Goal: Information Seeking & Learning: Learn about a topic

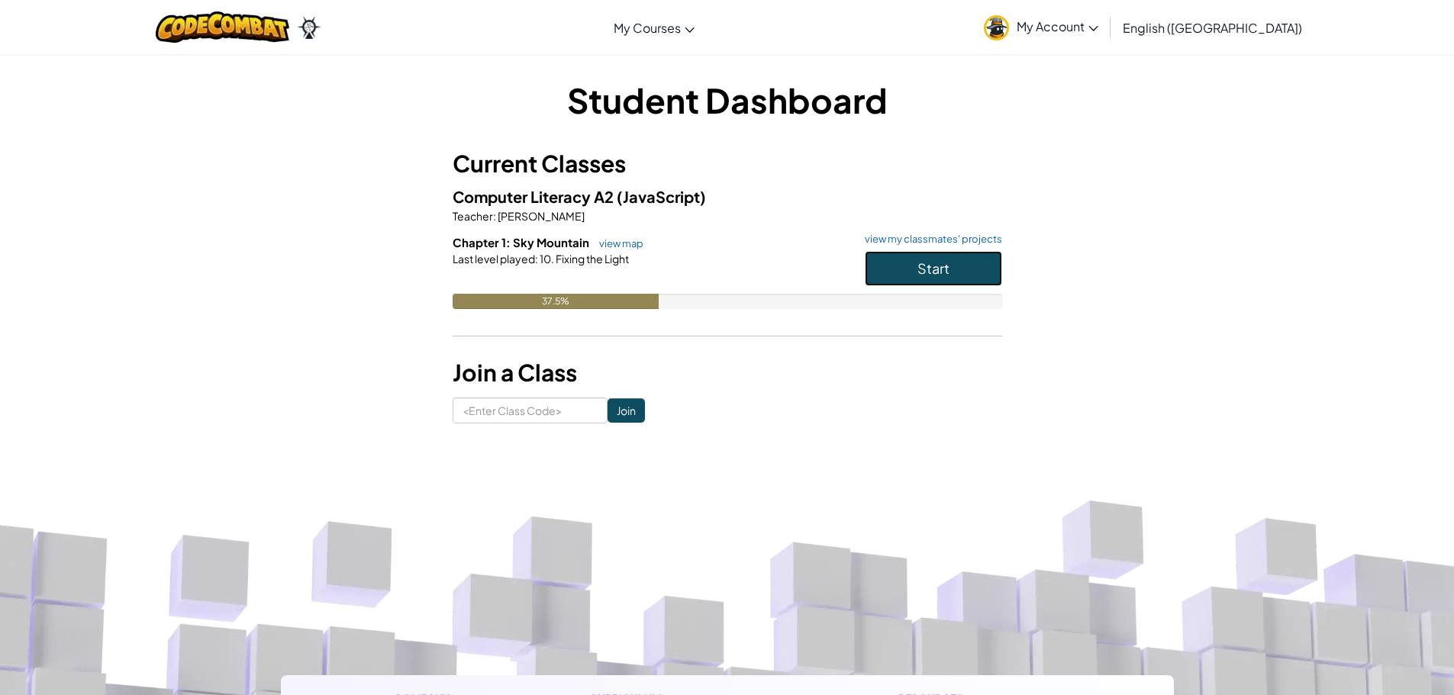
click at [949, 267] on button "Start" at bounding box center [933, 268] width 137 height 35
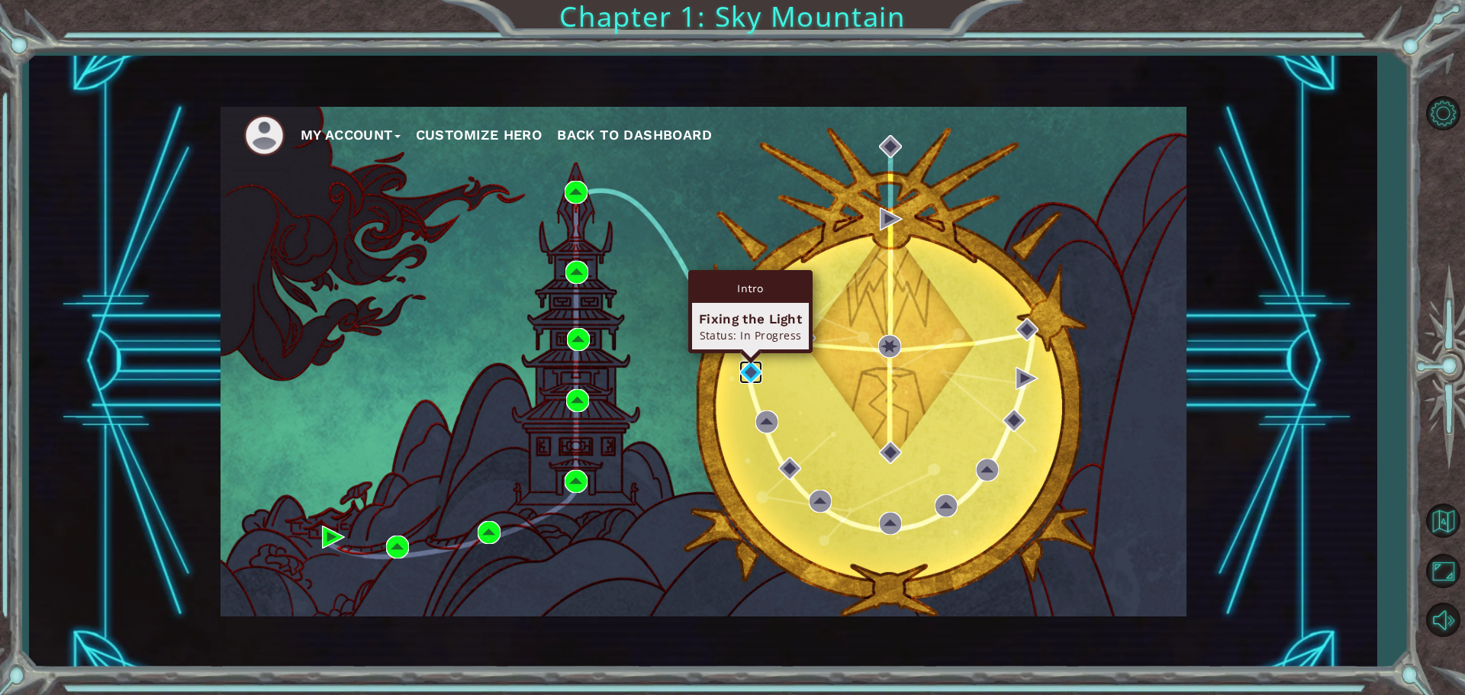
click at [750, 375] on img at bounding box center [751, 372] width 23 height 23
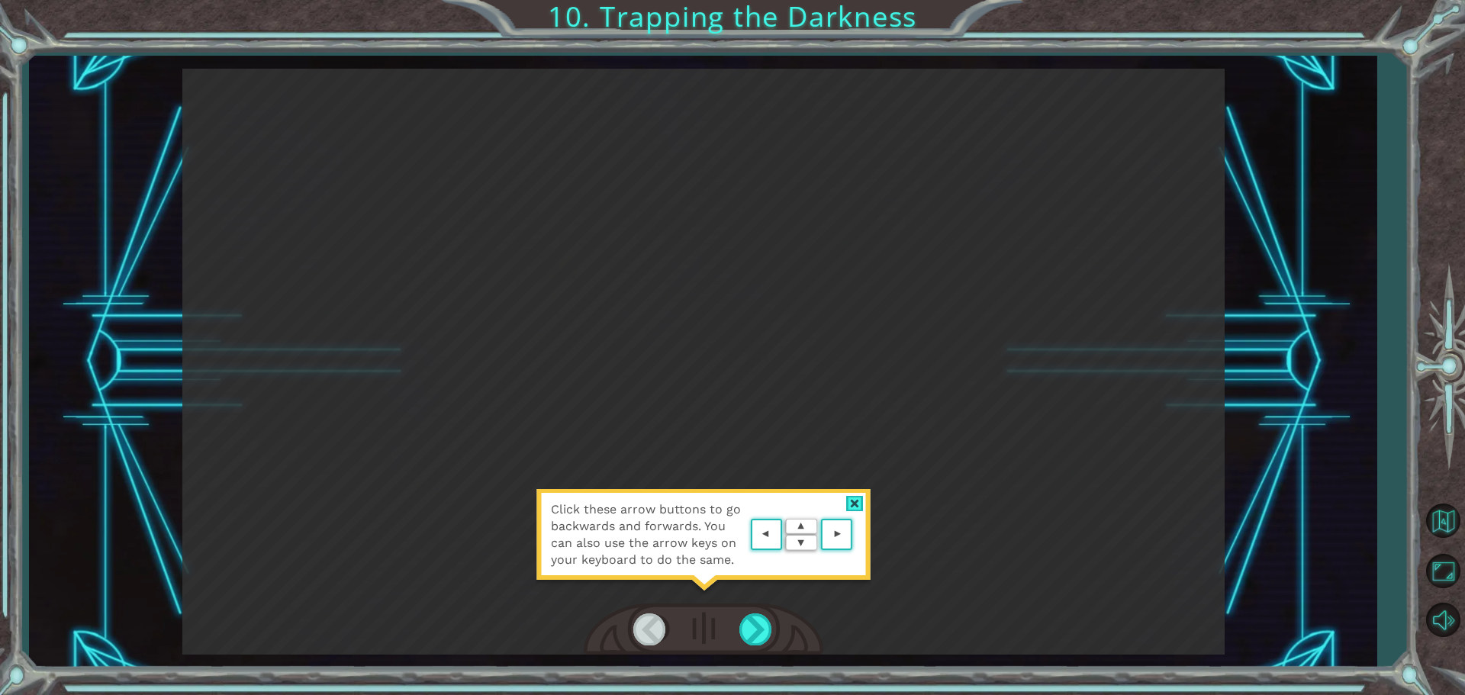
click at [851, 496] on div at bounding box center [855, 504] width 18 height 16
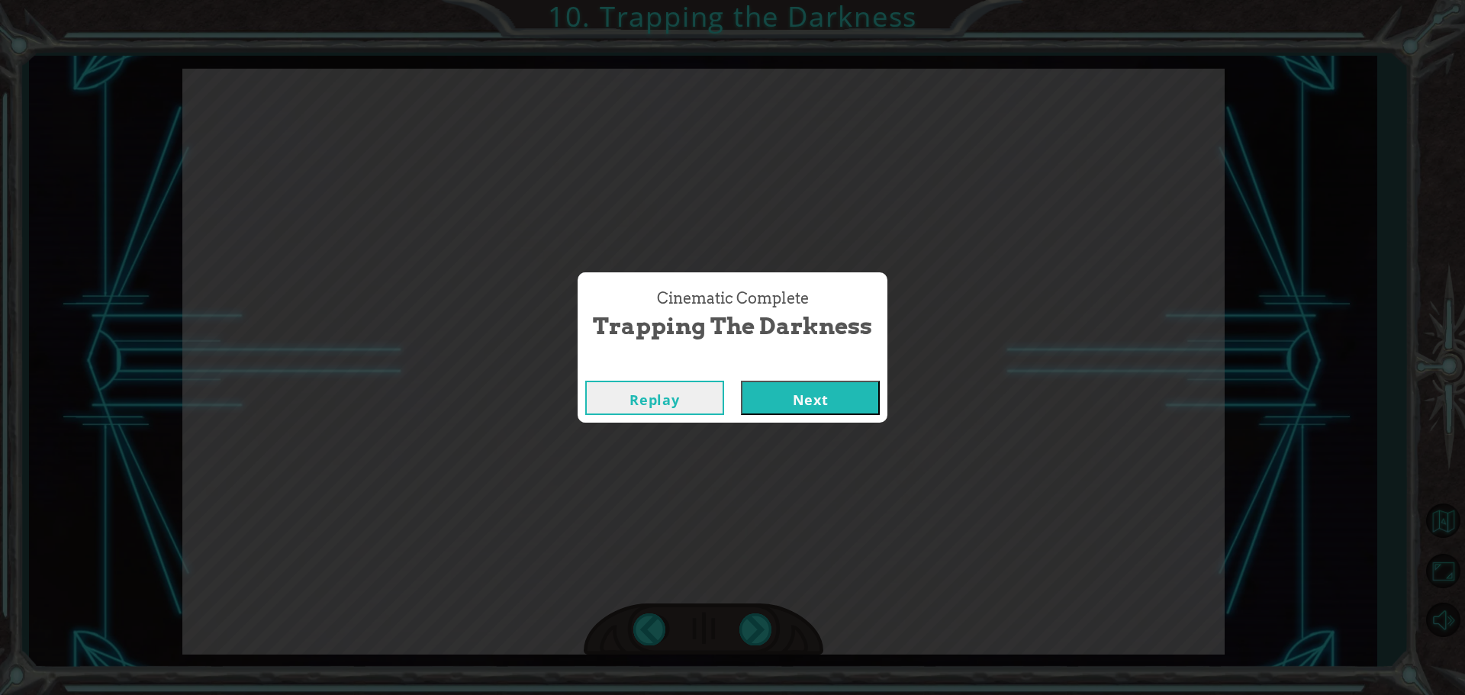
click at [852, 388] on button "Next" at bounding box center [810, 398] width 139 height 34
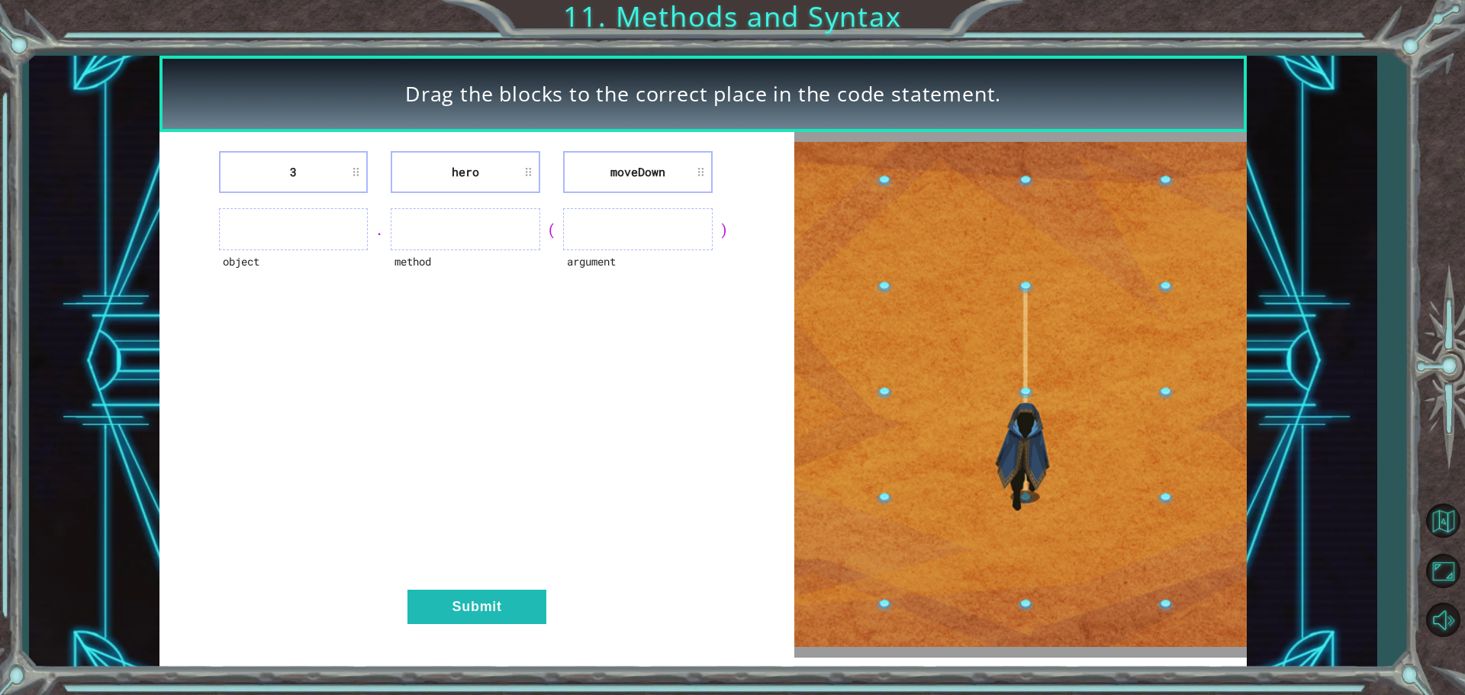
click at [352, 232] on ul at bounding box center [294, 229] width 150 height 42
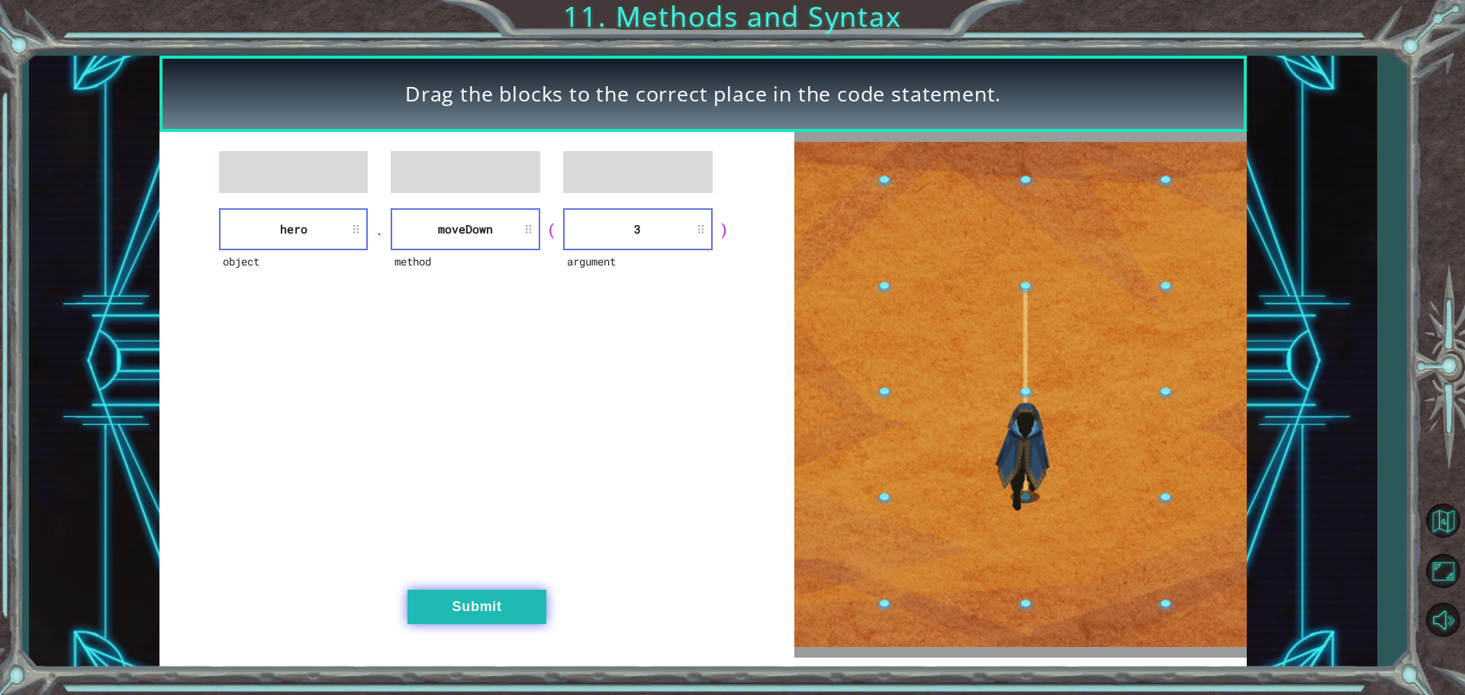
click at [473, 601] on button "Submit" at bounding box center [477, 607] width 139 height 34
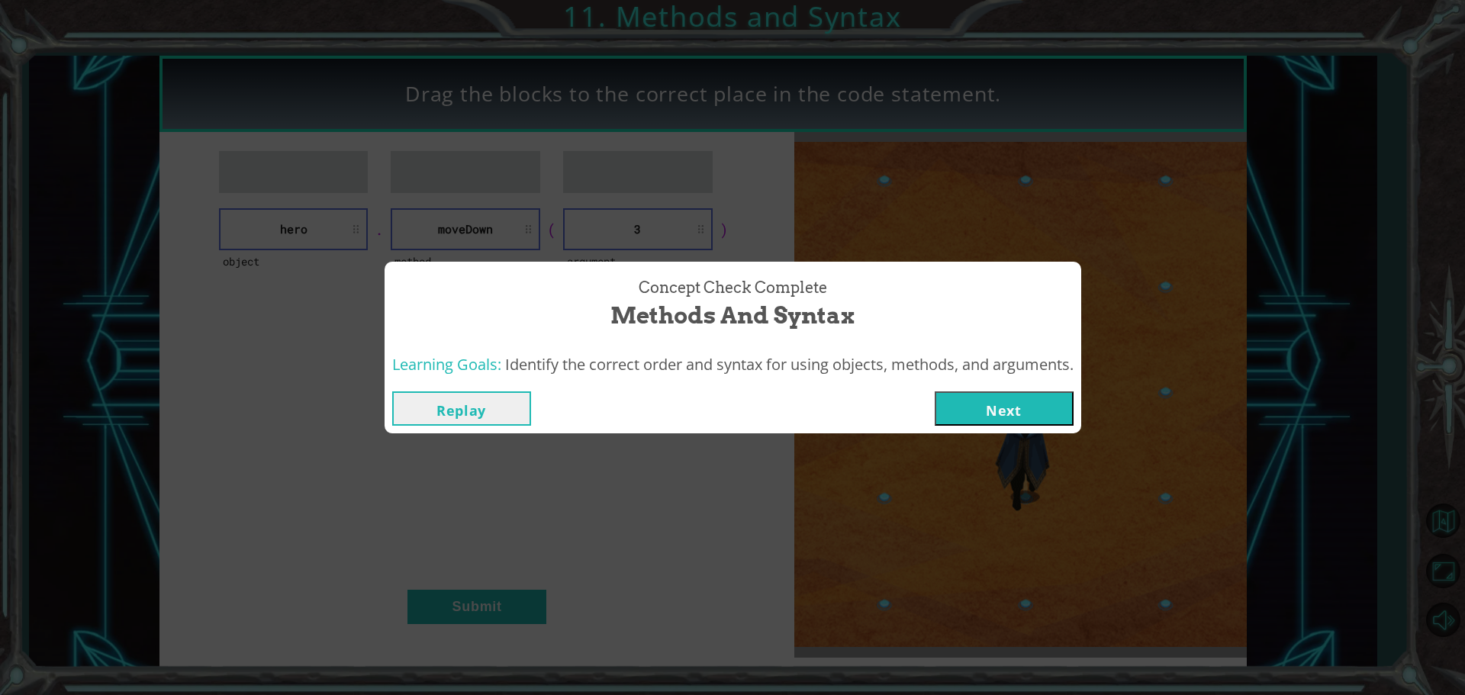
click at [1030, 422] on button "Next" at bounding box center [1004, 409] width 139 height 34
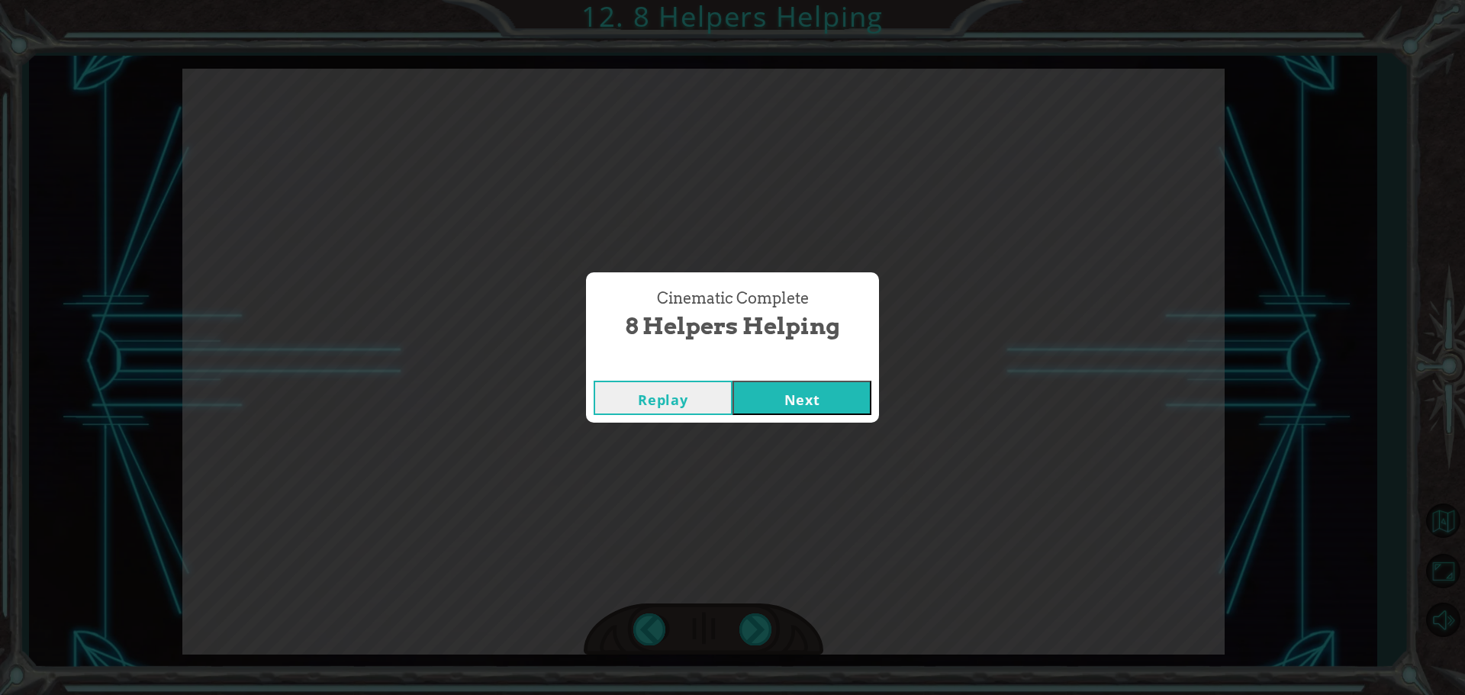
click at [773, 407] on button "Next" at bounding box center [802, 398] width 139 height 34
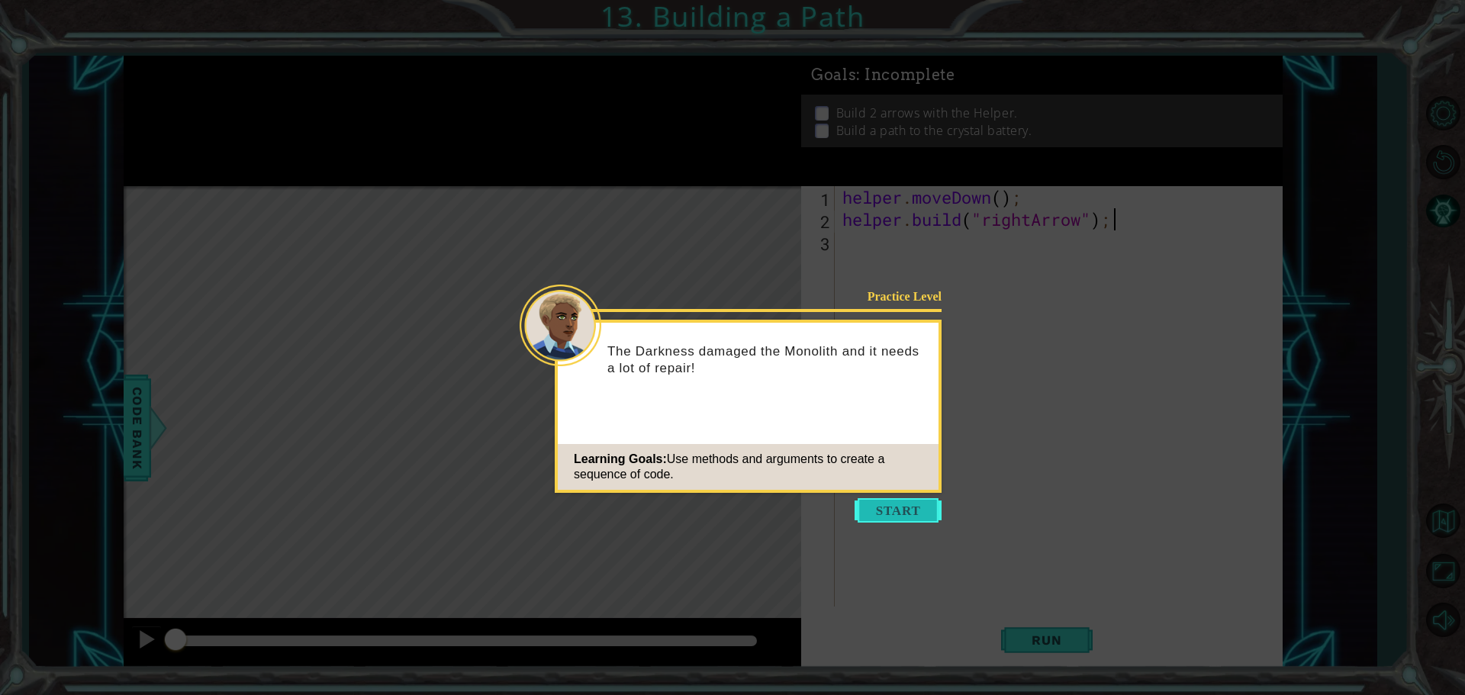
click at [917, 505] on button "Start" at bounding box center [898, 510] width 87 height 24
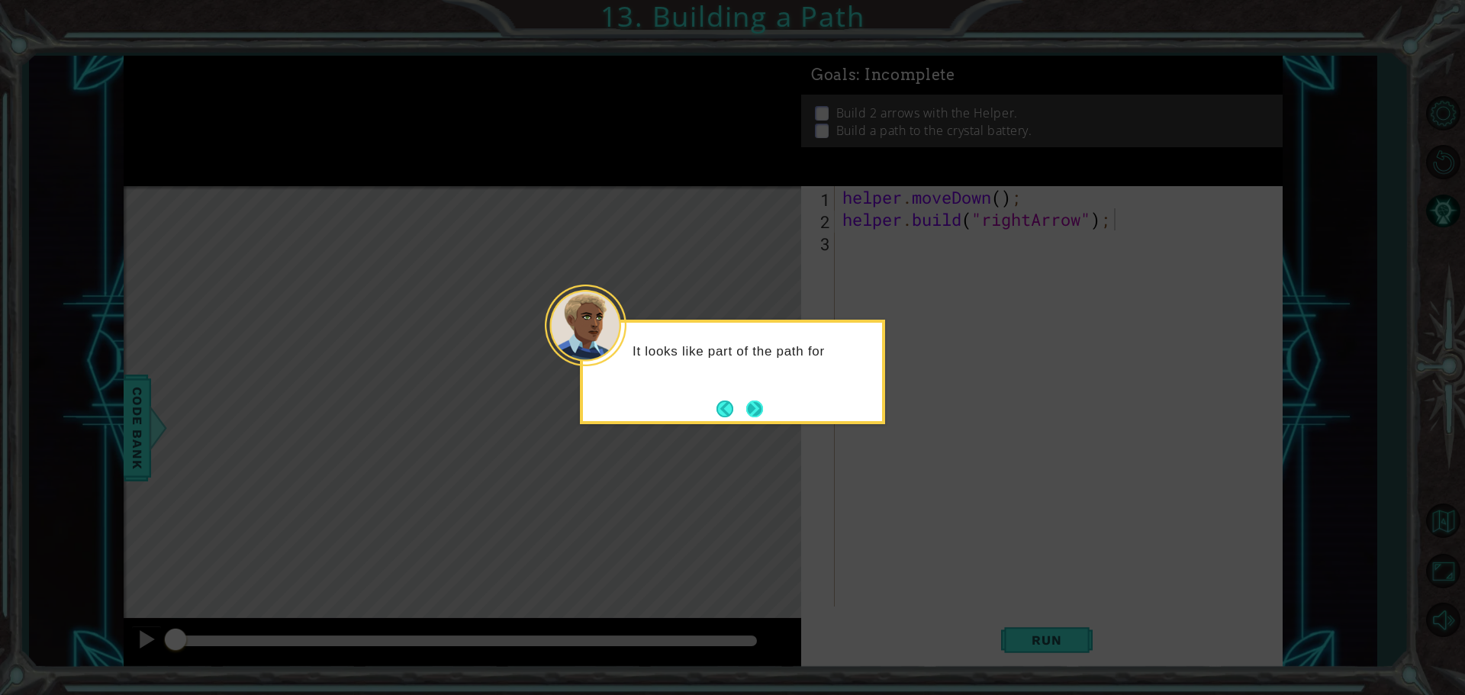
click at [759, 414] on button "Next" at bounding box center [754, 409] width 17 height 17
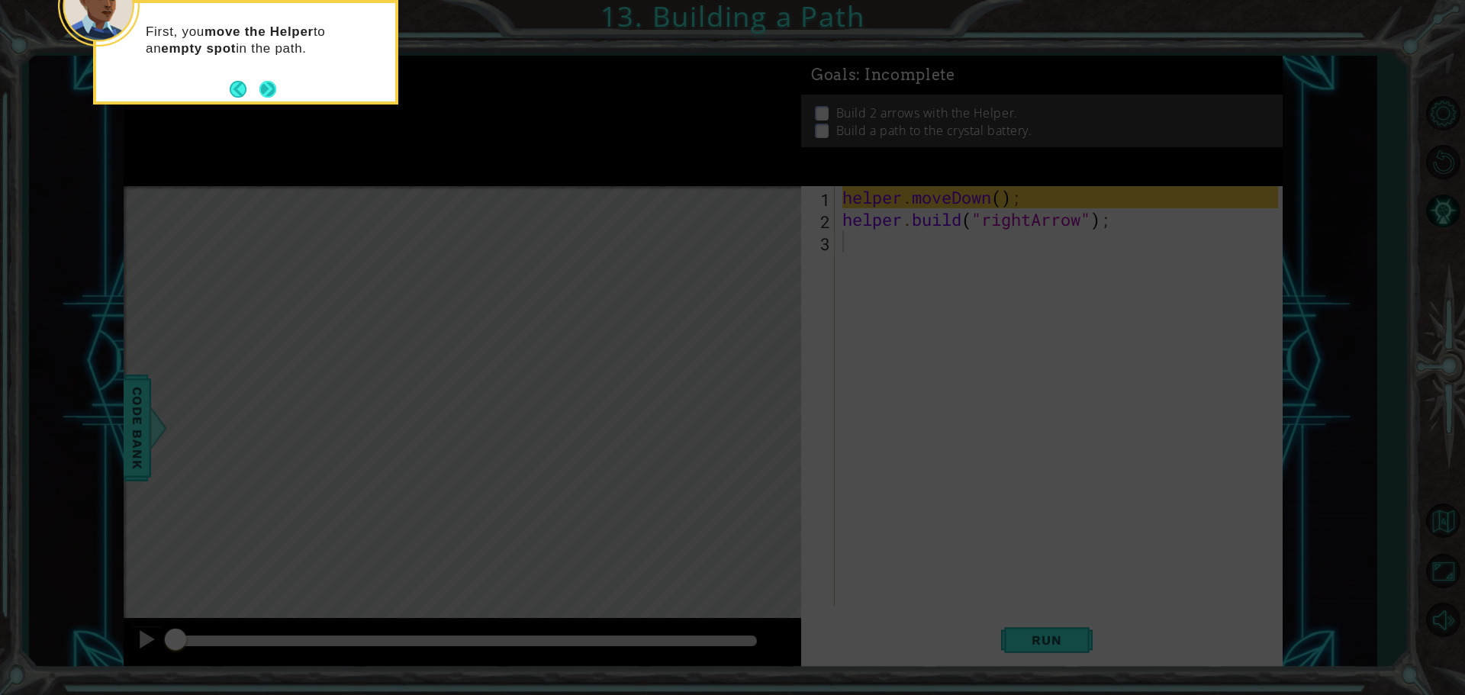
click at [270, 85] on button "Next" at bounding box center [267, 89] width 17 height 17
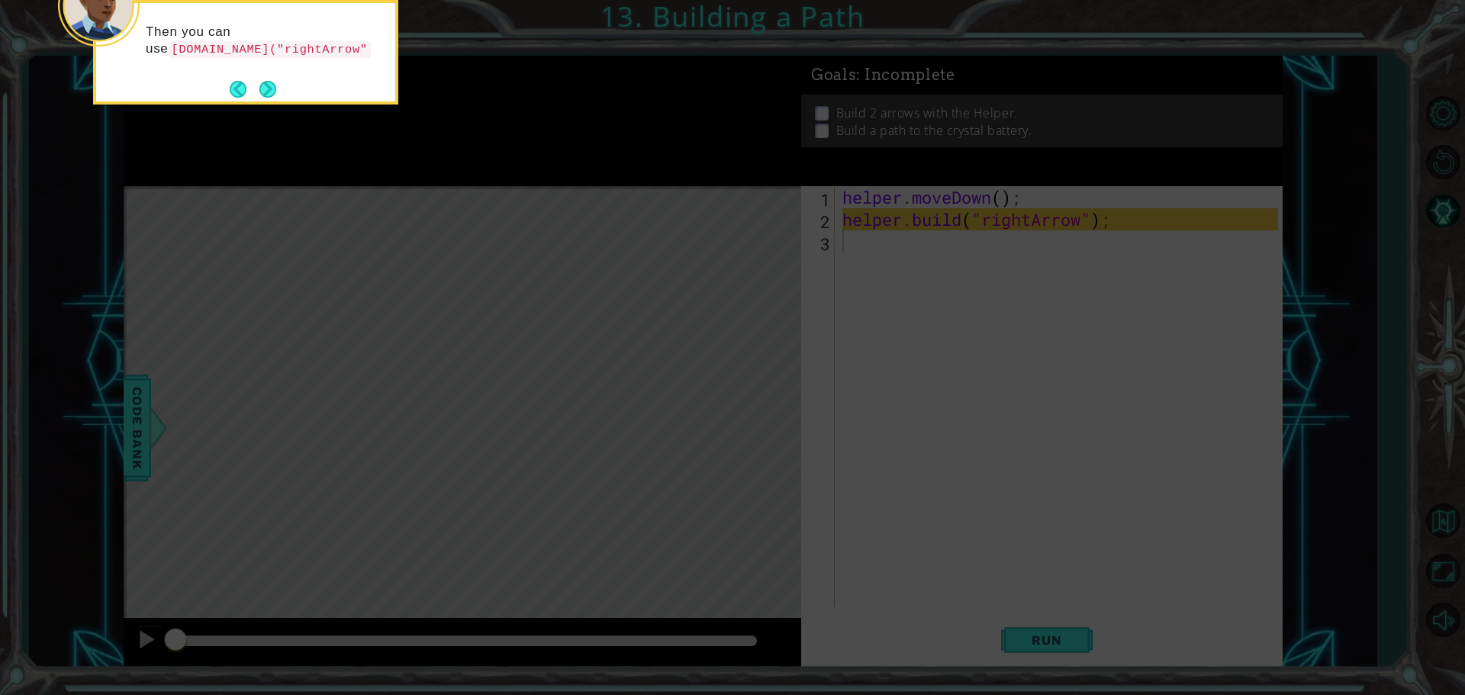
click at [270, 85] on button "Next" at bounding box center [267, 89] width 17 height 17
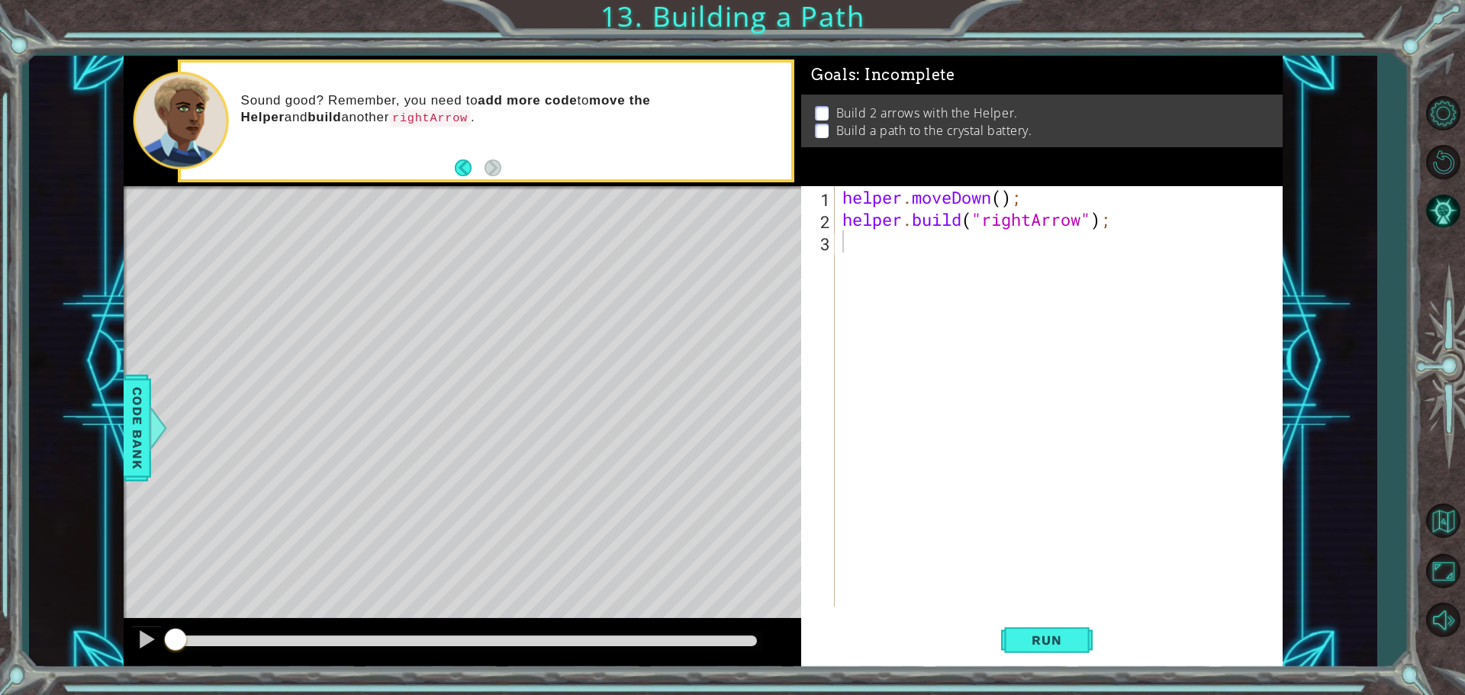
type textarea "helper.moveDown();"
click at [1030, 206] on div "helper . moveDown ( ) ; helper . build ( "rightArrow" ) ;" at bounding box center [1062, 418] width 446 height 465
click at [1018, 633] on span "Run" at bounding box center [1047, 640] width 60 height 15
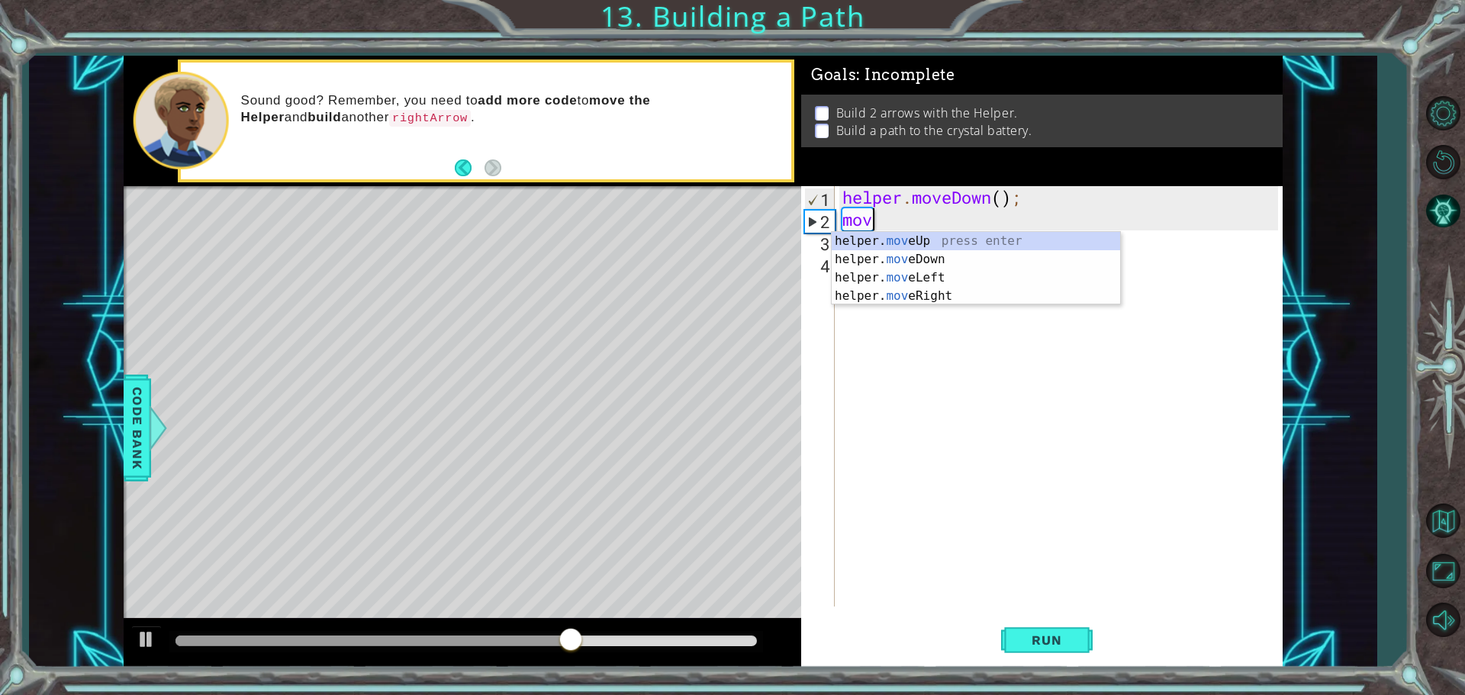
scroll to position [0, 1]
click at [940, 288] on div "helper. move Up press enter helper. move Down press enter helper. move Left pre…" at bounding box center [976, 287] width 288 height 110
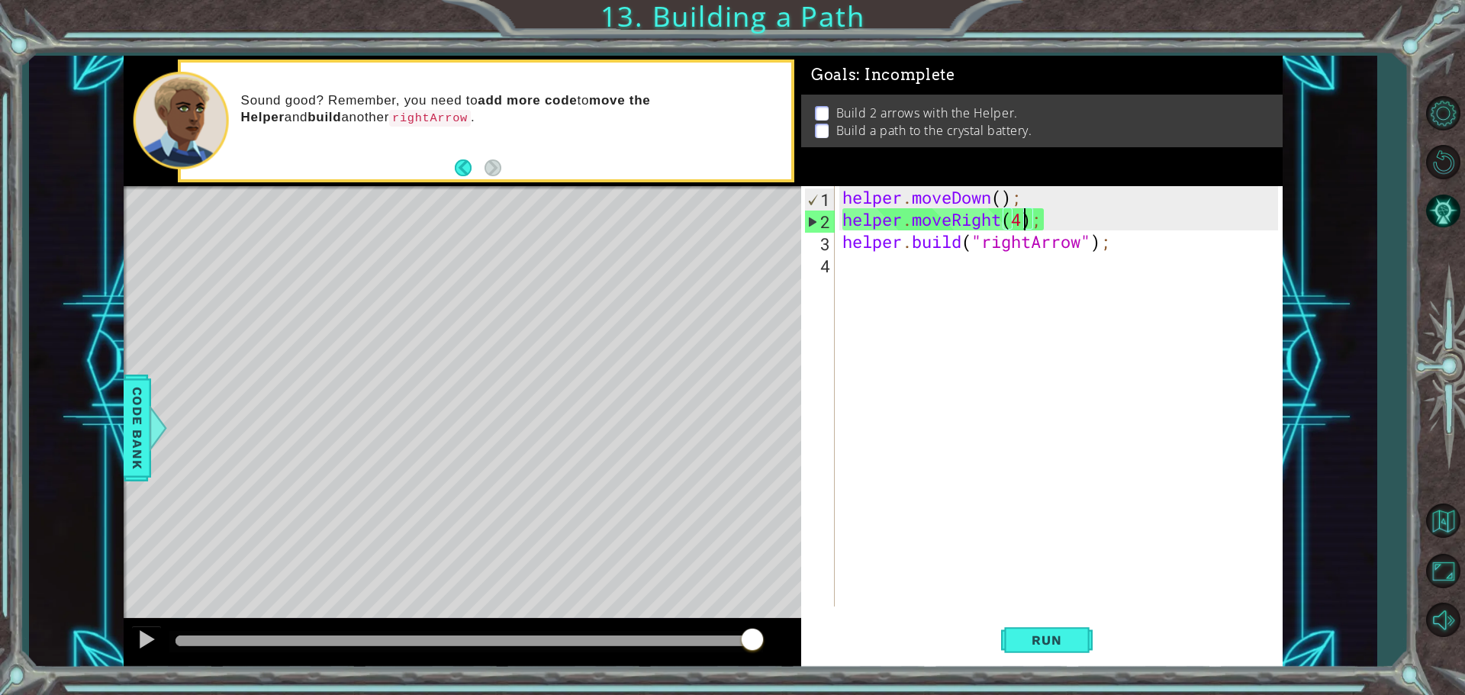
scroll to position [0, 8]
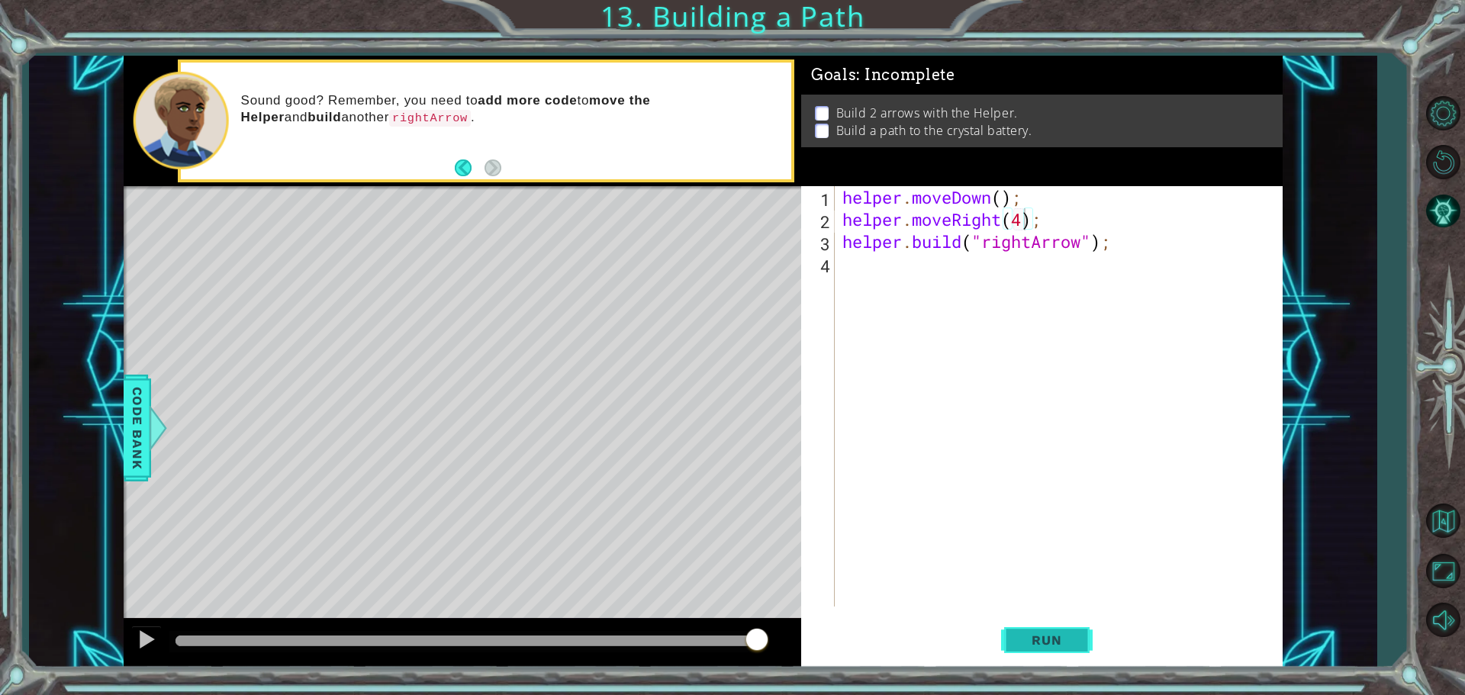
click at [1033, 627] on button "Run" at bounding box center [1047, 640] width 92 height 48
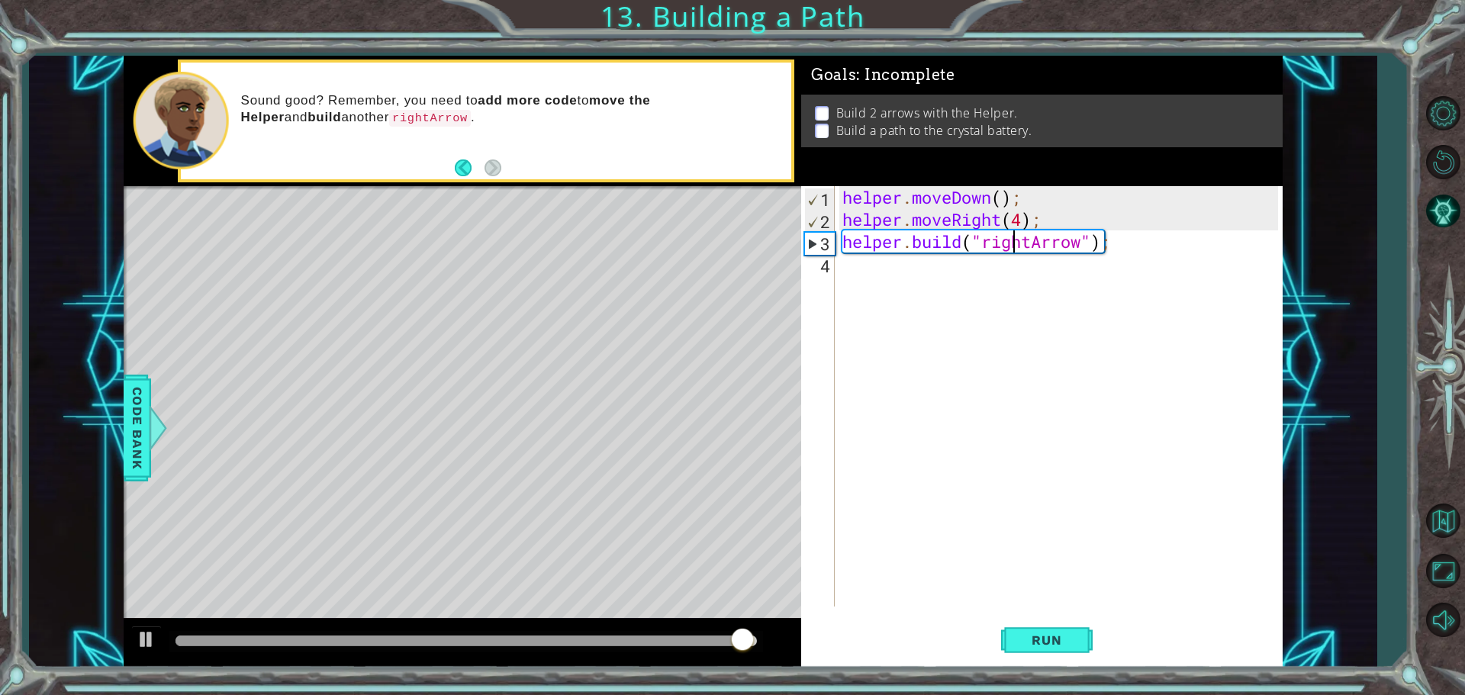
click at [1018, 251] on div "helper . moveDown ( ) ; helper . moveRight ( 4 ) ; helper . build ( "rightArrow…" at bounding box center [1062, 418] width 446 height 465
click at [869, 245] on div "helper . moveDown ( ) ; helper . moveRight ( 4 ) ; helper . build ( "rightArrow…" at bounding box center [1062, 418] width 446 height 465
drag, startPoint x: 840, startPoint y: 105, endPoint x: 975, endPoint y: 111, distance: 134.5
click at [975, 111] on p "Build 2 arrows with the Helper." at bounding box center [927, 113] width 182 height 17
click at [1072, 648] on button "Run" at bounding box center [1047, 640] width 92 height 48
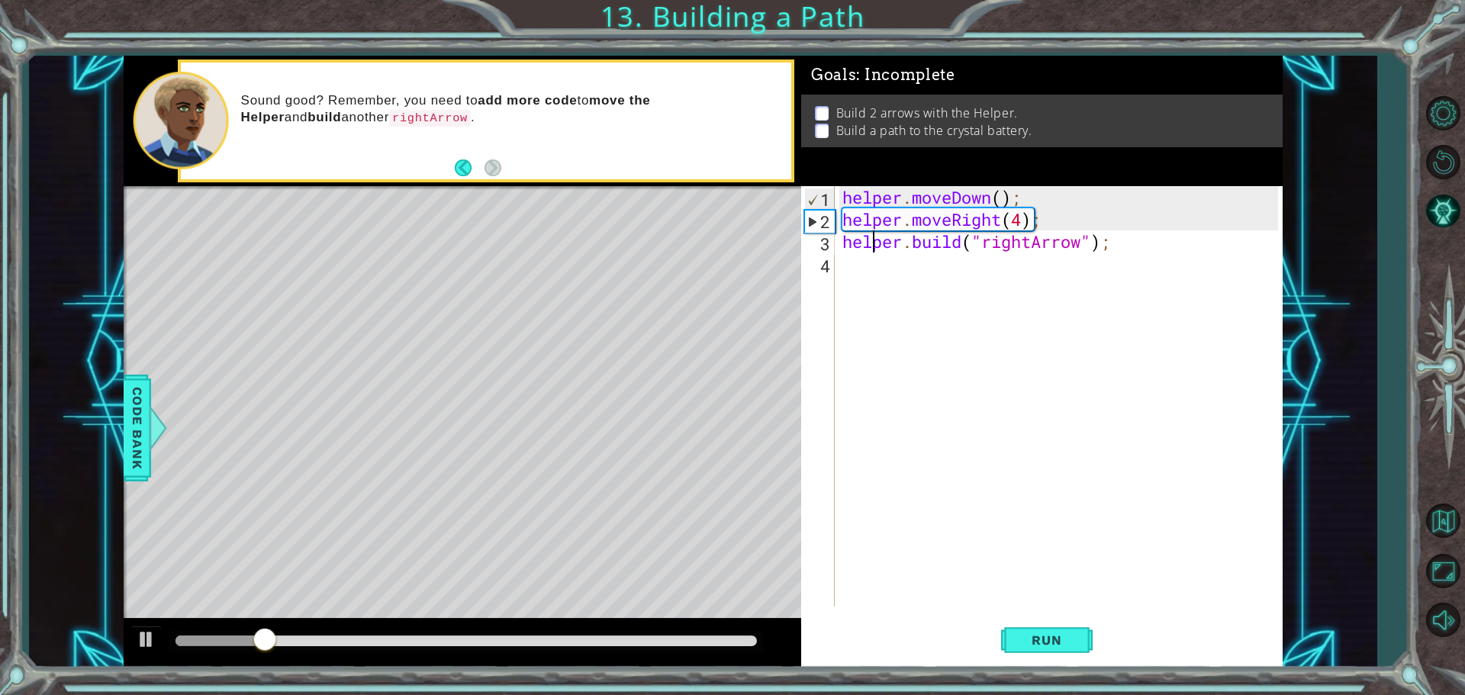
click at [1016, 212] on div "helper . moveDown ( ) ; helper . moveRight ( 4 ) ; helper . build ( "rightArrow…" at bounding box center [1062, 418] width 446 height 465
click at [1021, 212] on div "helper . moveDown ( ) ; helper . moveRight ( 4 ) ; helper . build ( "rightArrow…" at bounding box center [1062, 418] width 446 height 465
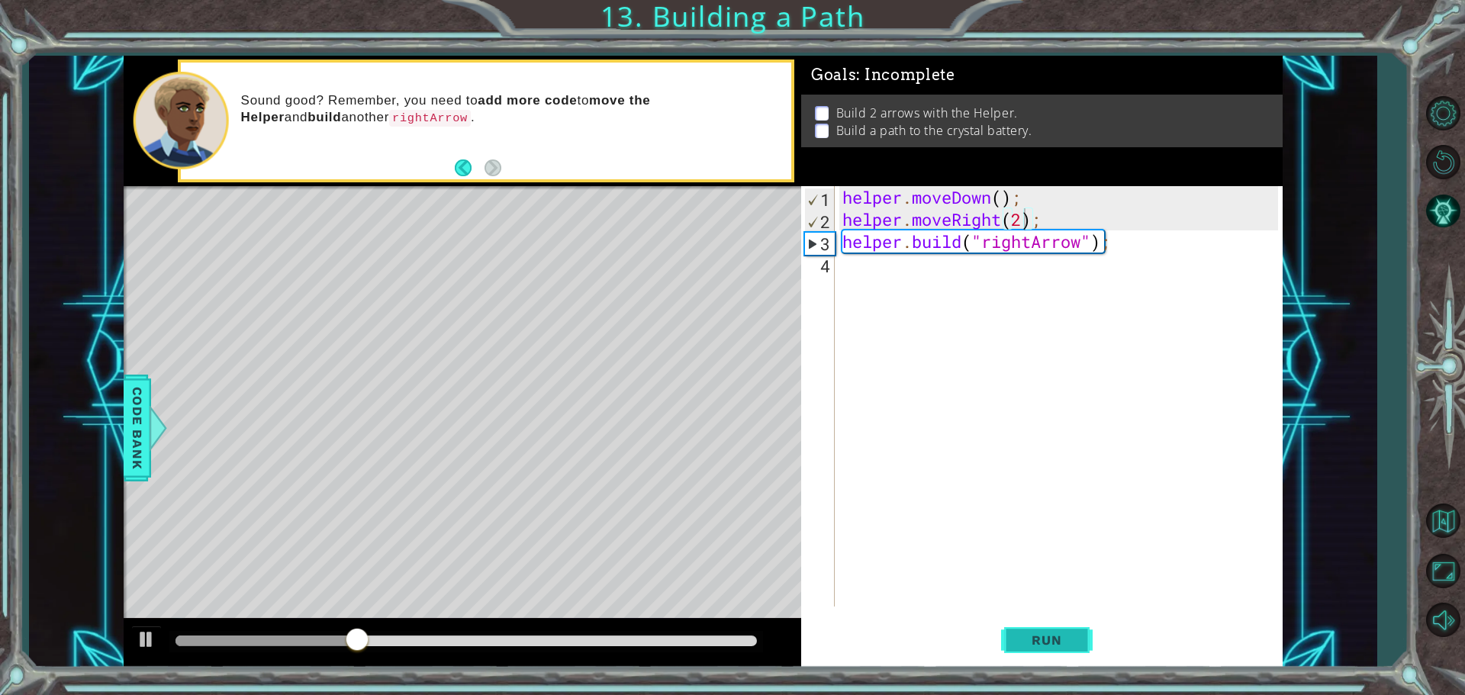
click at [1030, 626] on button "Run" at bounding box center [1047, 640] width 92 height 48
click at [1055, 641] on span "Run" at bounding box center [1047, 640] width 60 height 15
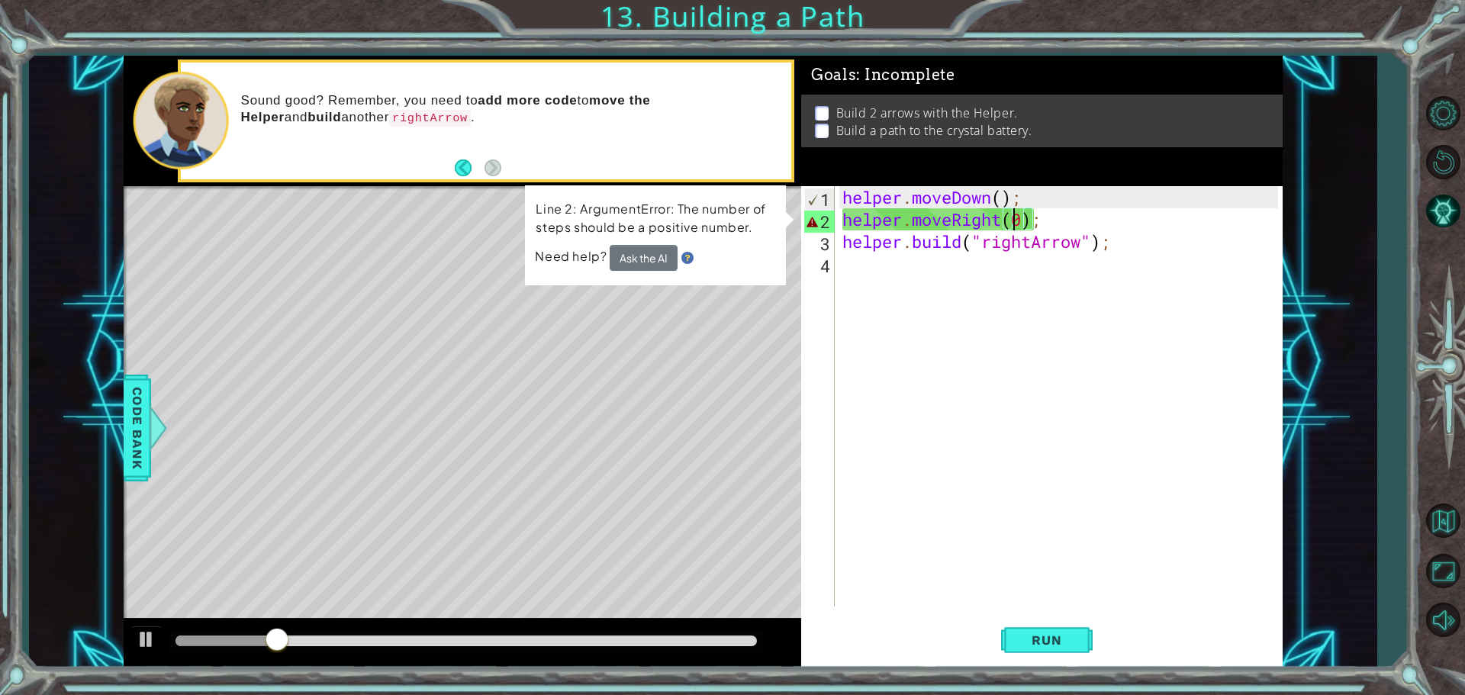
click at [1018, 218] on div "helper . moveDown ( ) ; helper . moveRight ( 0 ) ; helper . build ( "rightArrow…" at bounding box center [1062, 418] width 446 height 465
click at [1022, 218] on div "helper . moveDown ( ) ; helper . moveRight ( 0 ) ; helper . build ( "rightArrow…" at bounding box center [1058, 396] width 439 height 421
drag, startPoint x: 1022, startPoint y: 218, endPoint x: 1014, endPoint y: 218, distance: 7.7
click at [1014, 218] on div "helper . moveDown ( ) ; helper . moveRight ( 0 ) ; helper . build ( "rightArrow…" at bounding box center [1062, 418] width 446 height 465
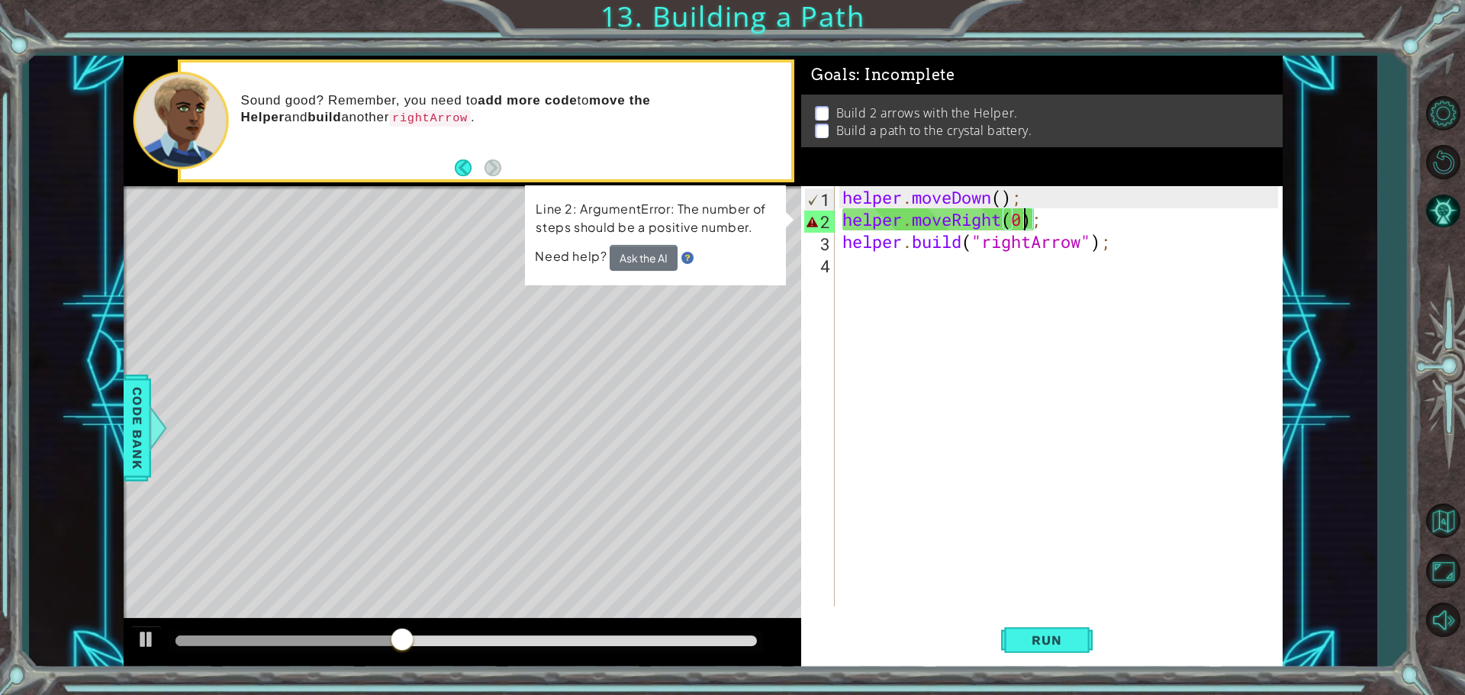
type textarea "helper.moveRight();"
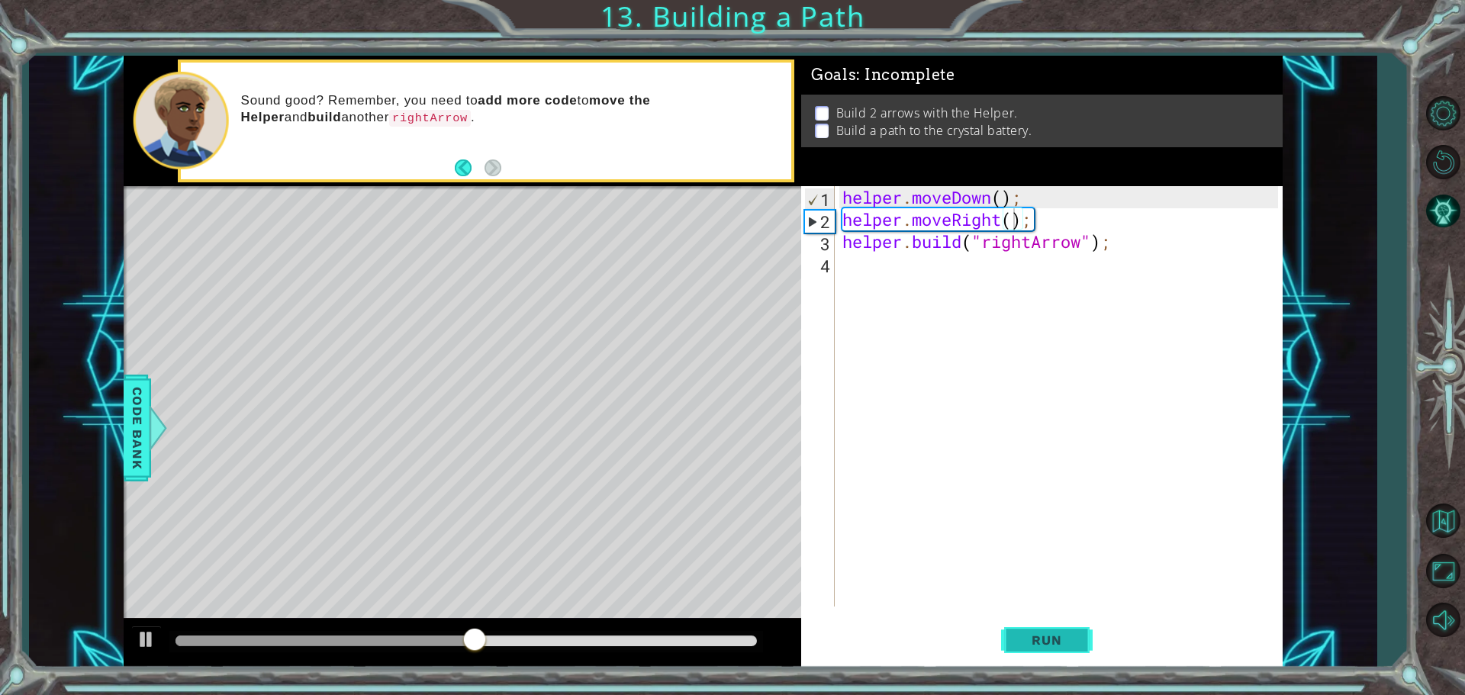
click at [1009, 638] on button "Run" at bounding box center [1047, 640] width 92 height 48
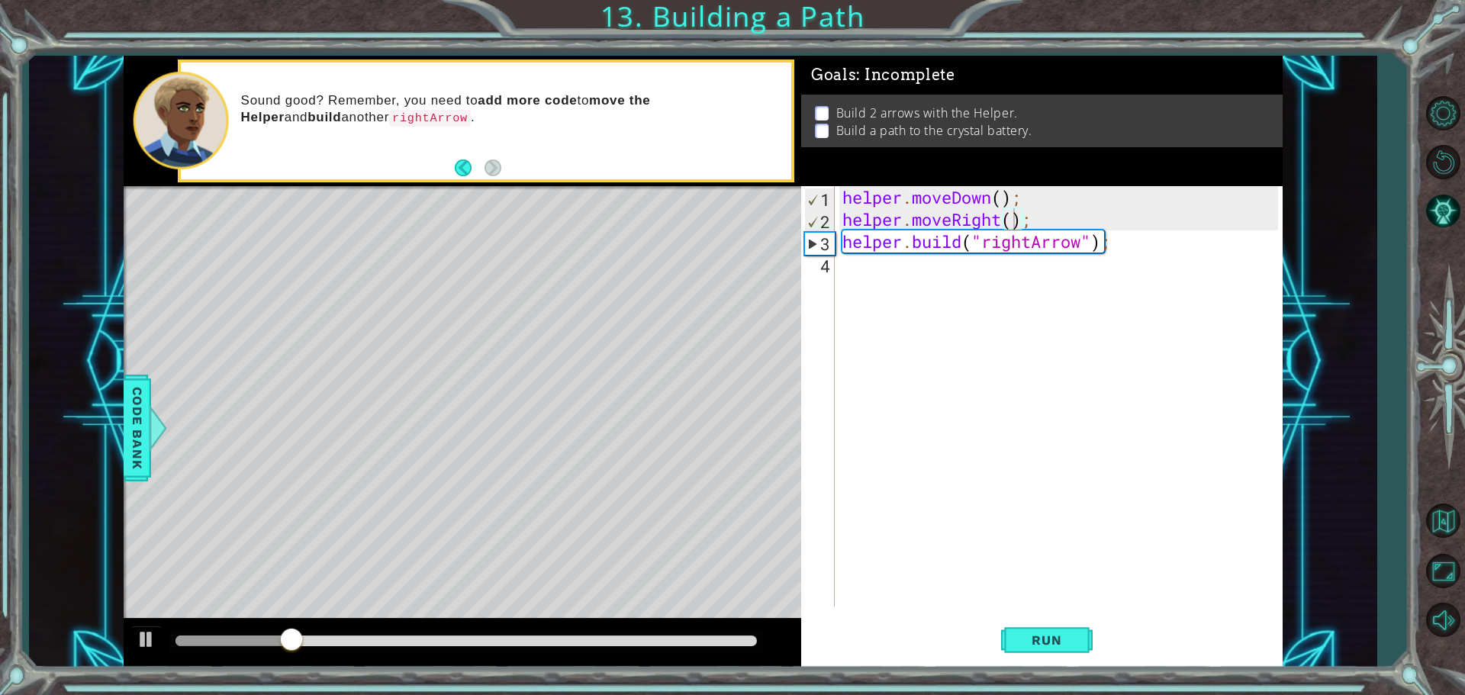
click at [527, 391] on div "Level Map" at bounding box center [476, 411] width 705 height 450
drag, startPoint x: 660, startPoint y: 100, endPoint x: 791, endPoint y: 105, distance: 130.6
click at [792, 104] on div "Sound good? Remember, you need to add more code to move the Helper and build an…" at bounding box center [486, 121] width 617 height 123
click at [457, 166] on button "Back" at bounding box center [470, 168] width 30 height 17
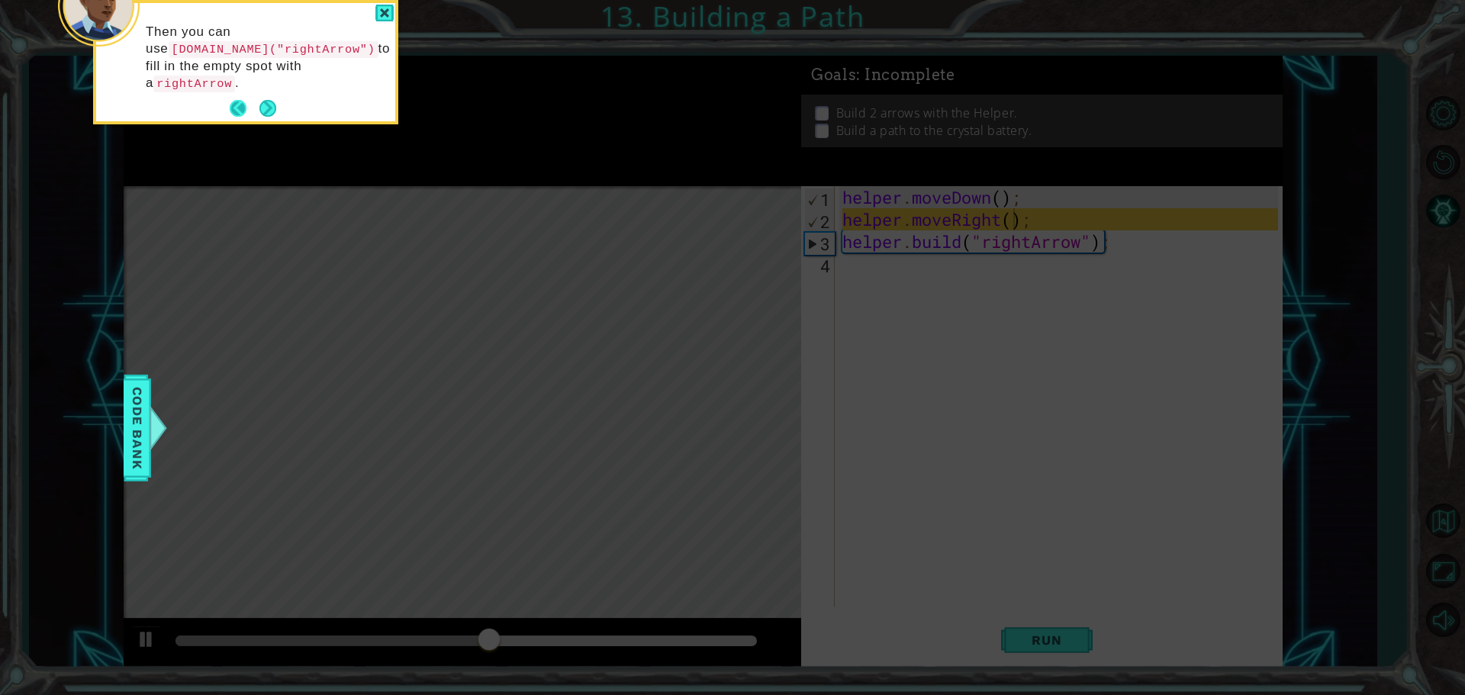
click at [234, 100] on button "Back" at bounding box center [245, 108] width 30 height 17
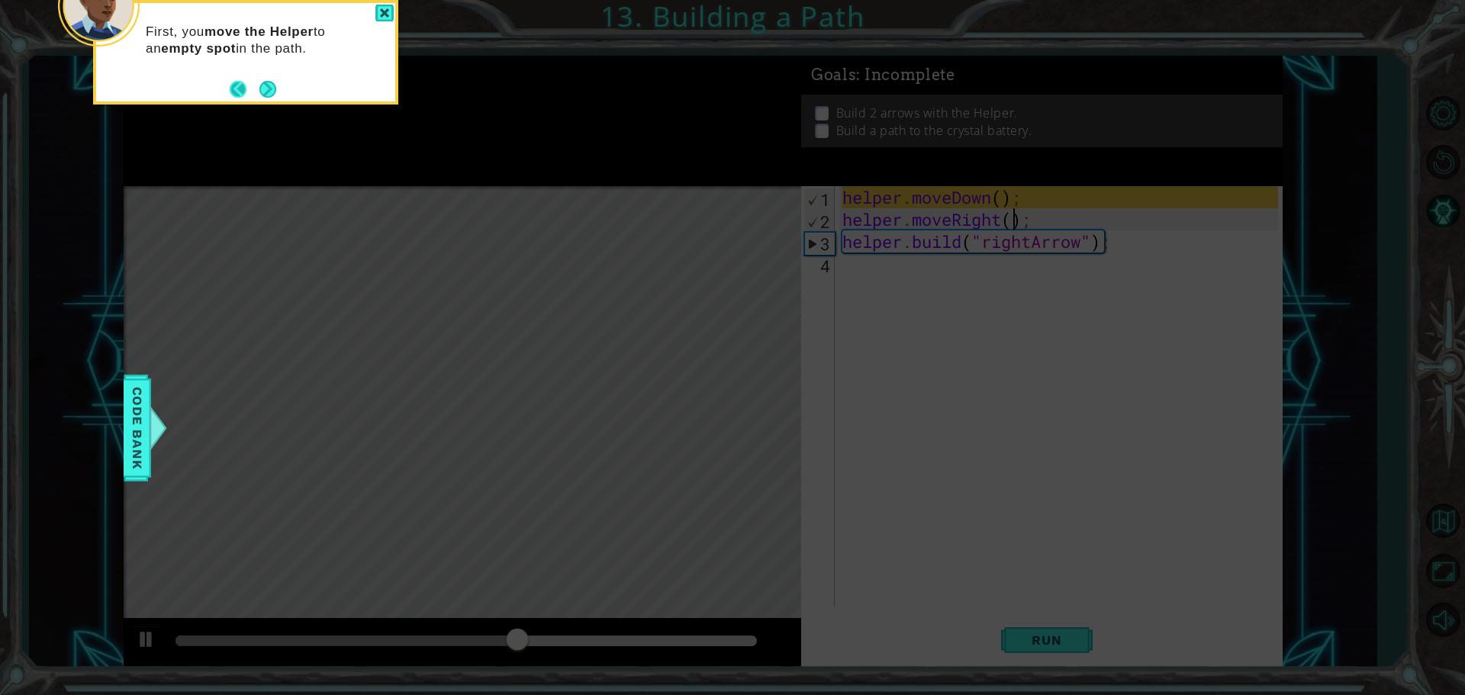
click at [238, 89] on button "Back" at bounding box center [245, 89] width 30 height 17
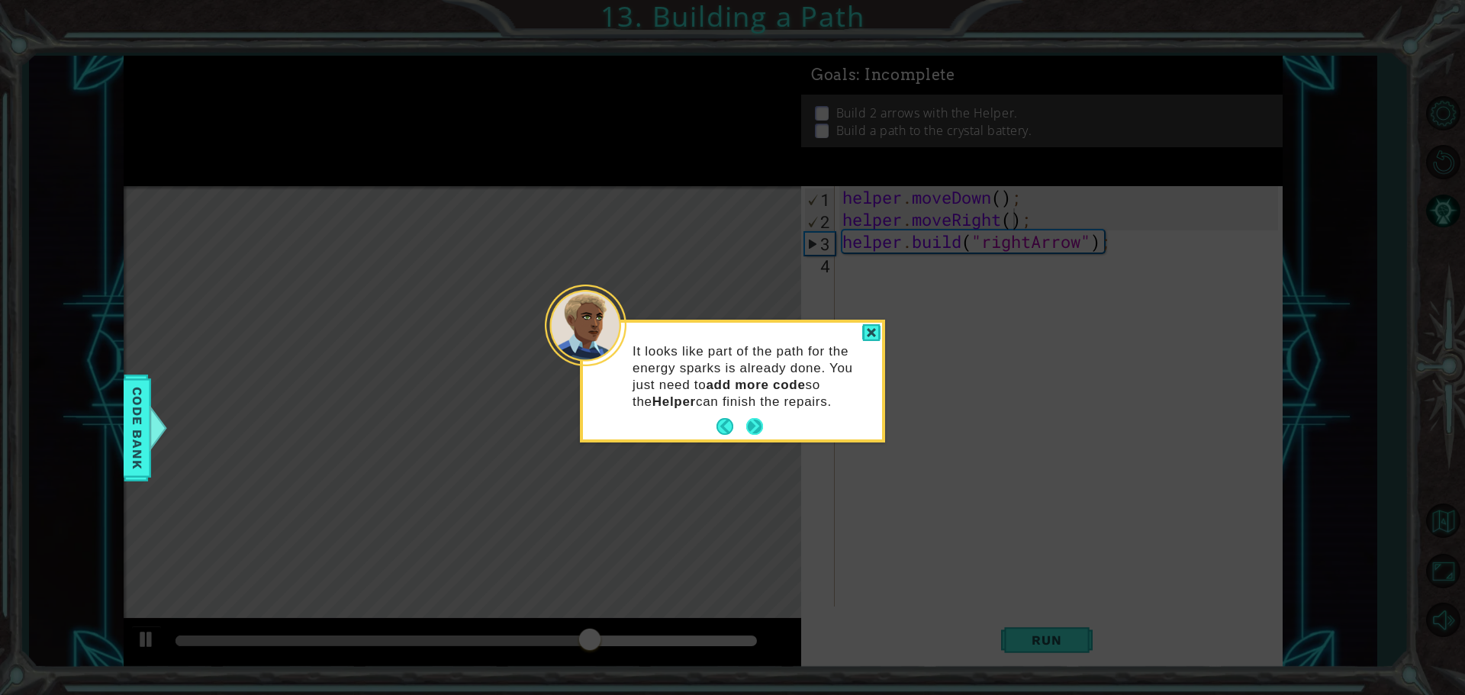
click at [750, 426] on button "Next" at bounding box center [754, 426] width 17 height 17
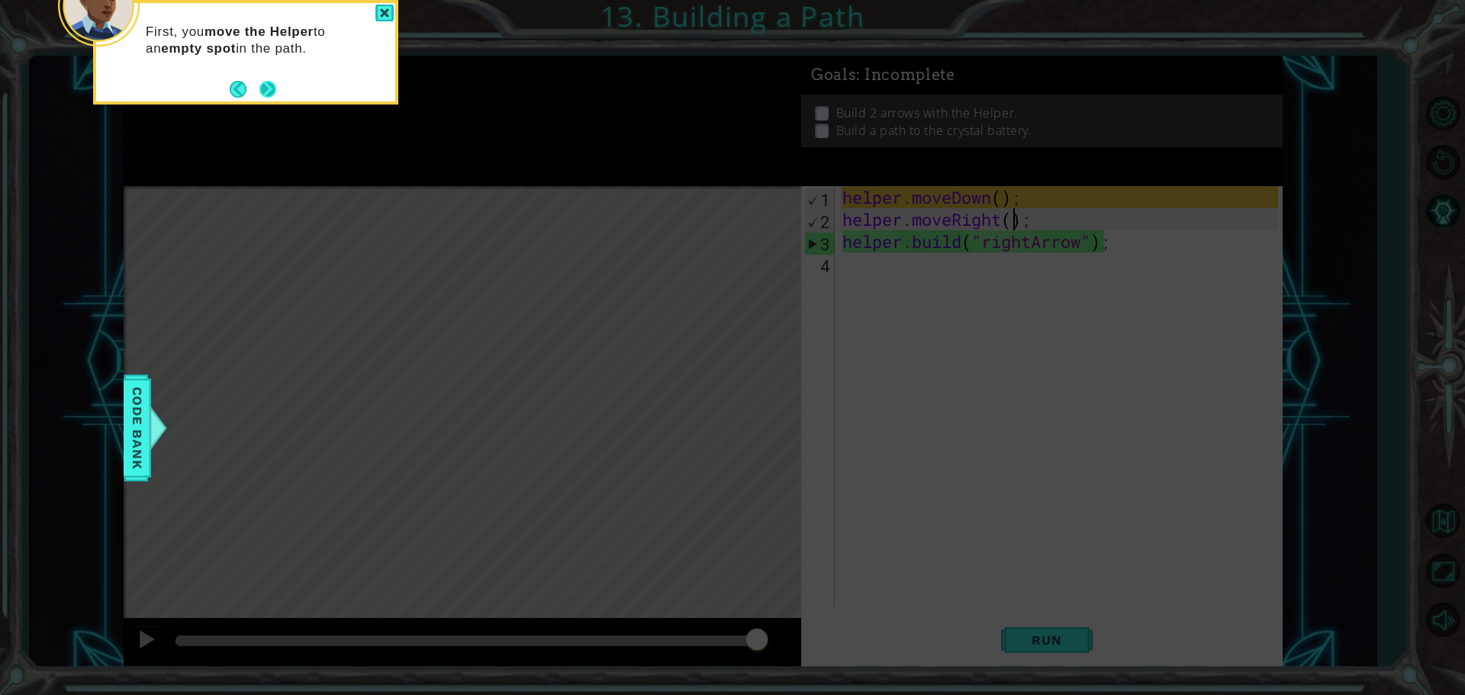
click at [271, 89] on button "Next" at bounding box center [267, 89] width 17 height 17
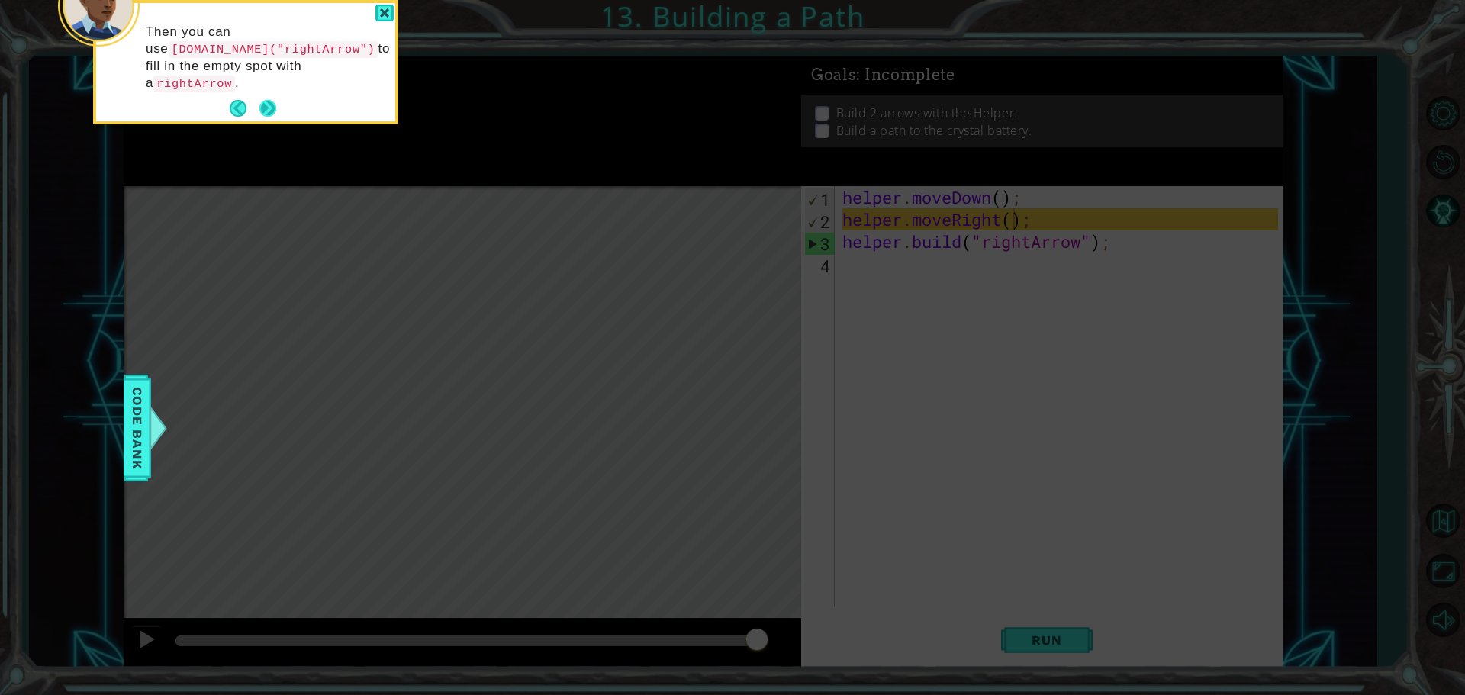
click at [267, 100] on button "Next" at bounding box center [267, 108] width 17 height 17
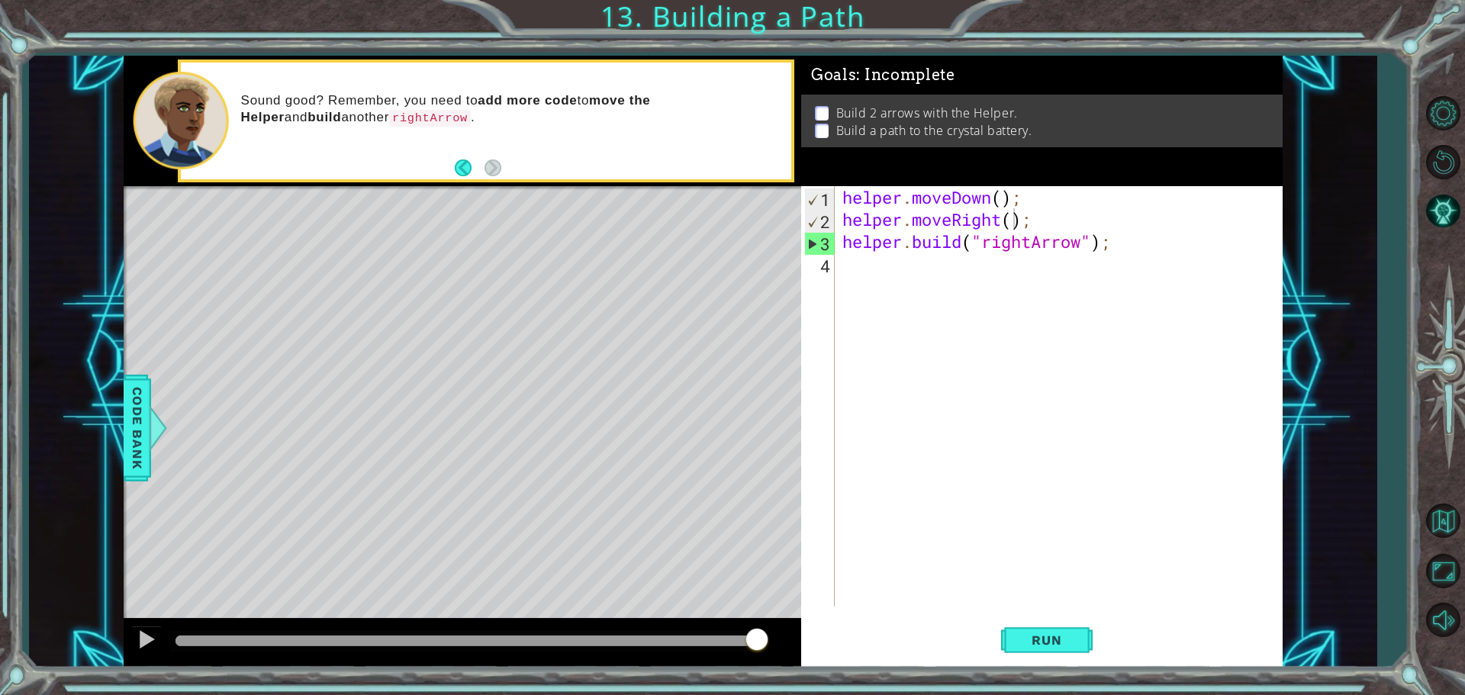
click at [184, 385] on div "Level Map" at bounding box center [476, 411] width 705 height 450
drag, startPoint x: 1155, startPoint y: 256, endPoint x: 1108, endPoint y: 278, distance: 51.2
click at [1124, 263] on div "helper . moveDown ( ) ; helper . moveRight ( ) ; helper . build ( "rightArrow" …" at bounding box center [1062, 418] width 446 height 465
click at [1008, 230] on div "helper . moveDown ( ) ; helper . moveRight ( ) ; helper . build ( "rightArrow" …" at bounding box center [1062, 418] width 446 height 465
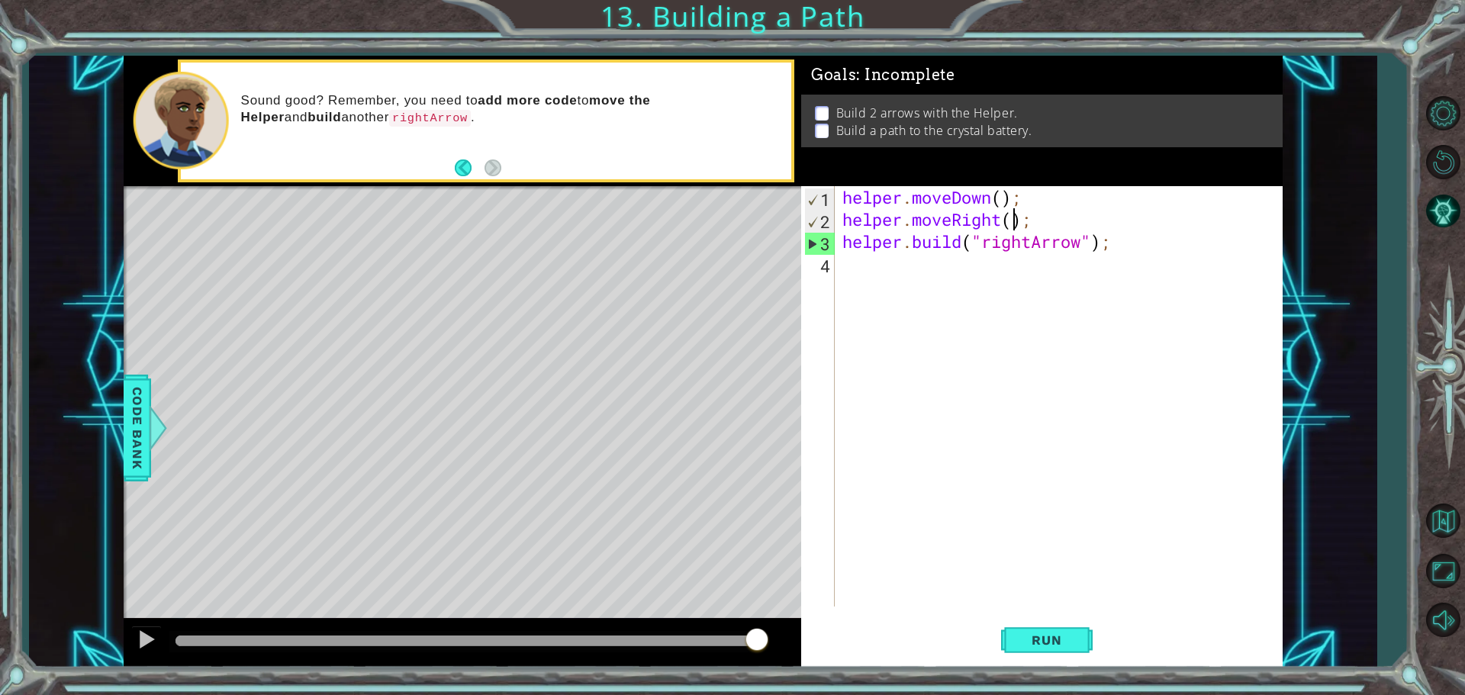
click at [1017, 221] on div "helper . moveDown ( ) ; helper . moveRight ( ) ; helper . build ( "rightArrow" …" at bounding box center [1062, 418] width 446 height 465
type textarea "helper.moveRight();"
drag, startPoint x: 1072, startPoint y: 222, endPoint x: 758, endPoint y: 211, distance: 313.8
click at [758, 211] on div "1 ההההההההההההההההההההההההההההההההההההההההההההההההההההההההההההההההההההההההההההה…" at bounding box center [703, 362] width 1159 height 612
type textarea "helper.moveDown();"
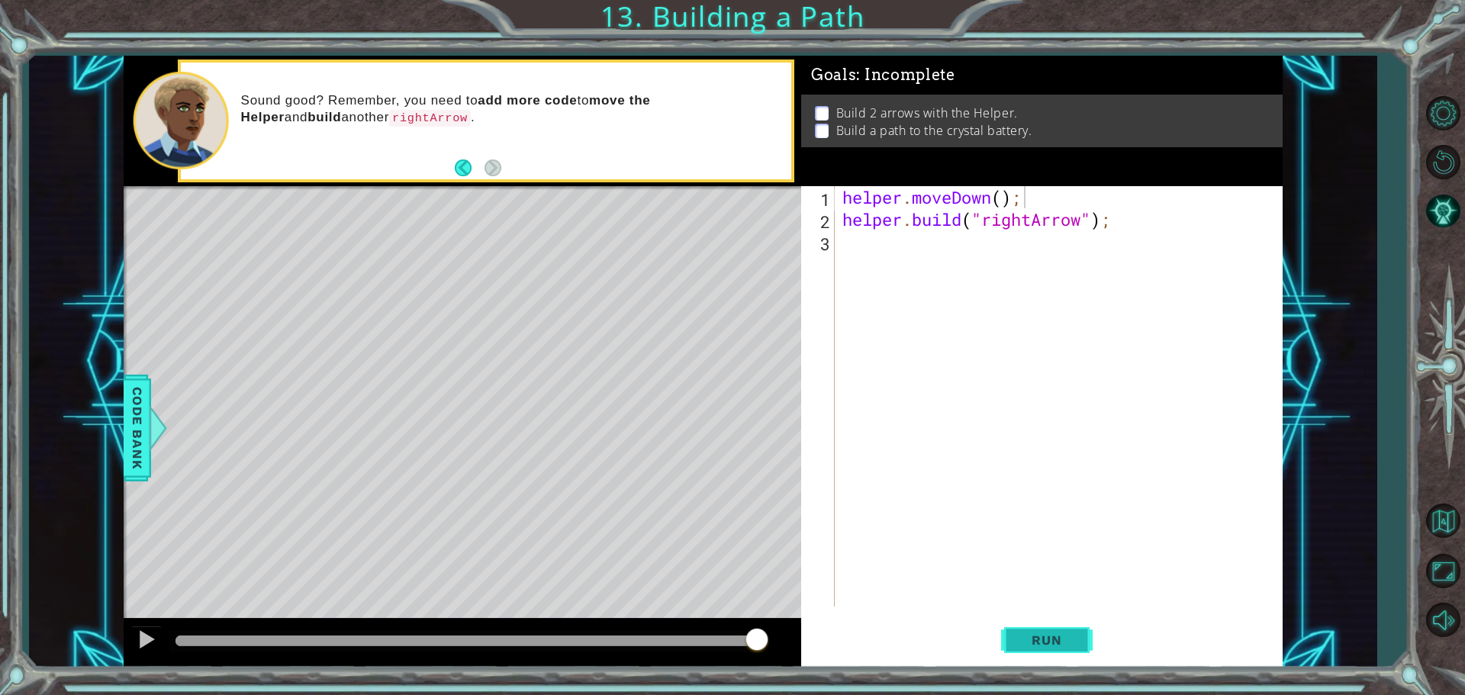
click at [1072, 639] on span "Run" at bounding box center [1047, 640] width 60 height 15
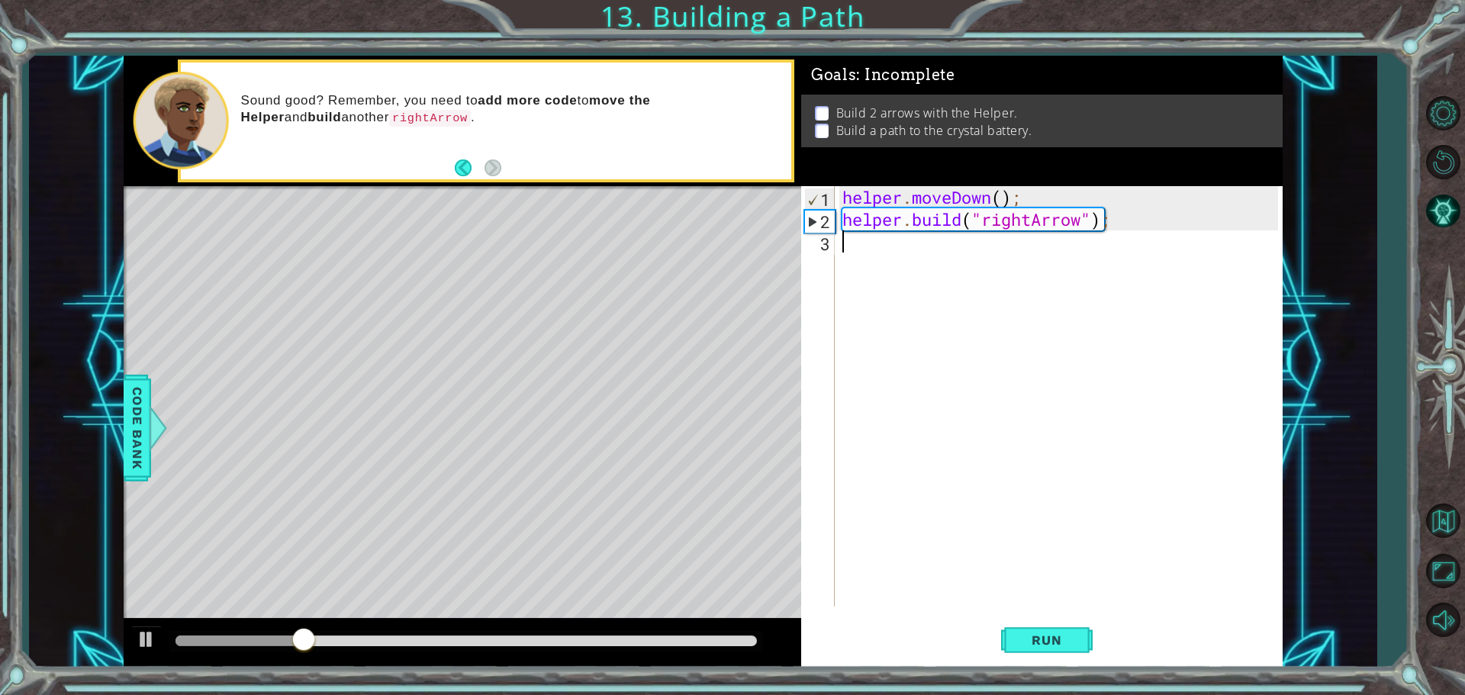
click at [963, 263] on div "helper . moveDown ( ) ; helper . build ( "rightArrow" ) ;" at bounding box center [1062, 418] width 446 height 465
type textarea "h"
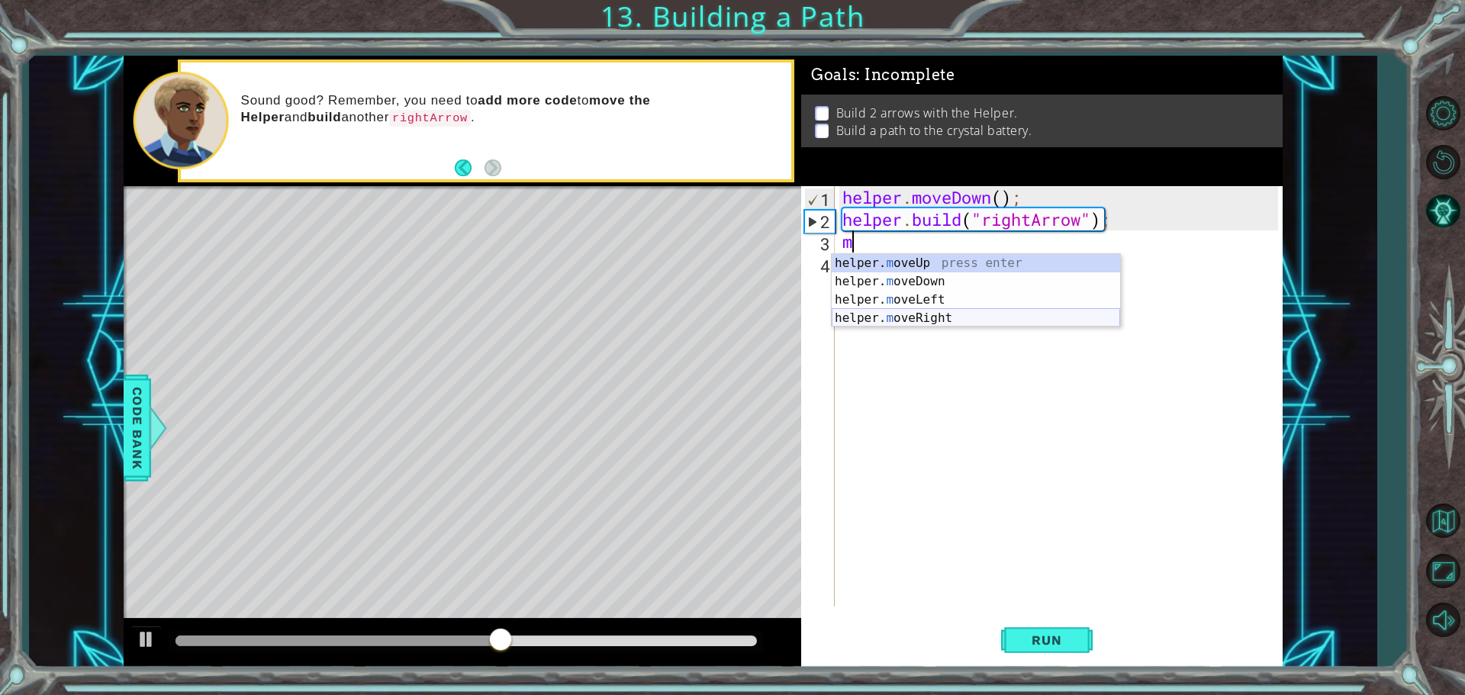
click at [950, 311] on div "helper. m oveUp press enter helper. m oveDown press enter helper. m oveLeft pre…" at bounding box center [976, 309] width 288 height 110
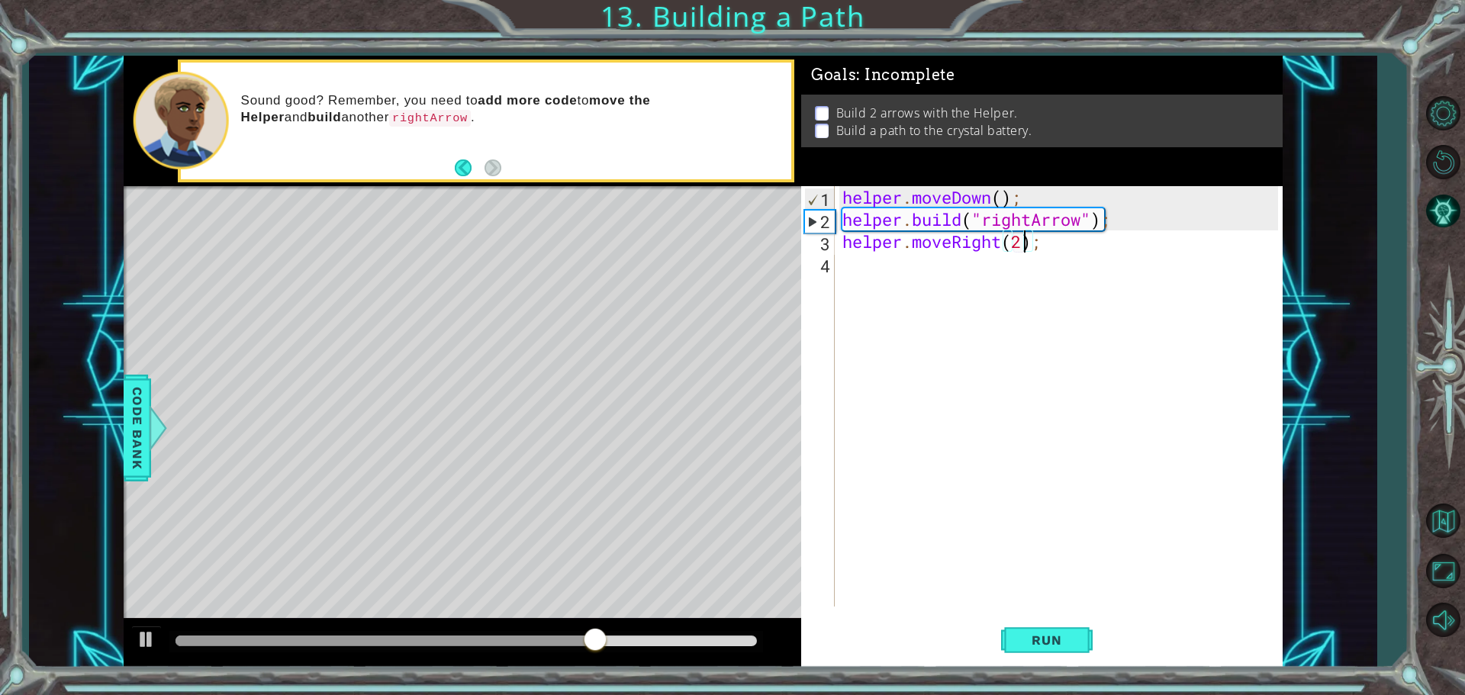
scroll to position [0, 8]
click at [1039, 624] on button "Run" at bounding box center [1047, 640] width 92 height 48
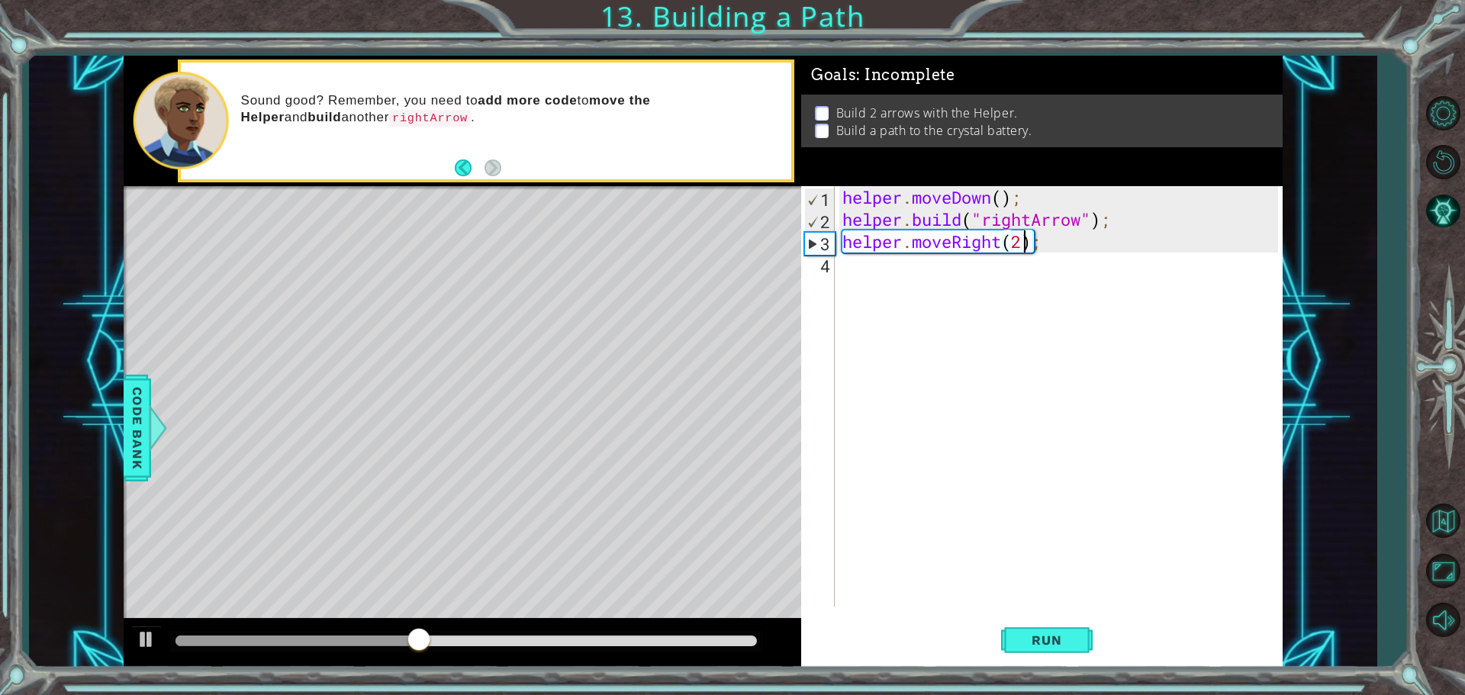
type textarea "helper.moveRight(3);"
click at [1006, 274] on div "helper . moveDown ( ) ; helper . build ( "rightArrow" ) ; helper . moveRight ( …" at bounding box center [1062, 418] width 446 height 465
click at [981, 290] on div "helper. b uild press enter" at bounding box center [976, 303] width 288 height 55
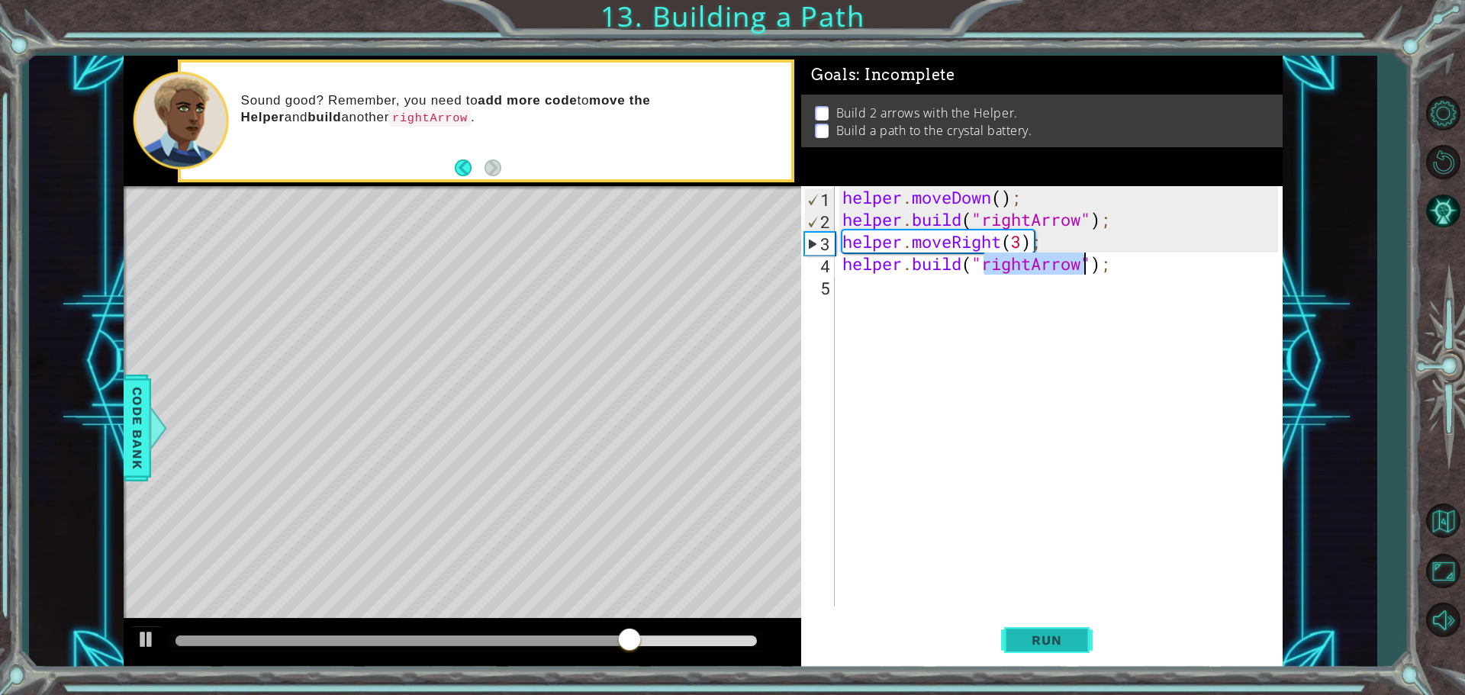
type textarea "[DOMAIN_NAME]("rightArrow");"
click at [1086, 643] on button "Run" at bounding box center [1047, 640] width 92 height 48
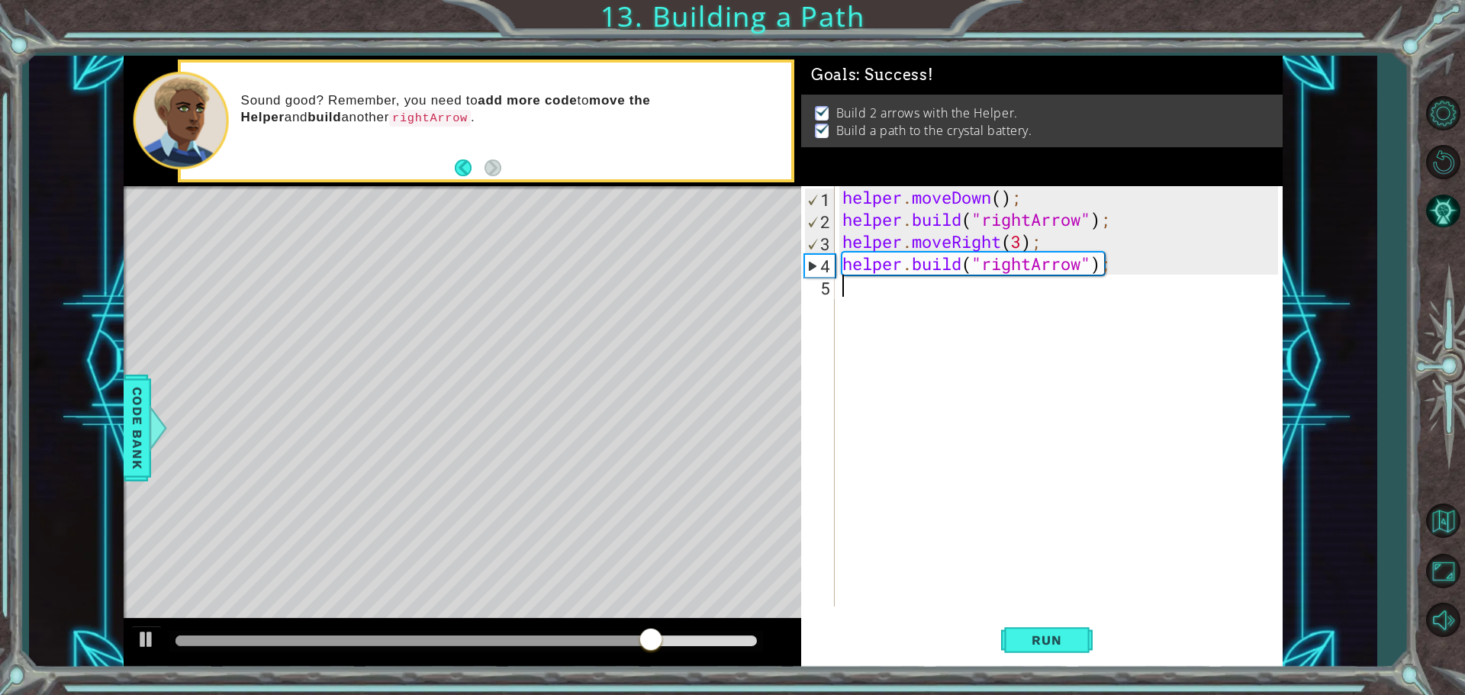
click at [1002, 277] on div "helper . moveDown ( ) ; helper . build ( "rightArrow" ) ; helper . moveRight ( …" at bounding box center [1062, 418] width 446 height 465
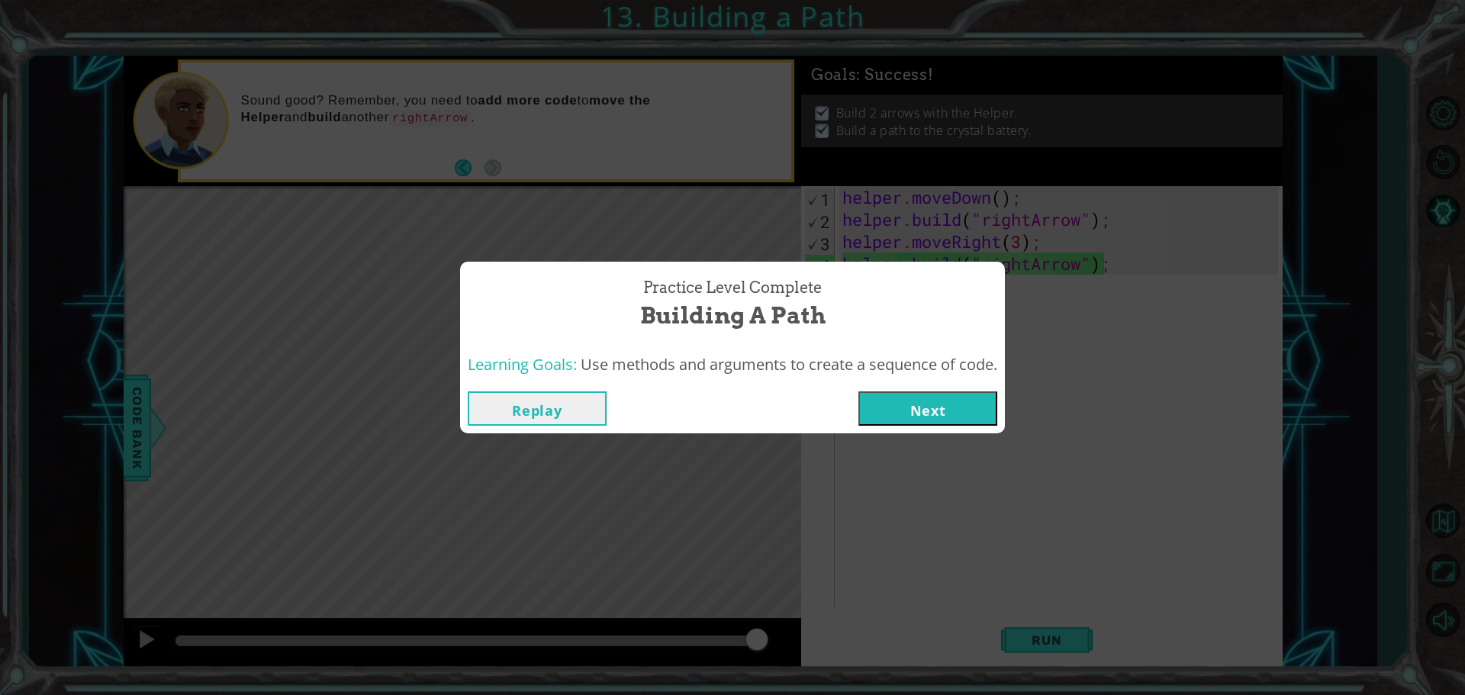
click at [894, 406] on button "Next" at bounding box center [928, 409] width 139 height 34
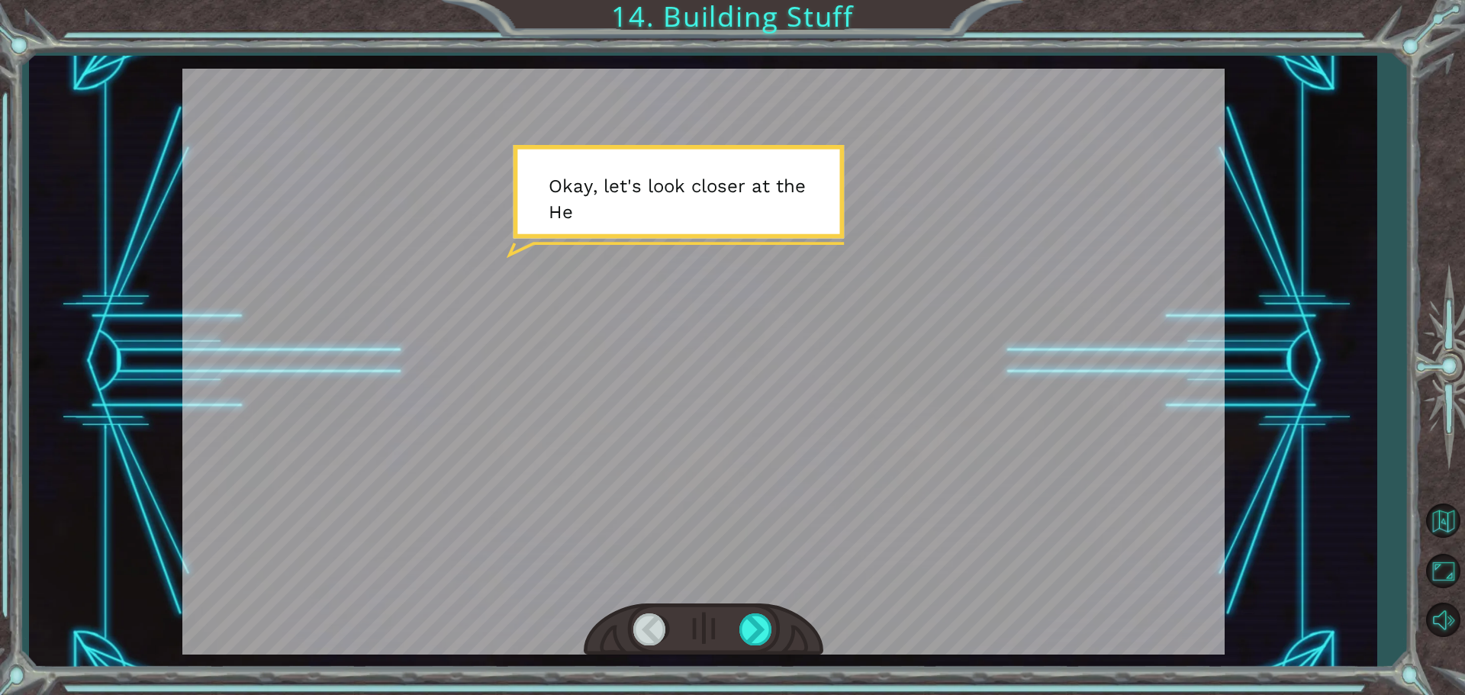
click at [721, 318] on div at bounding box center [703, 362] width 1042 height 586
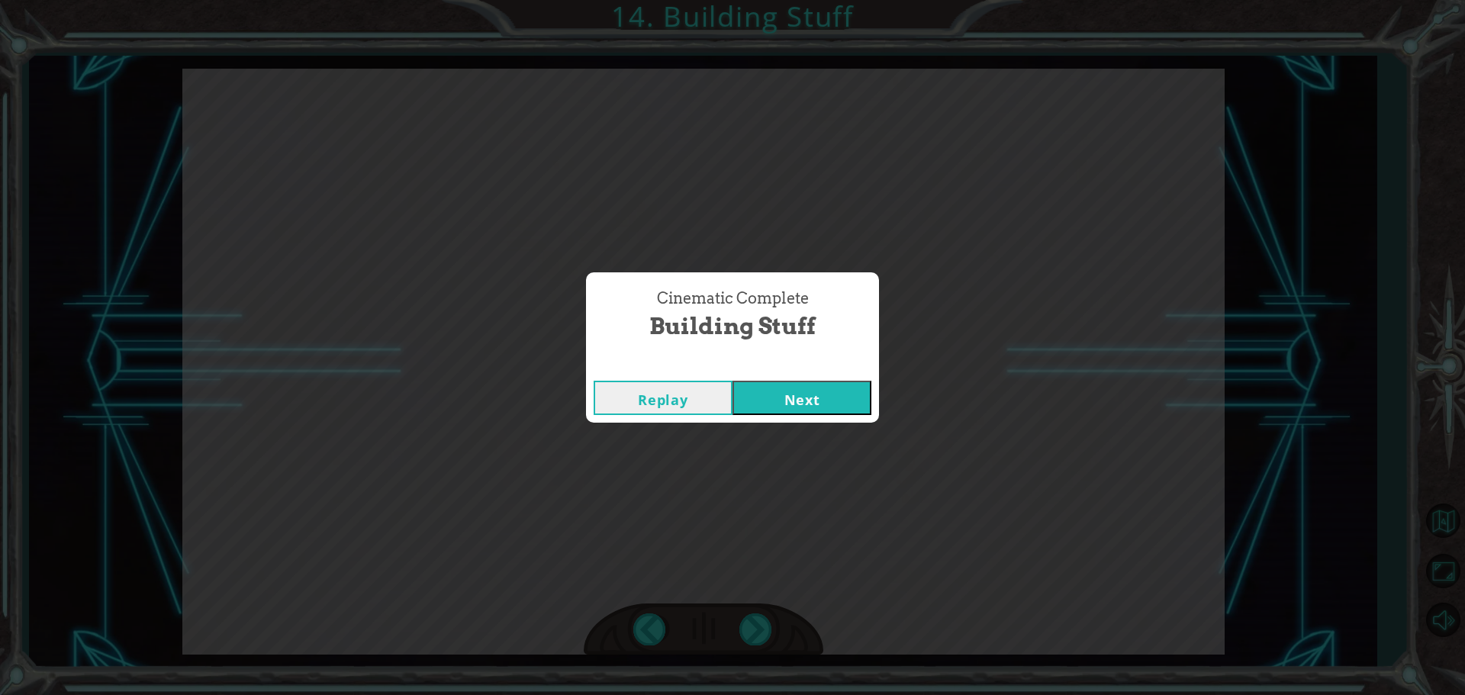
click at [844, 385] on button "Next" at bounding box center [802, 398] width 139 height 34
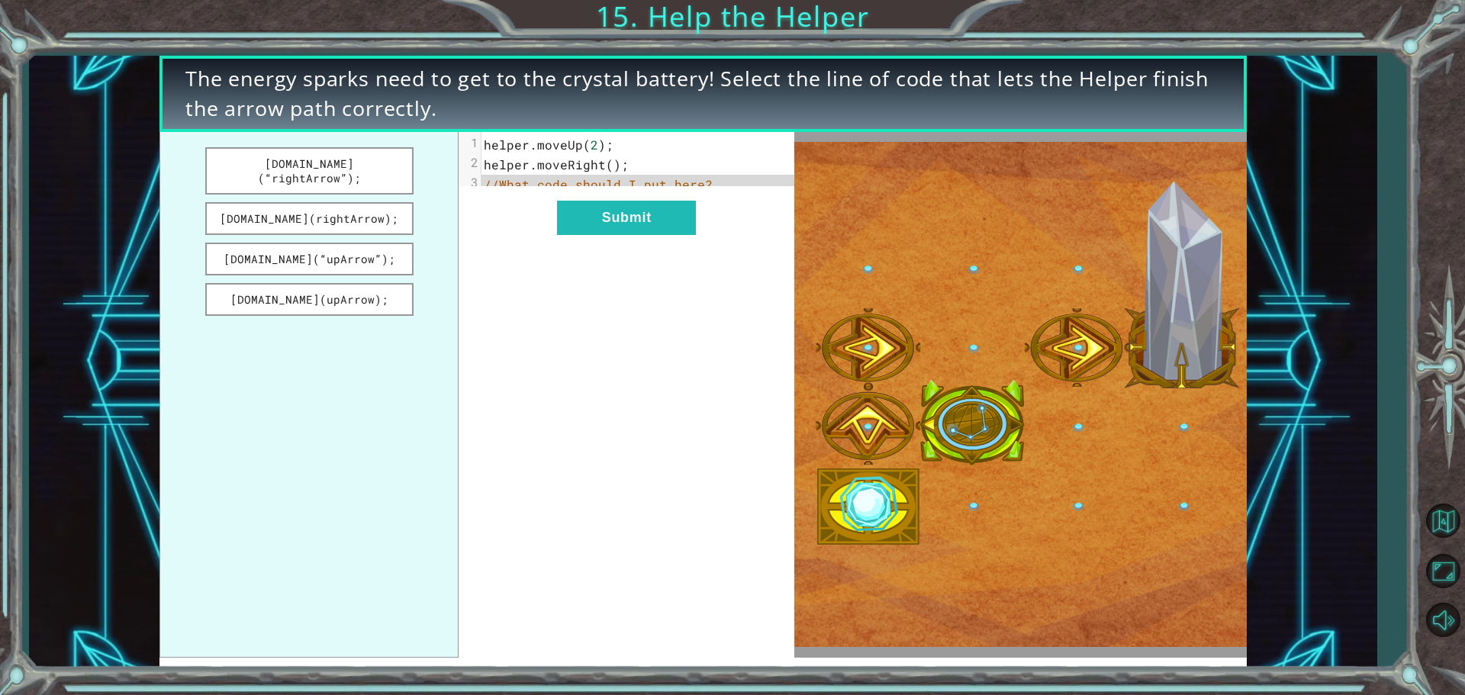
drag, startPoint x: 311, startPoint y: 197, endPoint x: 636, endPoint y: 197, distance: 324.4
click at [636, 197] on div "[DOMAIN_NAME](“rightArrow”); [DOMAIN_NAME](rightArrow); [DOMAIN_NAME](“upArrow”…" at bounding box center [477, 395] width 635 height 526
drag, startPoint x: 259, startPoint y: 199, endPoint x: 360, endPoint y: 219, distance: 102.7
click at [360, 219] on button "[DOMAIN_NAME](rightArrow);" at bounding box center [309, 218] width 208 height 33
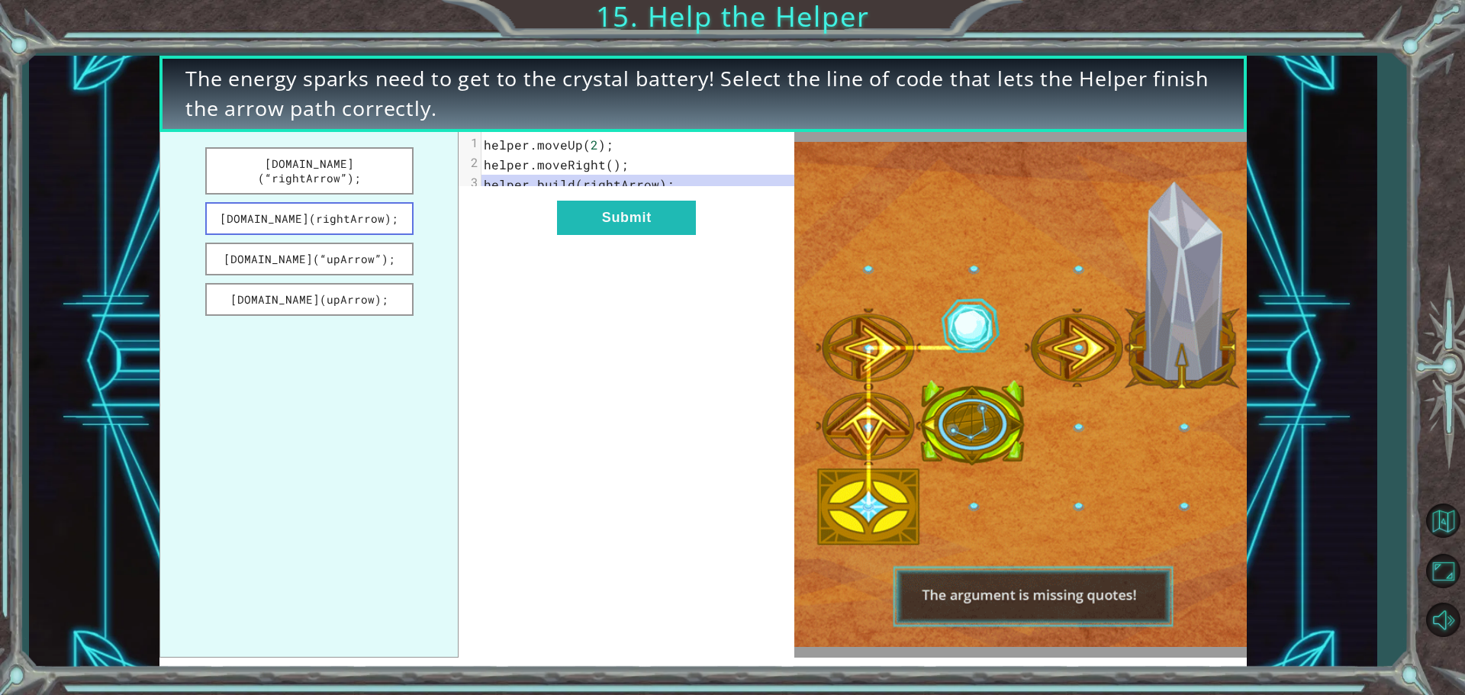
click at [357, 202] on button "[DOMAIN_NAME](rightArrow);" at bounding box center [309, 218] width 208 height 33
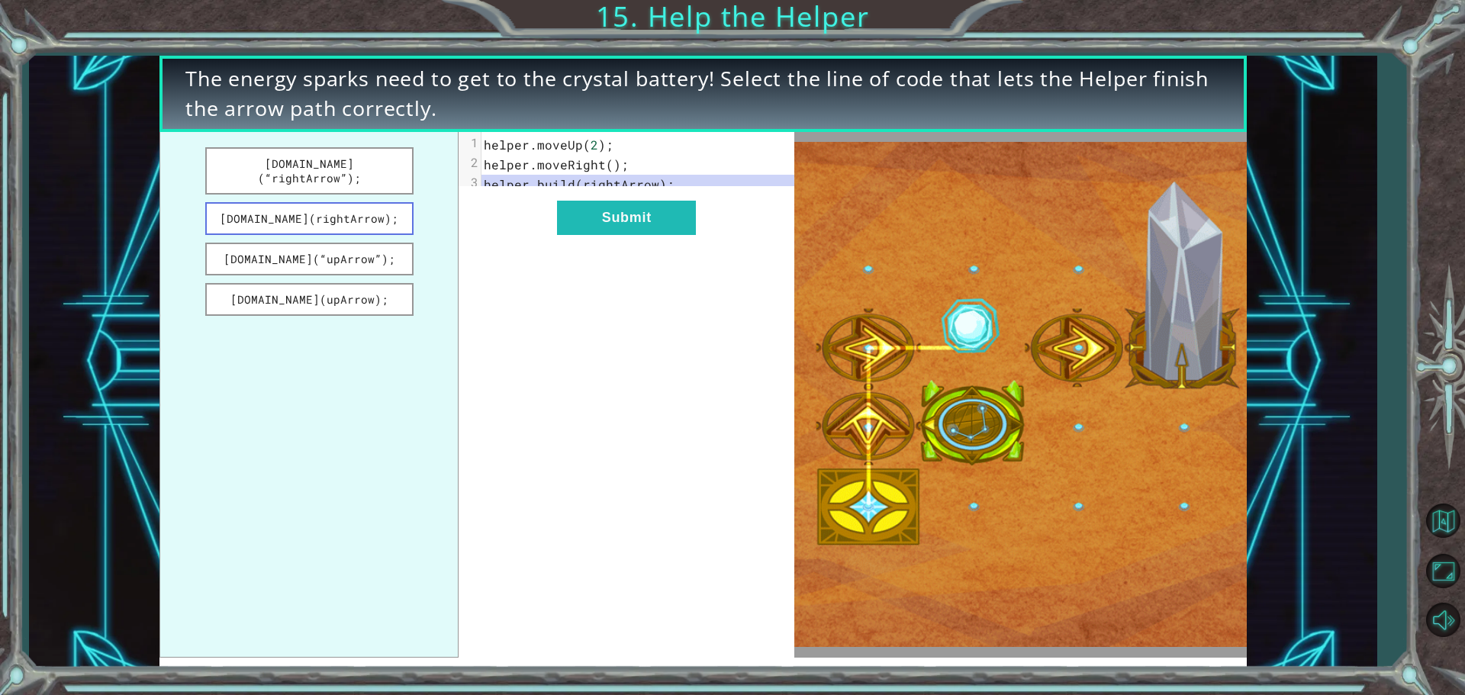
click at [354, 202] on button "[DOMAIN_NAME](rightArrow);" at bounding box center [309, 218] width 208 height 33
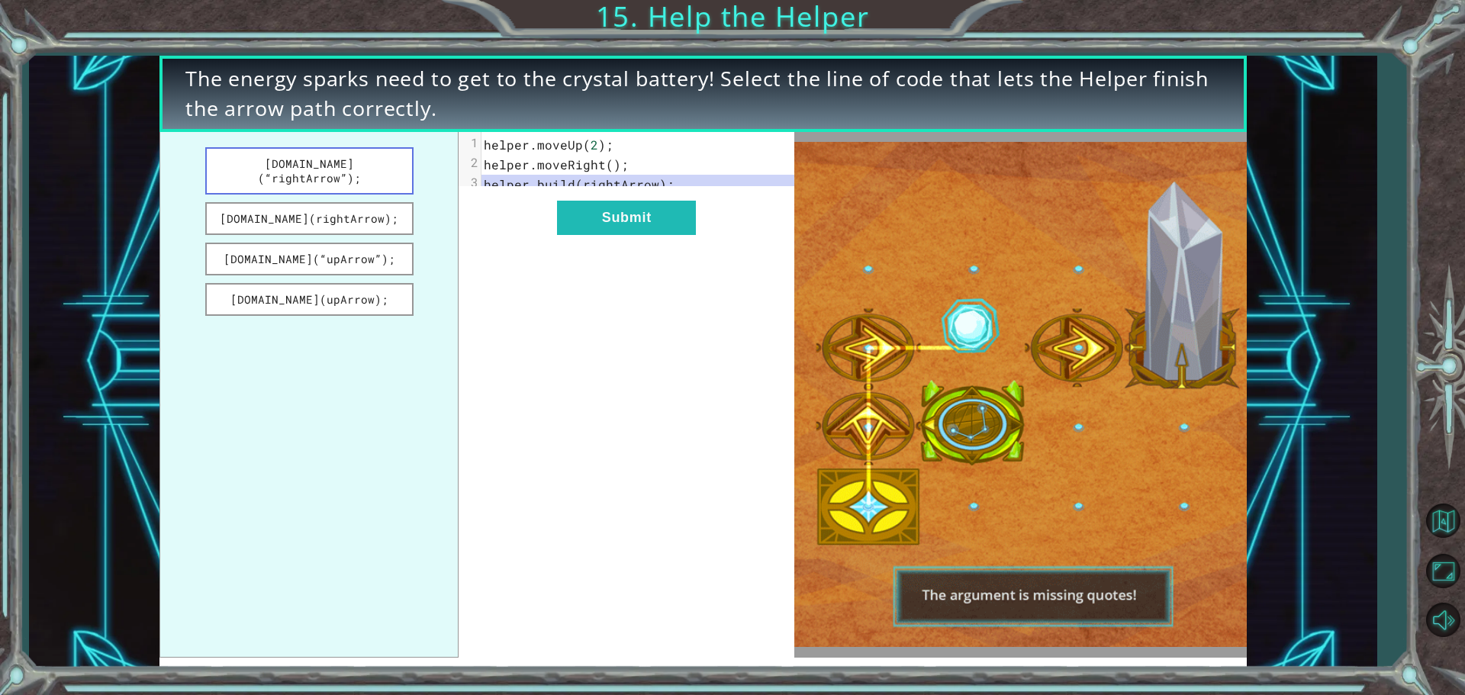
click at [372, 154] on button "[DOMAIN_NAME](“rightArrow”);" at bounding box center [309, 170] width 208 height 47
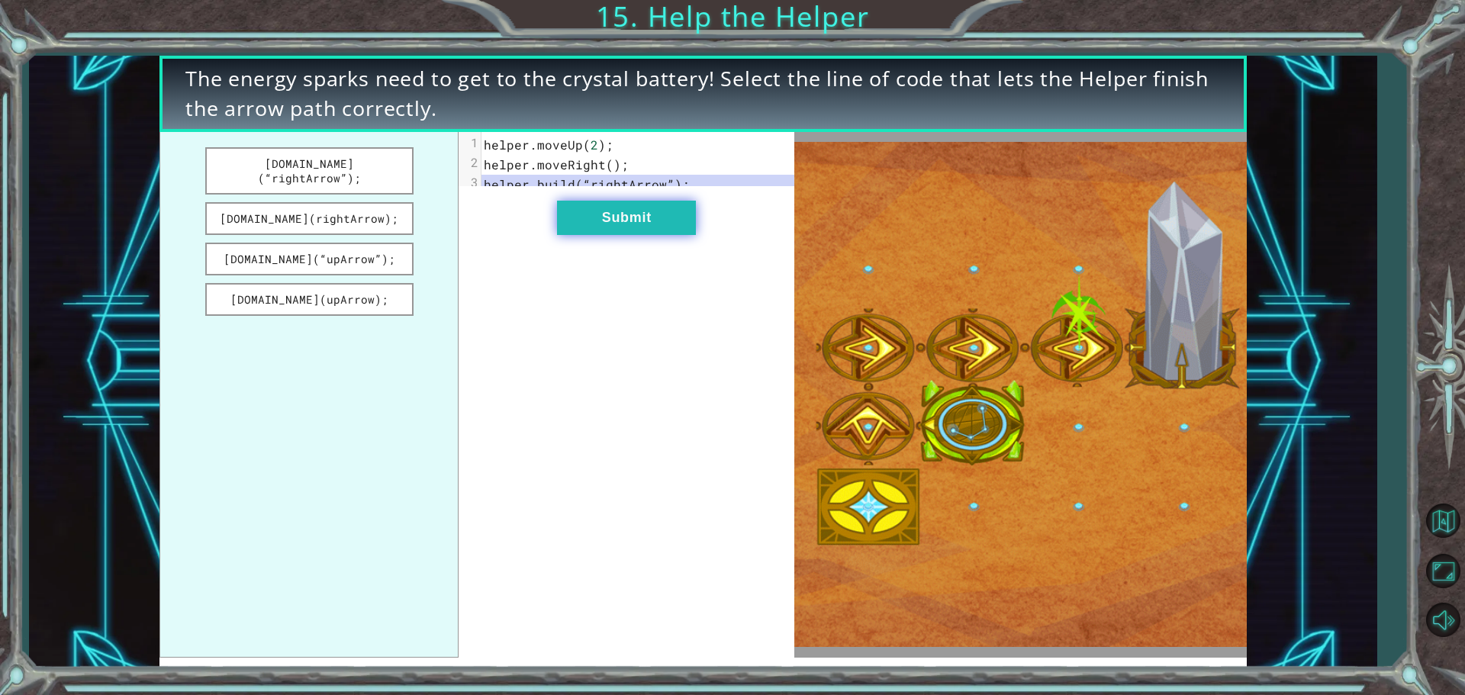
click at [598, 235] on button "Submit" at bounding box center [626, 218] width 139 height 34
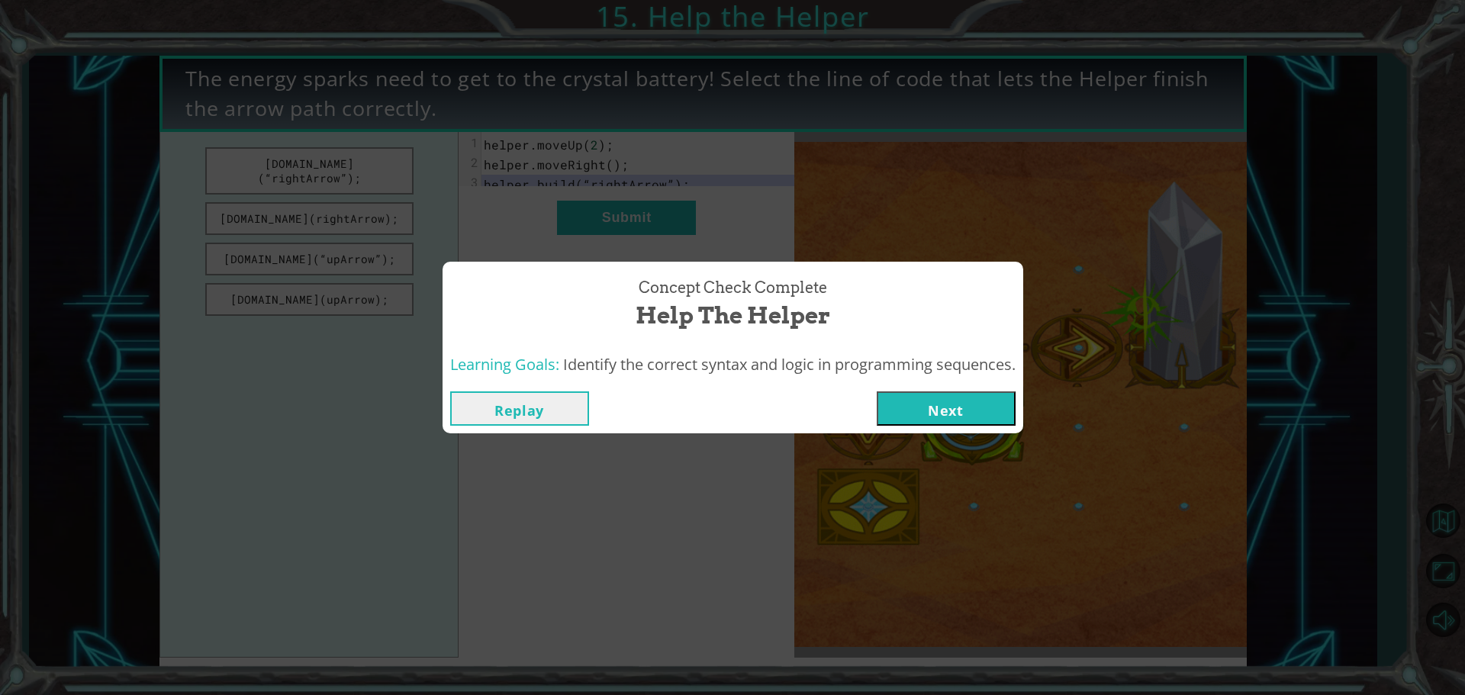
drag, startPoint x: 959, startPoint y: 381, endPoint x: 955, endPoint y: 410, distance: 29.4
click at [959, 384] on div "Concept Check Complete Help the Helper Learning Goals: Identify the correct syn…" at bounding box center [733, 348] width 581 height 172
click at [954, 411] on button "Next" at bounding box center [946, 409] width 139 height 34
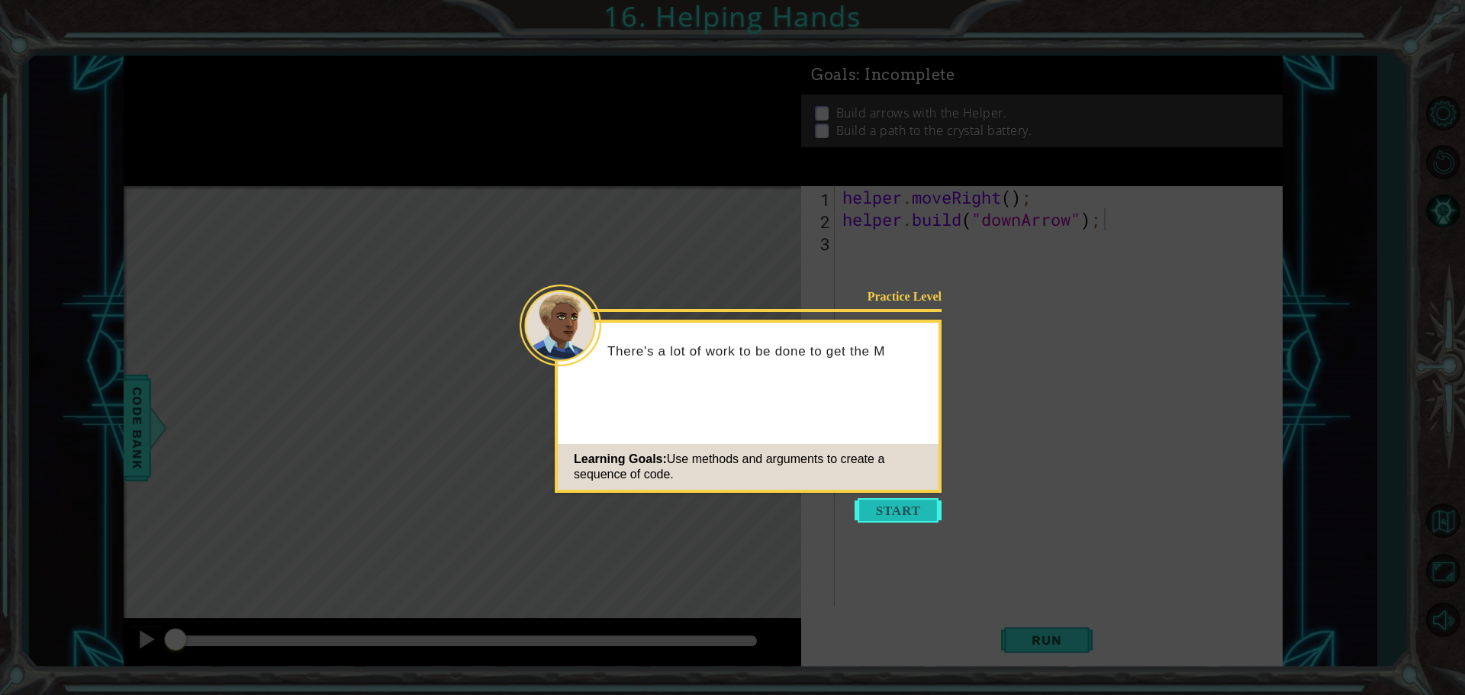
click at [875, 507] on button "Start" at bounding box center [898, 510] width 87 height 24
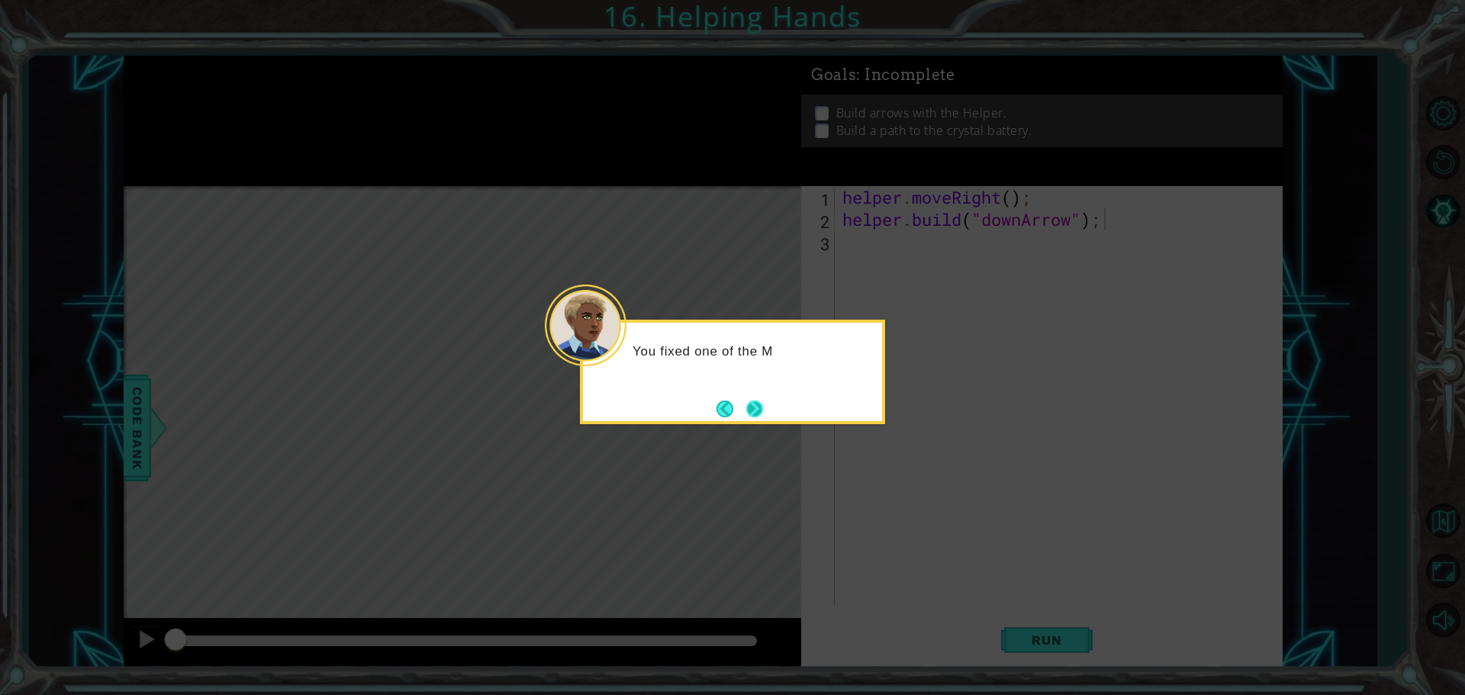
click at [763, 406] on button "Next" at bounding box center [754, 409] width 17 height 17
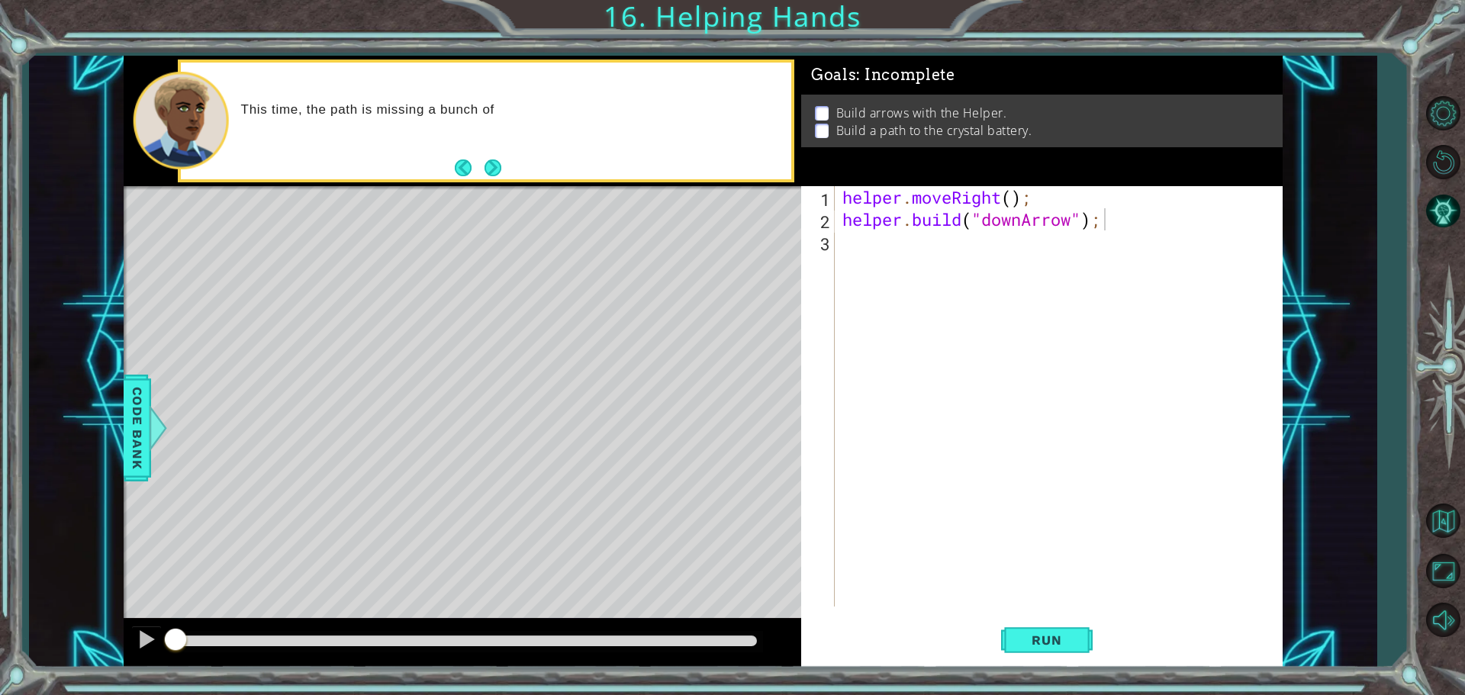
click at [508, 159] on div "This time, the path is missing a bunch of" at bounding box center [486, 121] width 611 height 117
click at [498, 164] on button "Next" at bounding box center [493, 168] width 17 height 17
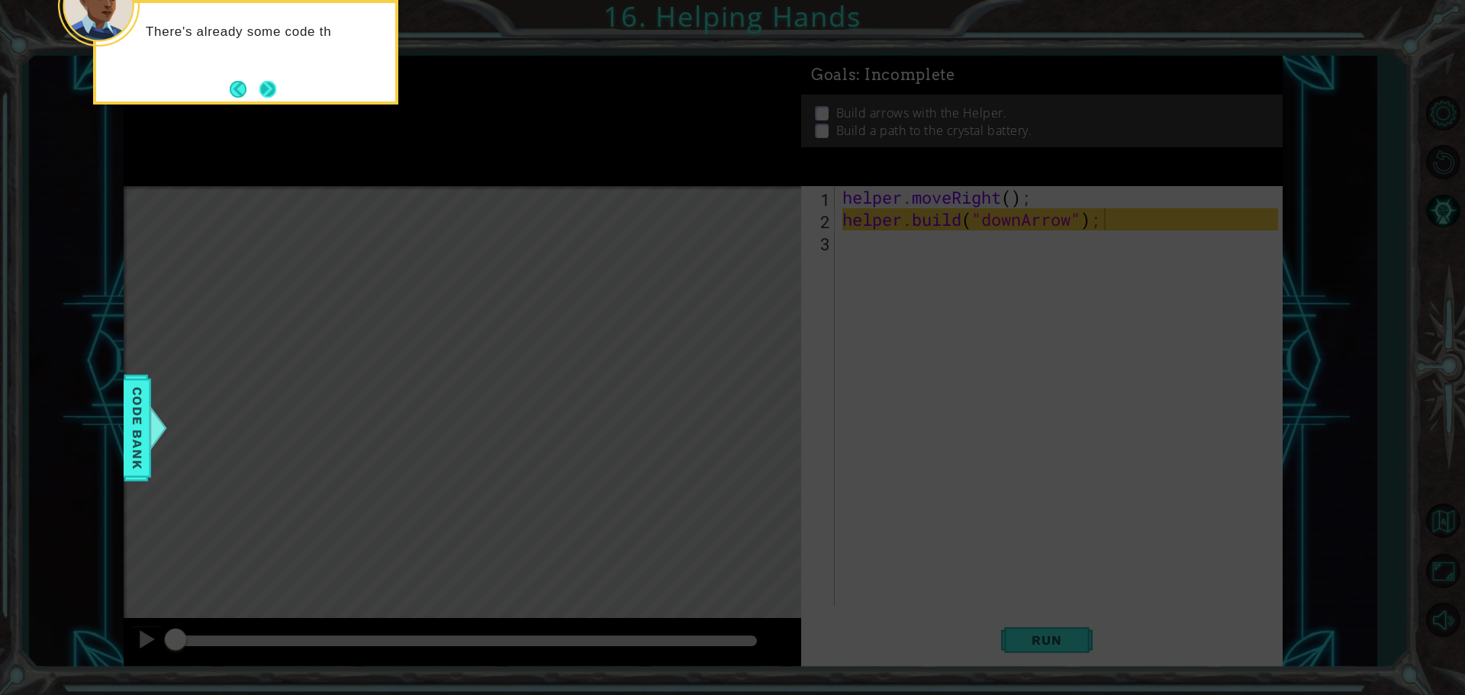
click at [267, 83] on button "Next" at bounding box center [267, 89] width 17 height 17
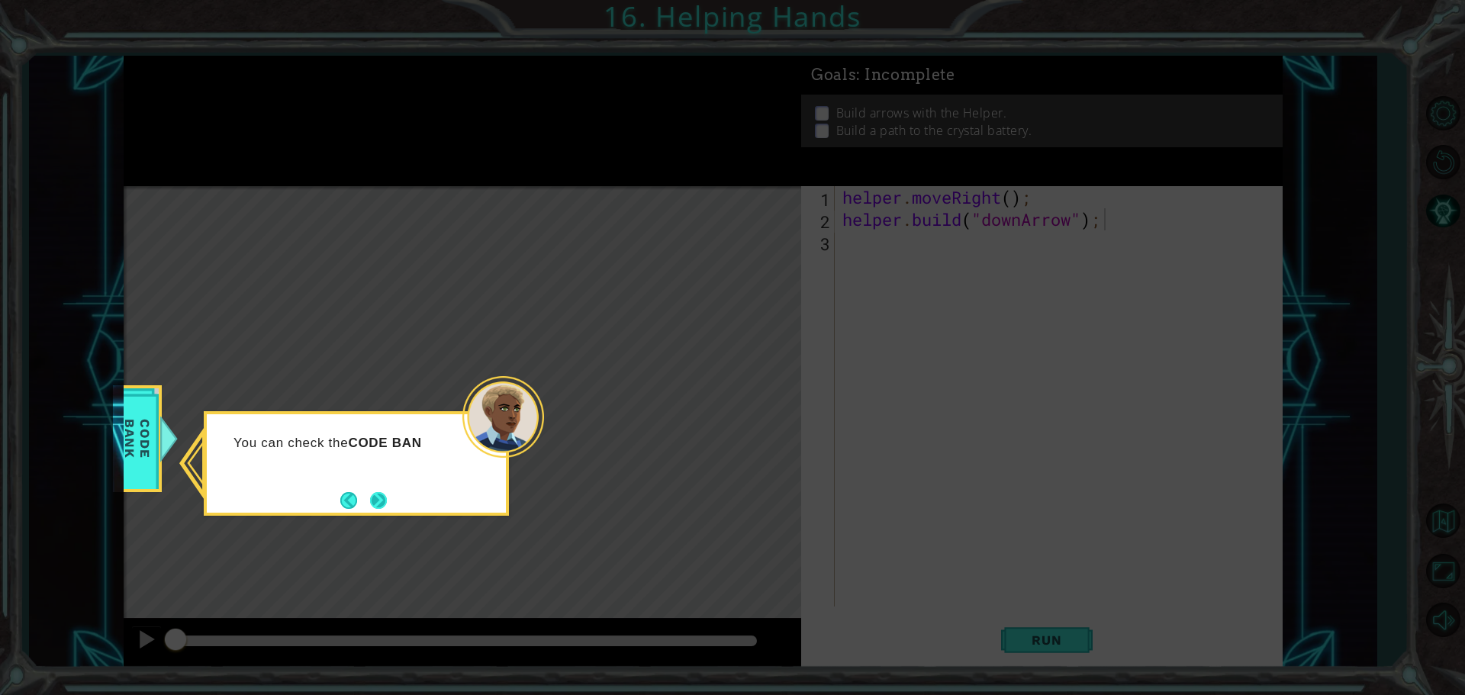
click at [382, 501] on button "Next" at bounding box center [378, 500] width 17 height 17
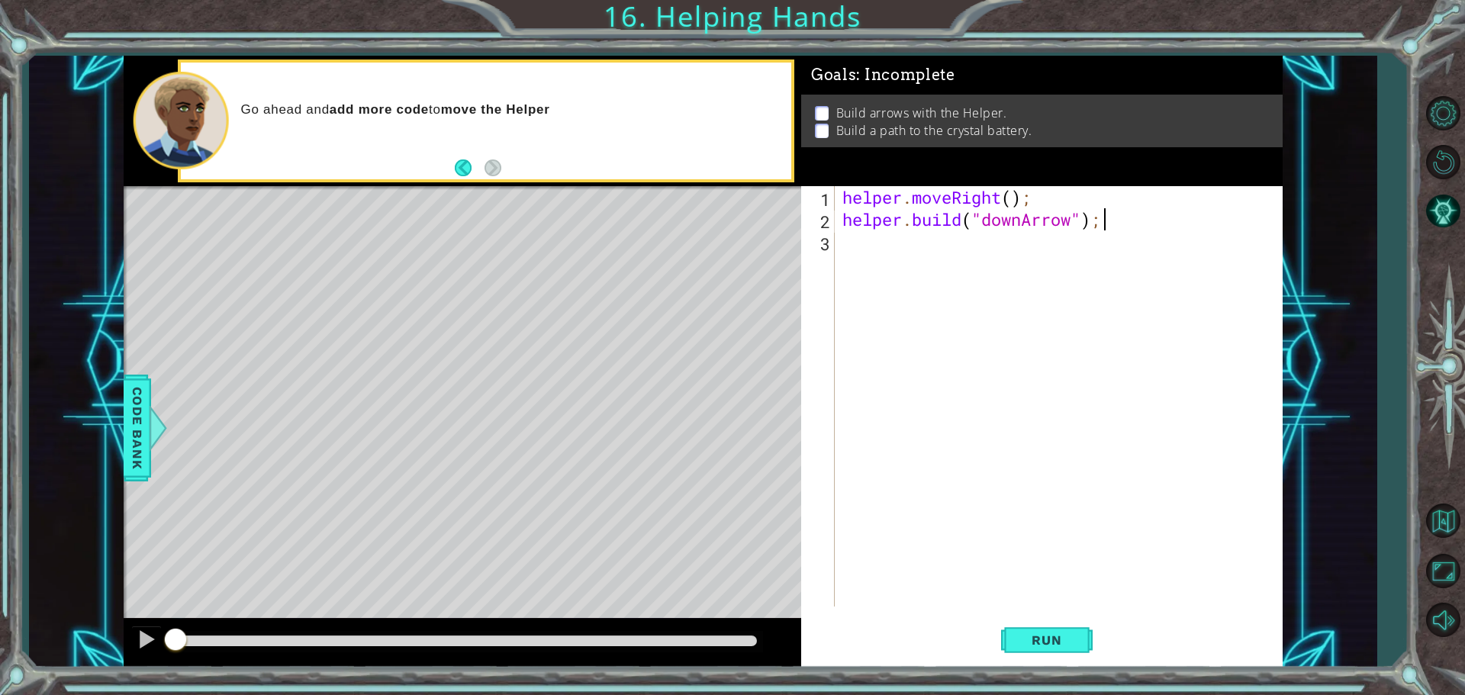
click at [874, 389] on div "helper . moveRight ( ) ; helper . build ( "downArrow" ) ;" at bounding box center [1062, 418] width 446 height 465
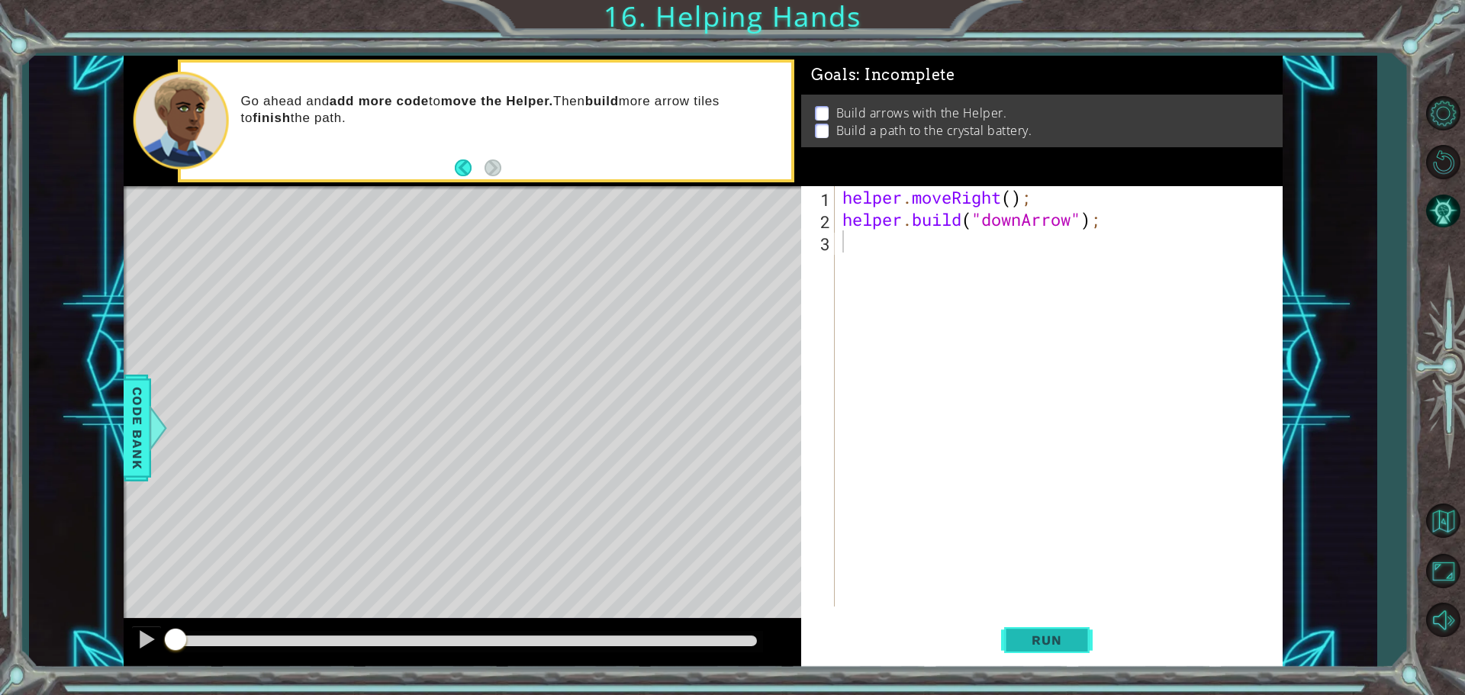
click at [1026, 643] on span "Run" at bounding box center [1047, 640] width 60 height 15
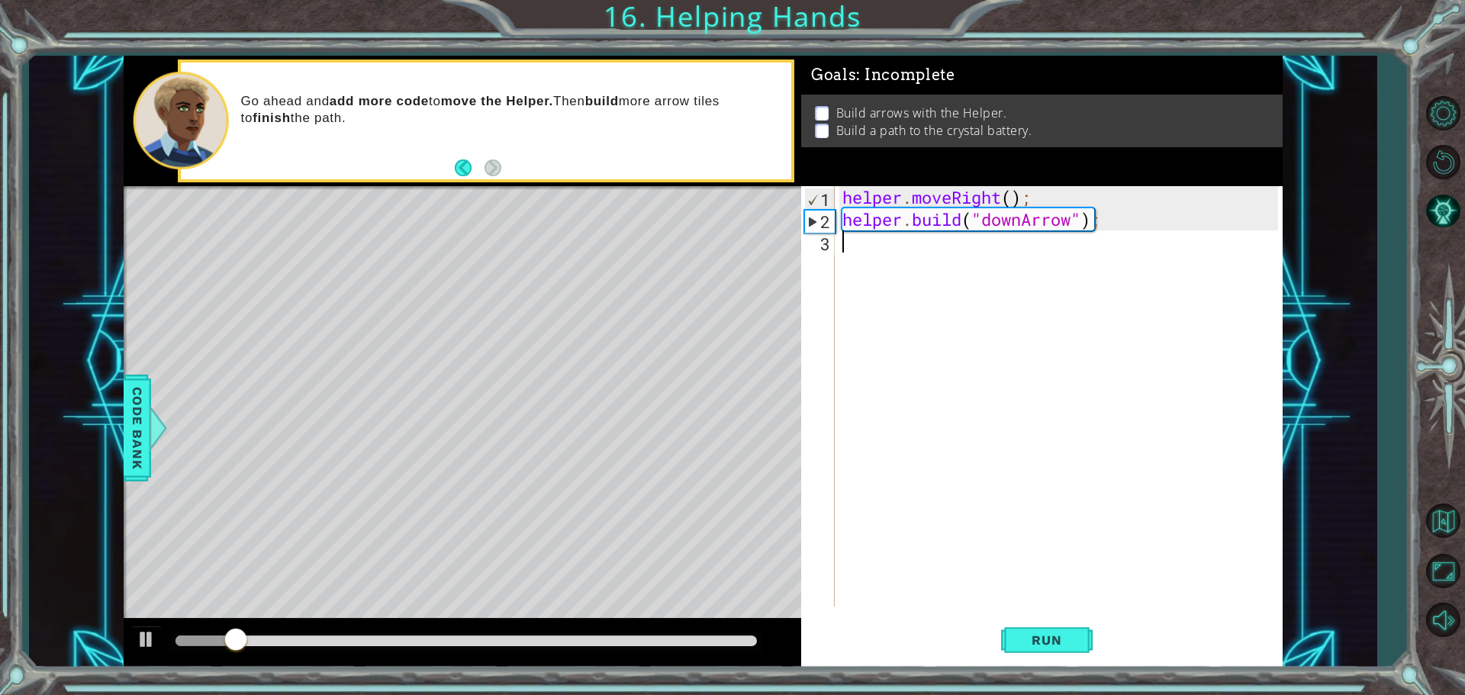
click at [965, 264] on div "helper . moveRight ( ) ; helper . build ( "downArrow" ) ;" at bounding box center [1062, 418] width 446 height 465
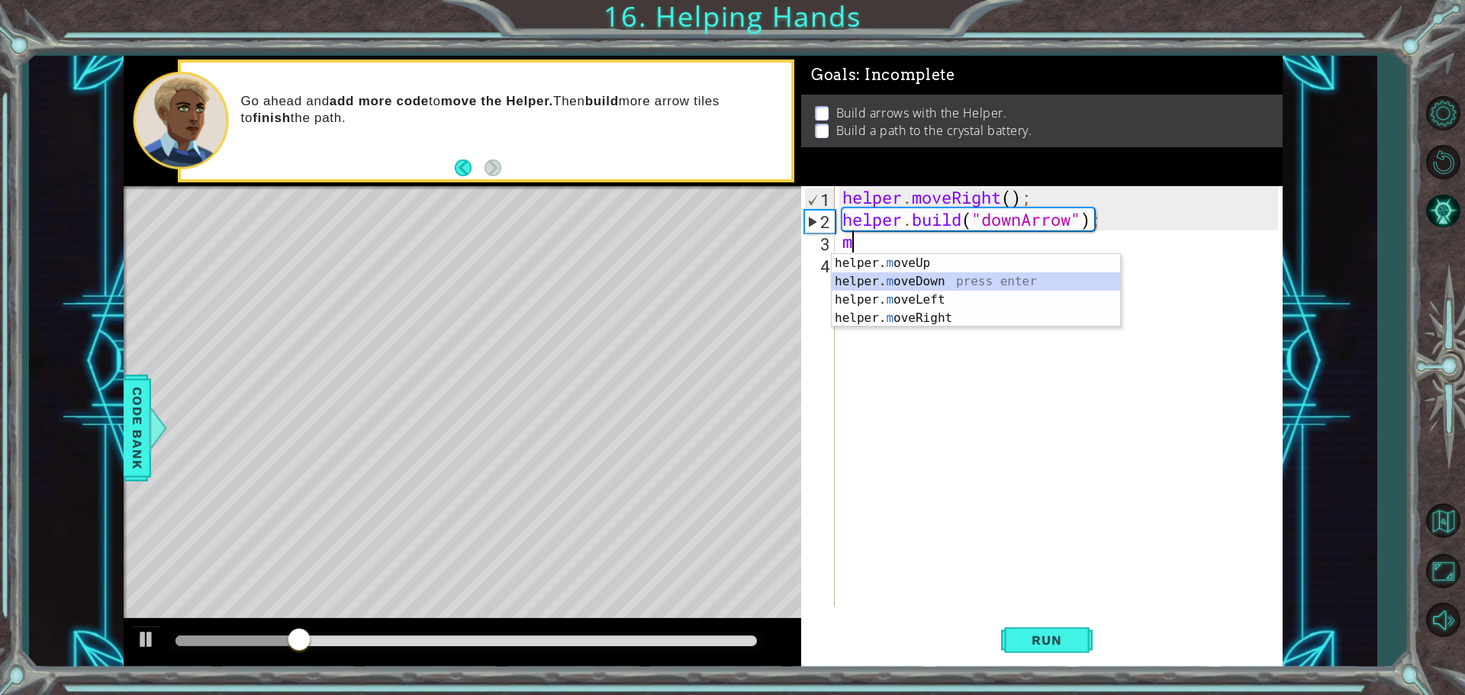
click at [982, 276] on div "helper. m oveUp press enter helper. m oveDown press enter helper. m oveLeft pre…" at bounding box center [976, 309] width 288 height 110
type textarea "helper.moveDown(1);"
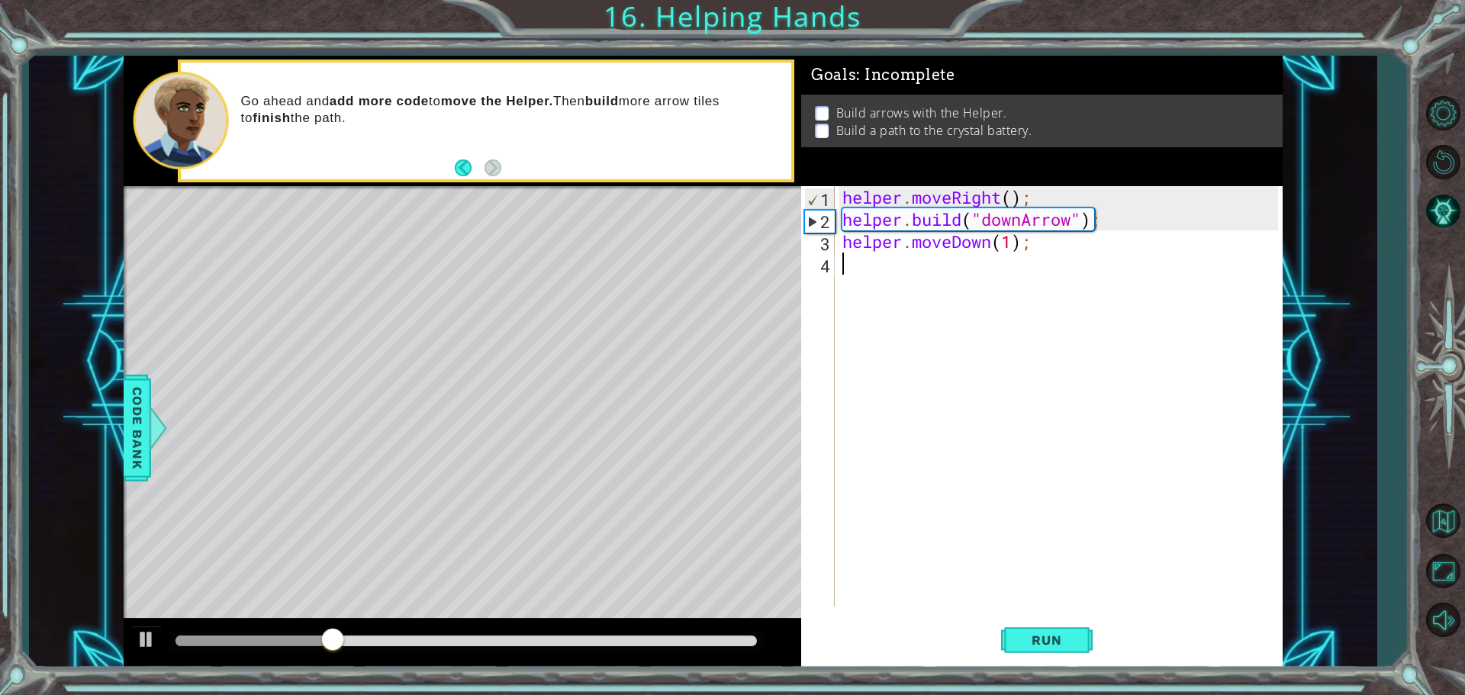
click at [1030, 268] on div "helper . moveRight ( ) ; helper . build ( "downArrow" ) ; helper . moveDown ( 1…" at bounding box center [1062, 418] width 446 height 465
click at [963, 292] on div "helper. bu ild press enter" at bounding box center [976, 303] width 288 height 55
type textarea "[DOMAIN_NAME]("rightArrow");"
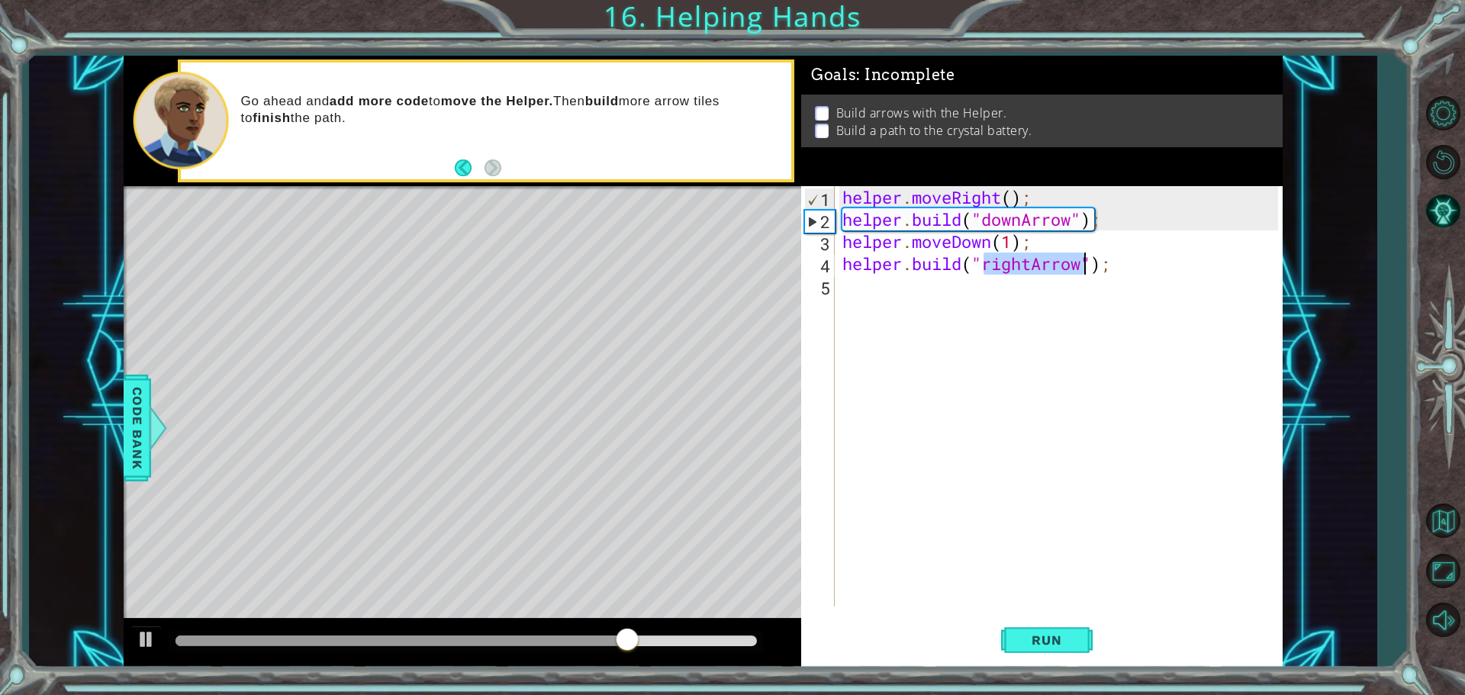
click at [914, 300] on div "helper . moveRight ( ) ; helper . build ( "downArrow" ) ; helper . moveDown ( 1…" at bounding box center [1062, 418] width 446 height 465
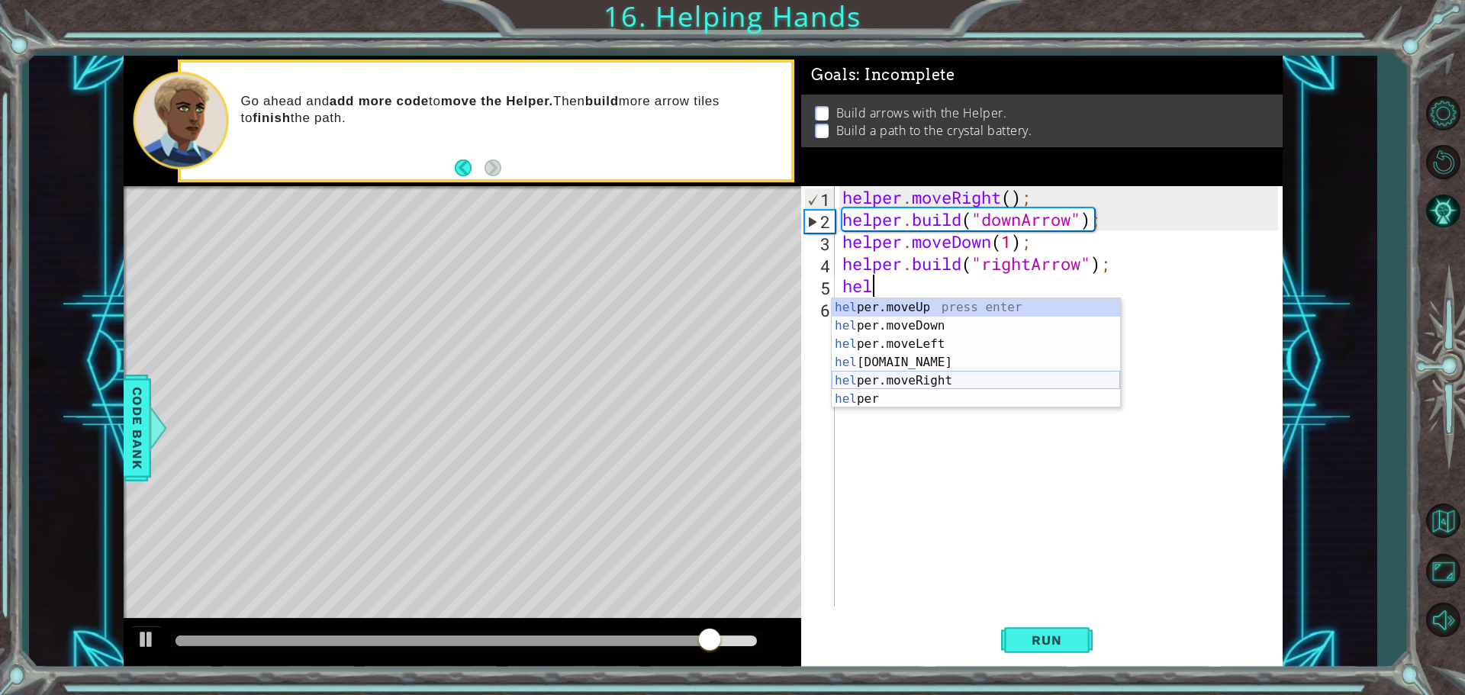
click at [949, 377] on div "hel per.moveUp press enter hel per.moveDown press enter hel per.moveLeft press …" at bounding box center [976, 371] width 288 height 147
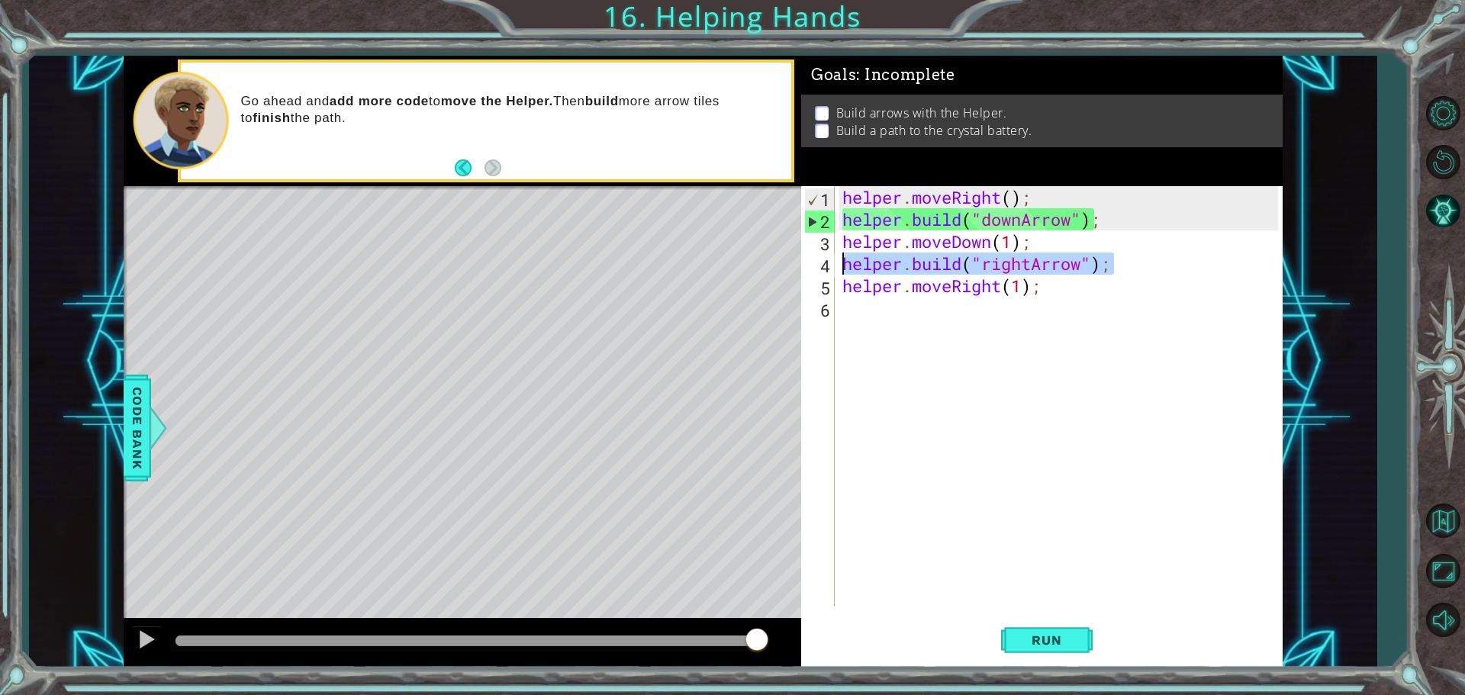
click at [780, 260] on div "1 ההההההההההההההההההההההההההההההההההההההההההההההההההההההההההההההההההההההההההההה…" at bounding box center [703, 362] width 1159 height 612
type textarea "[DOMAIN_NAME]("rightArrow");"
click at [948, 305] on div "helper . moveRight ( ) ; helper . build ( "downArrow" ) ; helper . moveDown ( 1…" at bounding box center [1062, 418] width 446 height 465
paste textarea "[DOMAIN_NAME]("rightArrow");"
type textarea "[DOMAIN_NAME]("rightArrow");"
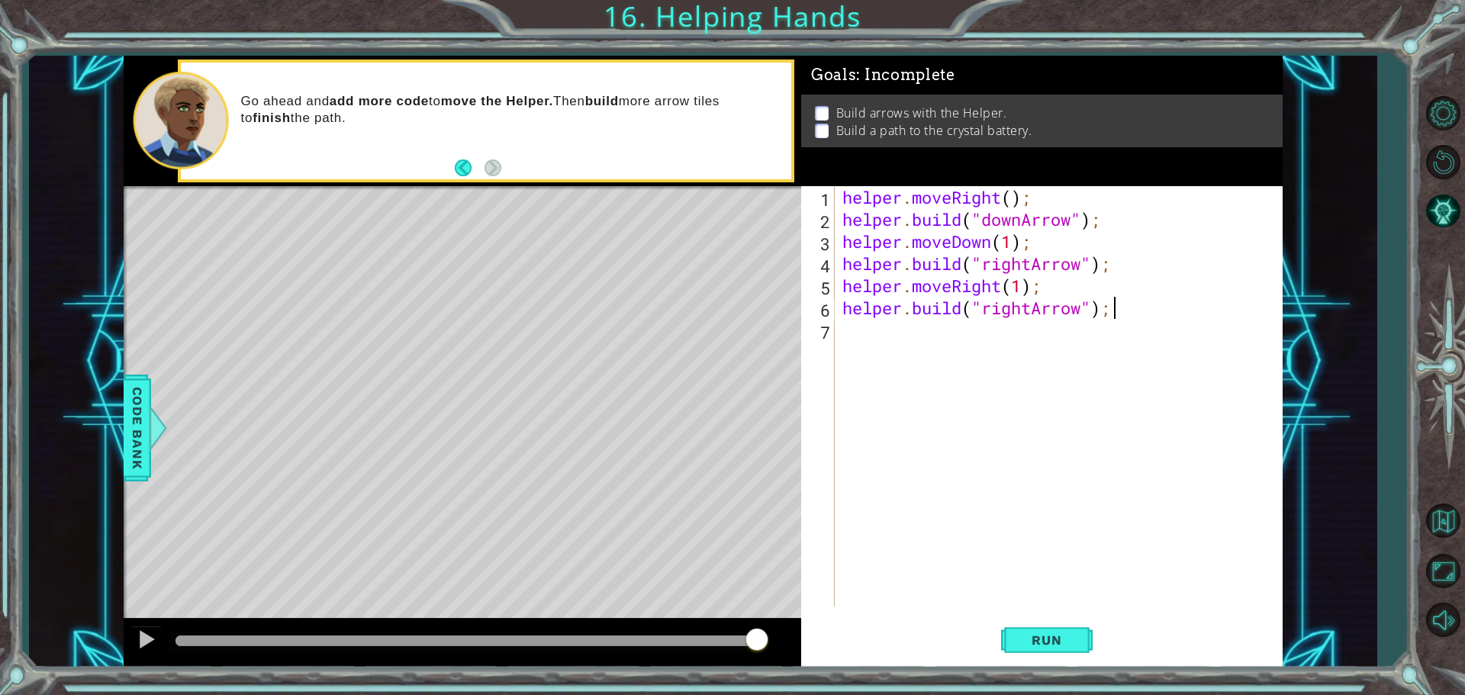
click at [939, 333] on div "helper . moveRight ( ) ; helper . build ( "downArrow" ) ; helper . moveDown ( 1…" at bounding box center [1062, 418] width 446 height 465
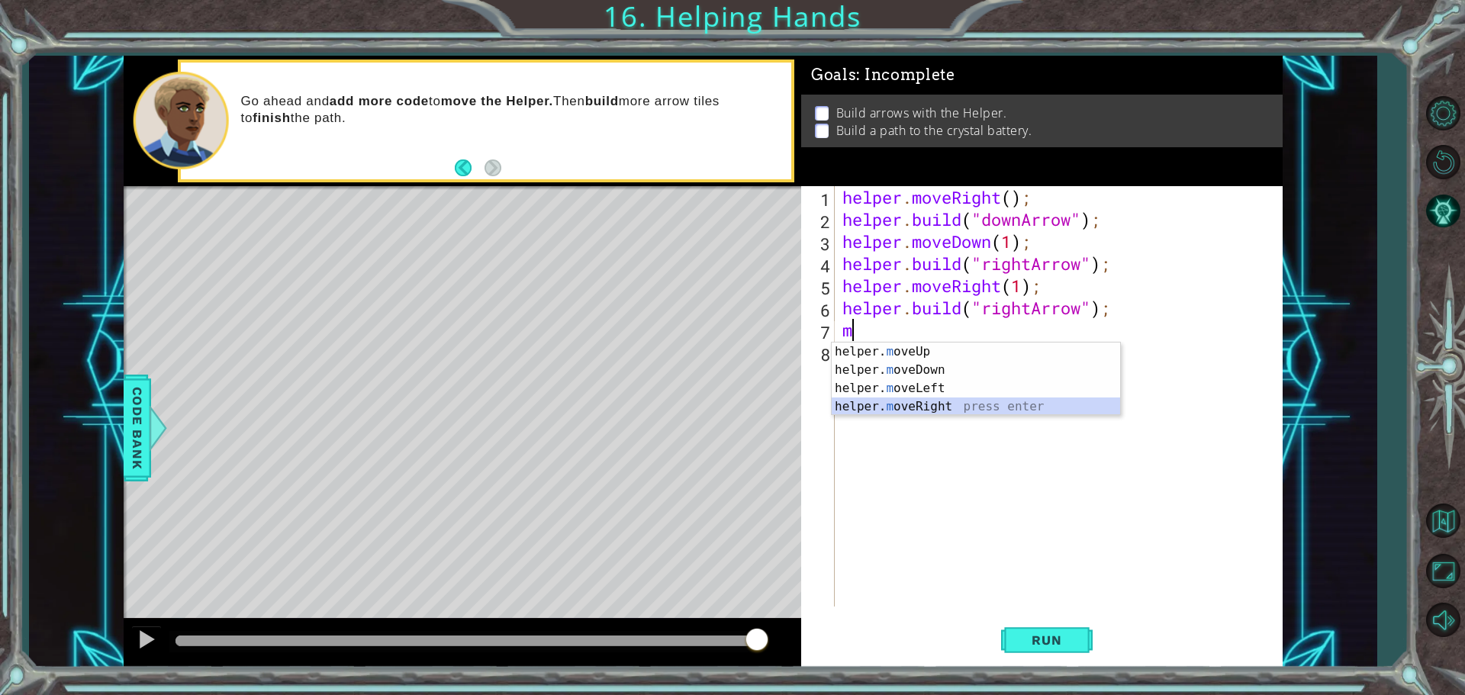
click at [924, 406] on div "helper. m oveUp press enter helper. m oveDown press enter helper. m oveLeft pre…" at bounding box center [976, 398] width 288 height 110
type textarea "helper.moveRight(1);"
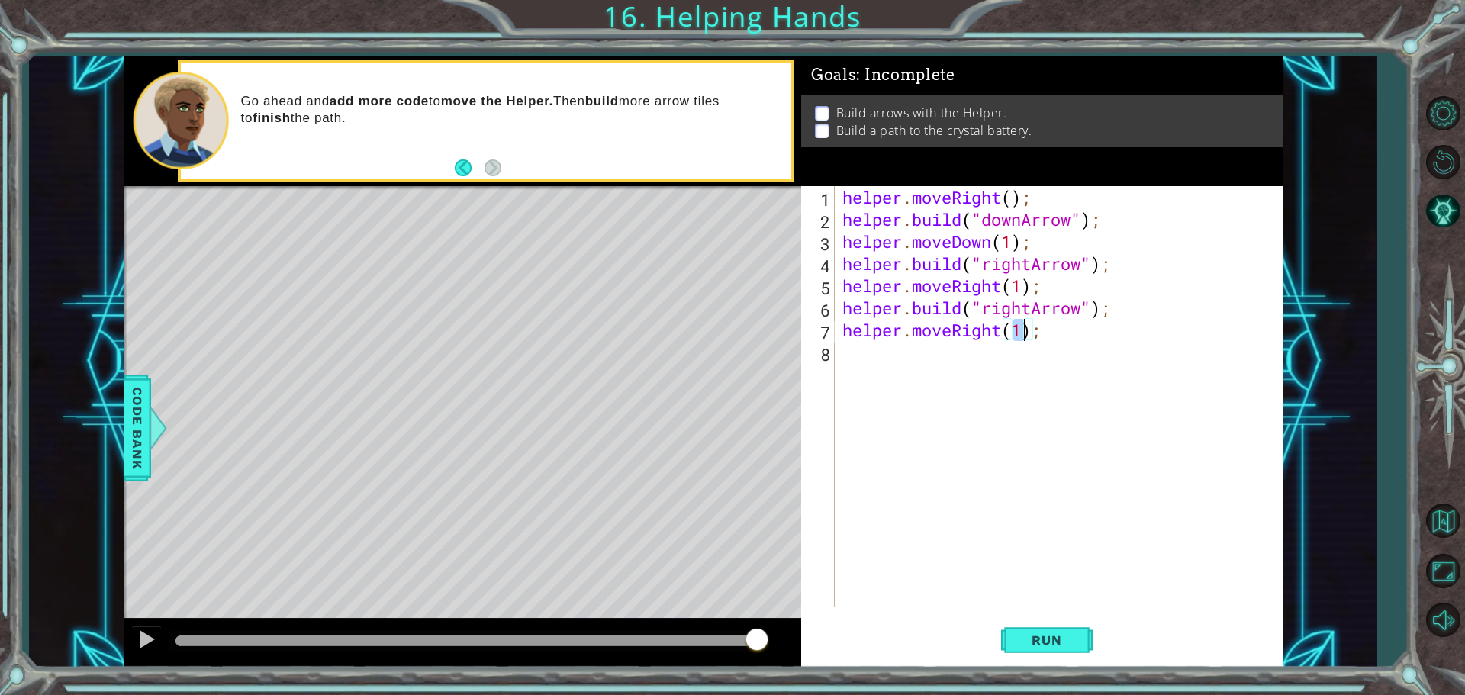
click at [920, 373] on div "helper . moveRight ( ) ; helper . build ( "downArrow" ) ; helper . moveDown ( 1…" at bounding box center [1062, 418] width 446 height 465
paste textarea "[DOMAIN_NAME]("rightArrow");"
type textarea "[DOMAIN_NAME]("rightArrow");"
click at [909, 378] on div "helper . moveRight ( ) ; helper . build ( "downArrow" ) ; helper . moveDown ( 1…" at bounding box center [1062, 418] width 446 height 465
drag, startPoint x: 981, startPoint y: 353, endPoint x: 1033, endPoint y: 358, distance: 51.3
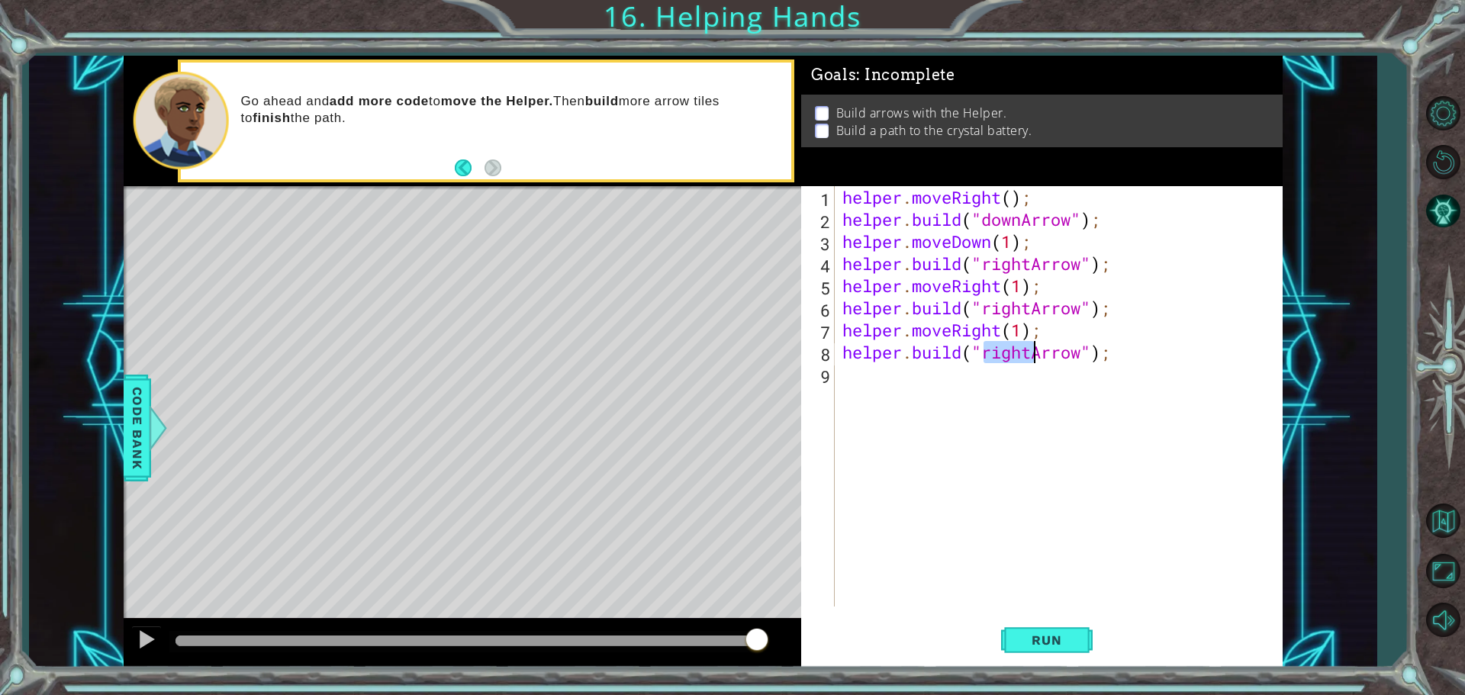
click at [1033, 358] on div "helper . moveRight ( ) ; helper . build ( "downArrow" ) ; helper . moveDown ( 1…" at bounding box center [1062, 418] width 446 height 465
type textarea "[DOMAIN_NAME]("upArrow");"
click at [1034, 650] on button "Run" at bounding box center [1047, 640] width 92 height 48
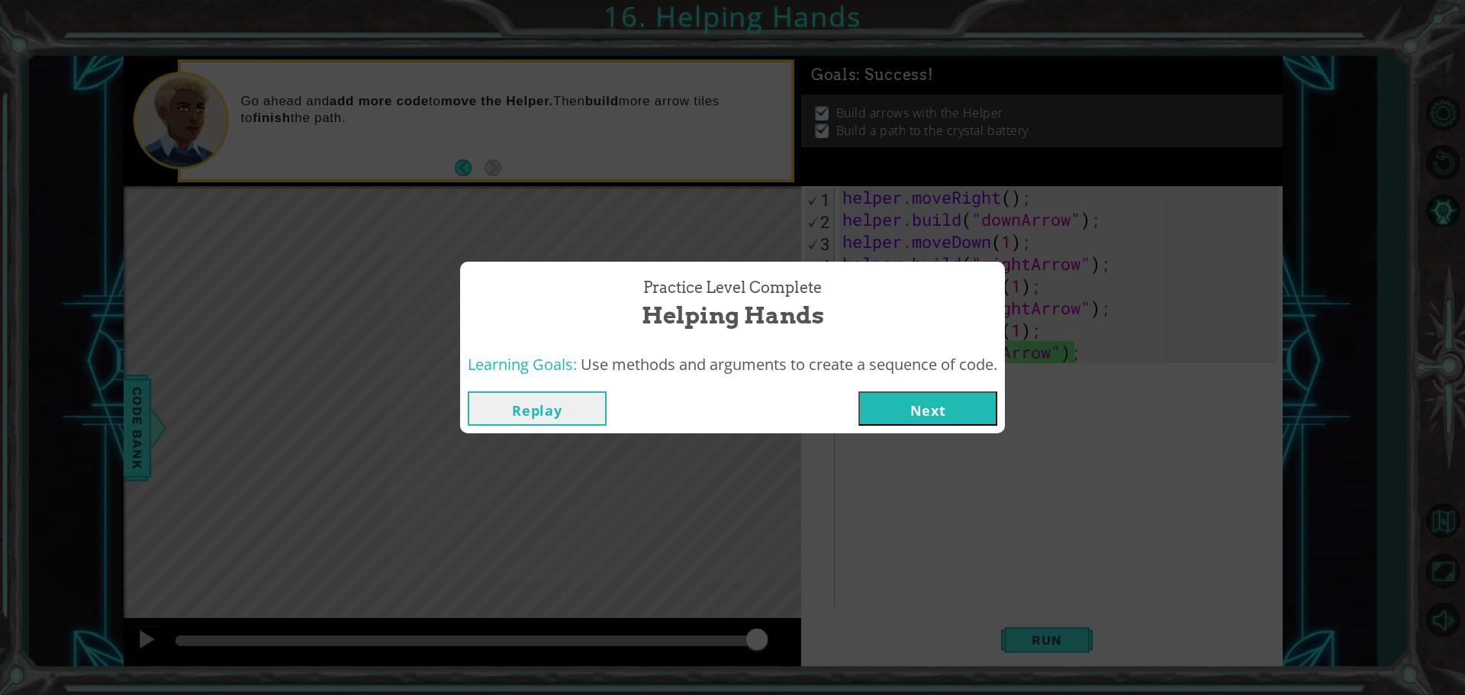
click at [904, 415] on button "Next" at bounding box center [928, 409] width 139 height 34
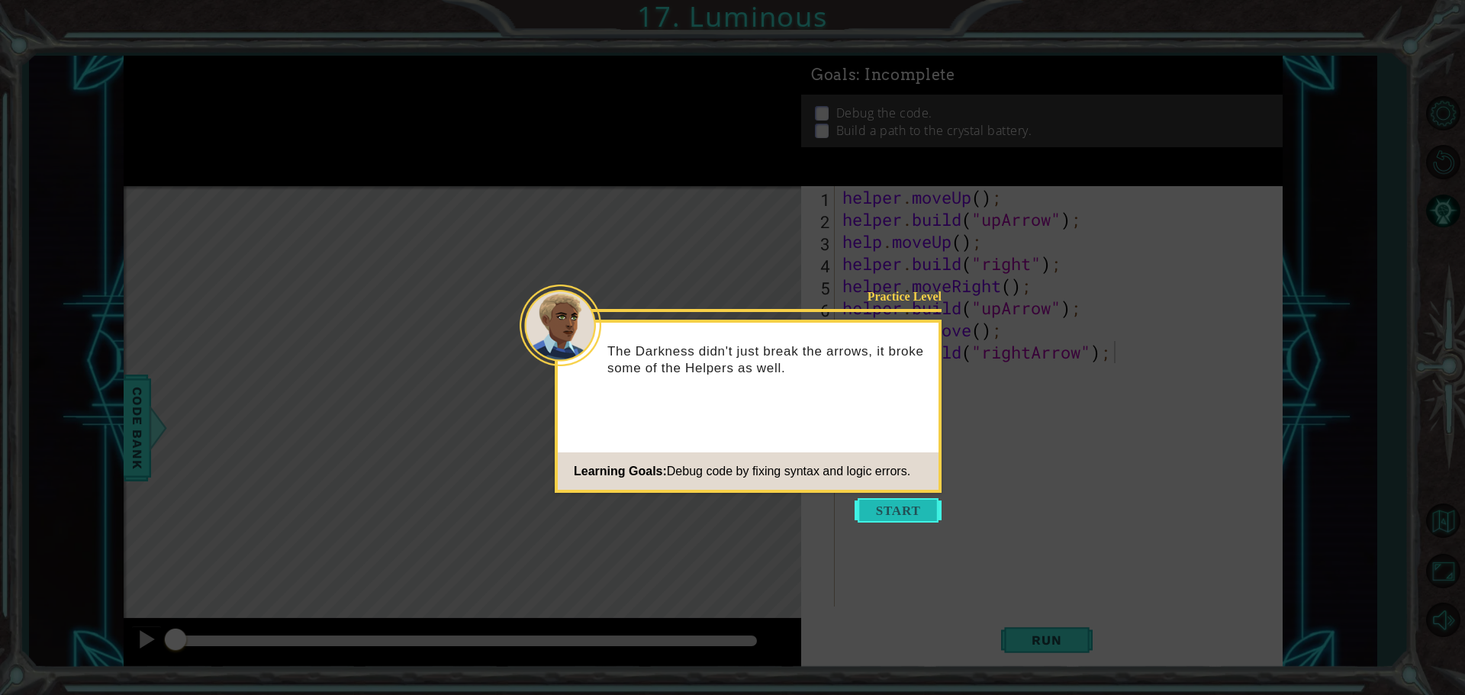
click at [884, 500] on button "Start" at bounding box center [898, 510] width 87 height 24
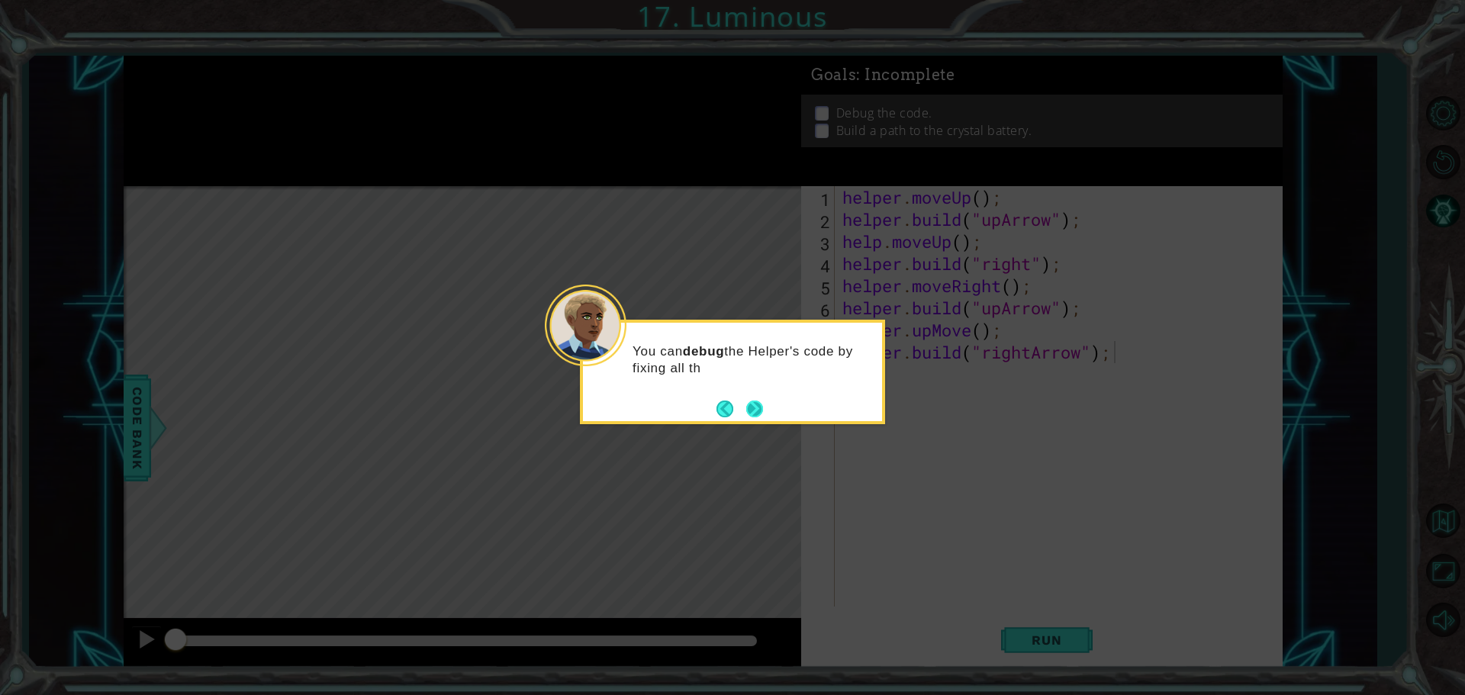
click at [747, 407] on button "Next" at bounding box center [754, 409] width 17 height 17
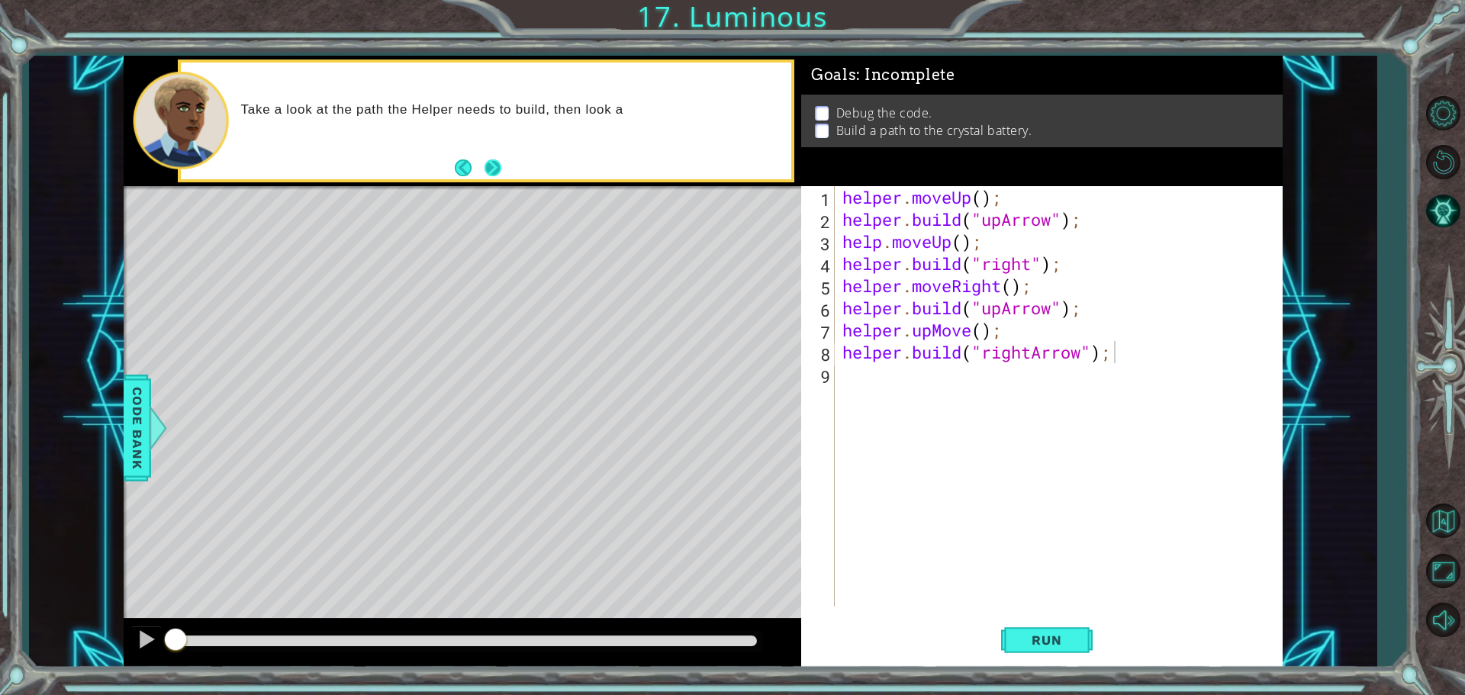
click at [496, 169] on button "Next" at bounding box center [493, 168] width 17 height 17
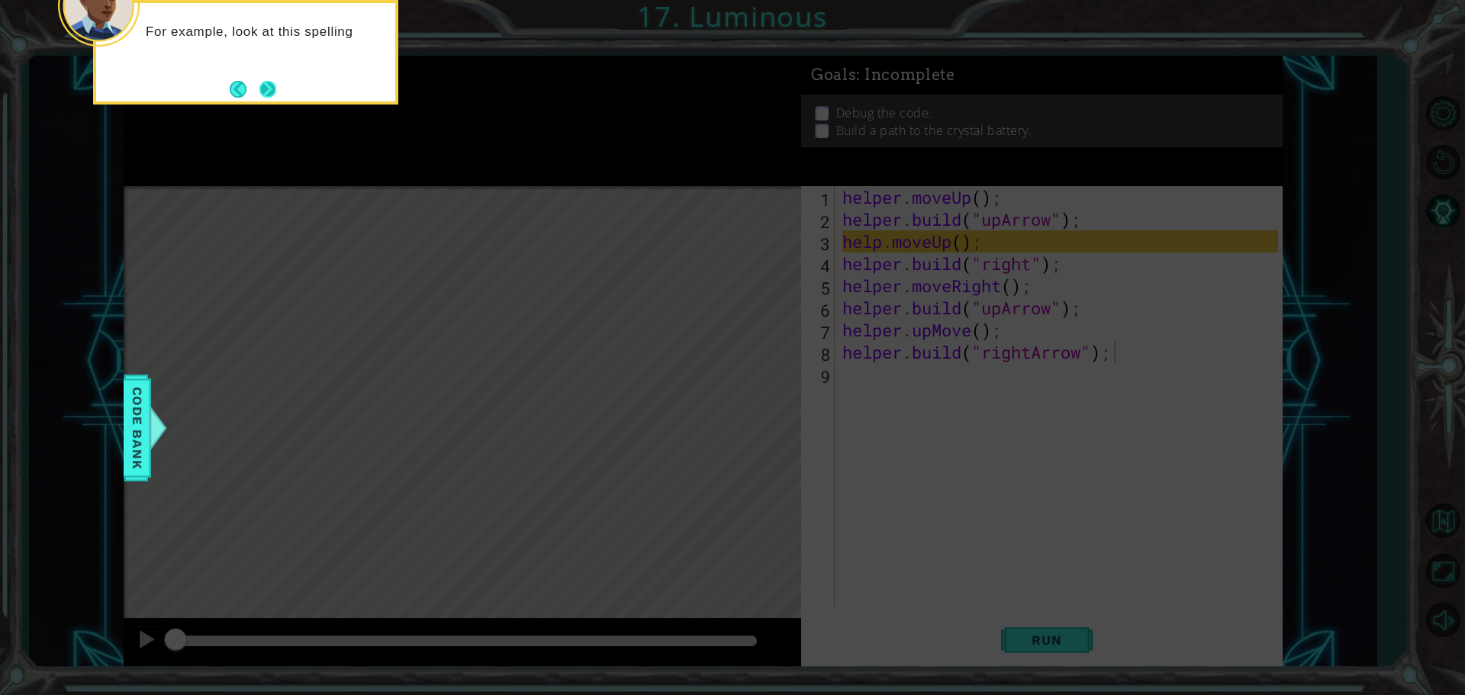
click at [272, 89] on button "Next" at bounding box center [267, 89] width 17 height 17
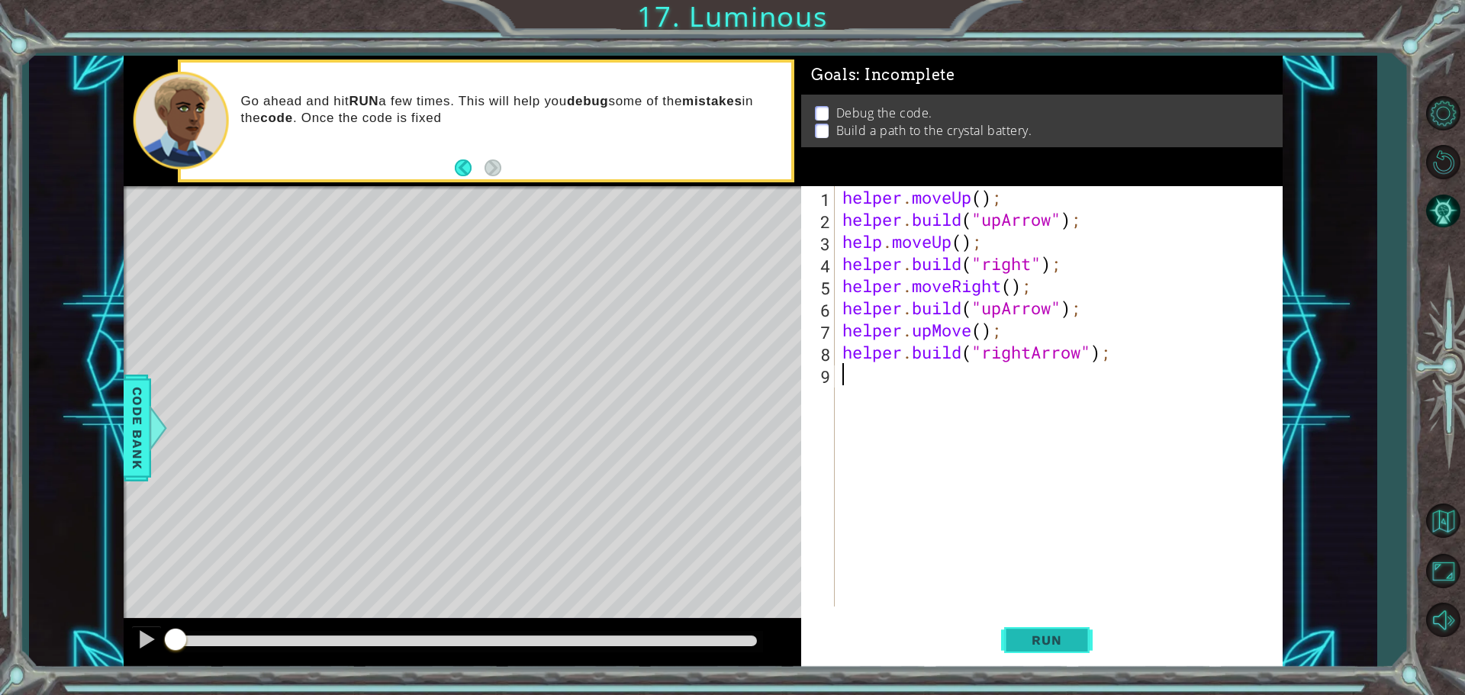
drag, startPoint x: 1007, startPoint y: 604, endPoint x: 1021, endPoint y: 622, distance: 22.3
click at [1013, 615] on div "1 2 3 4 5 6 7 8 9 helper . moveUp ( ) ; helper . build ( "upArrow" ) ; help . m…" at bounding box center [1042, 427] width 482 height 482
click at [1026, 625] on button "Run" at bounding box center [1047, 640] width 92 height 48
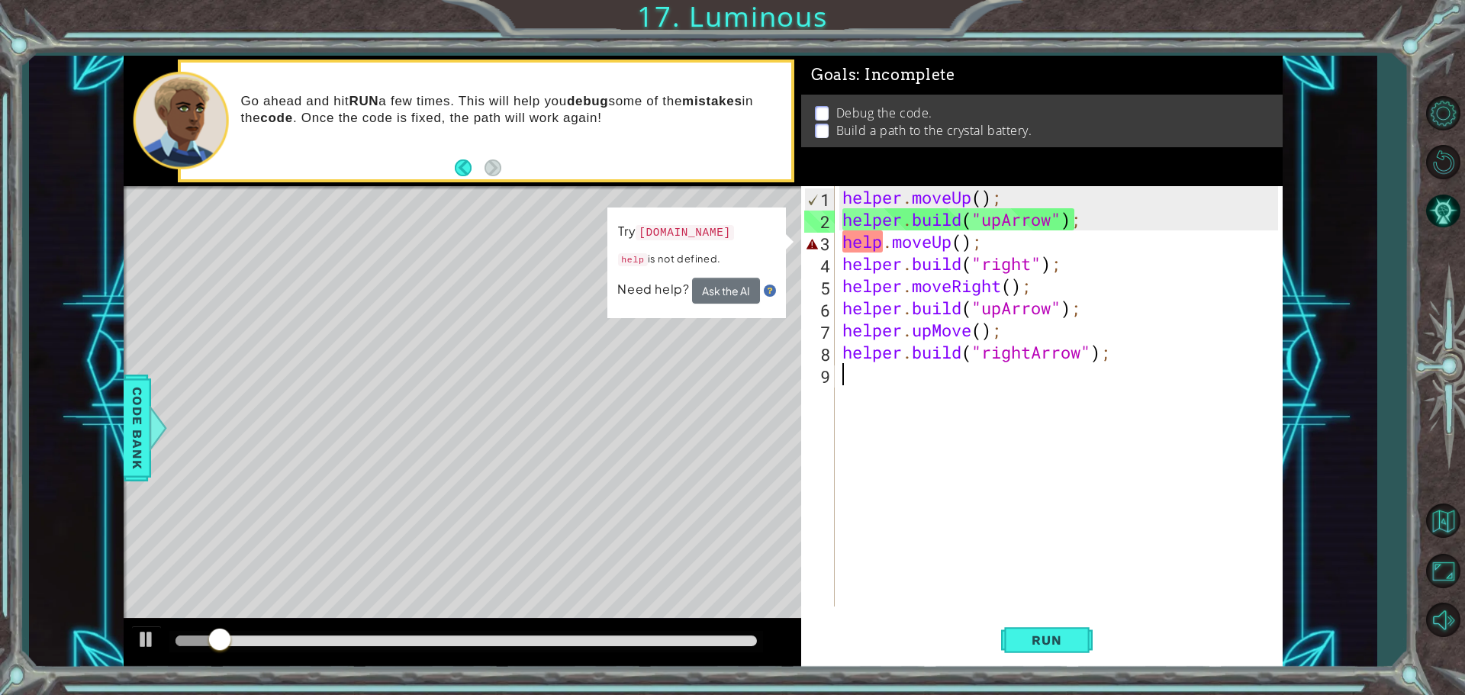
click at [879, 250] on div "helper . moveUp ( ) ; helper . build ( "upArrow" ) ; help . moveUp ( ) ; helper…" at bounding box center [1062, 418] width 446 height 465
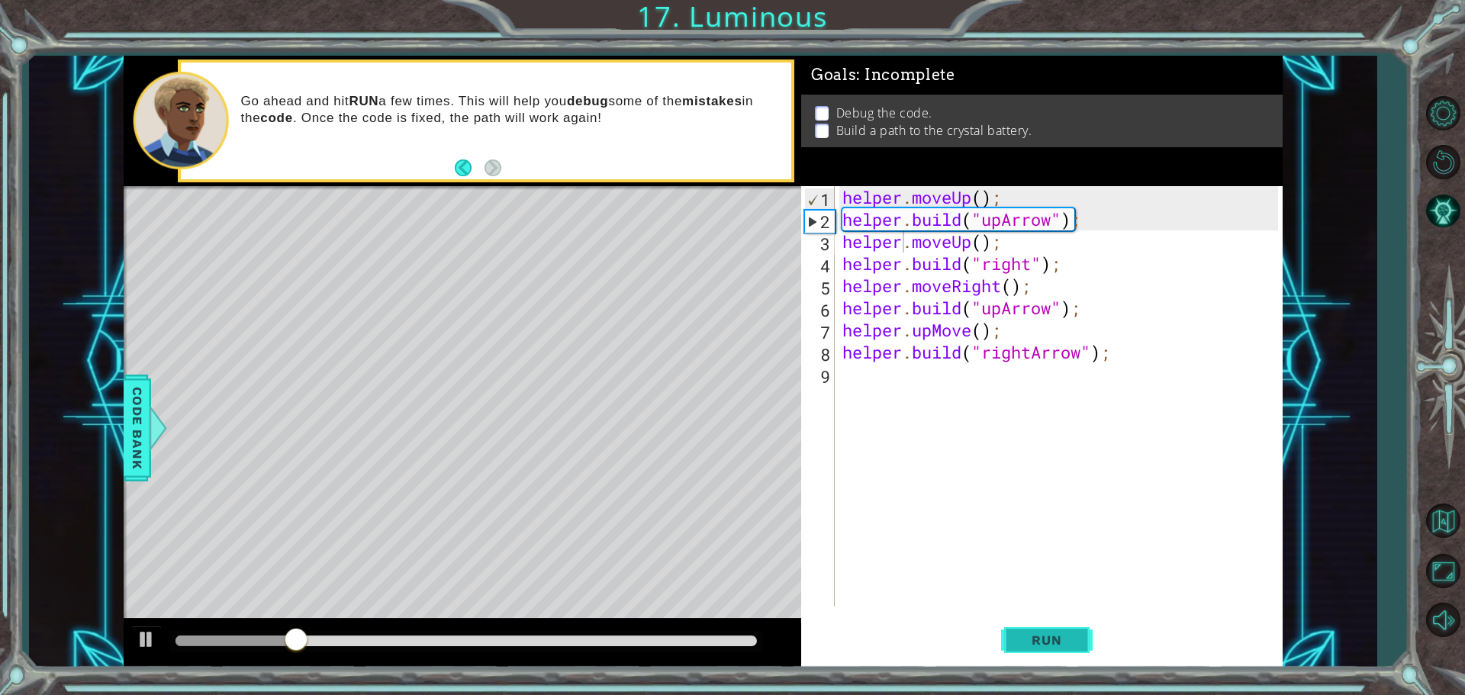
click at [1023, 636] on span "Run" at bounding box center [1047, 640] width 60 height 15
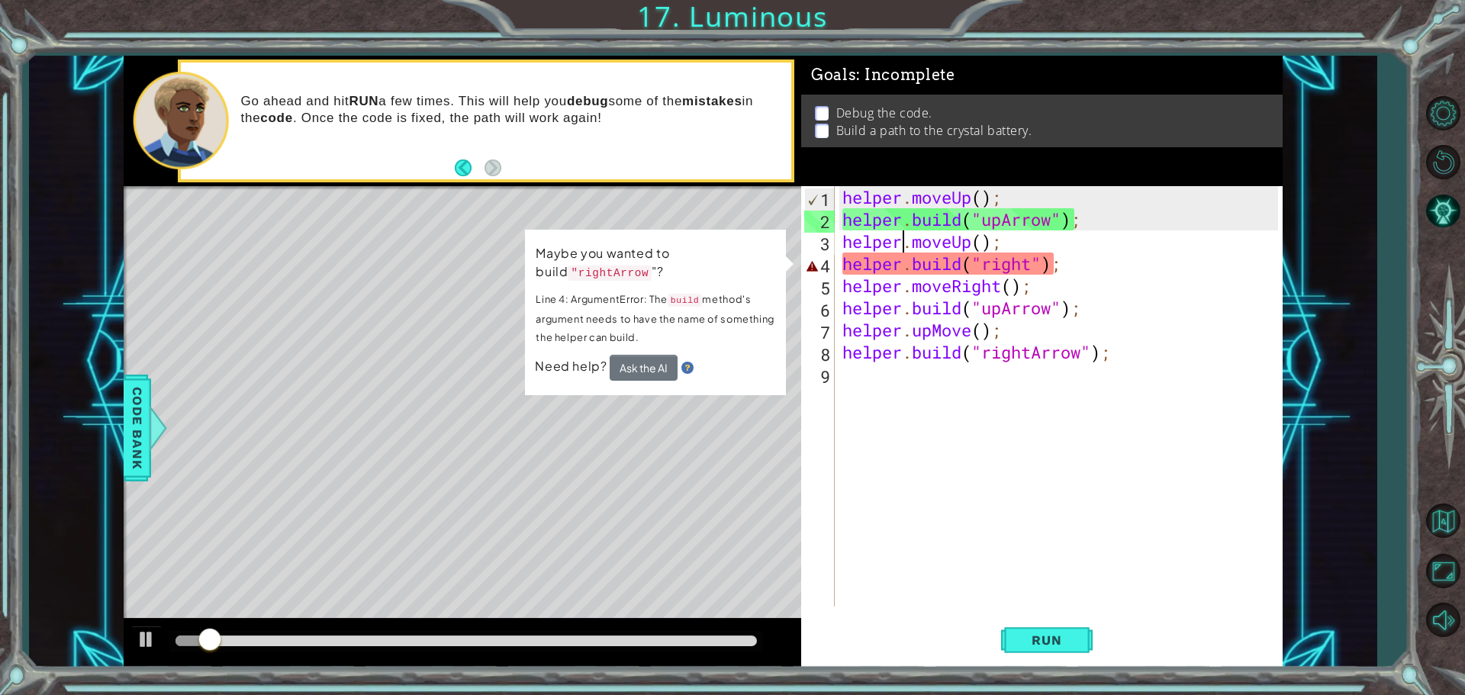
click at [1023, 266] on div "helper . moveUp ( ) ; helper . build ( "upArrow" ) ; helper . moveUp ( ) ; help…" at bounding box center [1062, 418] width 446 height 465
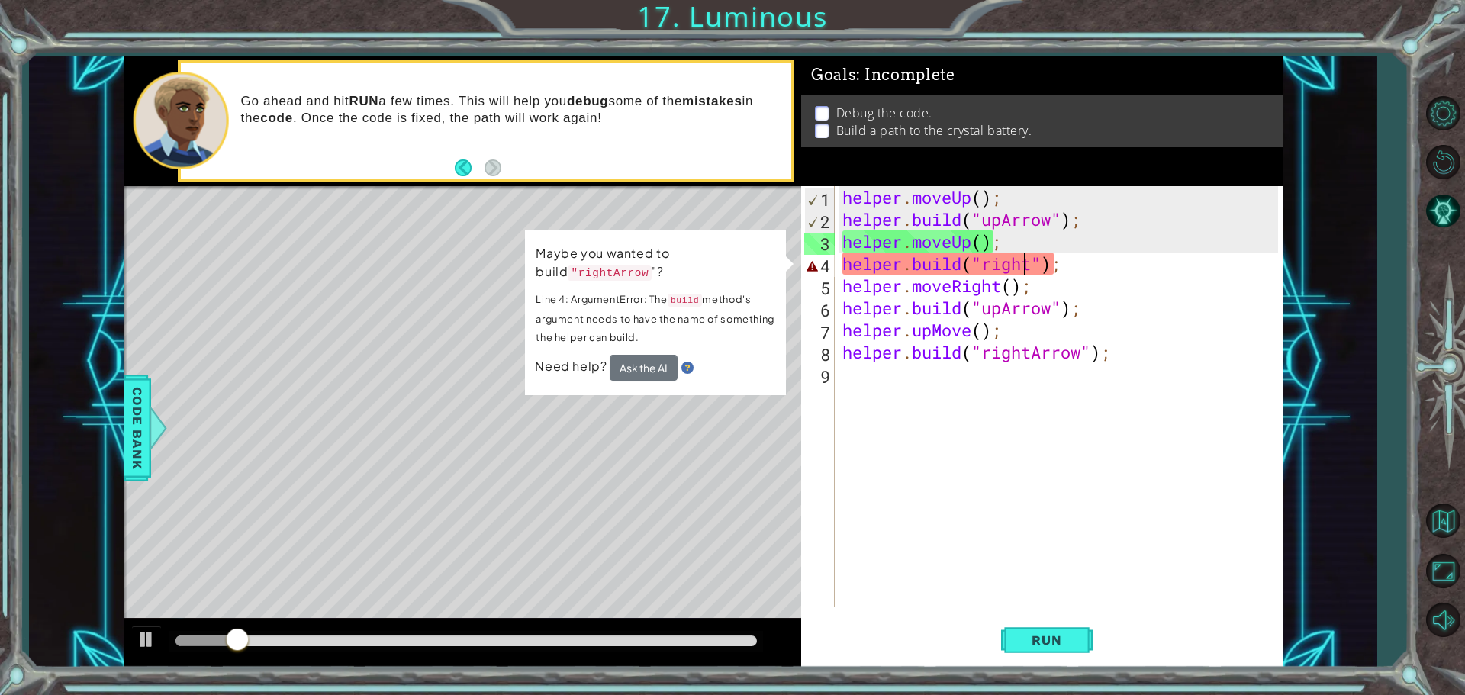
click at [988, 271] on div "helper . moveUp ( ) ; helper . build ( "upArrow" ) ; helper . moveUp ( ) ; help…" at bounding box center [1062, 418] width 446 height 465
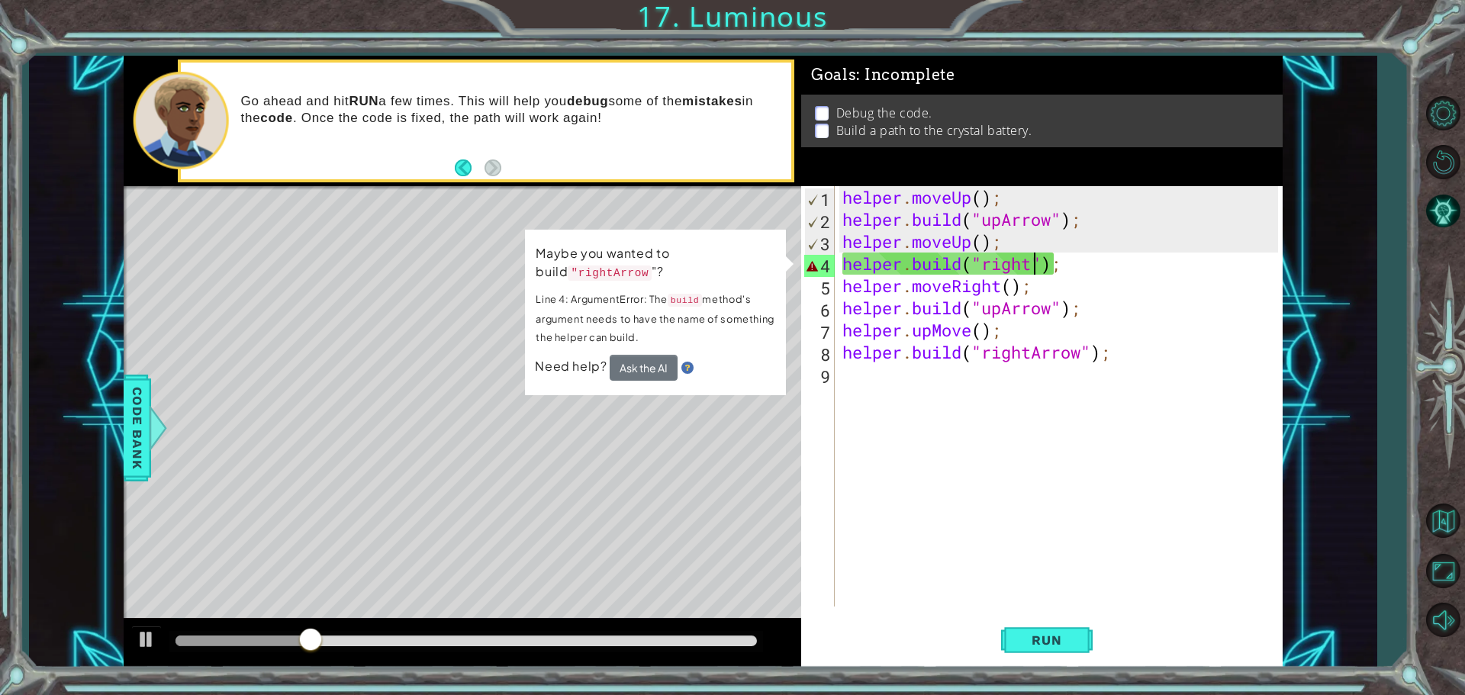
click at [1033, 266] on div "helper . moveUp ( ) ; helper . build ( "upArrow" ) ; helper . moveUp ( ) ; help…" at bounding box center [1062, 418] width 446 height 465
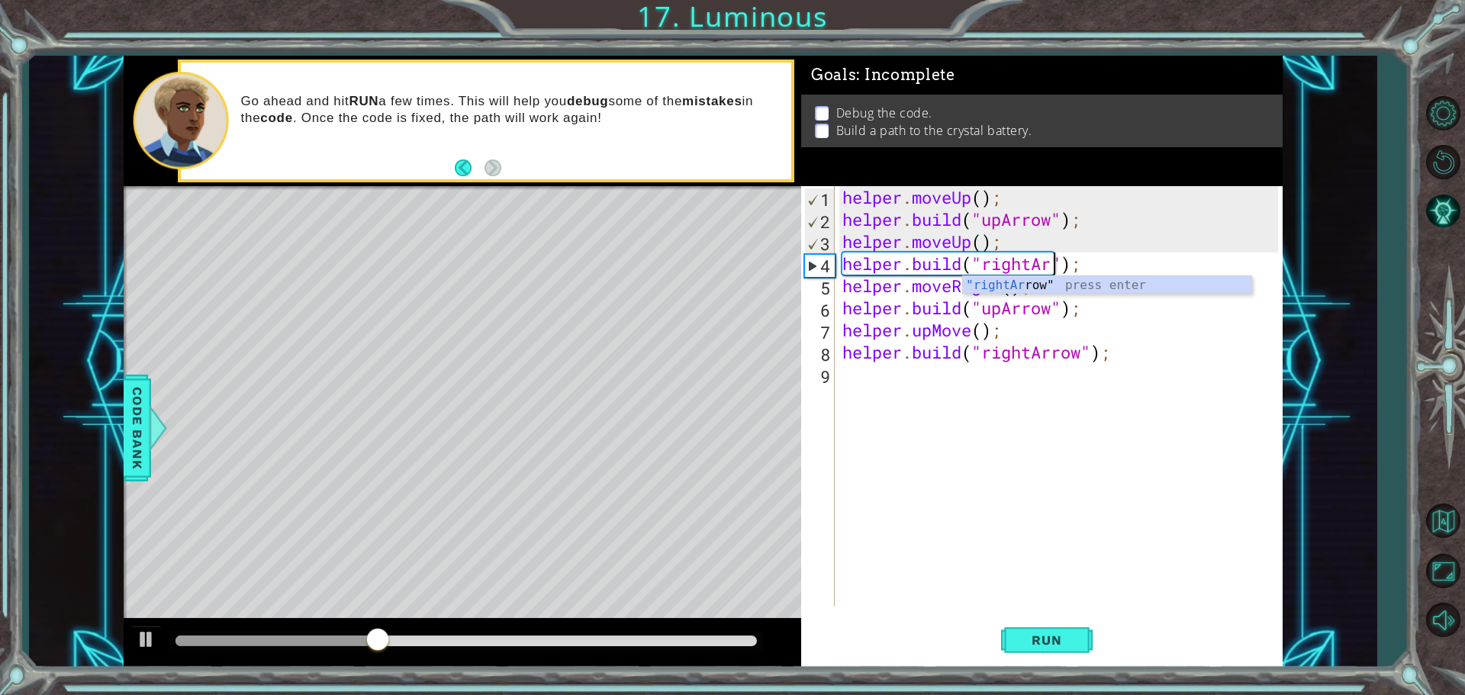
scroll to position [0, 10]
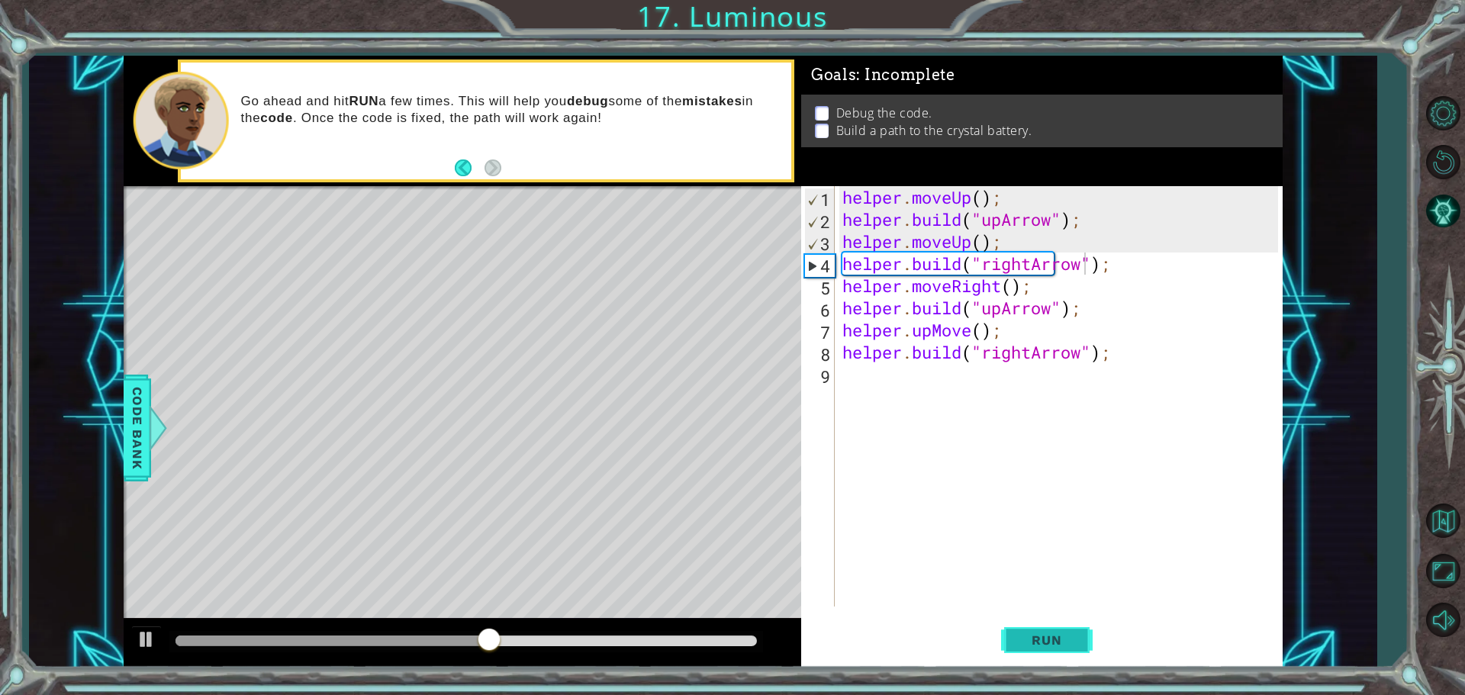
click at [1033, 633] on span "Run" at bounding box center [1047, 640] width 60 height 15
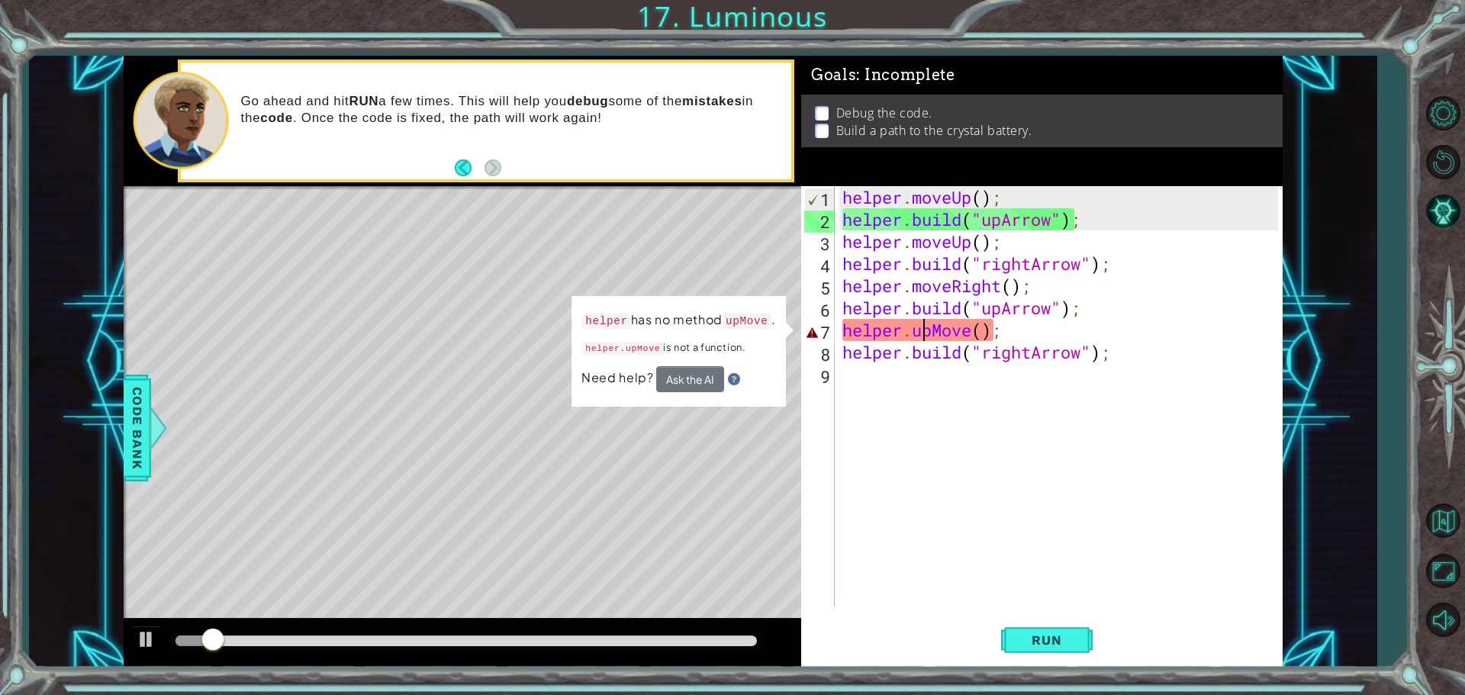
click at [923, 333] on div "helper . moveUp ( ) ; helper . build ( "upArrow" ) ; helper . moveUp ( ) ; help…" at bounding box center [1062, 418] width 446 height 465
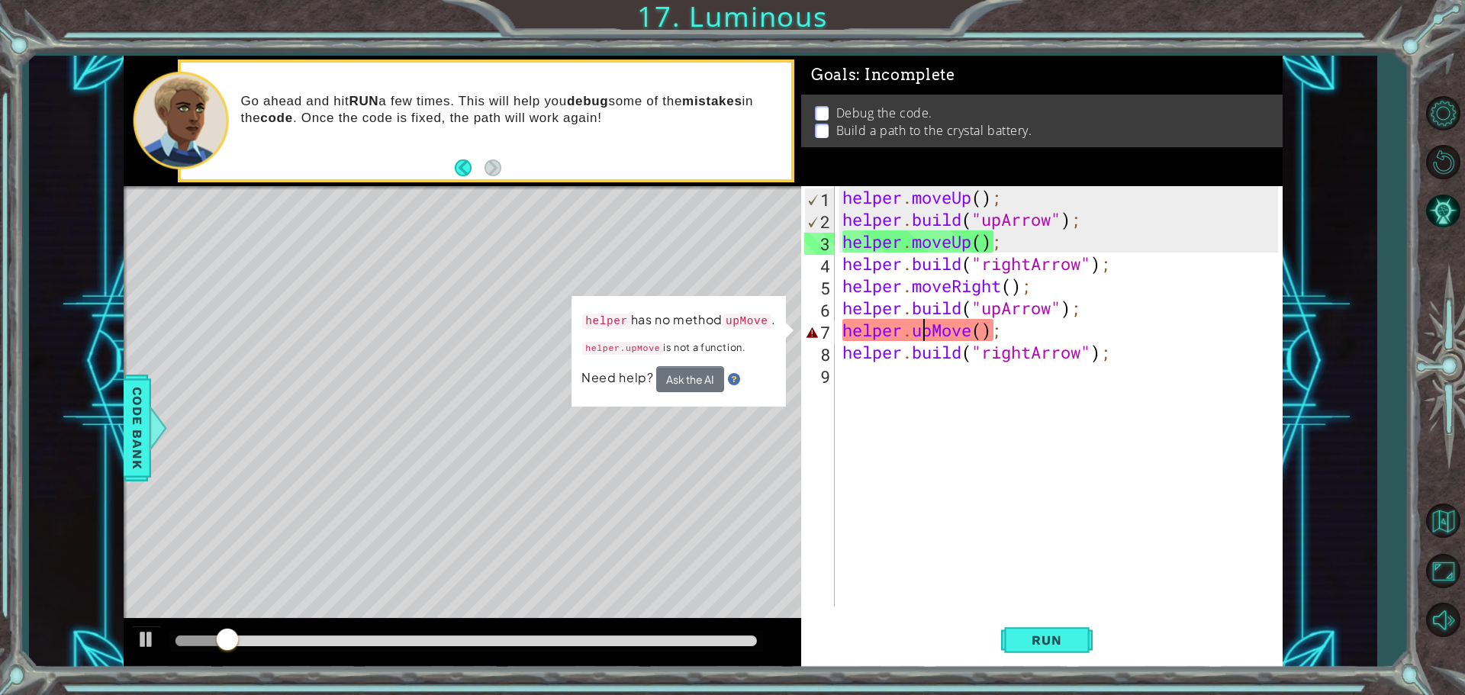
click at [925, 333] on div "helper . moveUp ( ) ; helper . build ( "upArrow" ) ; helper . moveUp ( ) ; help…" at bounding box center [1062, 418] width 446 height 465
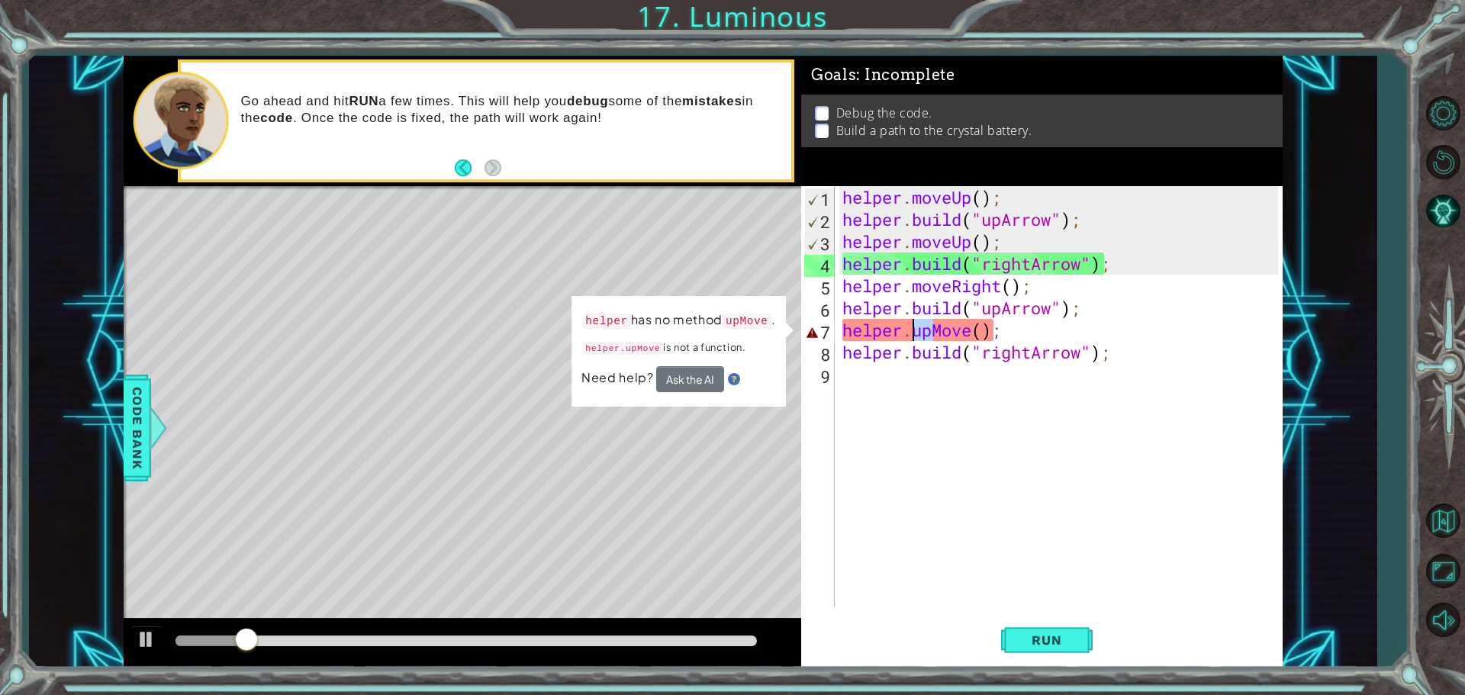
drag, startPoint x: 931, startPoint y: 333, endPoint x: 909, endPoint y: 334, distance: 22.2
click at [909, 334] on div "helper . moveUp ( ) ; helper . build ( "upArrow" ) ; helper . moveUp ( ) ; help…" at bounding box center [1062, 418] width 446 height 465
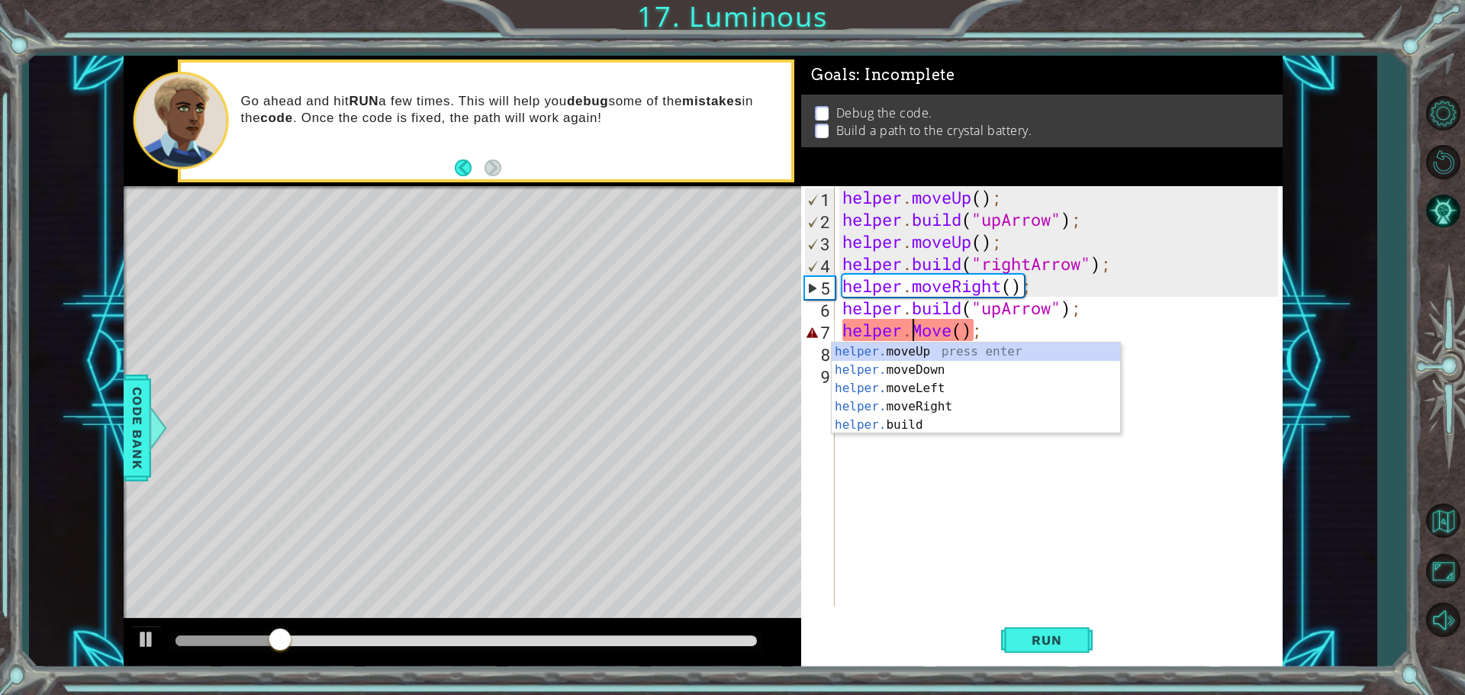
scroll to position [0, 5]
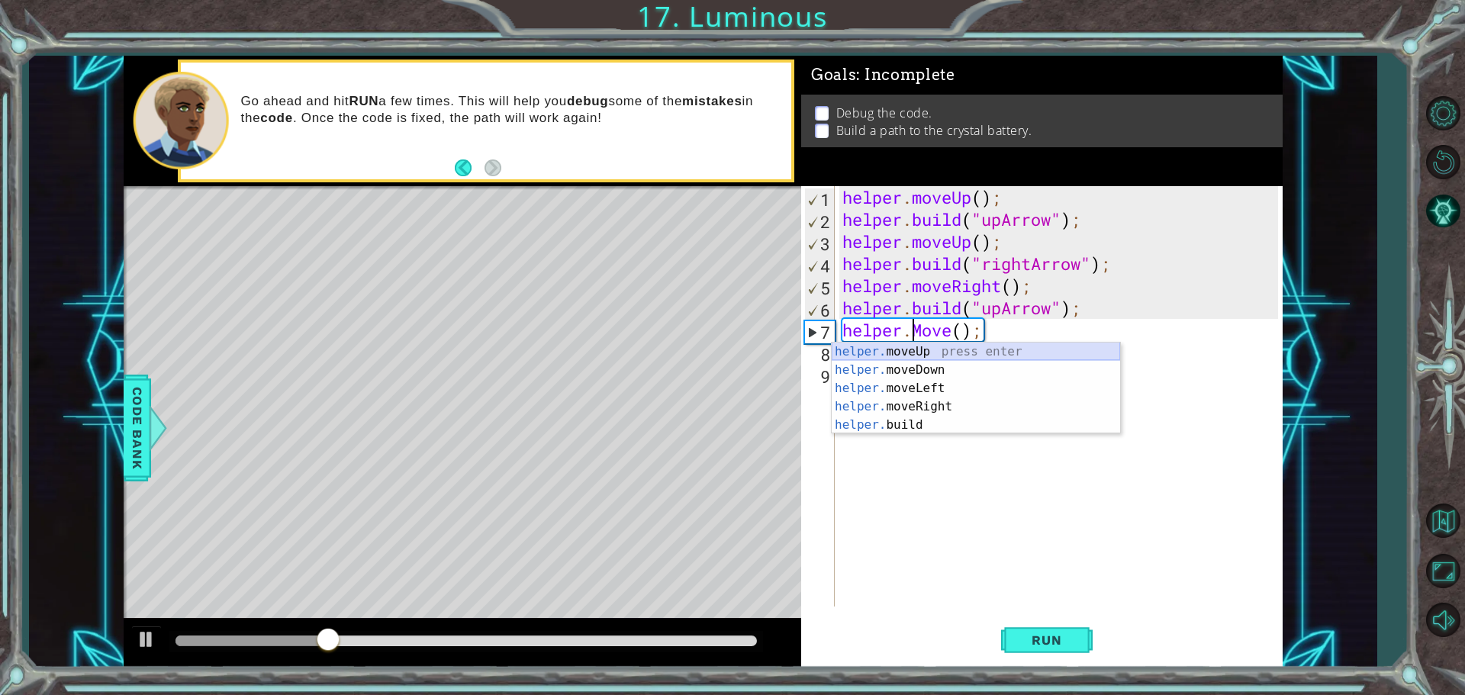
click at [928, 352] on div "helper. moveUp press enter helper. moveDown press enter helper. moveLeft press …" at bounding box center [976, 407] width 288 height 128
type textarea "helper.moveUp(1);"
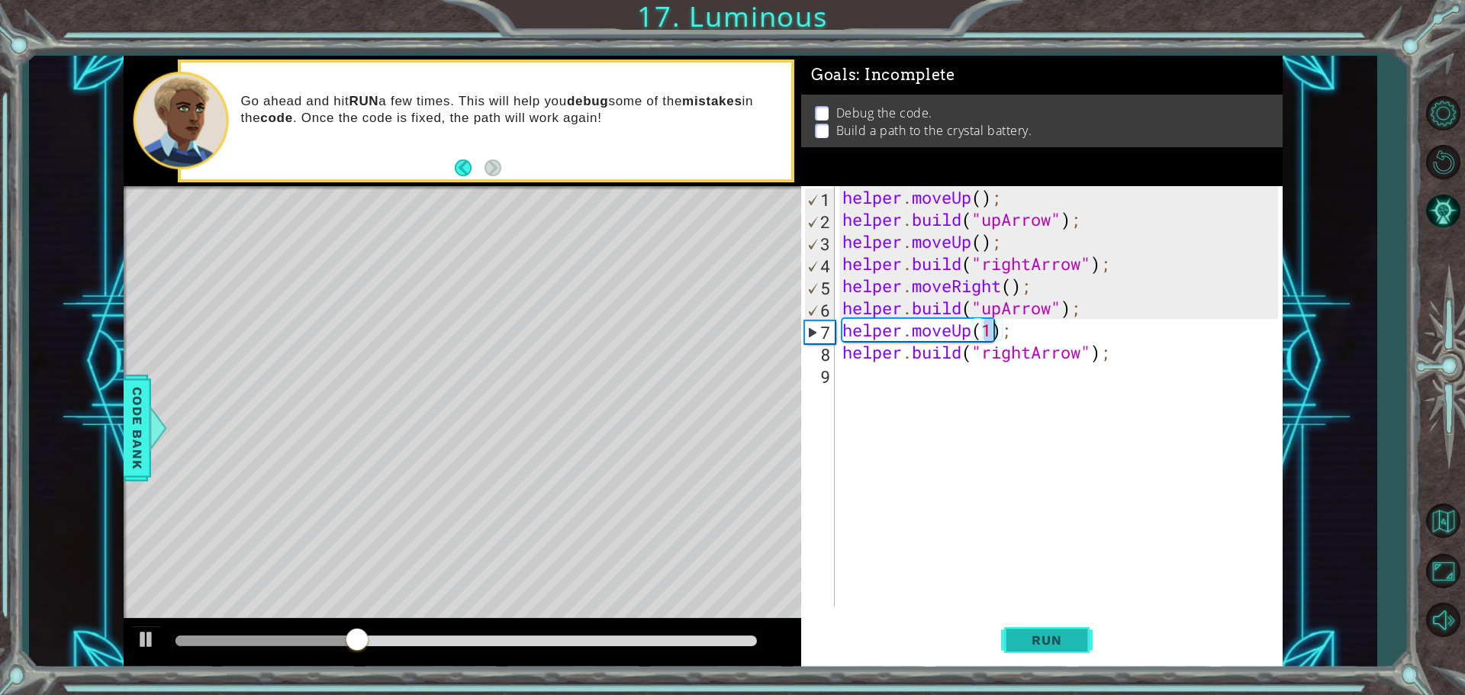
click at [1014, 639] on button "Run" at bounding box center [1047, 640] width 92 height 48
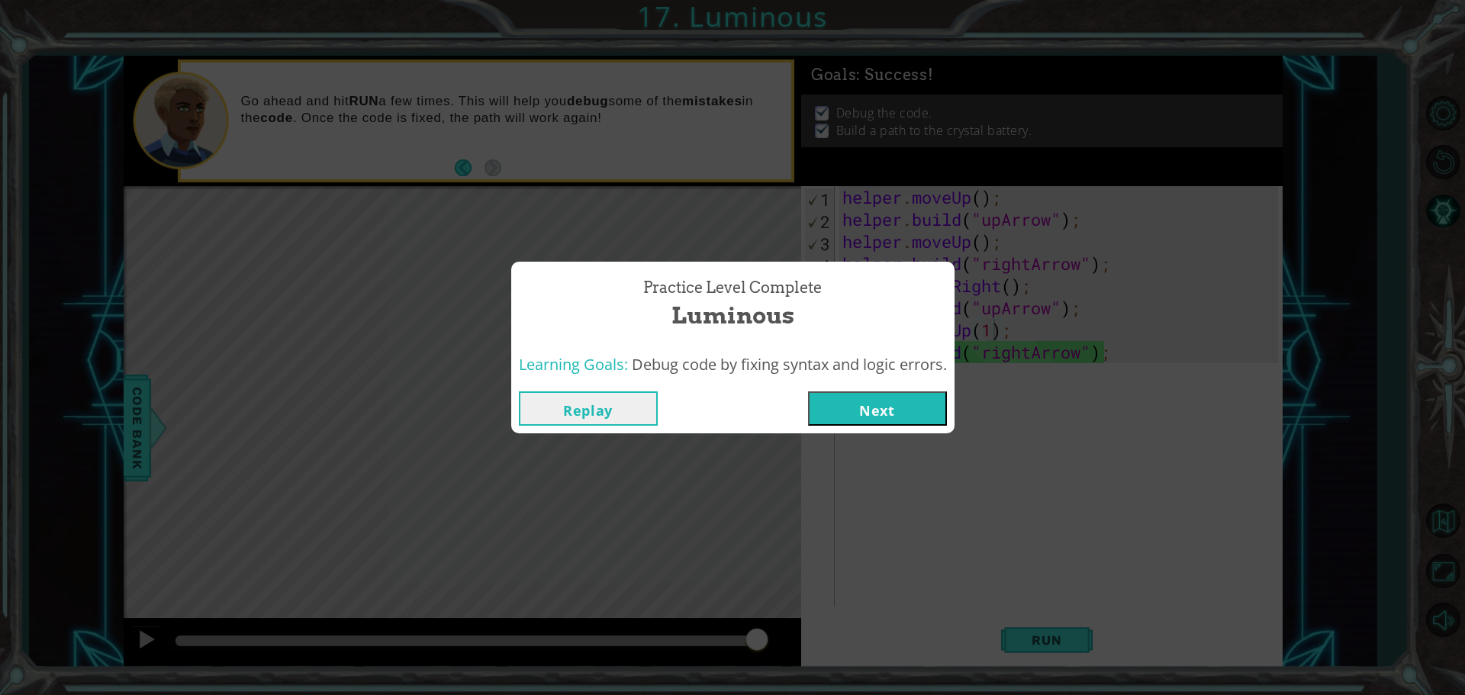
click at [874, 411] on button "Next" at bounding box center [877, 409] width 139 height 34
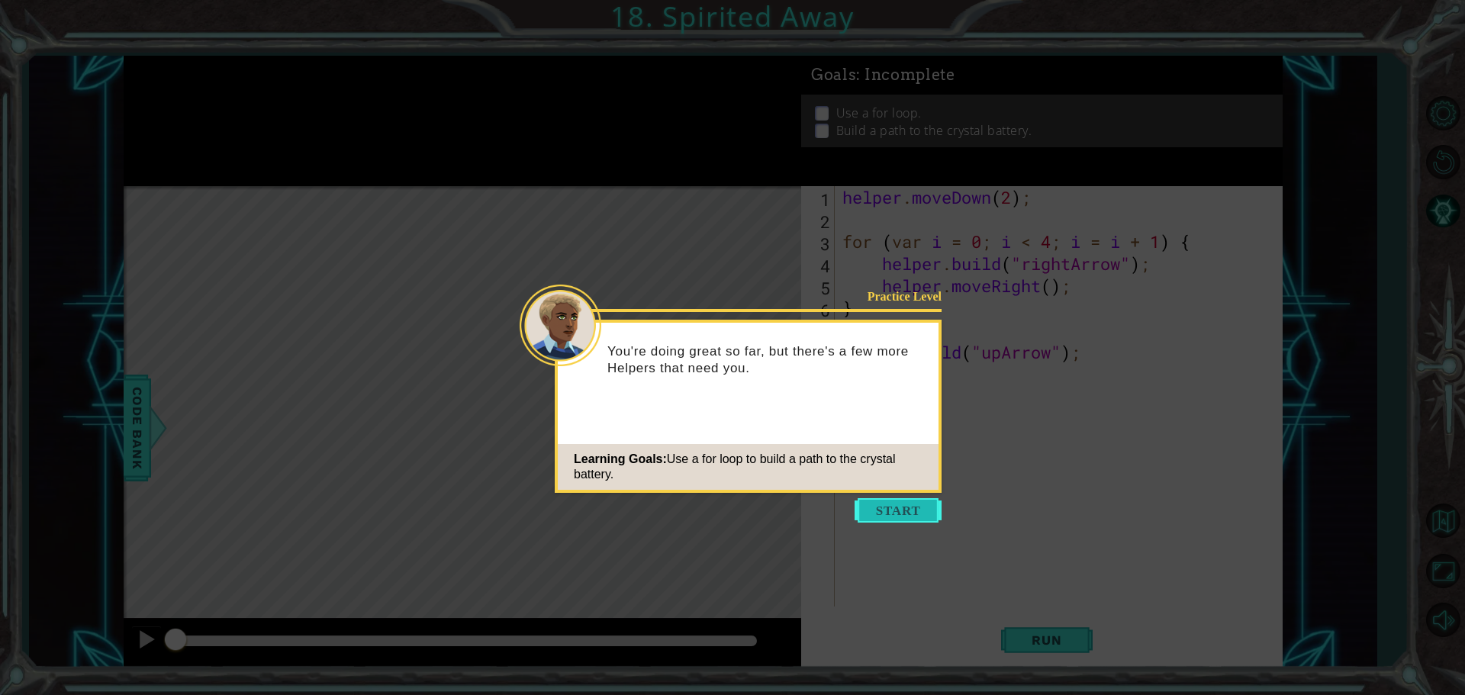
click at [888, 503] on button "Start" at bounding box center [898, 510] width 87 height 24
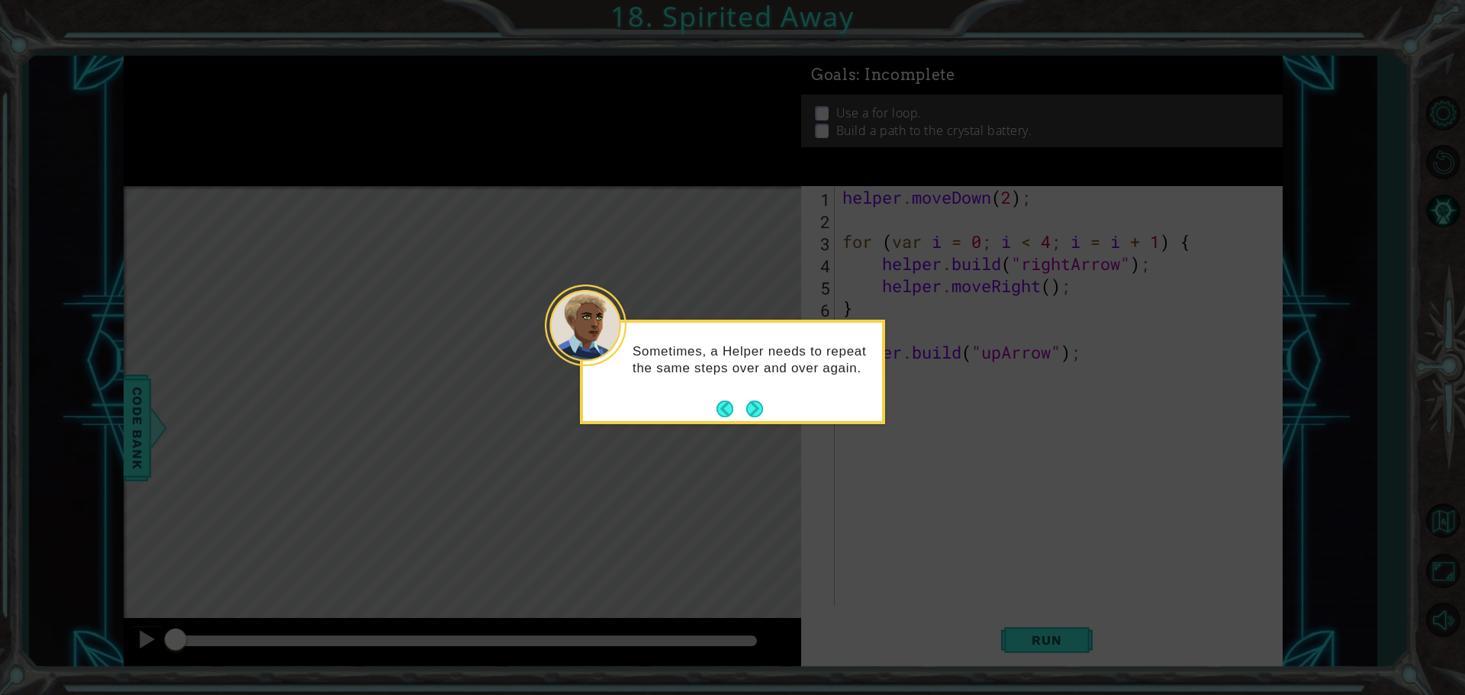
click at [736, 398] on footer at bounding box center [740, 409] width 47 height 23
click at [737, 406] on button "Back" at bounding box center [732, 409] width 30 height 17
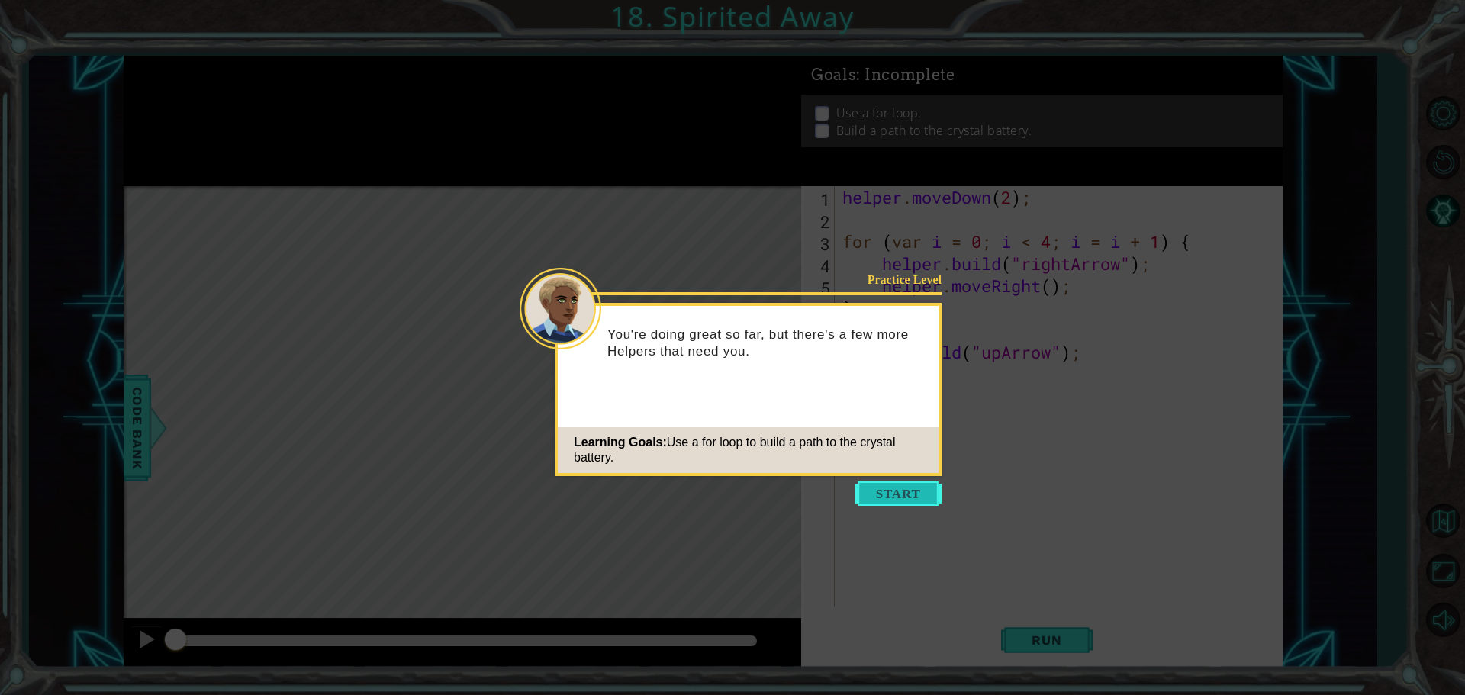
click at [881, 501] on button "Start" at bounding box center [898, 494] width 87 height 24
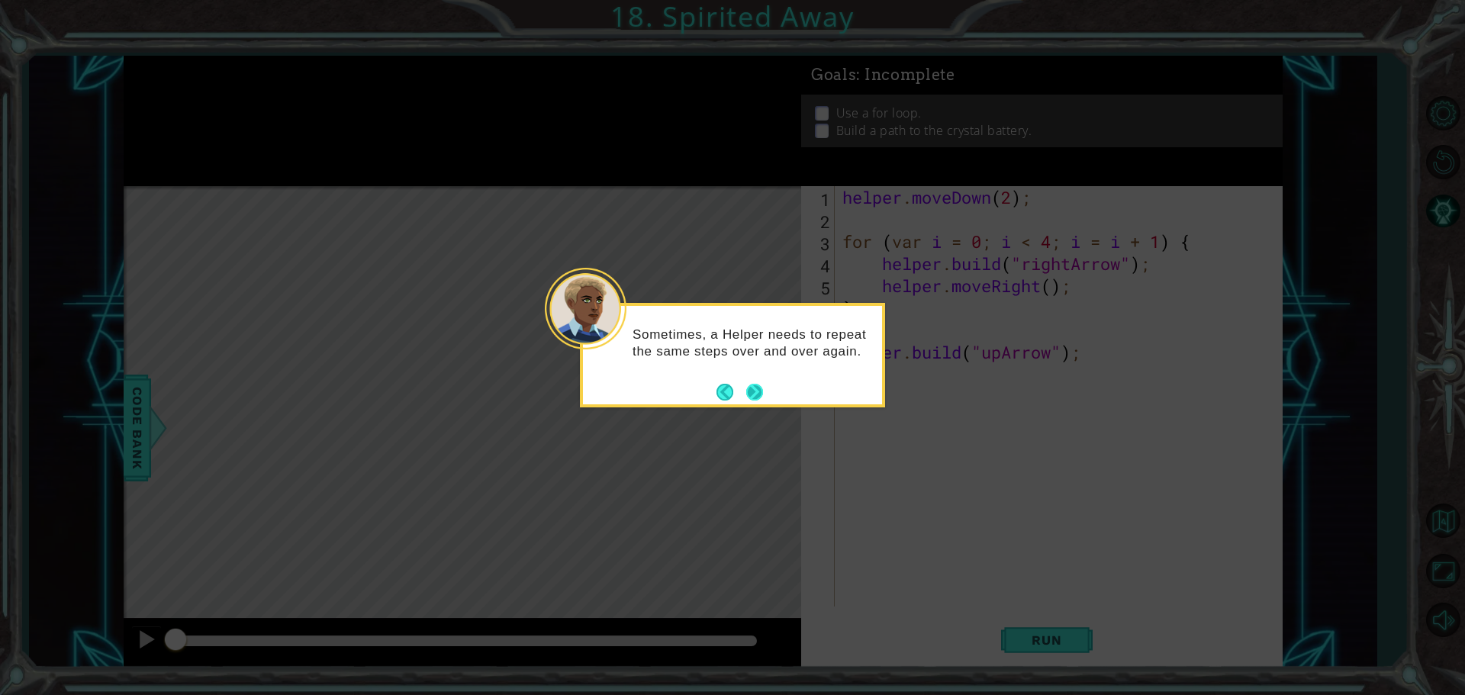
click at [751, 392] on button "Next" at bounding box center [754, 392] width 17 height 17
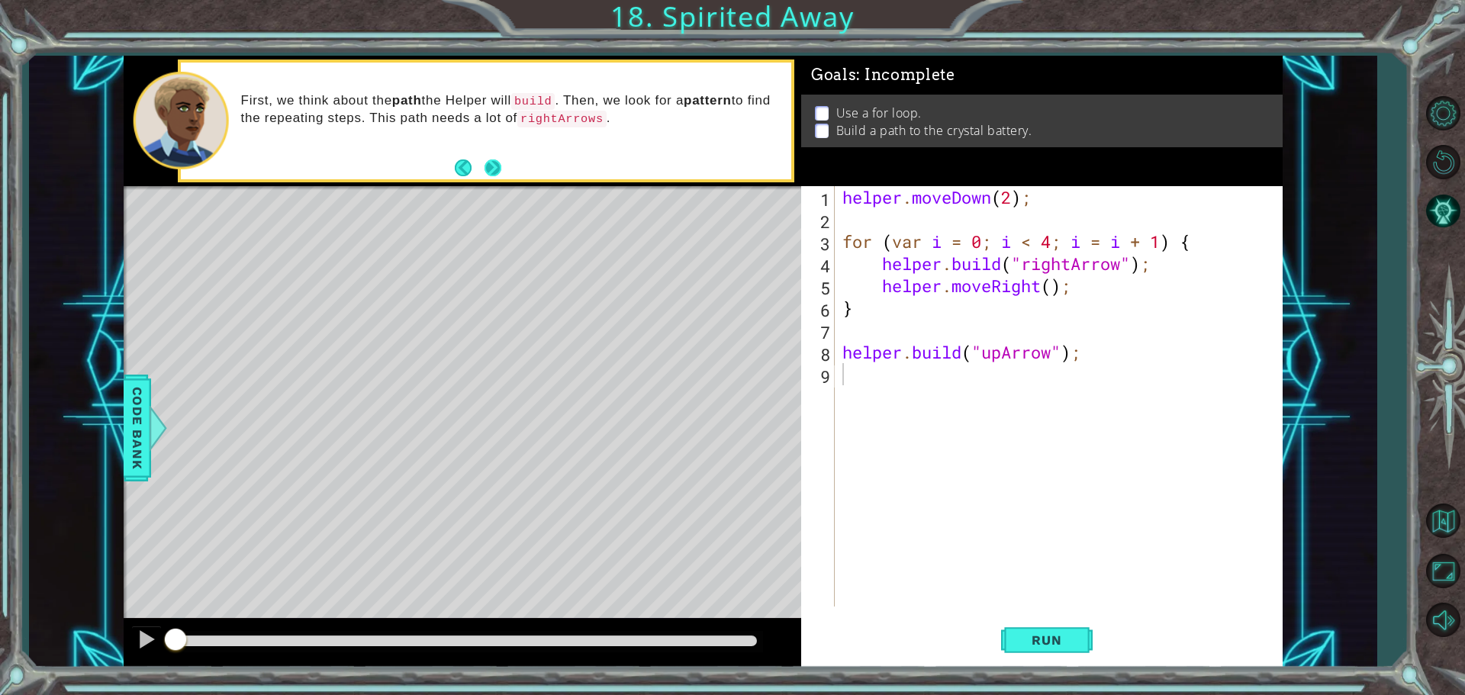
click at [496, 163] on button "Next" at bounding box center [493, 168] width 17 height 17
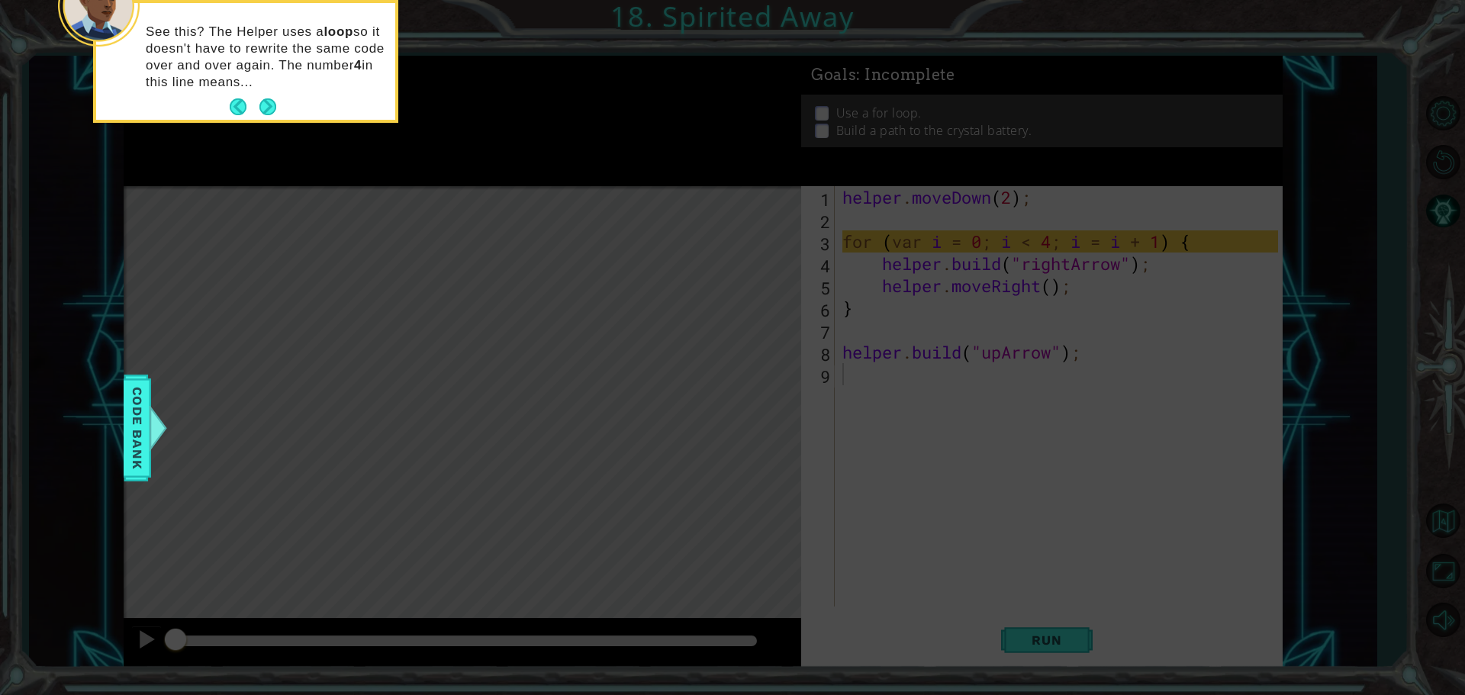
drag, startPoint x: 257, startPoint y: 44, endPoint x: 362, endPoint y: 85, distance: 112.4
click at [268, 108] on button "Next" at bounding box center [267, 106] width 17 height 17
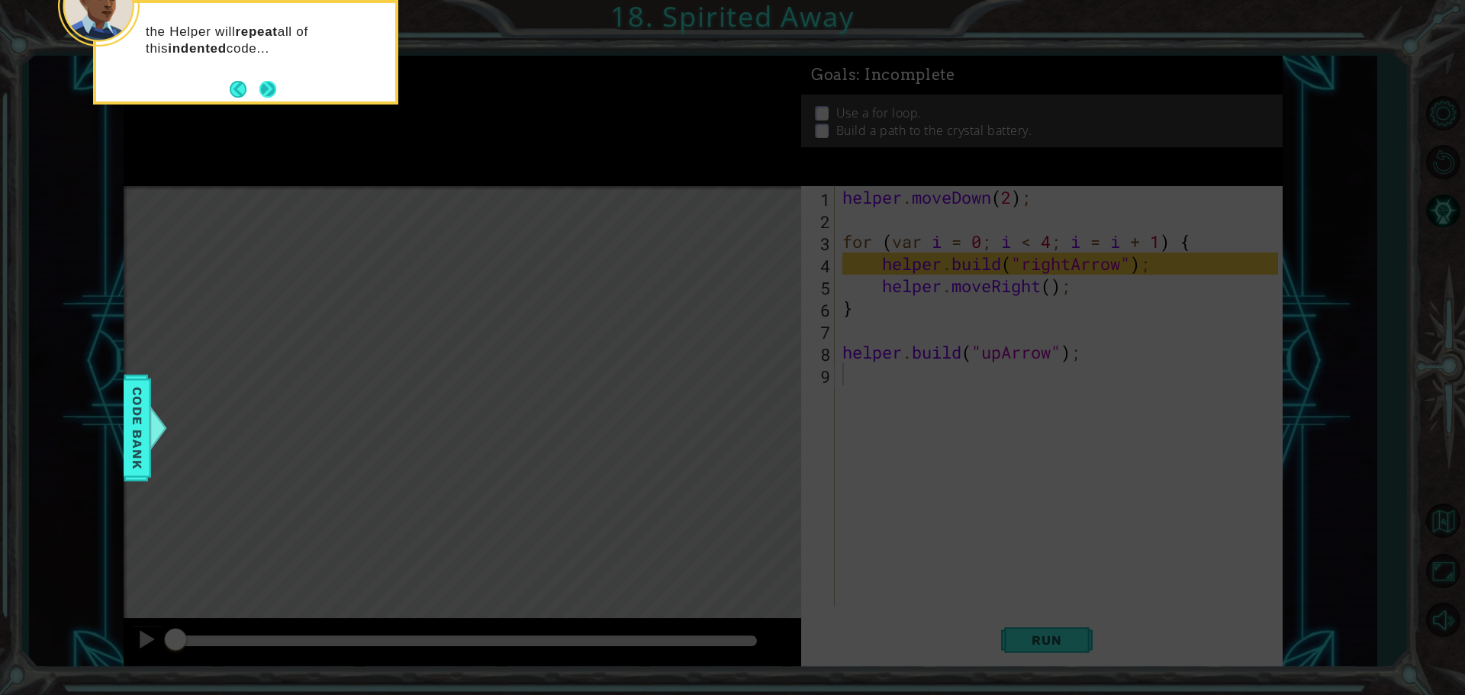
click at [274, 91] on button "Next" at bounding box center [267, 89] width 17 height 17
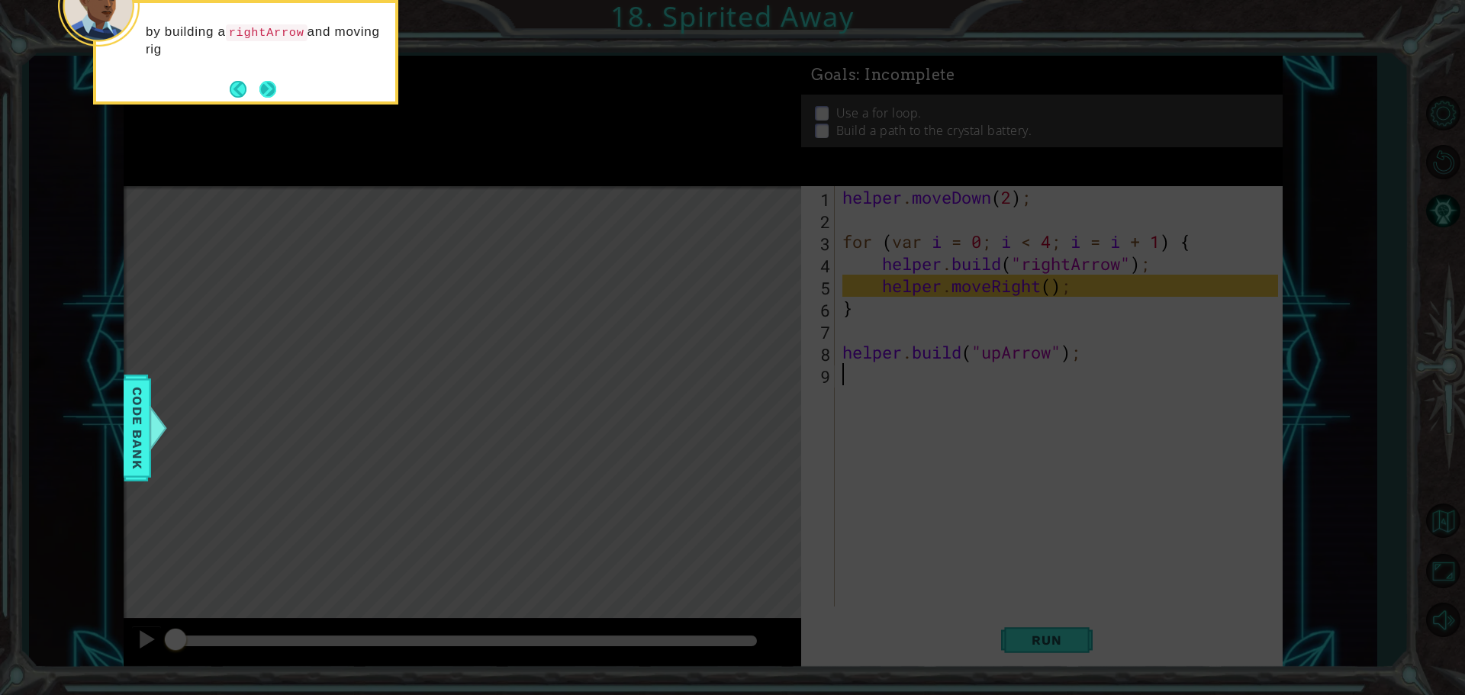
click at [265, 89] on button "Next" at bounding box center [267, 89] width 17 height 17
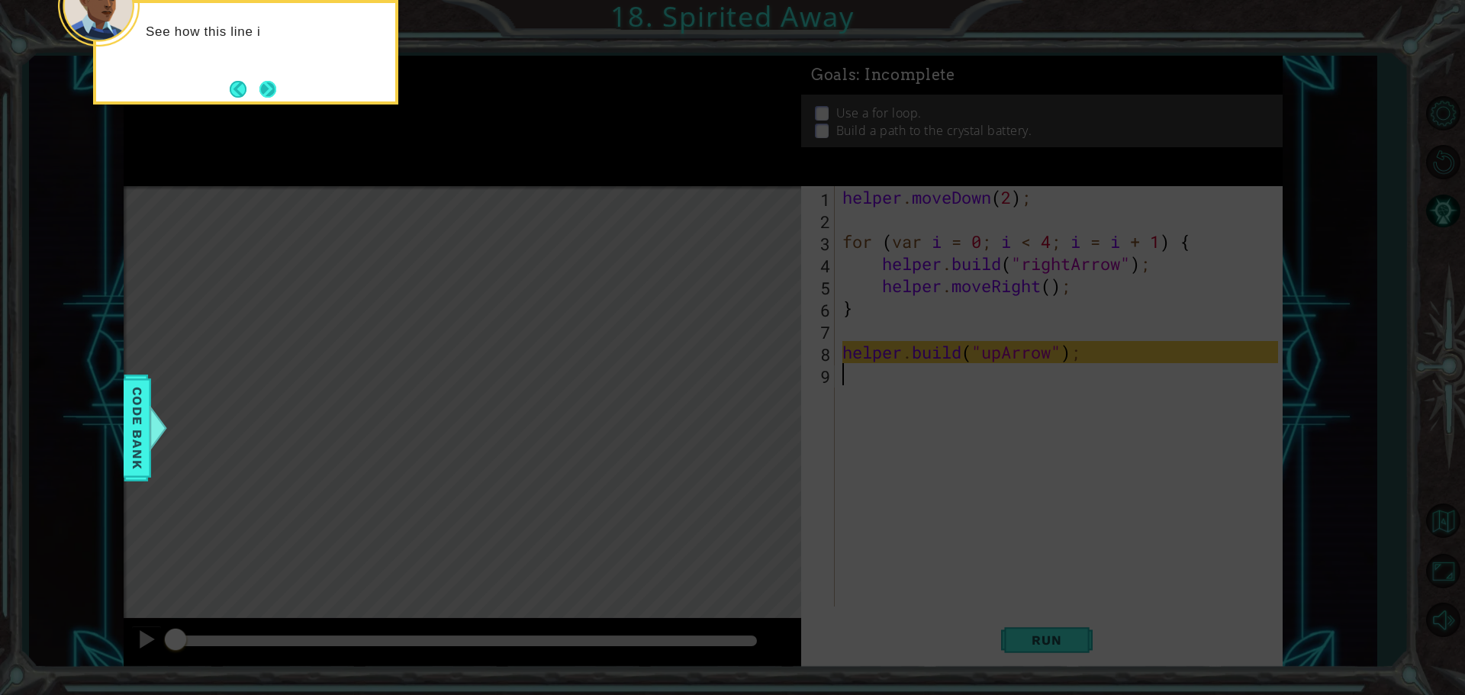
click at [270, 91] on button "Next" at bounding box center [267, 89] width 17 height 17
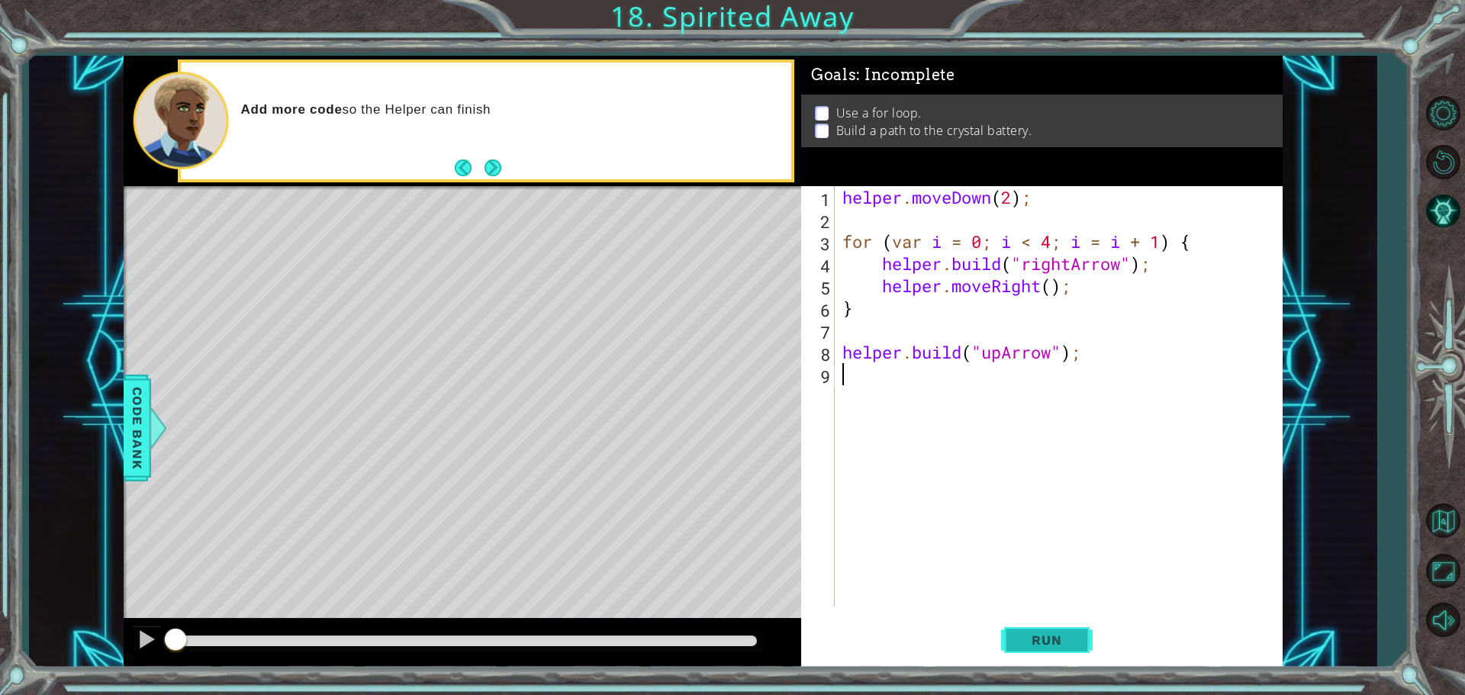
click at [1065, 634] on span "Run" at bounding box center [1047, 640] width 60 height 15
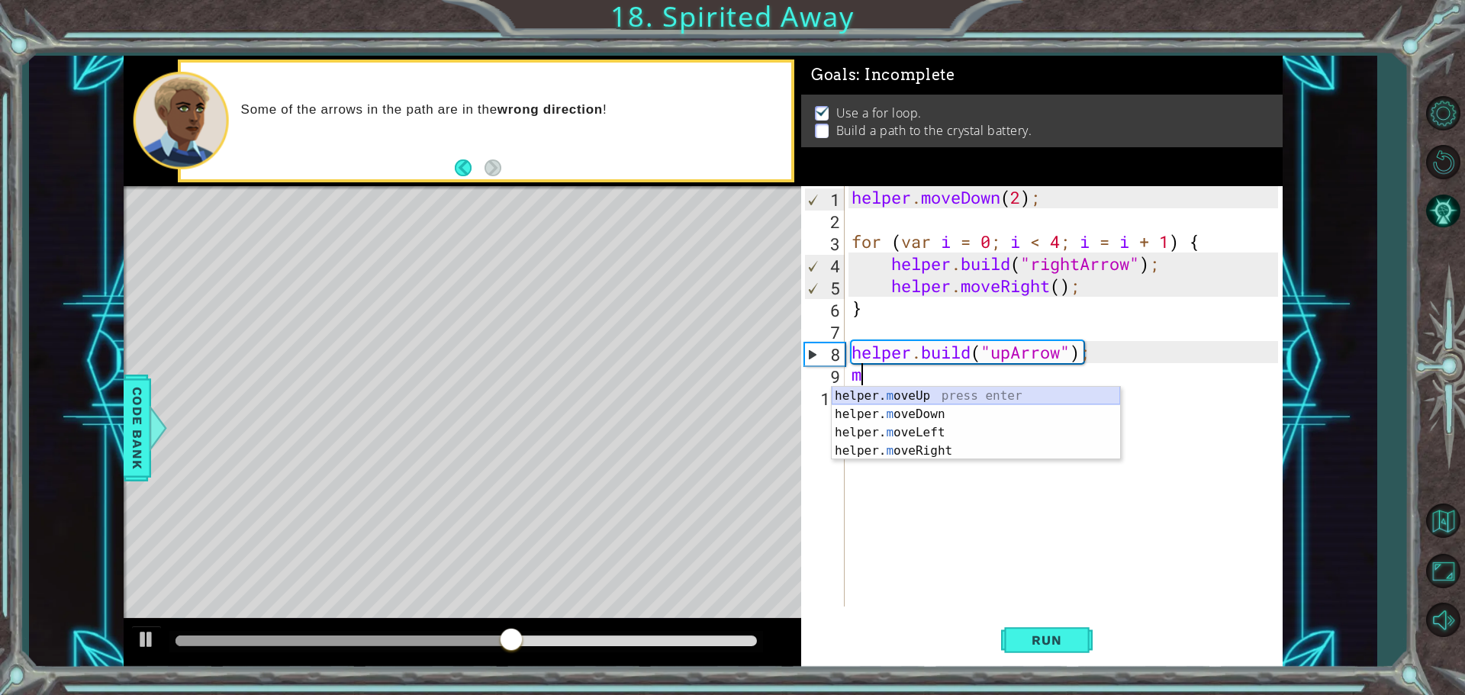
click at [907, 392] on div "helper. m oveUp press enter helper. m oveDown press enter helper. m oveLeft pre…" at bounding box center [976, 442] width 288 height 110
type textarea "helper.moveUp(1);"
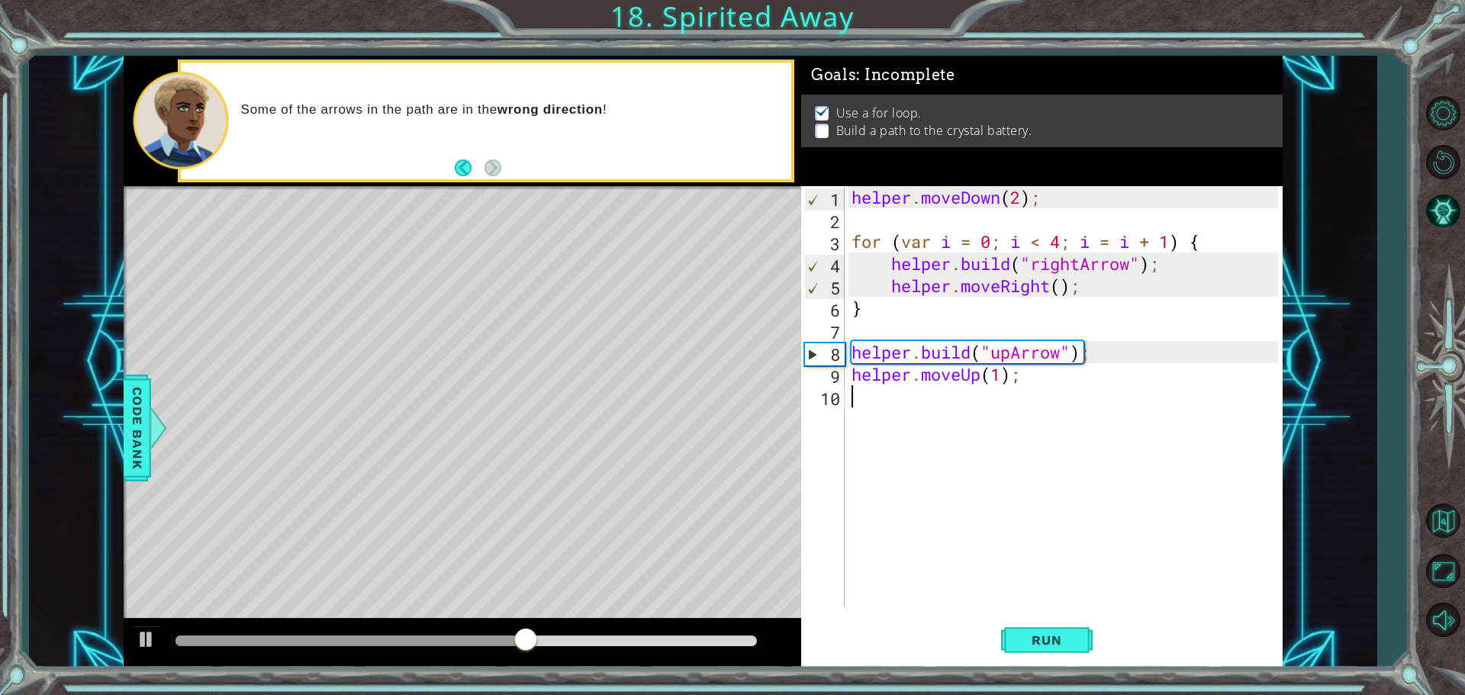
click at [892, 400] on div "helper . moveDown ( 2 ) ; for ( var i = 0 ; i < 4 ; i = i + 1 ) { helper . buil…" at bounding box center [1067, 418] width 437 height 465
click at [989, 419] on div "helper. bu ild press enter" at bounding box center [985, 436] width 288 height 55
click at [1026, 397] on div "helper . moveDown ( 2 ) ; for ( var i = 0 ; i < 4 ; i = i + 1 ) { helper . buil…" at bounding box center [1064, 396] width 430 height 421
click at [1037, 398] on div "helper . moveDown ( 2 ) ; for ( var i = 0 ; i < 4 ; i = i + 1 ) { helper . buil…" at bounding box center [1067, 418] width 437 height 465
click at [1026, 398] on div "helper . moveDown ( 2 ) ; for ( var i = 0 ; i < 4 ; i = i + 1 ) { helper . buil…" at bounding box center [1067, 418] width 437 height 465
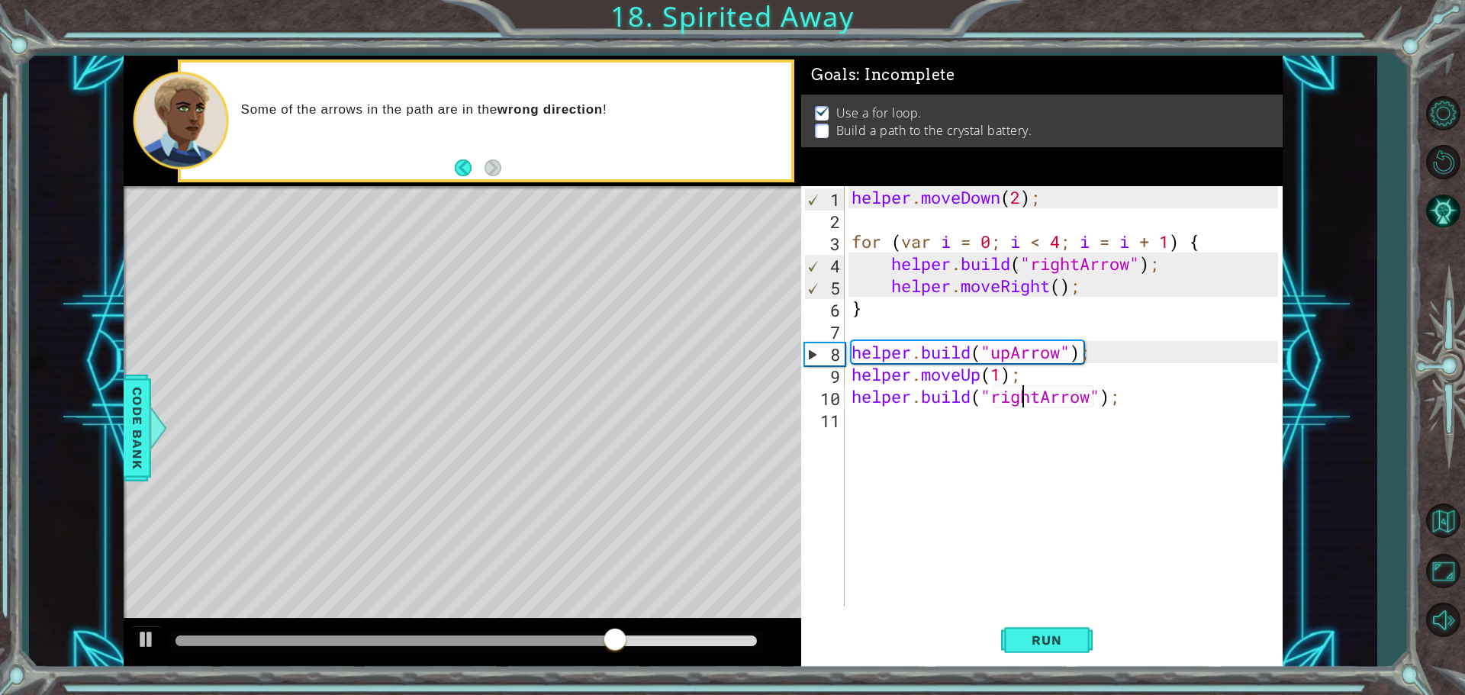
click at [1026, 398] on div "helper . moveDown ( 2 ) ; for ( var i = 0 ; i < 4 ; i = i + 1 ) { helper . buil…" at bounding box center [1067, 418] width 437 height 465
click at [1045, 397] on div "helper . moveDown ( 2 ) ; for ( var i = 0 ; i < 4 ; i = i + 1 ) { helper . buil…" at bounding box center [1064, 396] width 430 height 421
drag, startPoint x: 1043, startPoint y: 397, endPoint x: 1008, endPoint y: 403, distance: 35.6
click at [1008, 403] on div "helper . moveDown ( 2 ) ; for ( var i = 0 ; i < 4 ; i = i + 1 ) { helper . buil…" at bounding box center [1067, 418] width 437 height 465
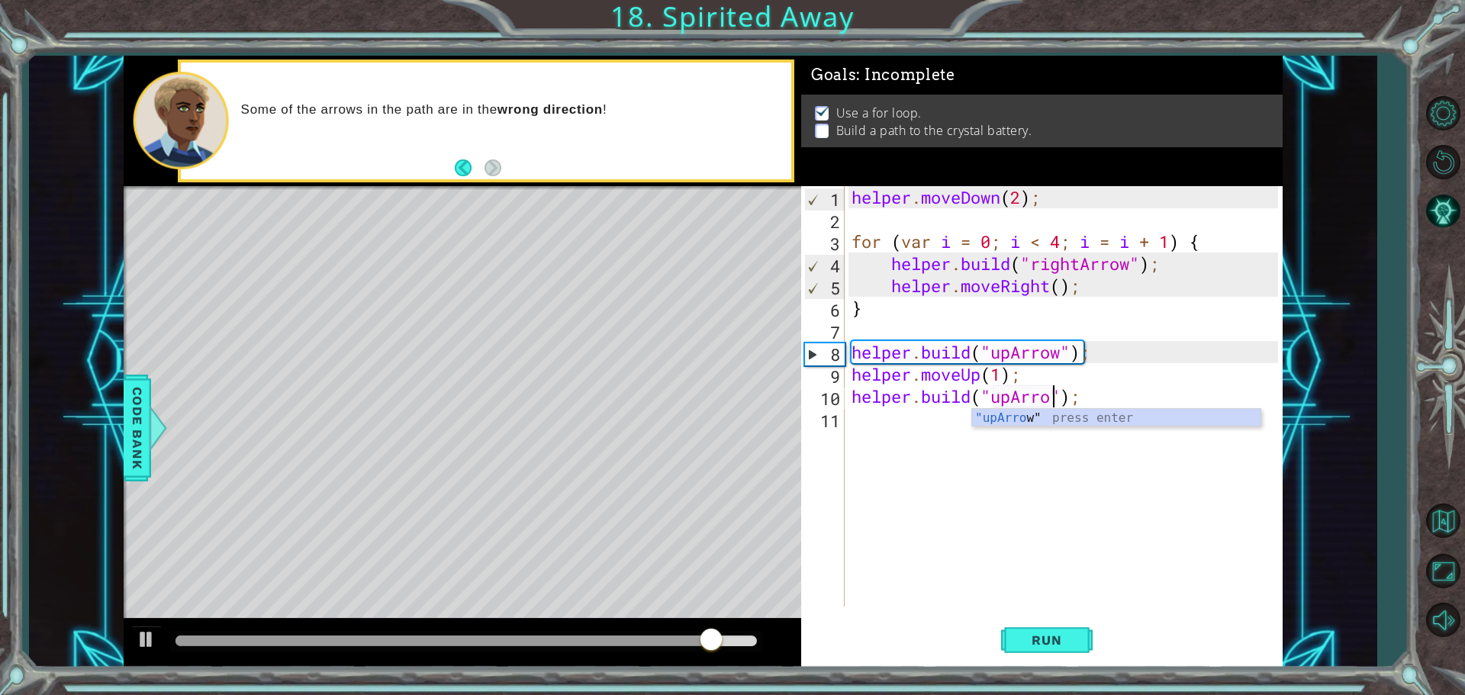
scroll to position [0, 9]
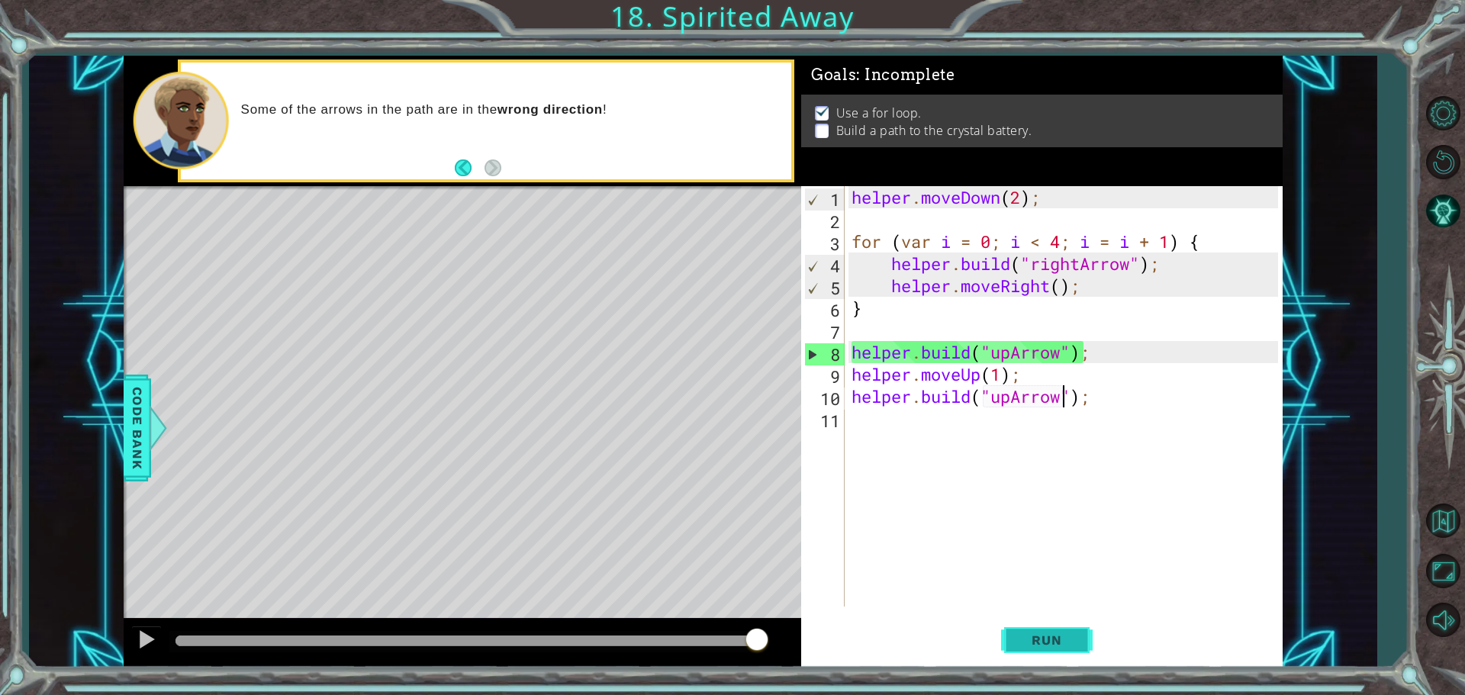
type textarea "[DOMAIN_NAME]("upArrow");"
click at [1025, 631] on button "Run" at bounding box center [1047, 640] width 92 height 48
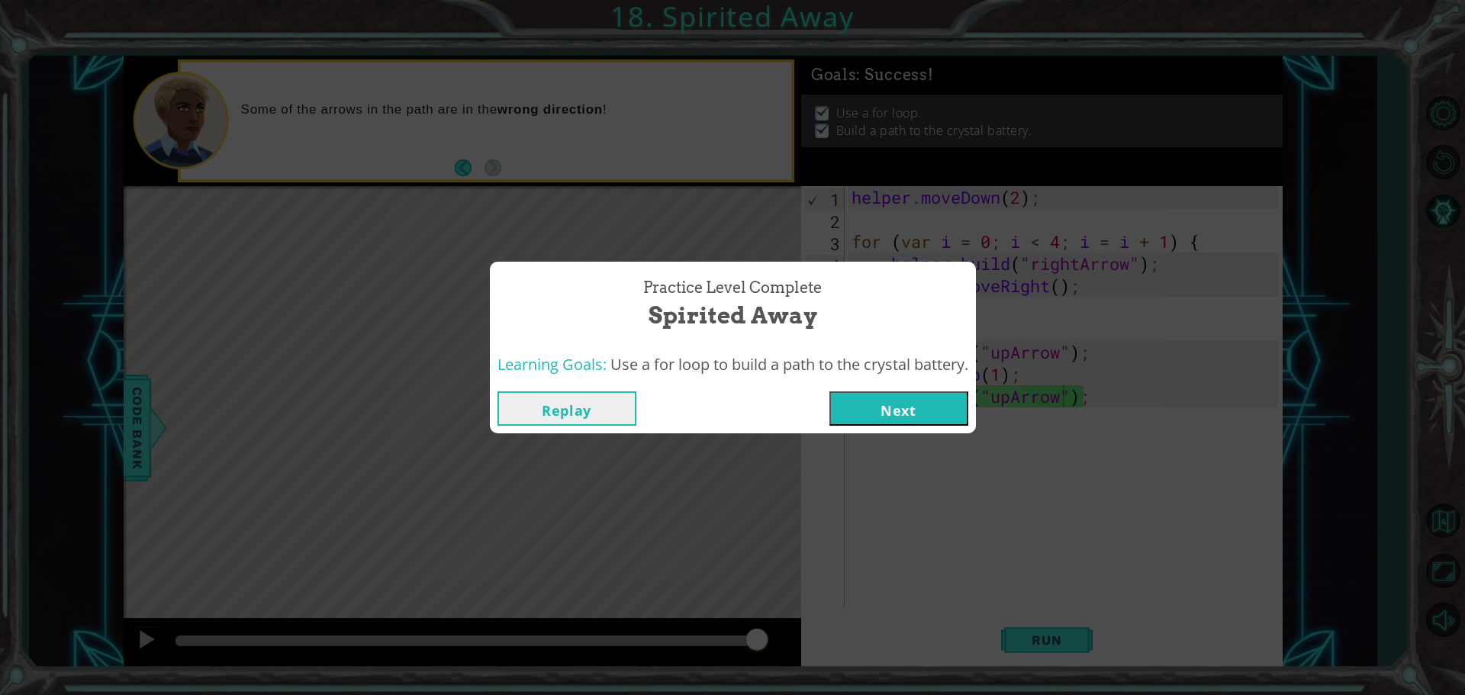
click at [885, 415] on button "Next" at bounding box center [899, 409] width 139 height 34
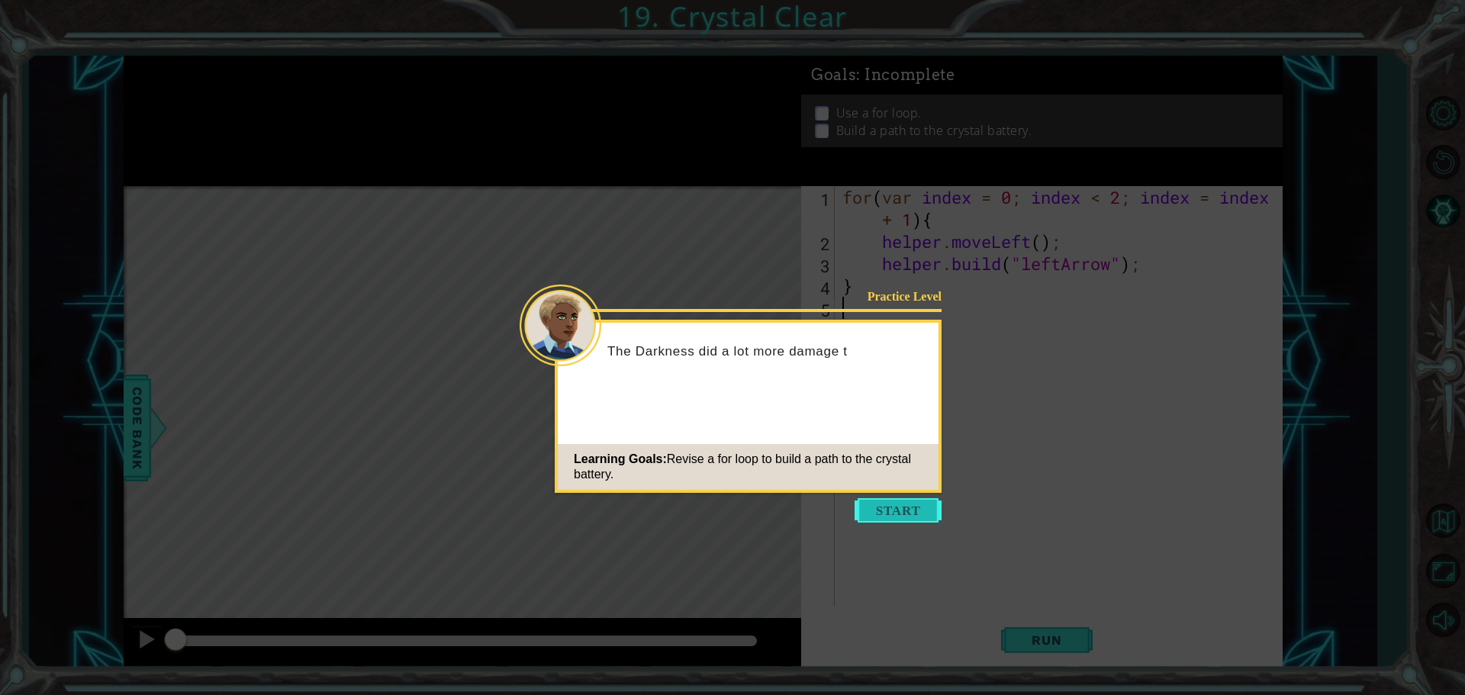
click at [896, 513] on button "Start" at bounding box center [898, 510] width 87 height 24
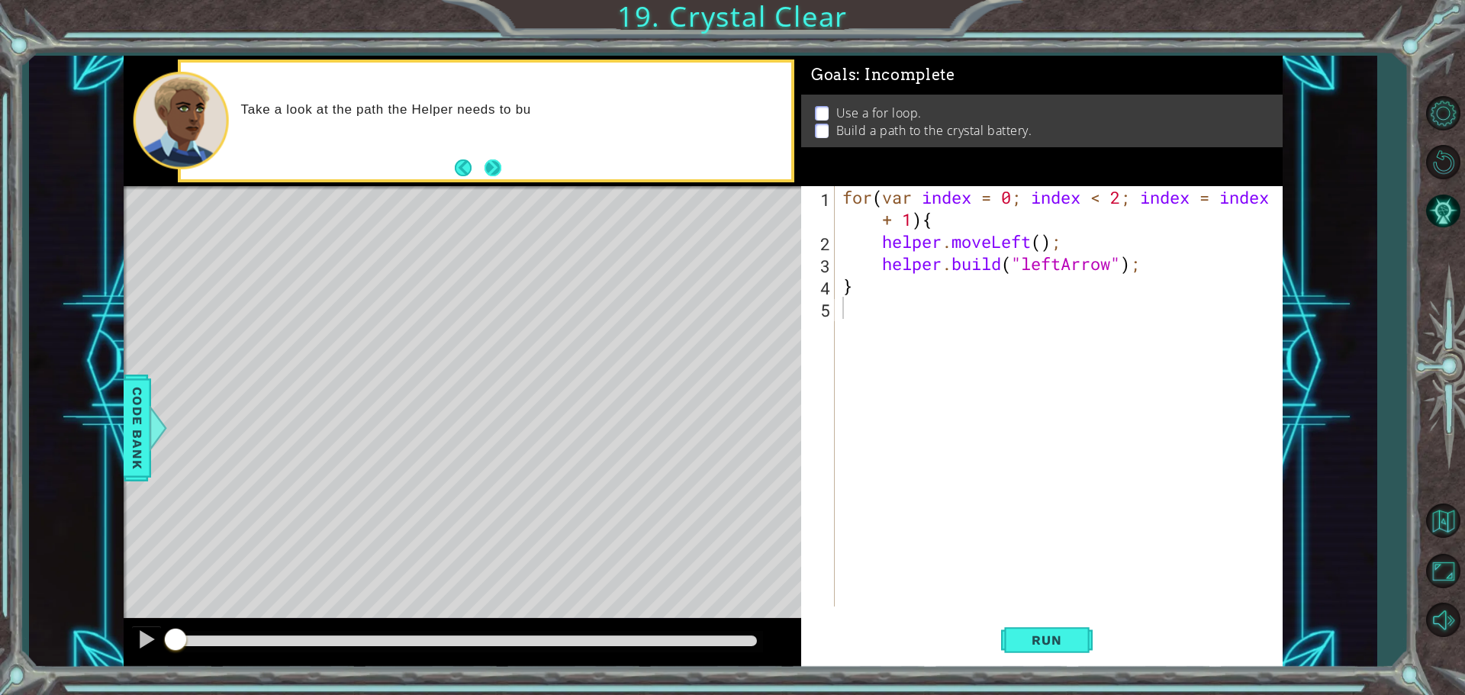
click at [491, 170] on button "Next" at bounding box center [494, 169] width 18 height 18
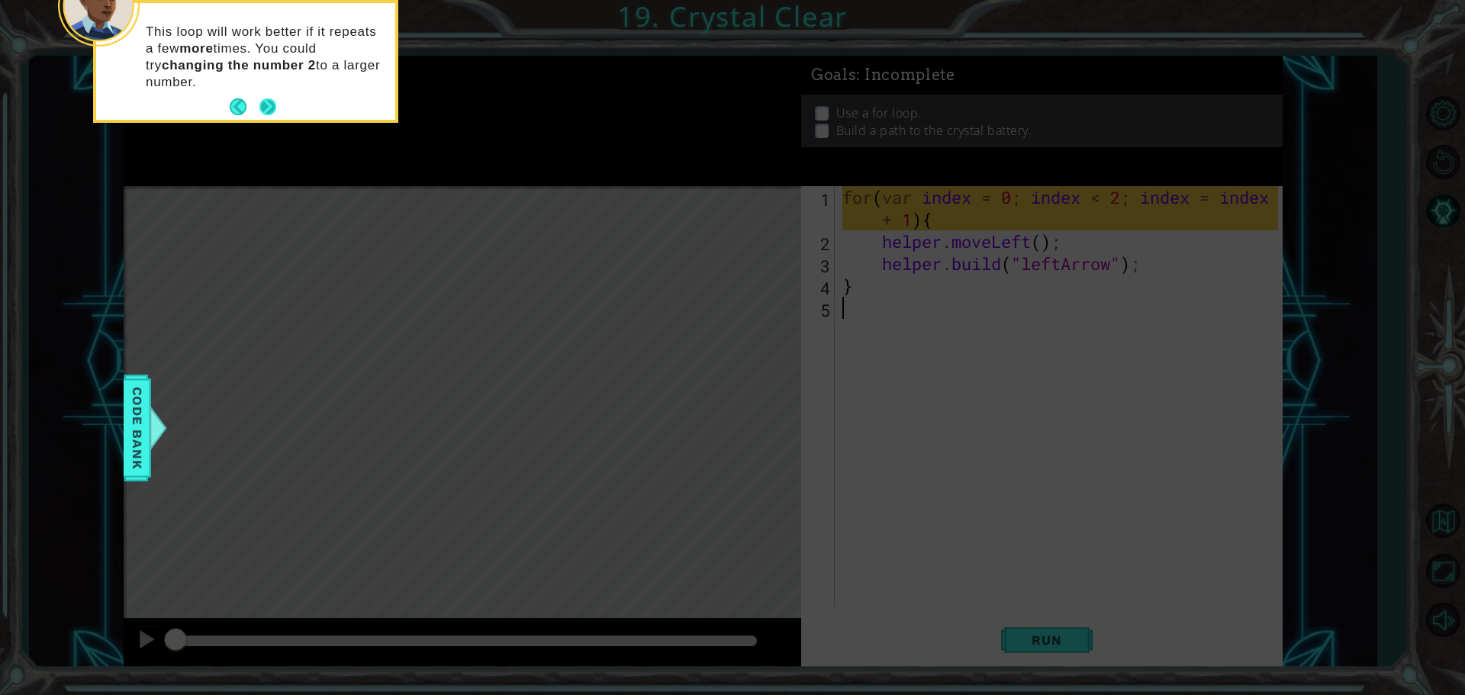
click at [272, 102] on button "Next" at bounding box center [268, 107] width 18 height 18
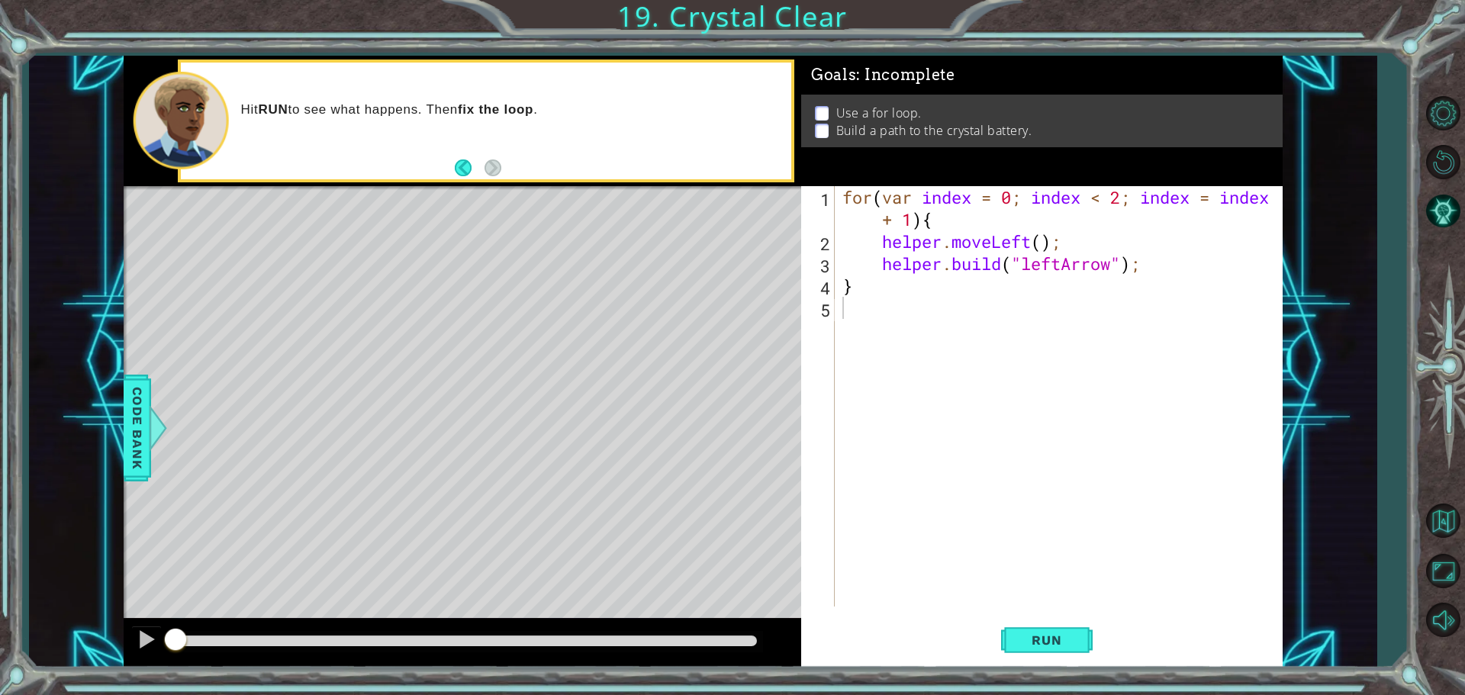
drag, startPoint x: 303, startPoint y: 110, endPoint x: 451, endPoint y: 108, distance: 148.1
click at [1058, 644] on span "Run" at bounding box center [1047, 640] width 60 height 15
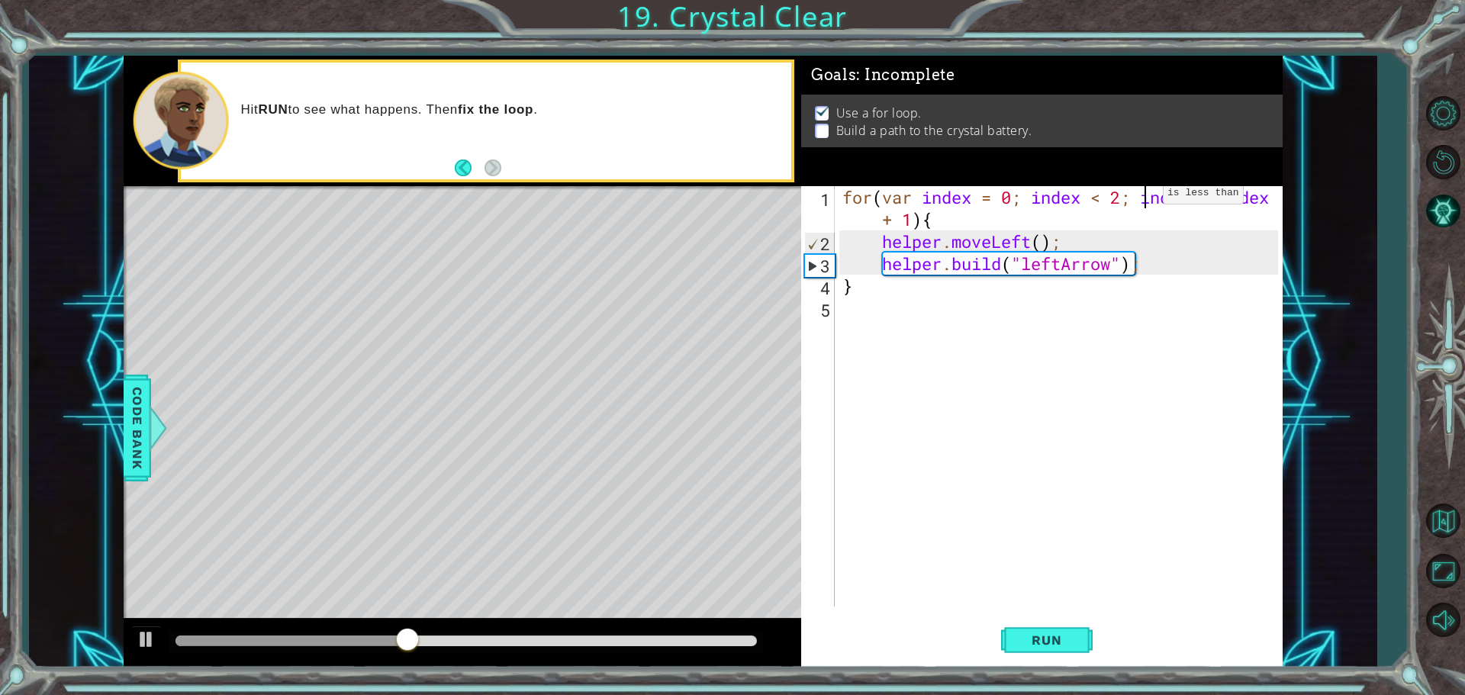
click at [1140, 197] on div "for ( var index = 0 ; index < 2 ; index = index + 1 ) { helper . moveLeft ( ) ;…" at bounding box center [1062, 429] width 446 height 487
click at [1123, 198] on div "for ( var index = 0 ; index < 2 ; index = index + 1 ) { helper . moveLeft ( ) ;…" at bounding box center [1062, 429] width 446 height 487
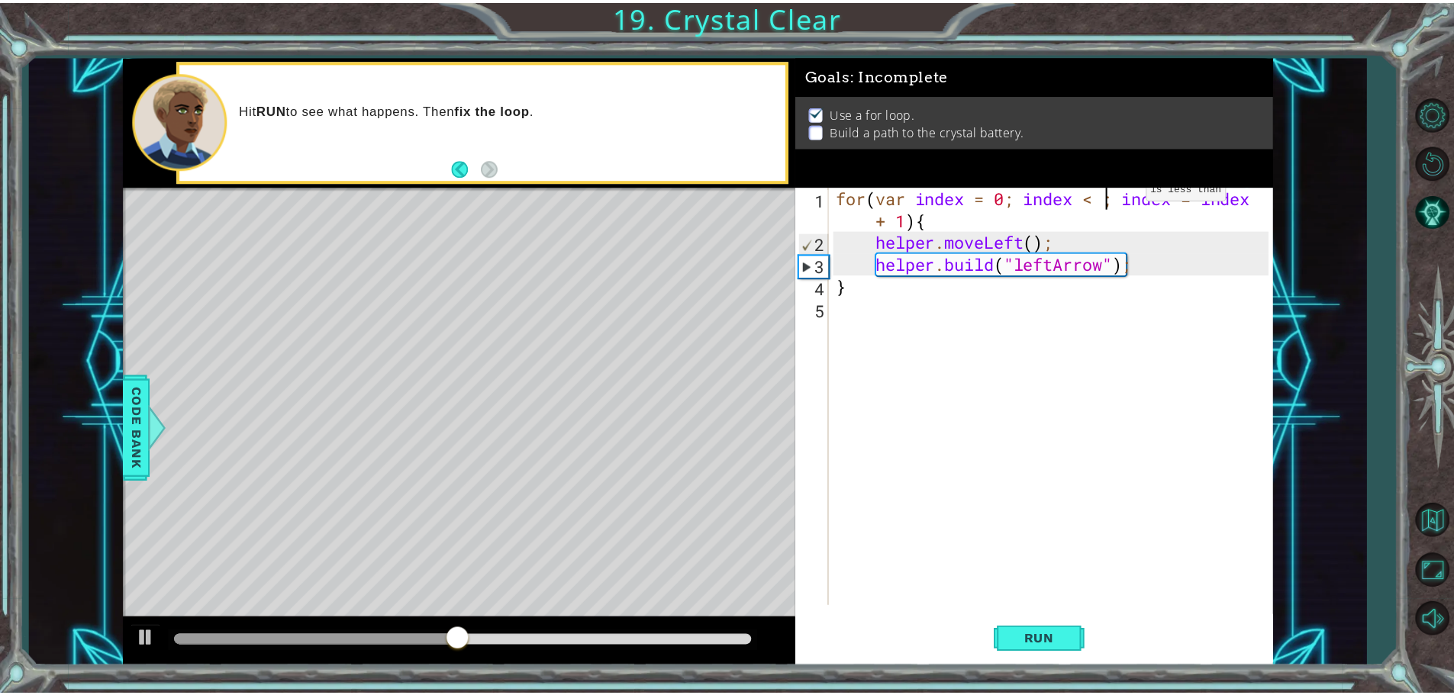
scroll to position [0, 12]
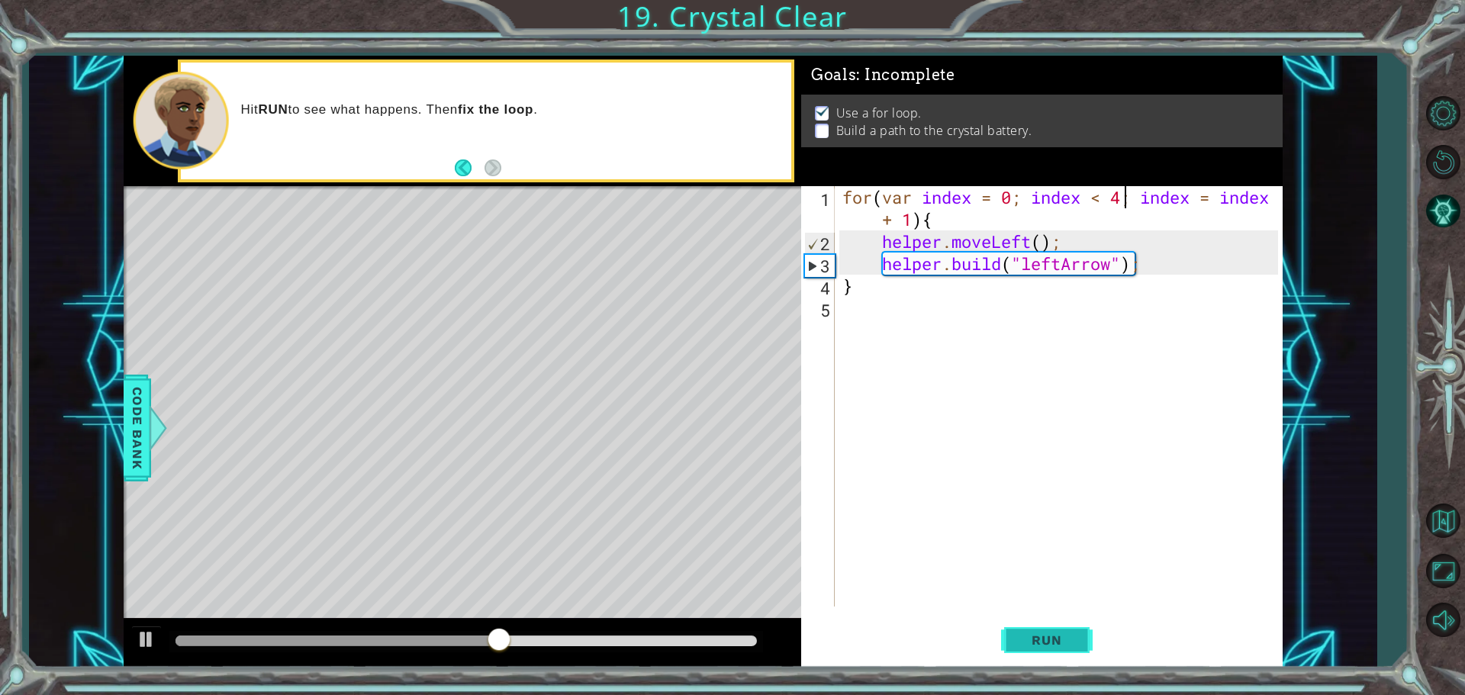
type textarea "for(var index = 0; index < 4; index = index + 1){"
click at [1059, 638] on span "Run" at bounding box center [1047, 640] width 60 height 15
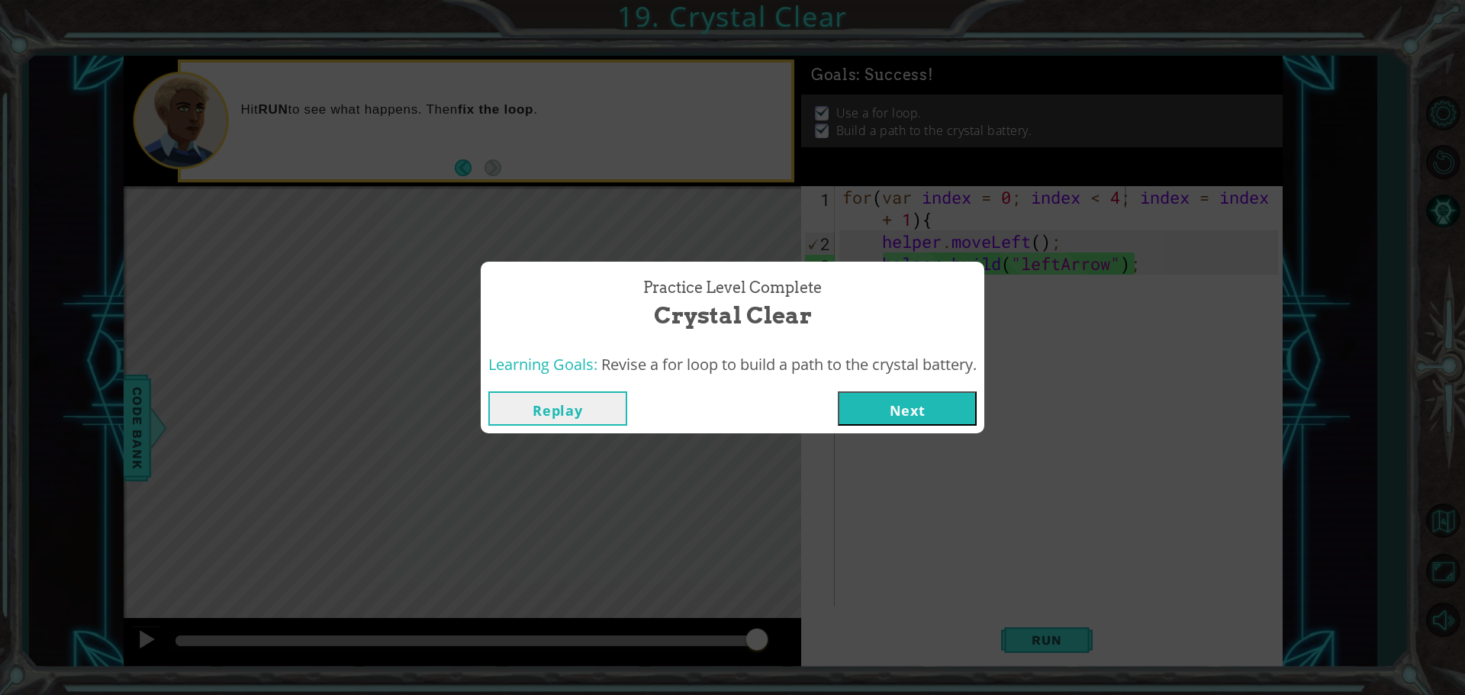
click at [930, 408] on button "Next" at bounding box center [907, 409] width 139 height 34
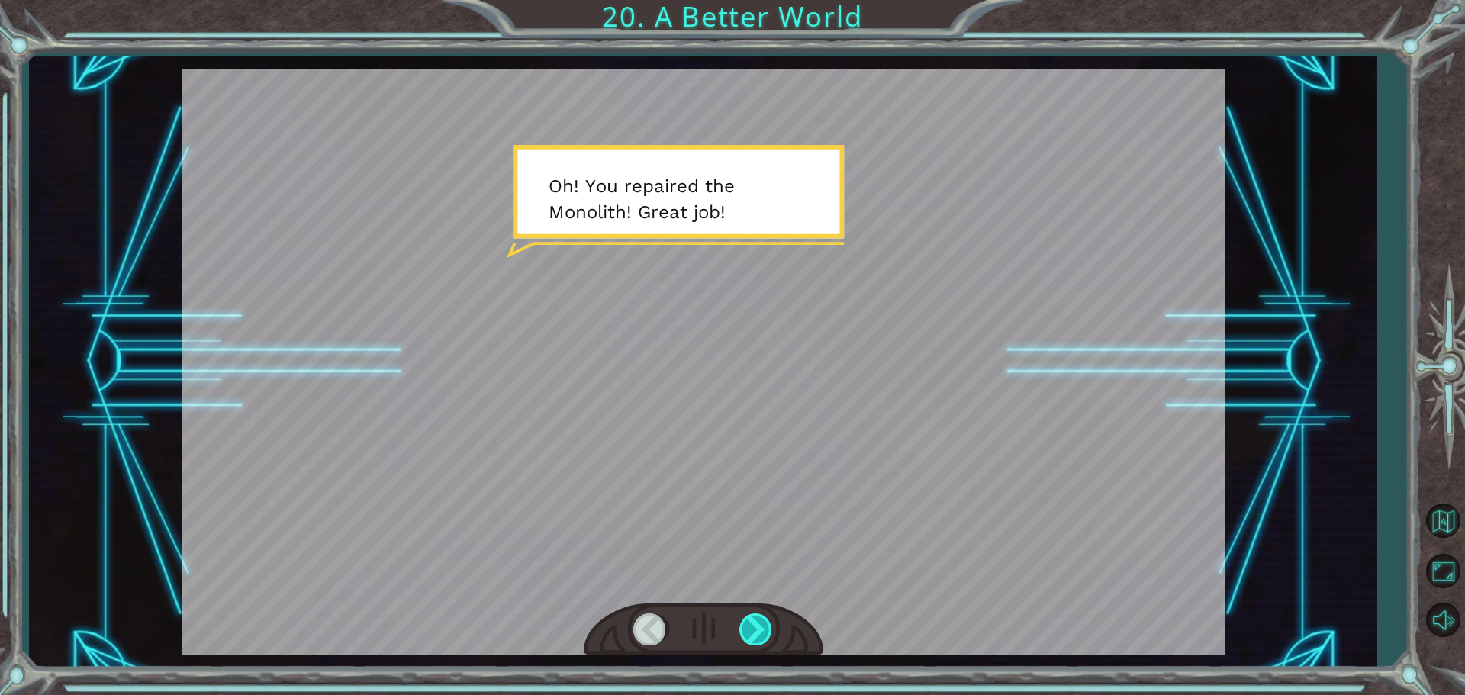
click at [750, 622] on div at bounding box center [757, 629] width 34 height 31
click at [753, 621] on div at bounding box center [757, 629] width 34 height 31
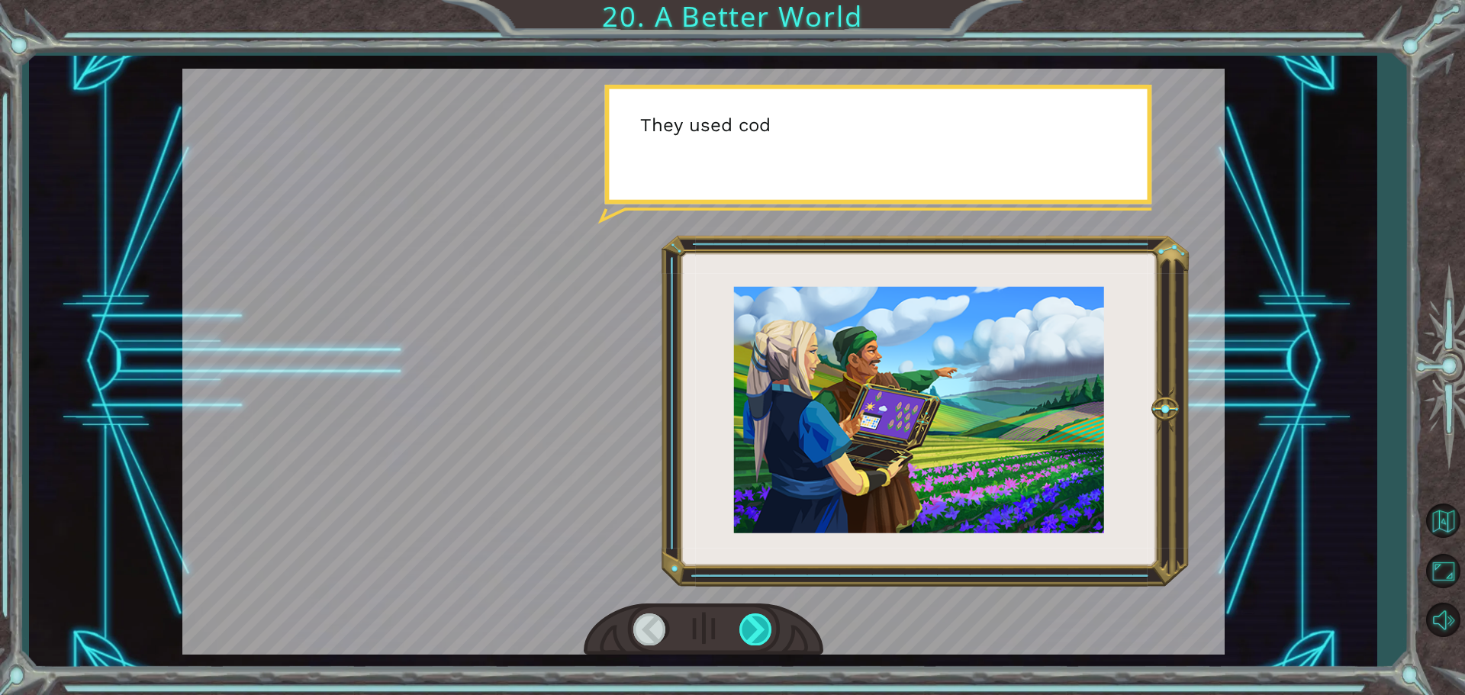
click at [758, 620] on div at bounding box center [757, 629] width 34 height 31
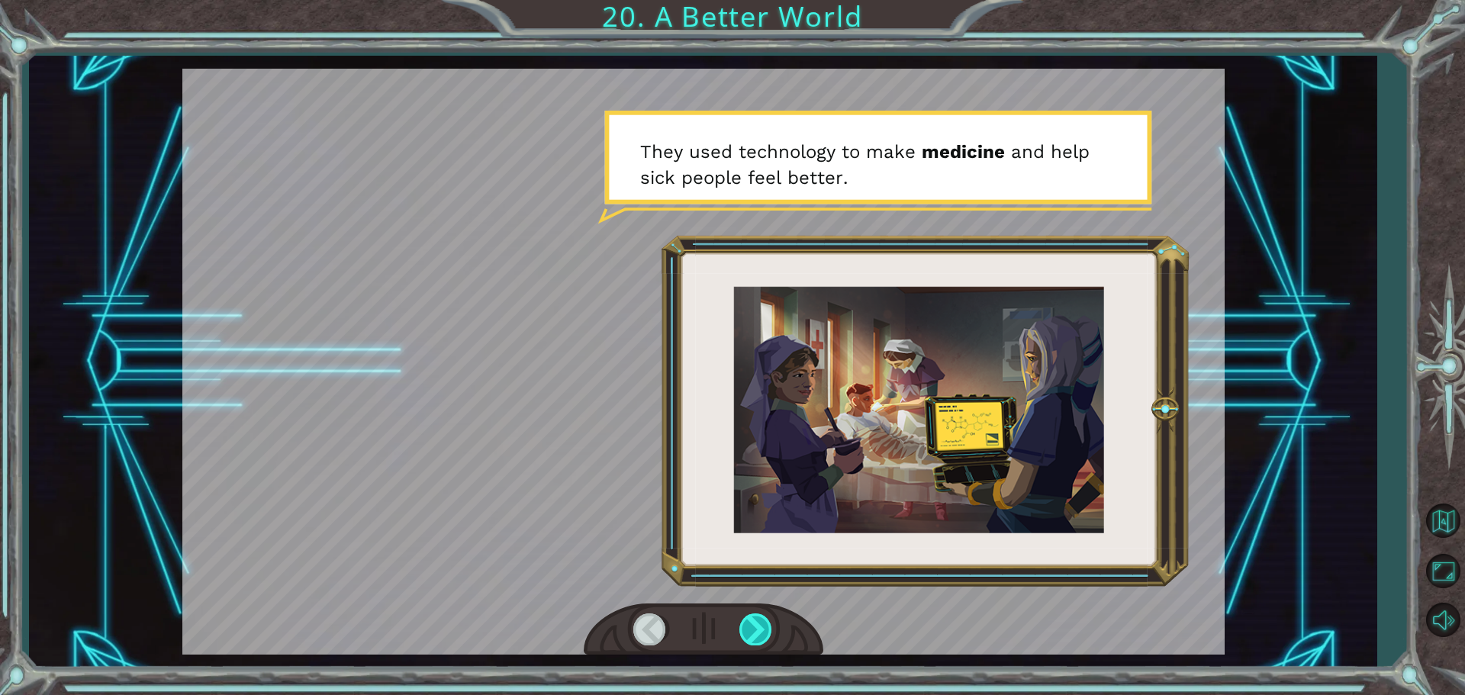
click at [759, 619] on div at bounding box center [757, 629] width 34 height 31
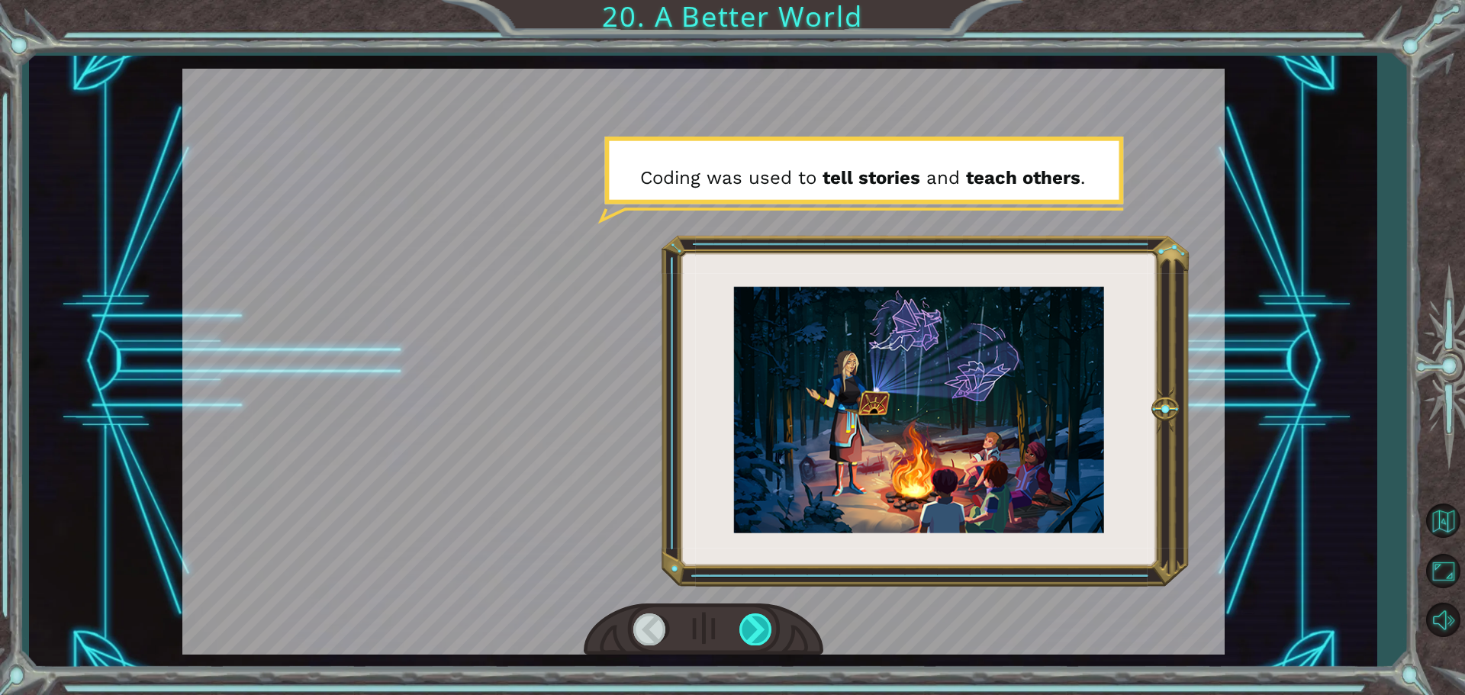
click at [752, 621] on div at bounding box center [757, 629] width 34 height 31
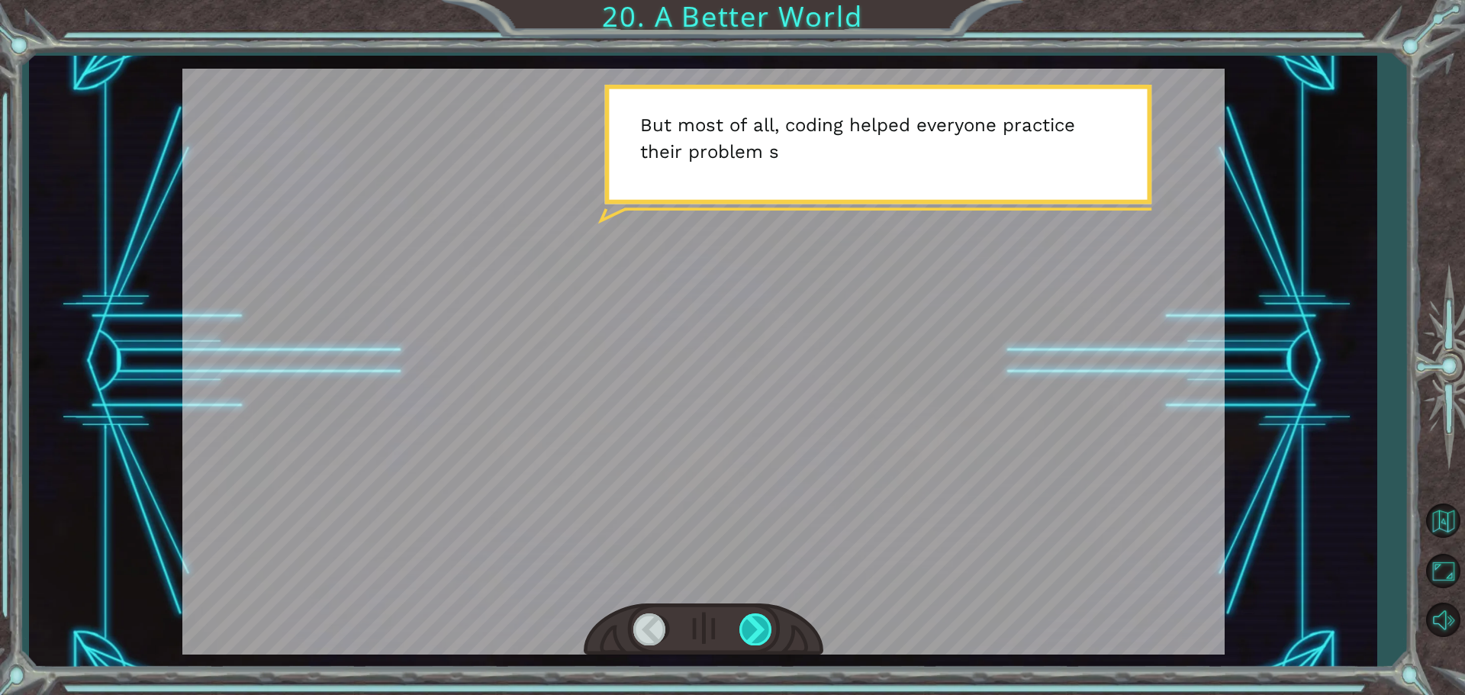
click at [752, 621] on div at bounding box center [757, 629] width 34 height 31
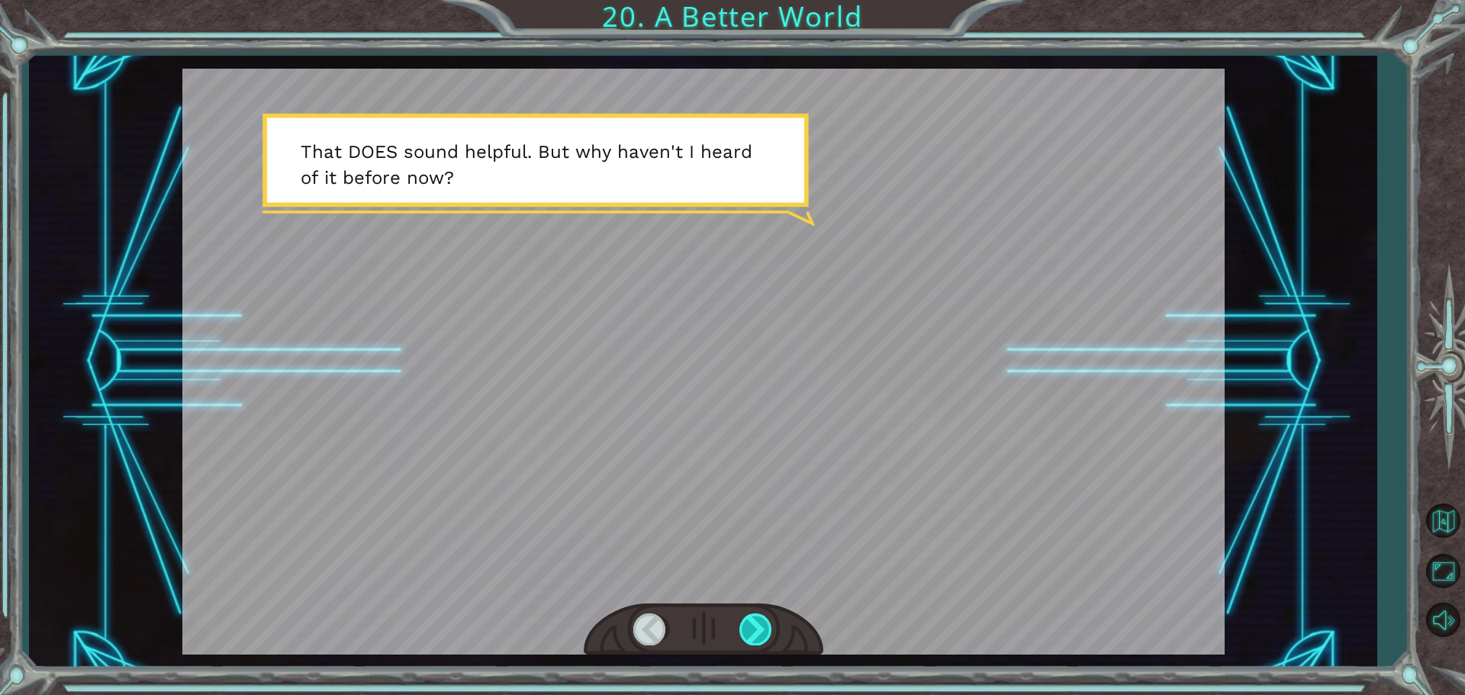
click at [745, 627] on div at bounding box center [757, 629] width 34 height 31
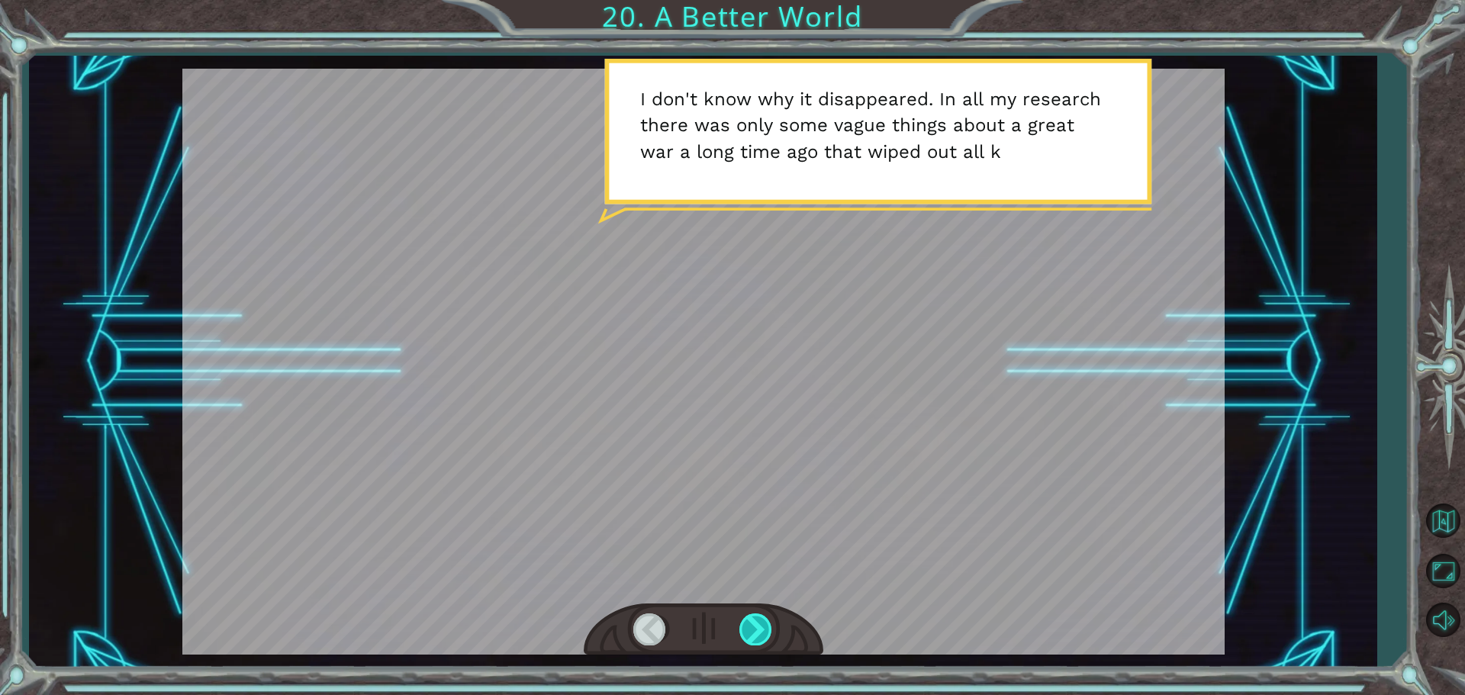
click at [749, 627] on div at bounding box center [757, 629] width 34 height 31
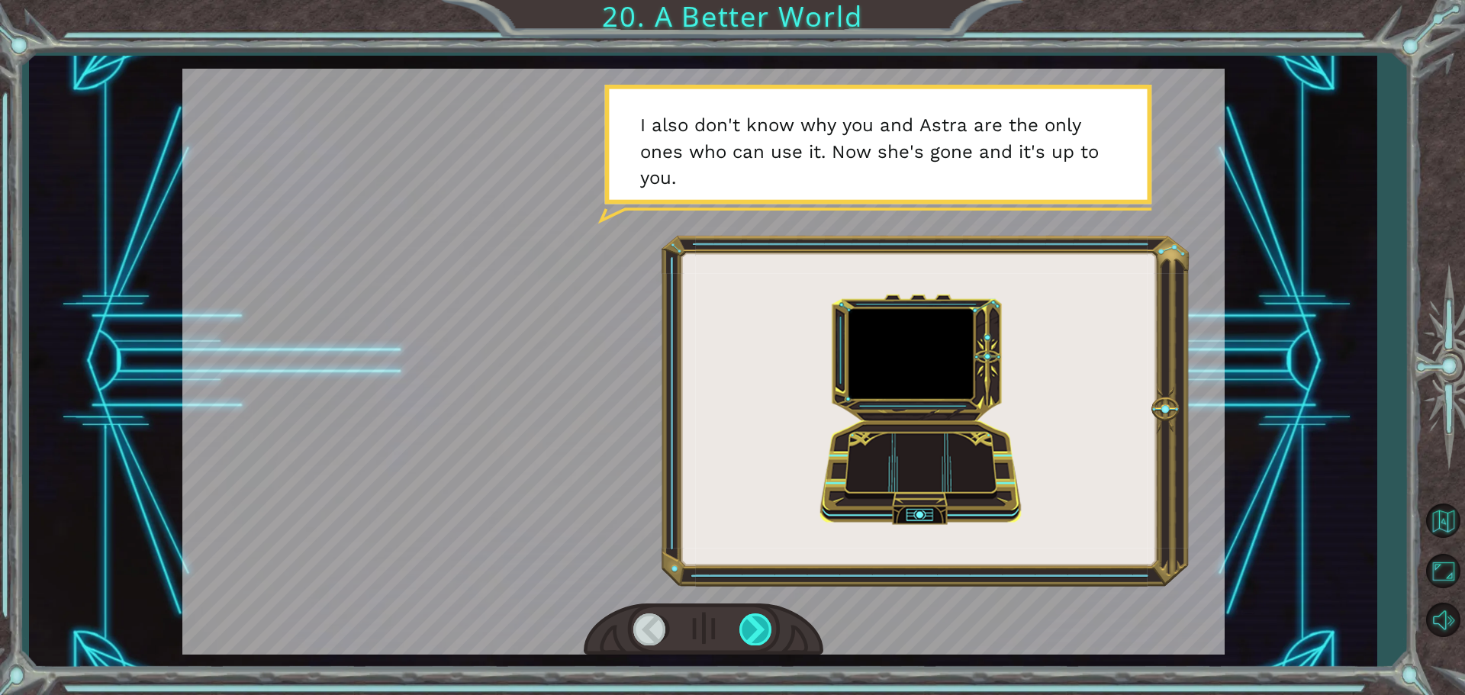
click at [749, 627] on div at bounding box center [757, 629] width 34 height 31
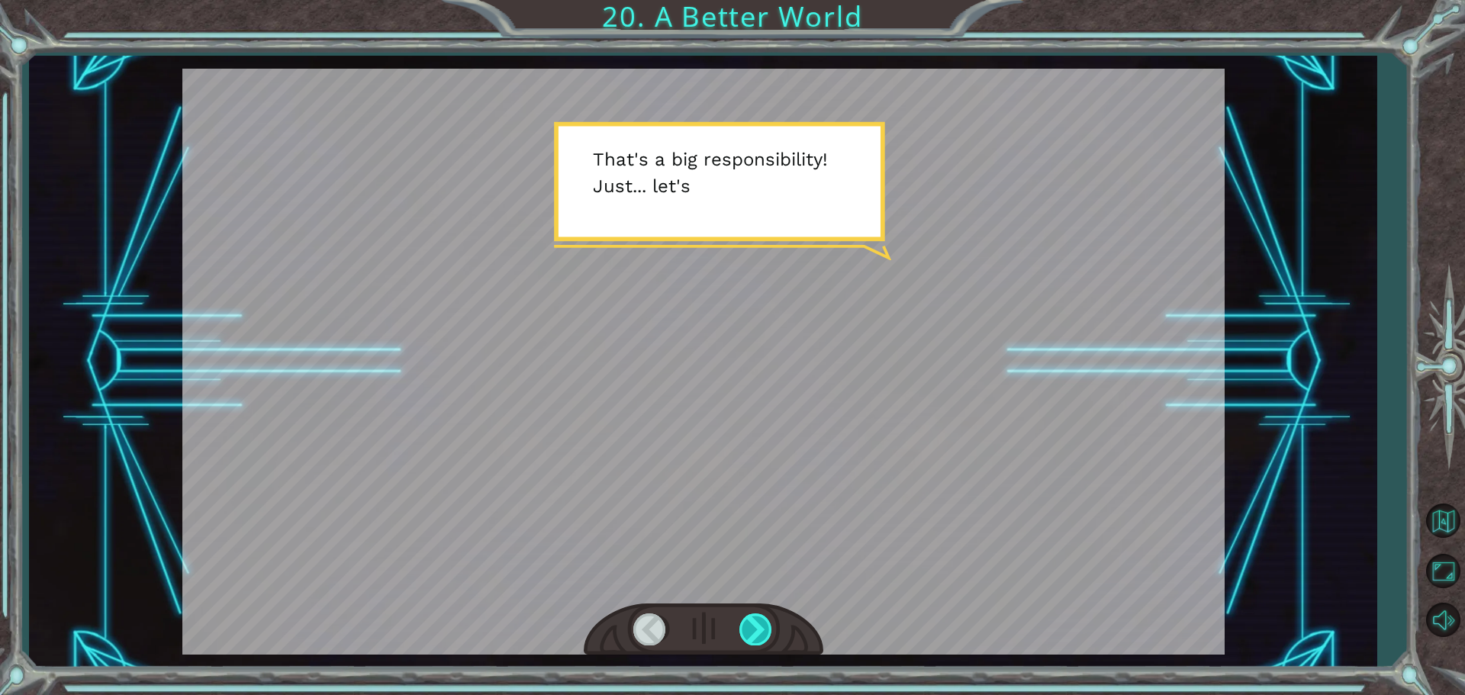
click at [749, 627] on div at bounding box center [757, 629] width 34 height 31
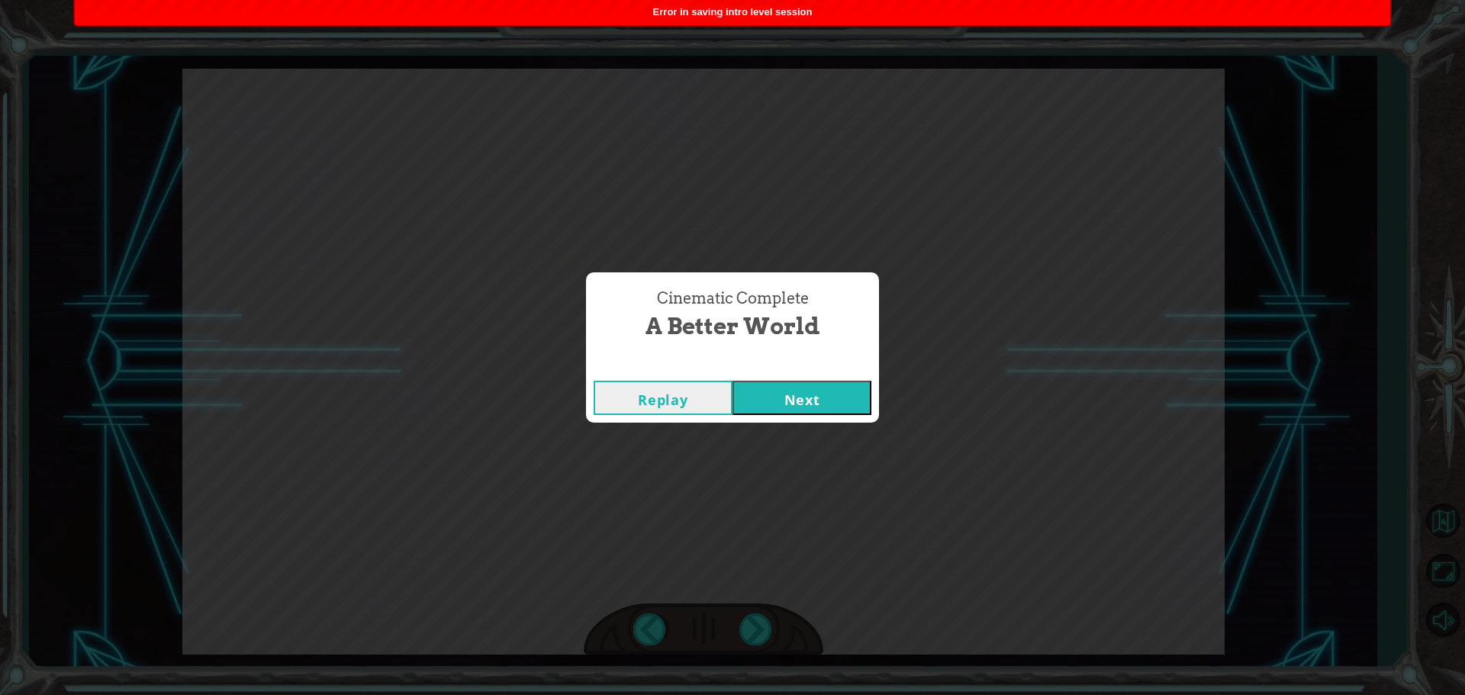
click at [792, 398] on button "Next" at bounding box center [802, 398] width 139 height 34
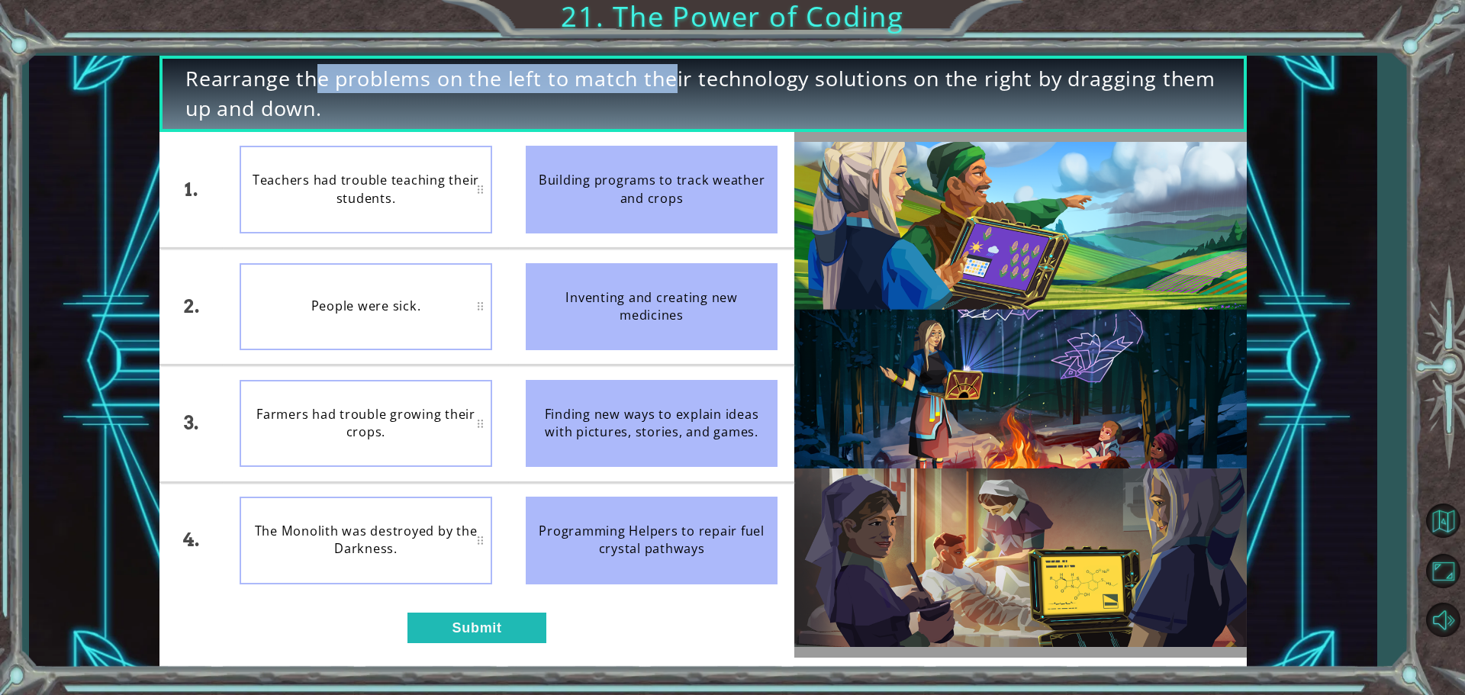
drag, startPoint x: 238, startPoint y: 79, endPoint x: 611, endPoint y: 77, distance: 372.4
click at [611, 77] on span "Rearrange the problems on the left to match their technology solutions on the r…" at bounding box center [703, 93] width 1036 height 59
drag, startPoint x: 704, startPoint y: 430, endPoint x: 695, endPoint y: 362, distance: 68.4
click at [695, 362] on ul "Building programs to track weather and crops Inventing and creating new medicin…" at bounding box center [652, 365] width 286 height 466
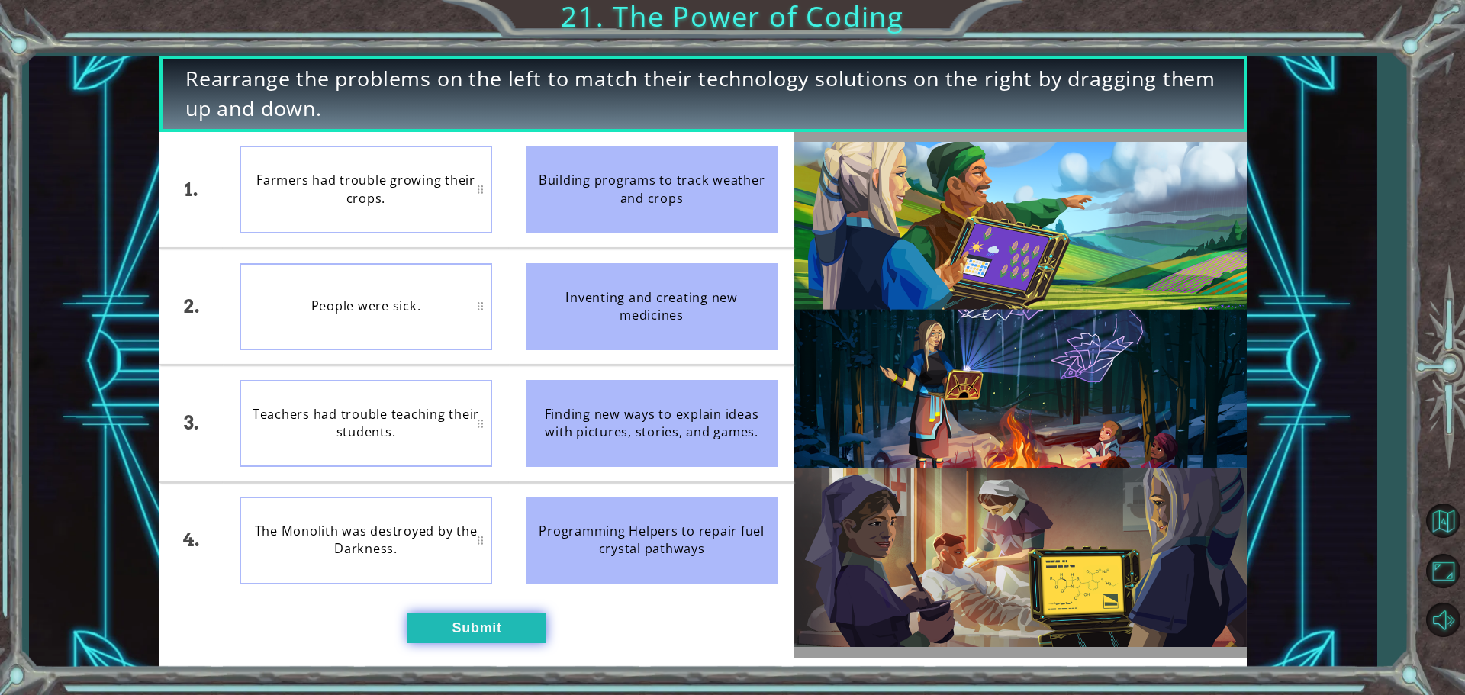
click at [496, 630] on button "Submit" at bounding box center [477, 628] width 139 height 31
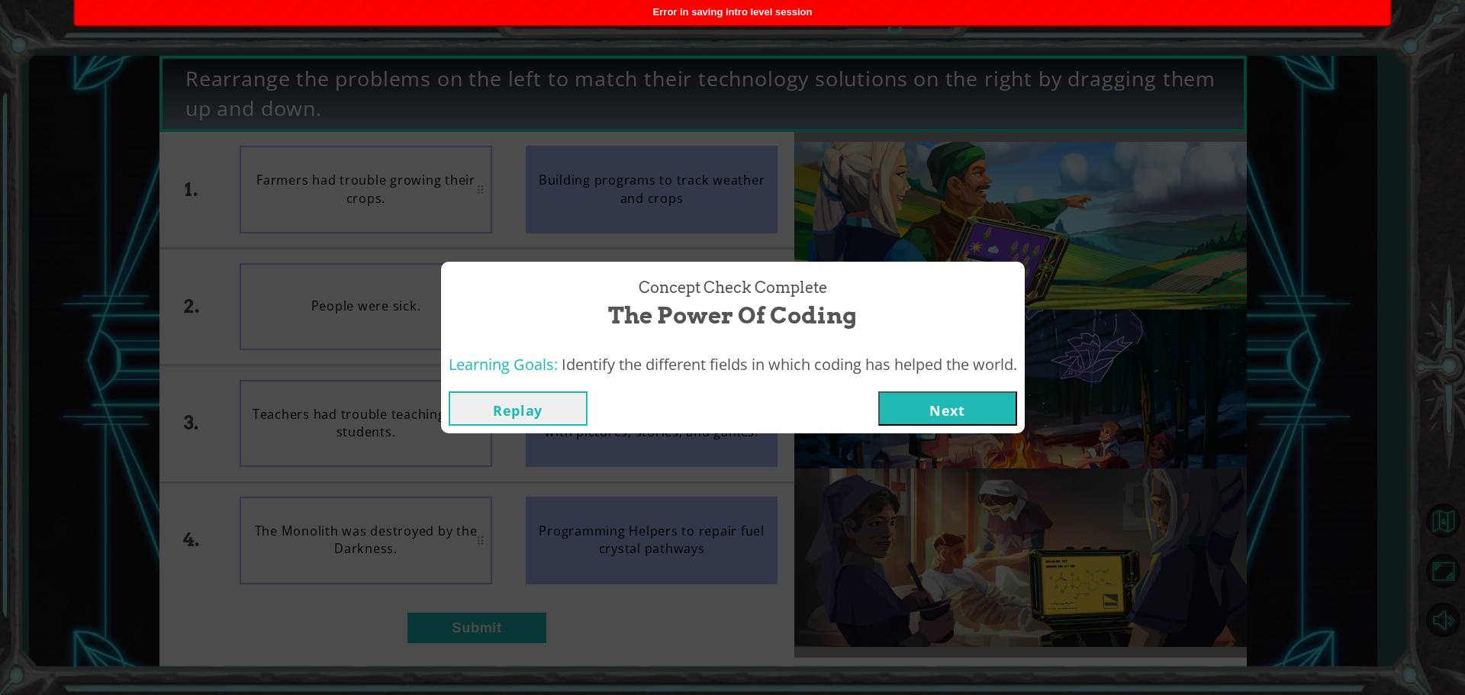
click at [952, 417] on button "Next" at bounding box center [947, 409] width 139 height 34
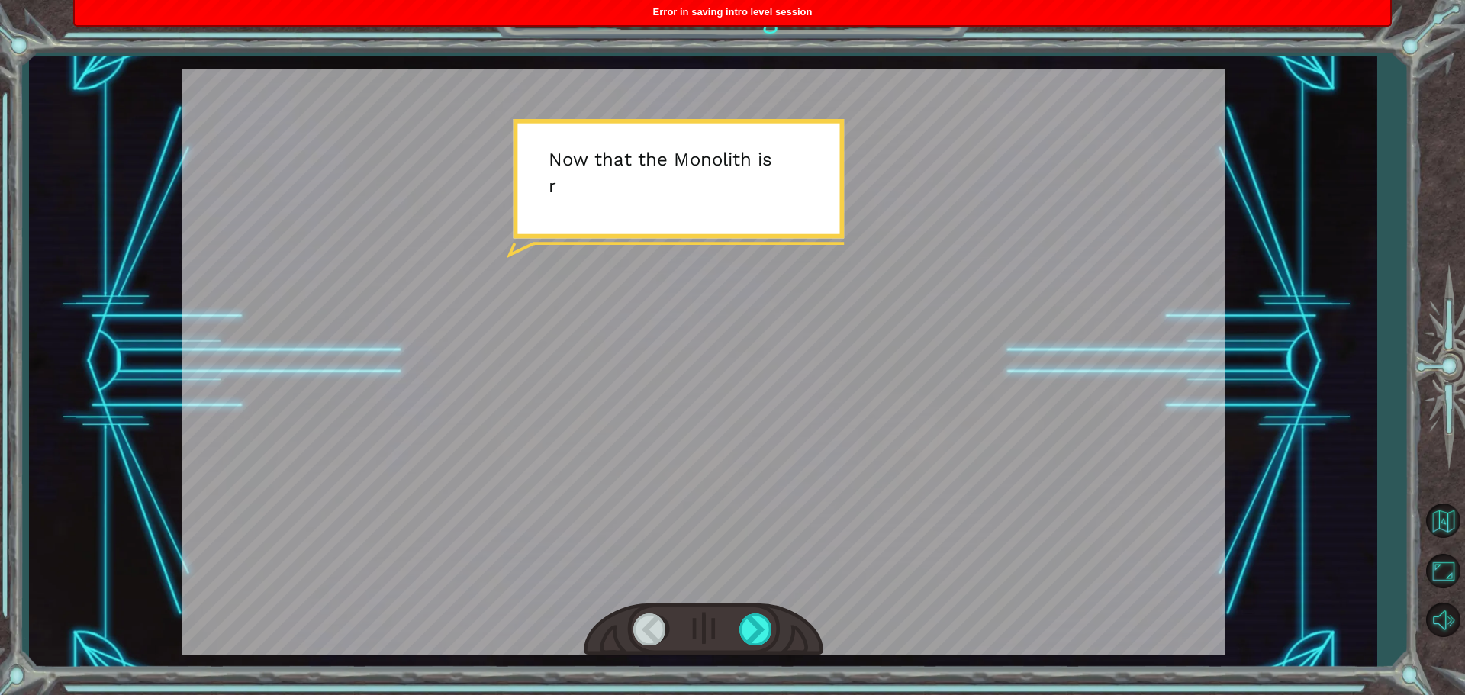
click at [696, 23] on div "Error in saving intro level session" at bounding box center [733, 12] width 1316 height 25
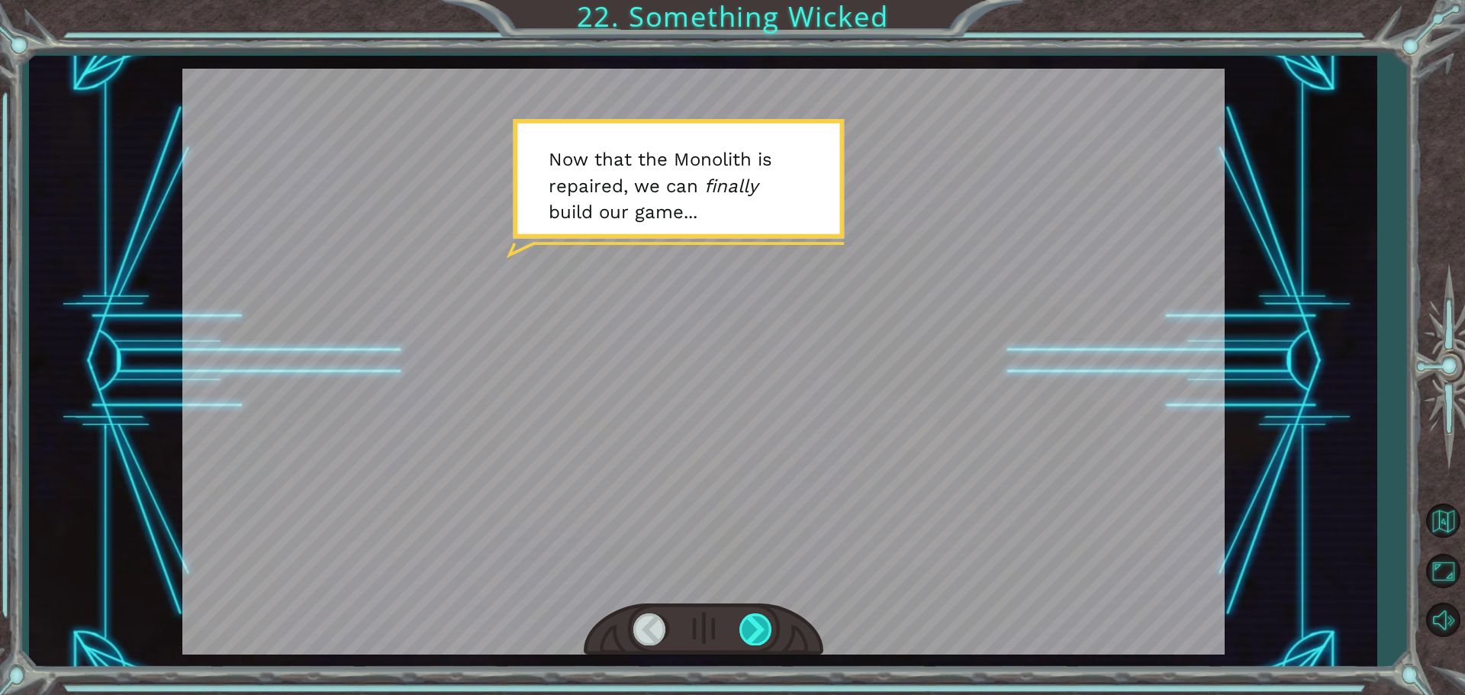
click at [761, 617] on div at bounding box center [757, 629] width 34 height 31
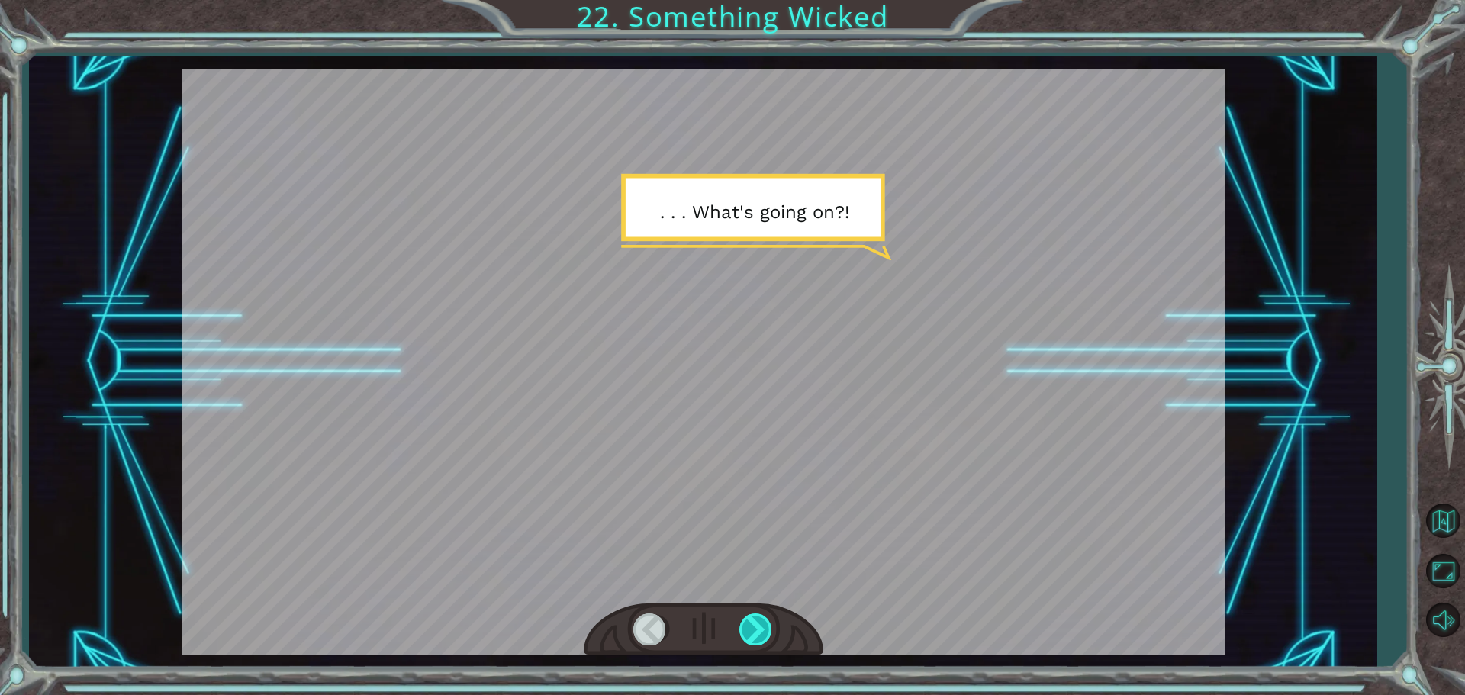
click at [765, 630] on div at bounding box center [757, 629] width 34 height 31
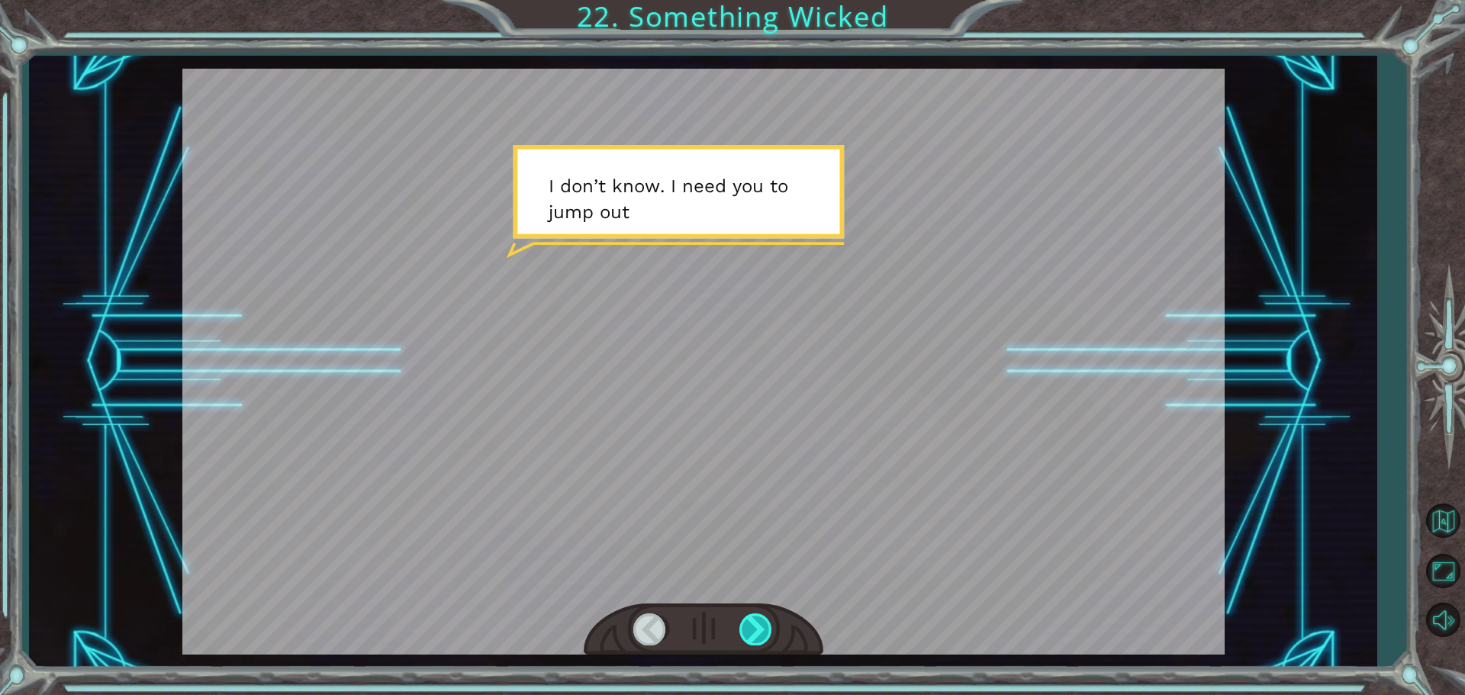
click at [765, 630] on div at bounding box center [757, 629] width 34 height 31
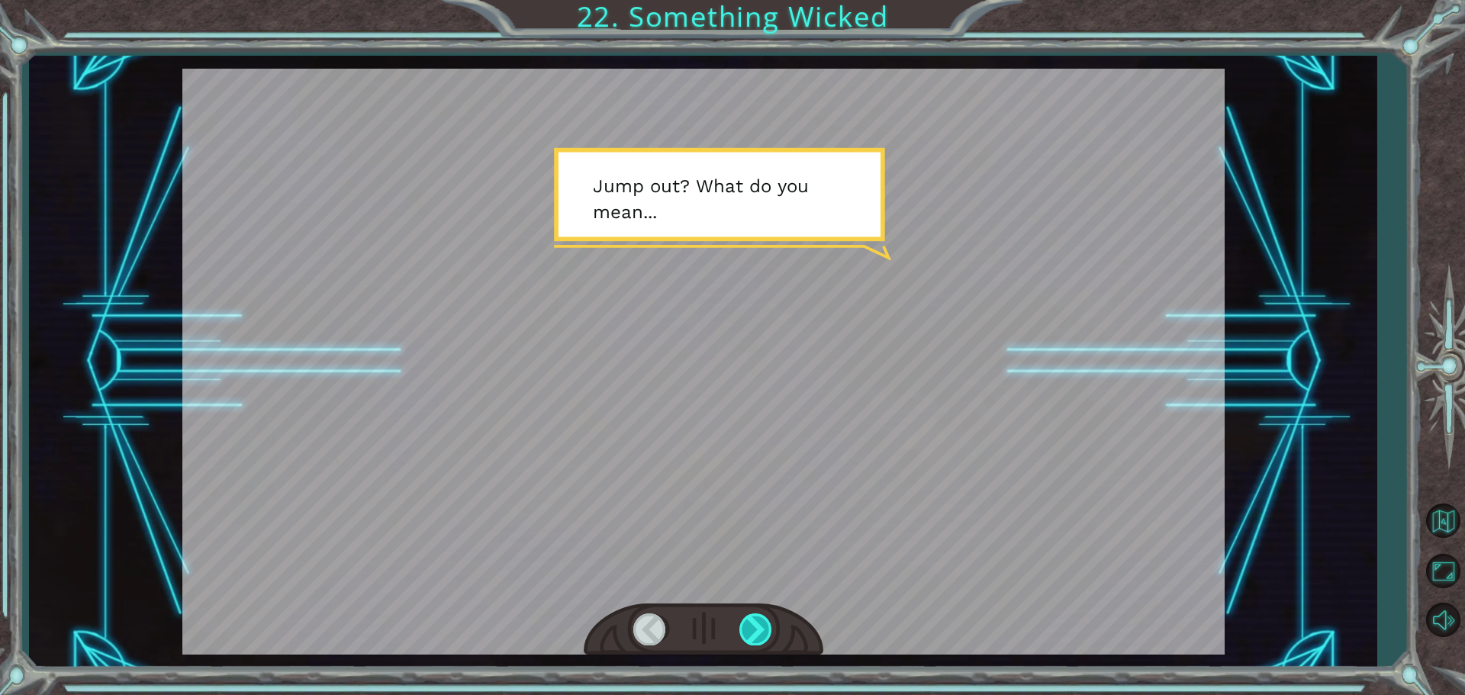
click at [765, 630] on div at bounding box center [757, 629] width 34 height 31
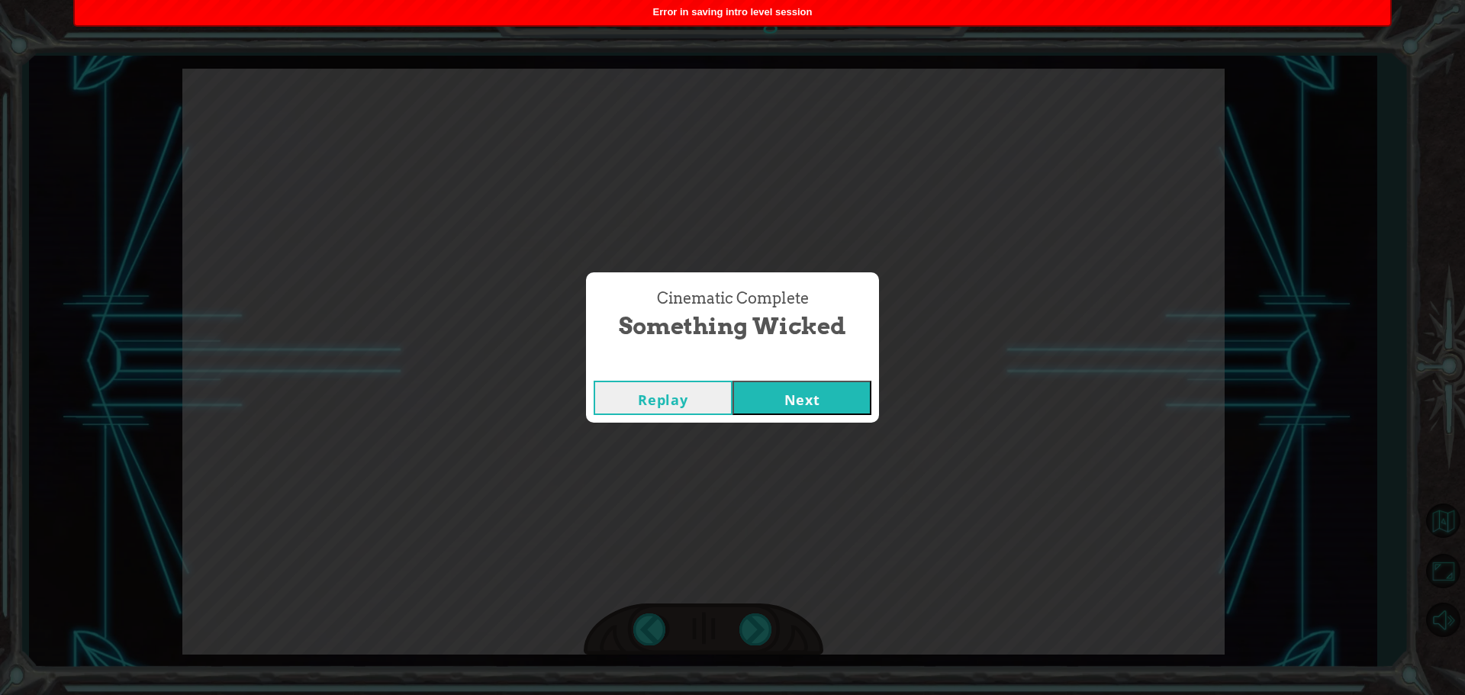
click at [792, 414] on button "Next" at bounding box center [802, 398] width 139 height 34
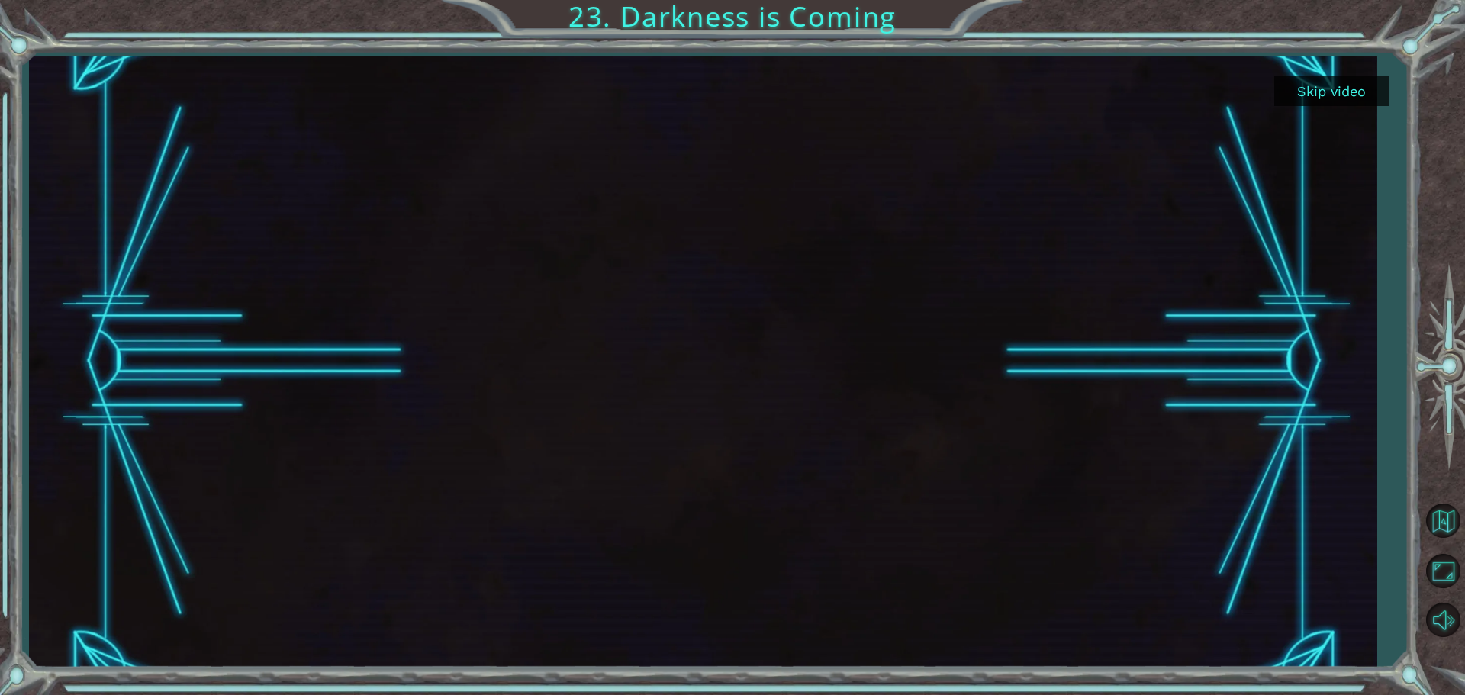
click at [1355, 90] on button "Skip video" at bounding box center [1332, 91] width 114 height 30
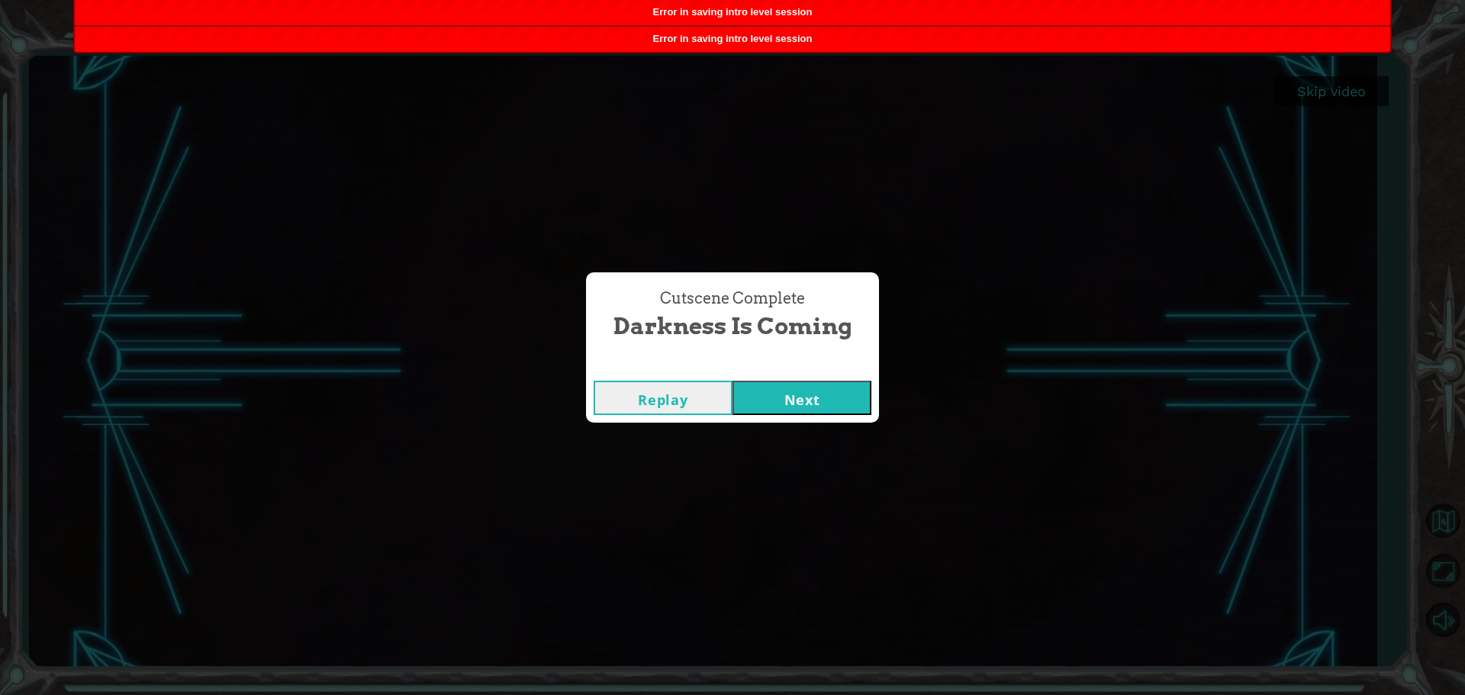
click at [787, 387] on button "Next" at bounding box center [802, 398] width 139 height 34
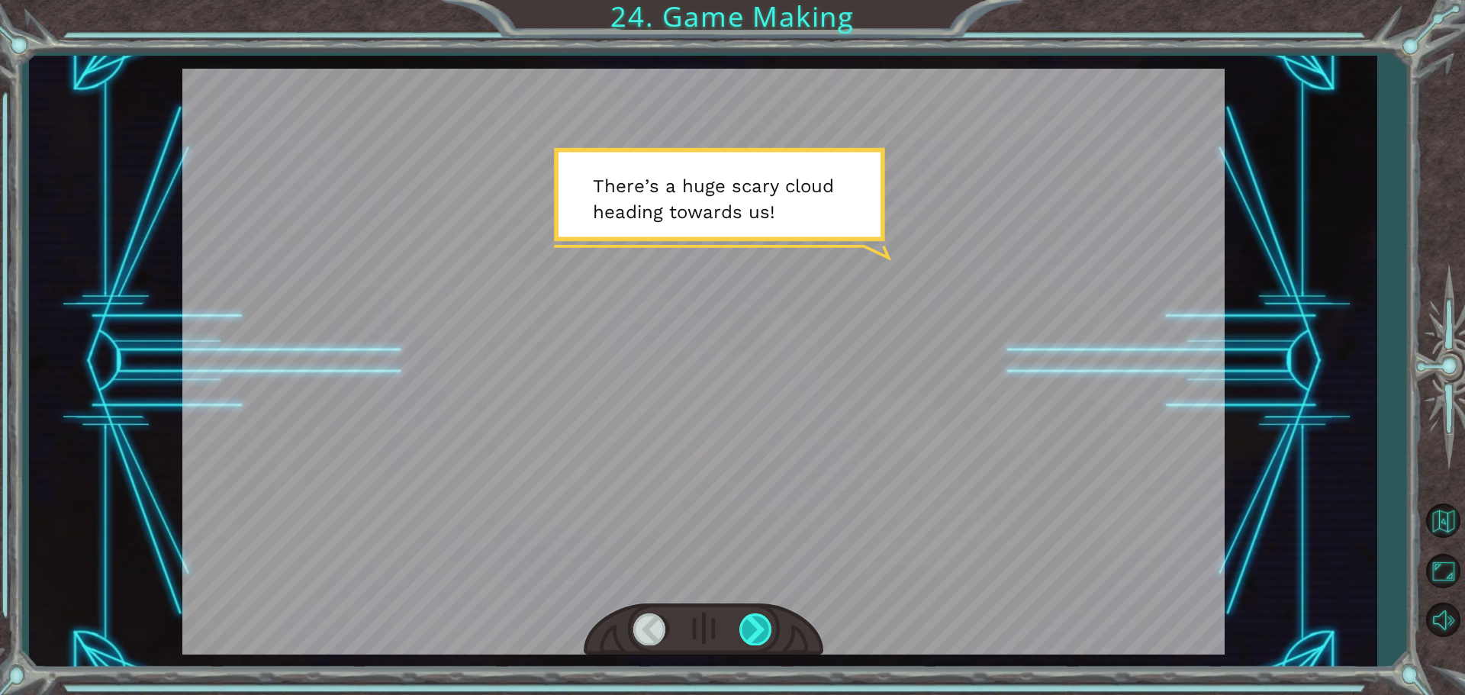
click at [762, 629] on div at bounding box center [757, 629] width 34 height 31
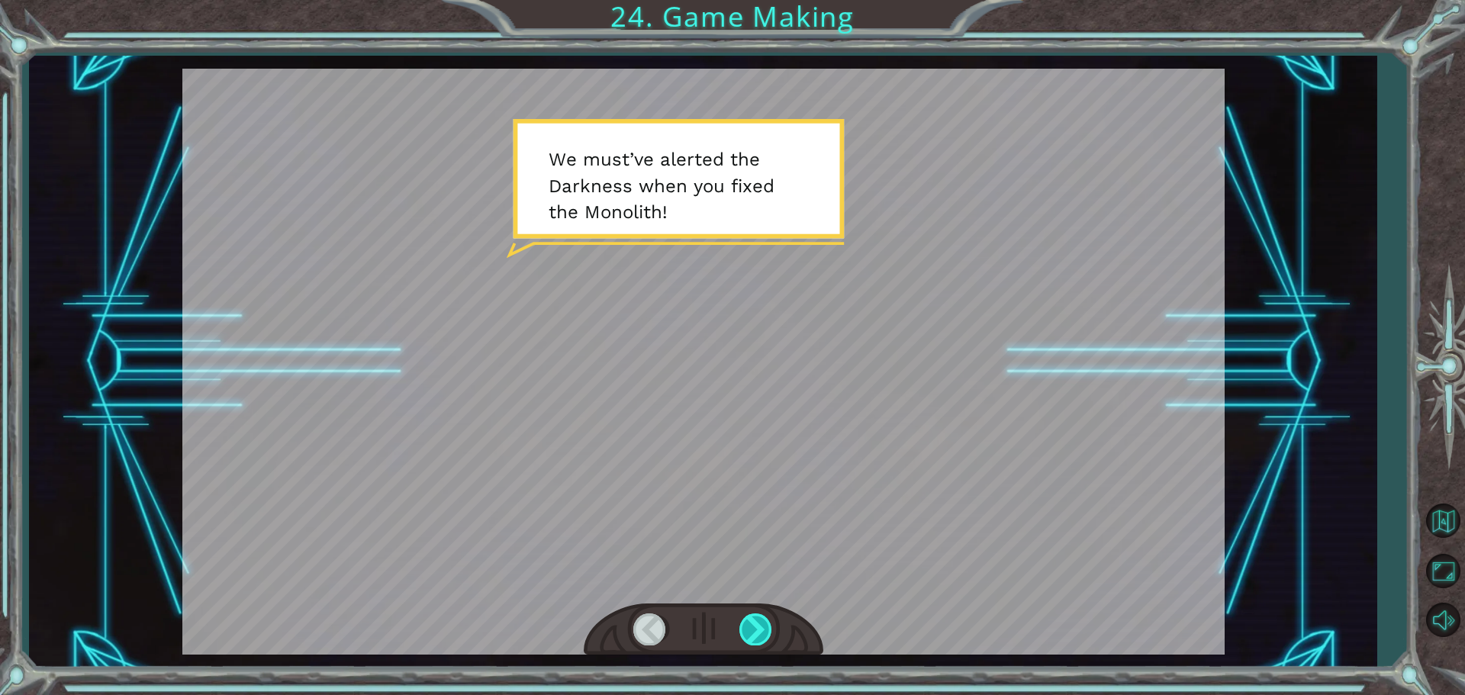
click at [762, 629] on div at bounding box center [757, 629] width 34 height 31
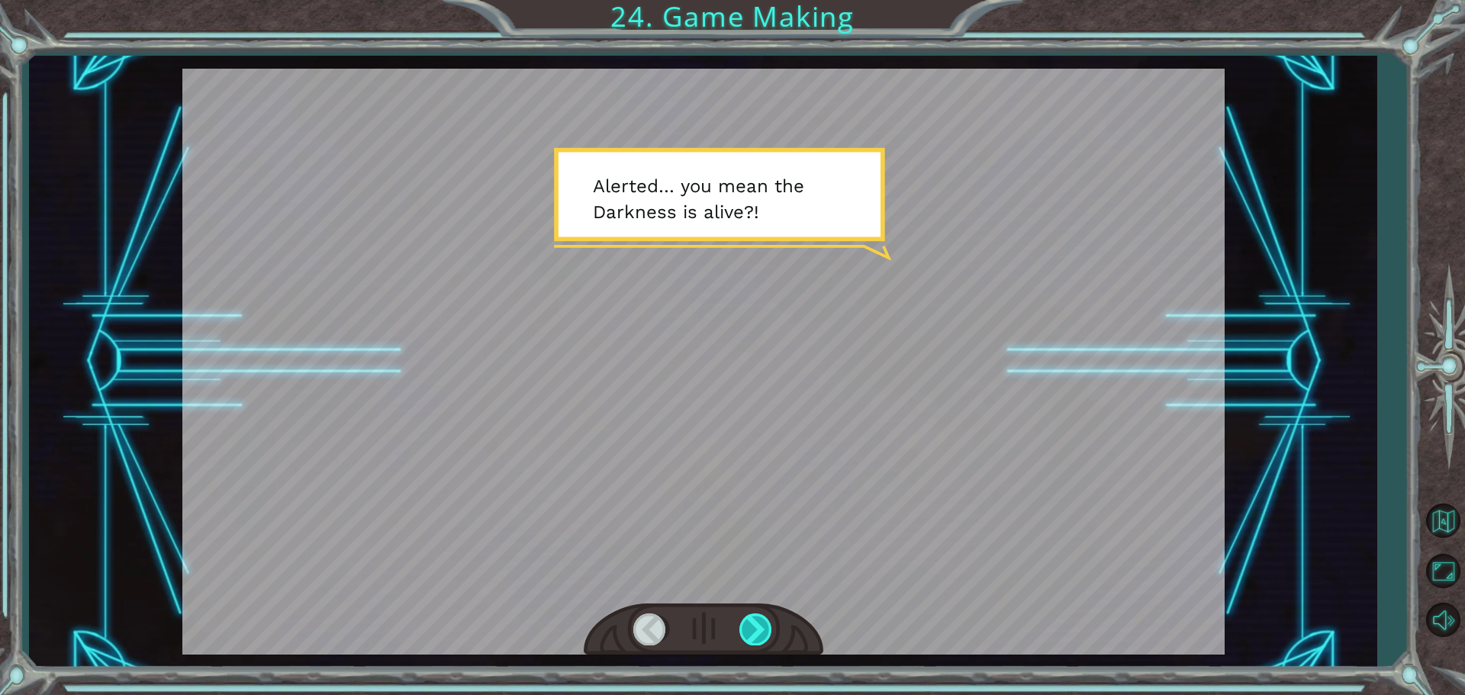
click at [762, 629] on div at bounding box center [757, 629] width 34 height 31
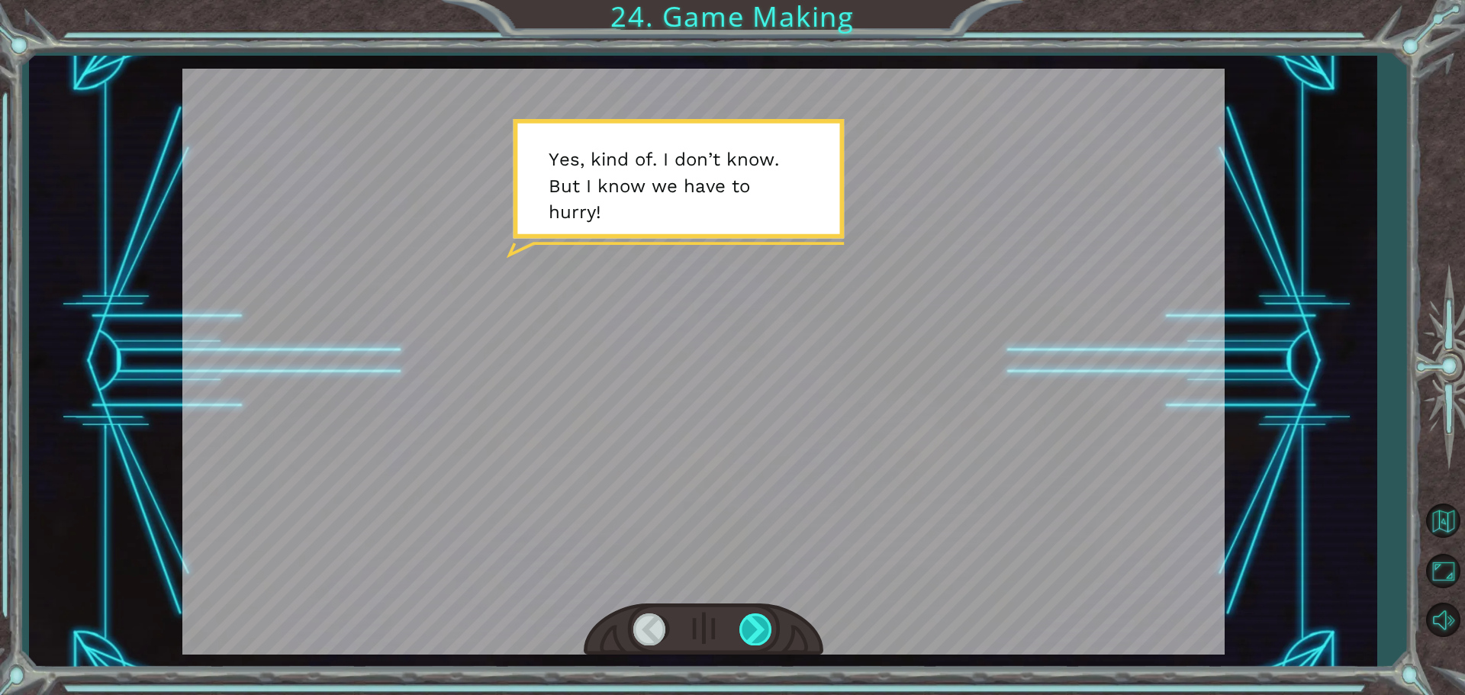
click at [762, 629] on div at bounding box center [757, 629] width 34 height 31
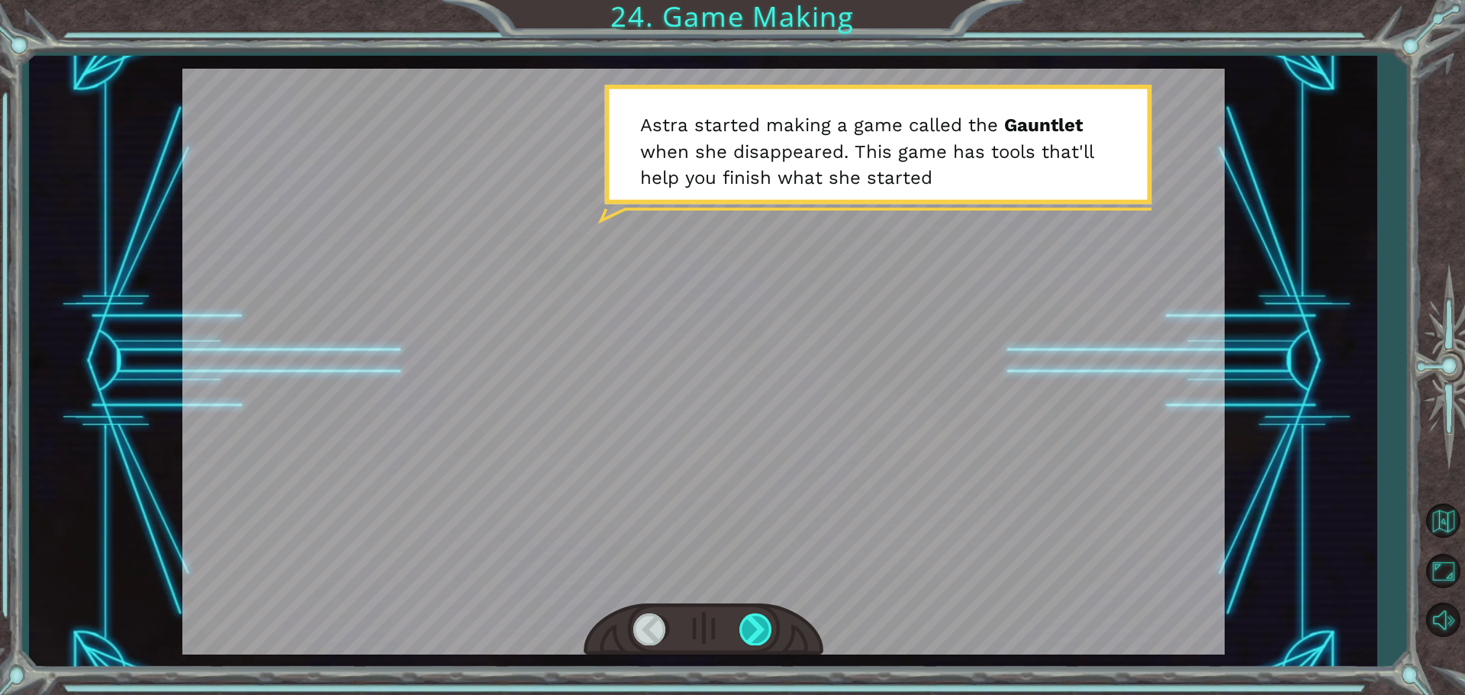
click at [762, 629] on div at bounding box center [757, 629] width 34 height 31
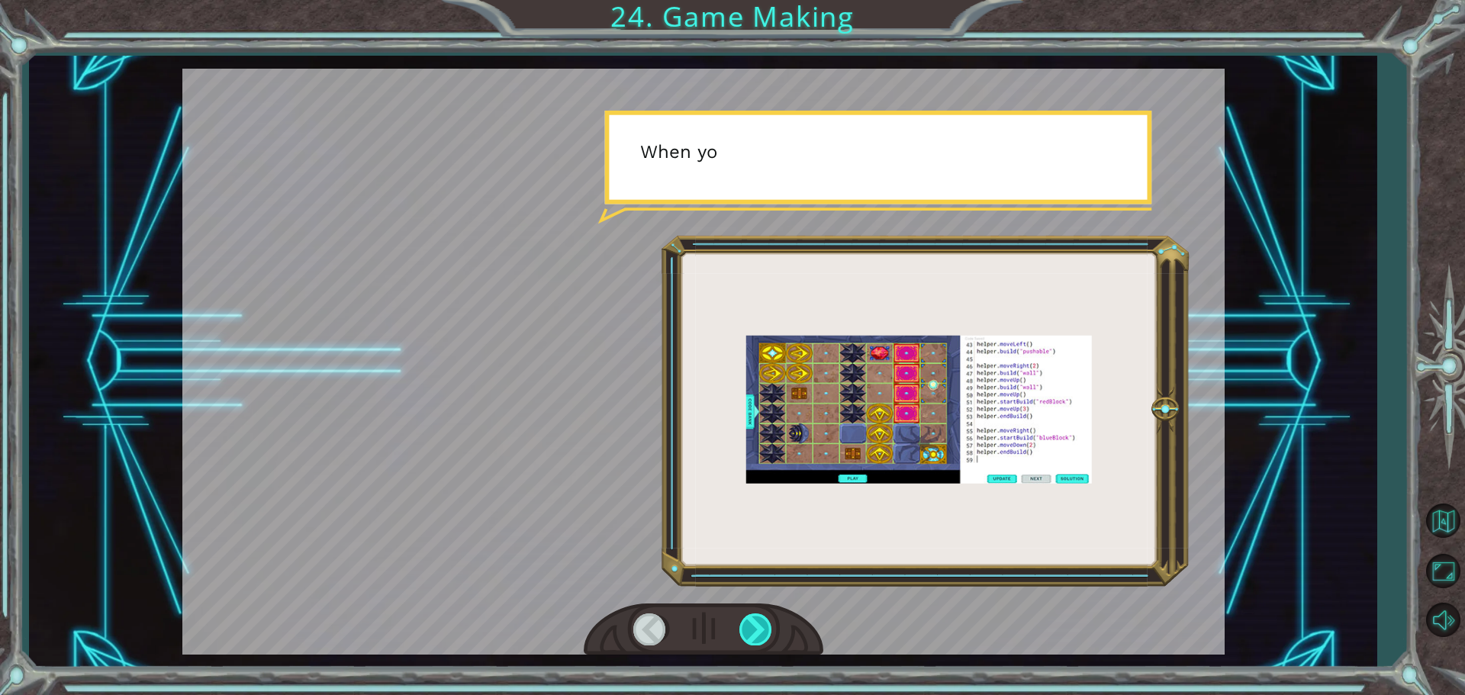
click at [762, 629] on div at bounding box center [757, 629] width 34 height 31
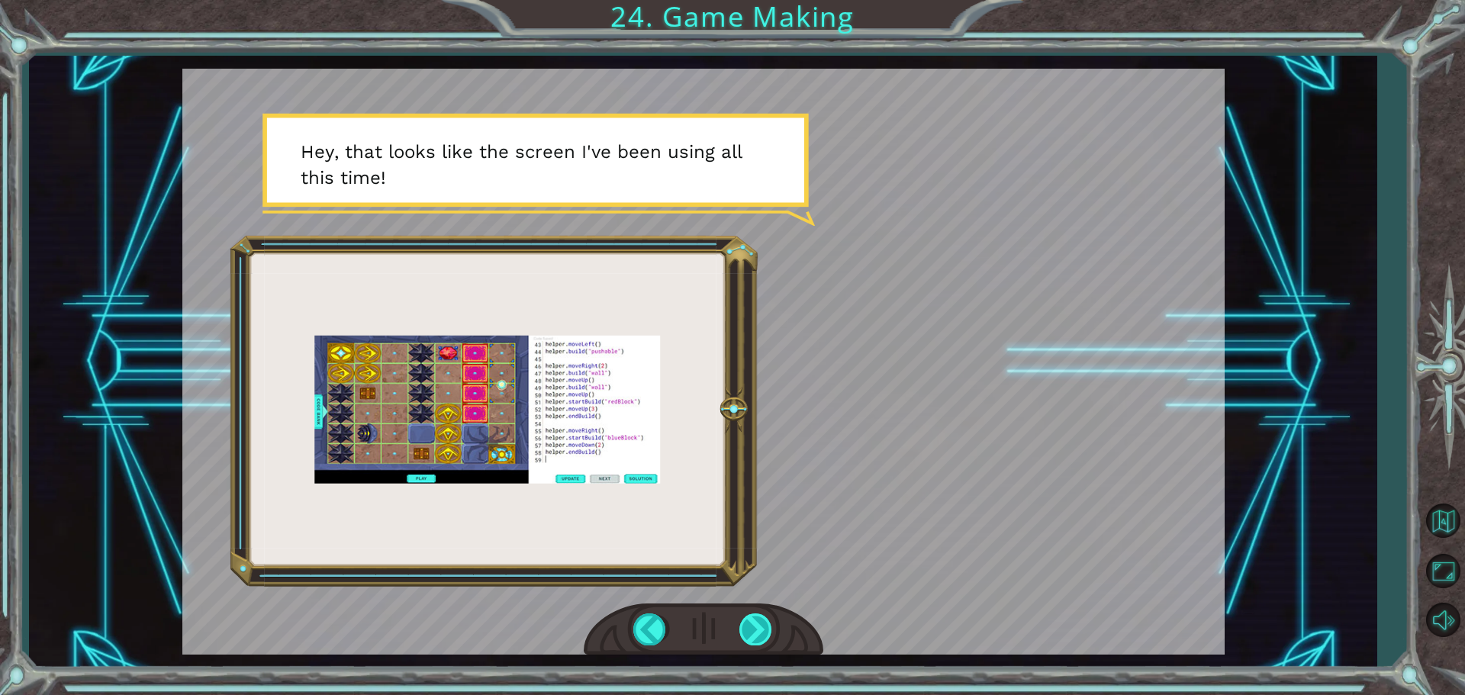
click at [762, 629] on div at bounding box center [757, 629] width 34 height 31
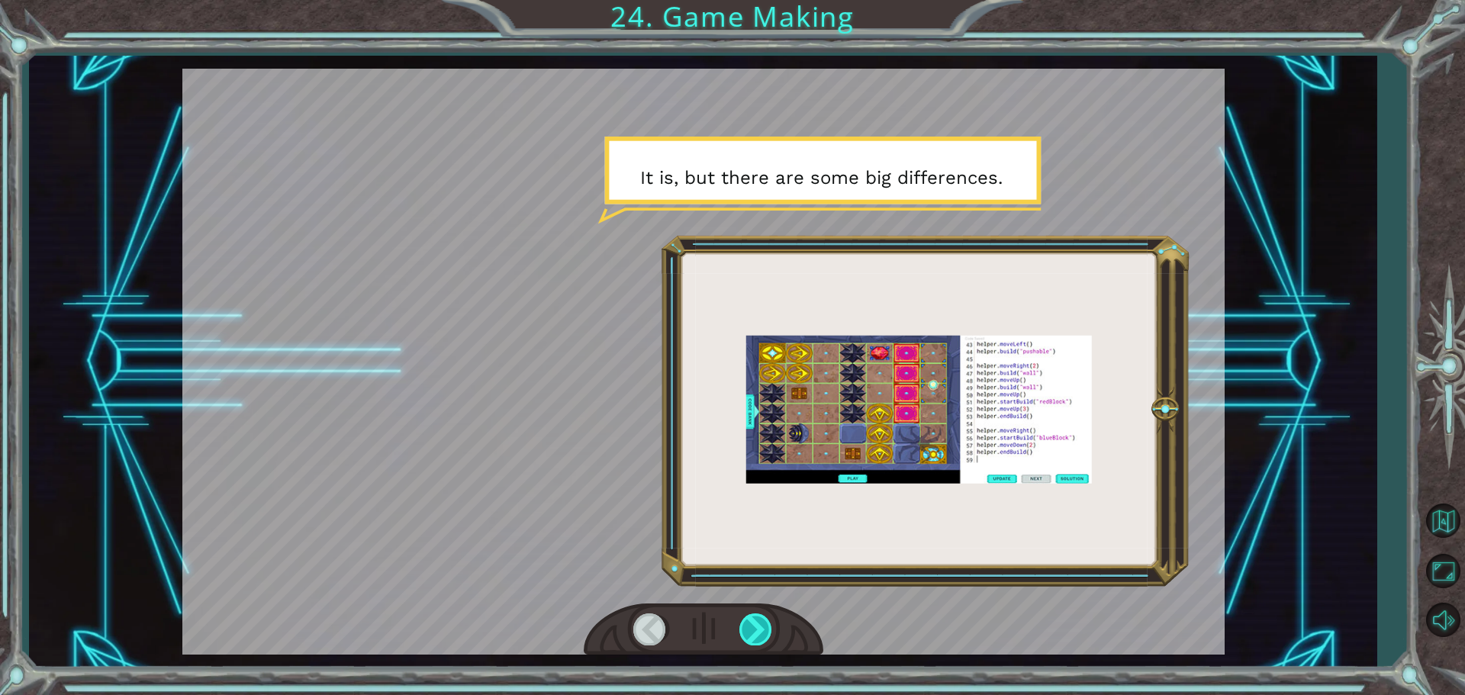
click at [762, 629] on div at bounding box center [757, 629] width 34 height 31
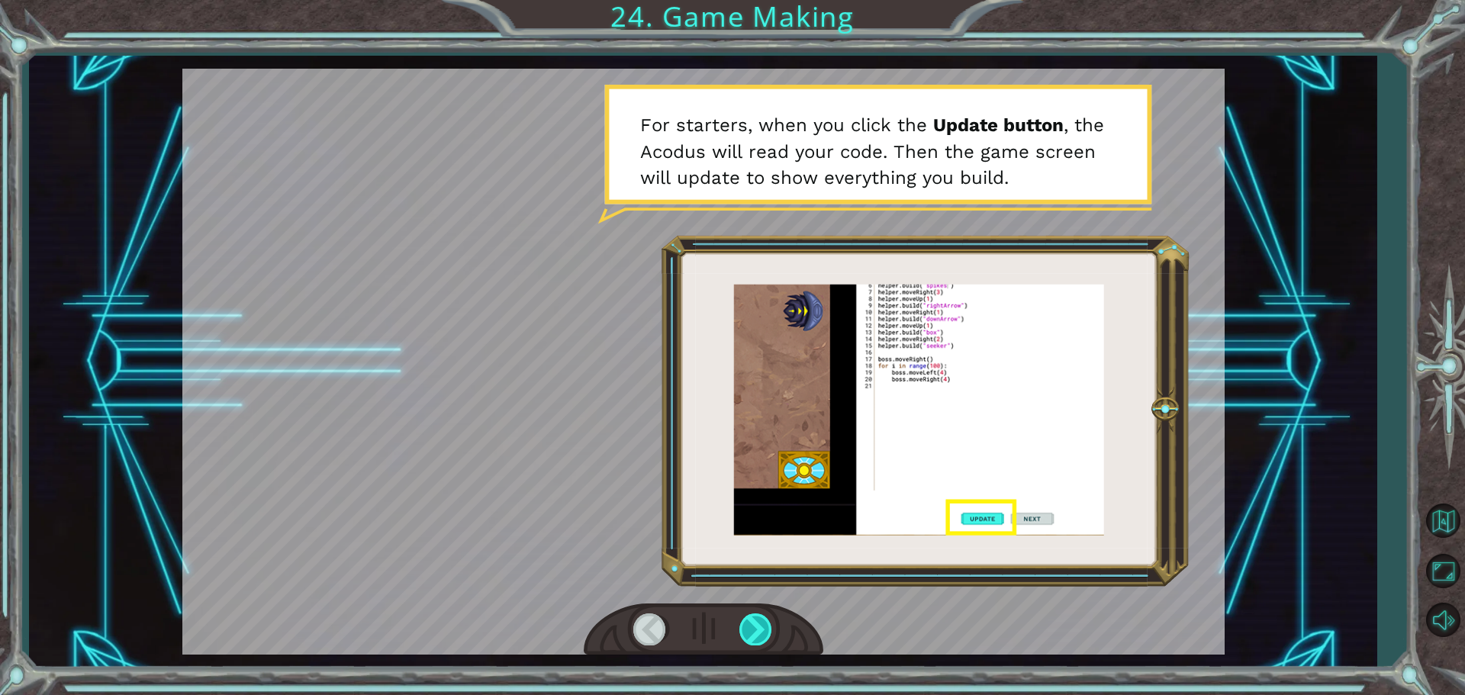
click at [762, 629] on div at bounding box center [757, 629] width 34 height 31
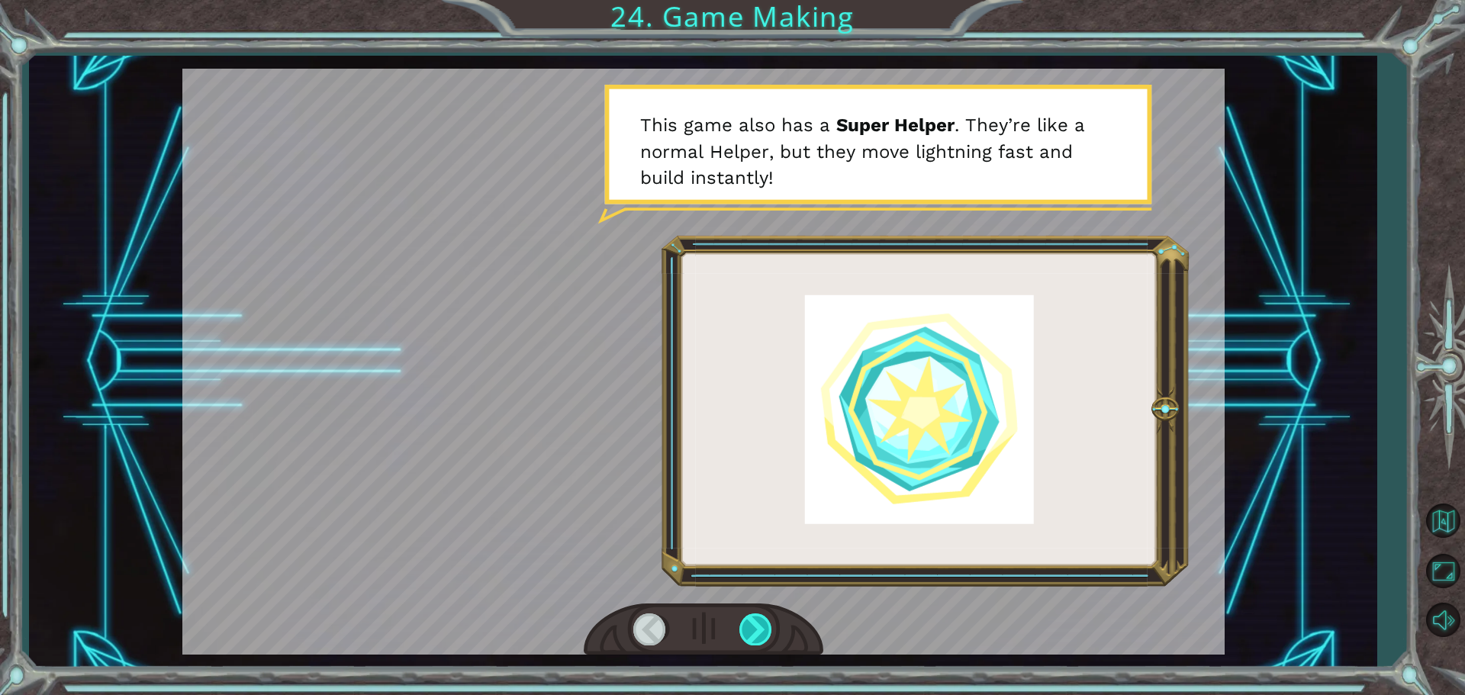
click at [762, 629] on div at bounding box center [757, 629] width 34 height 31
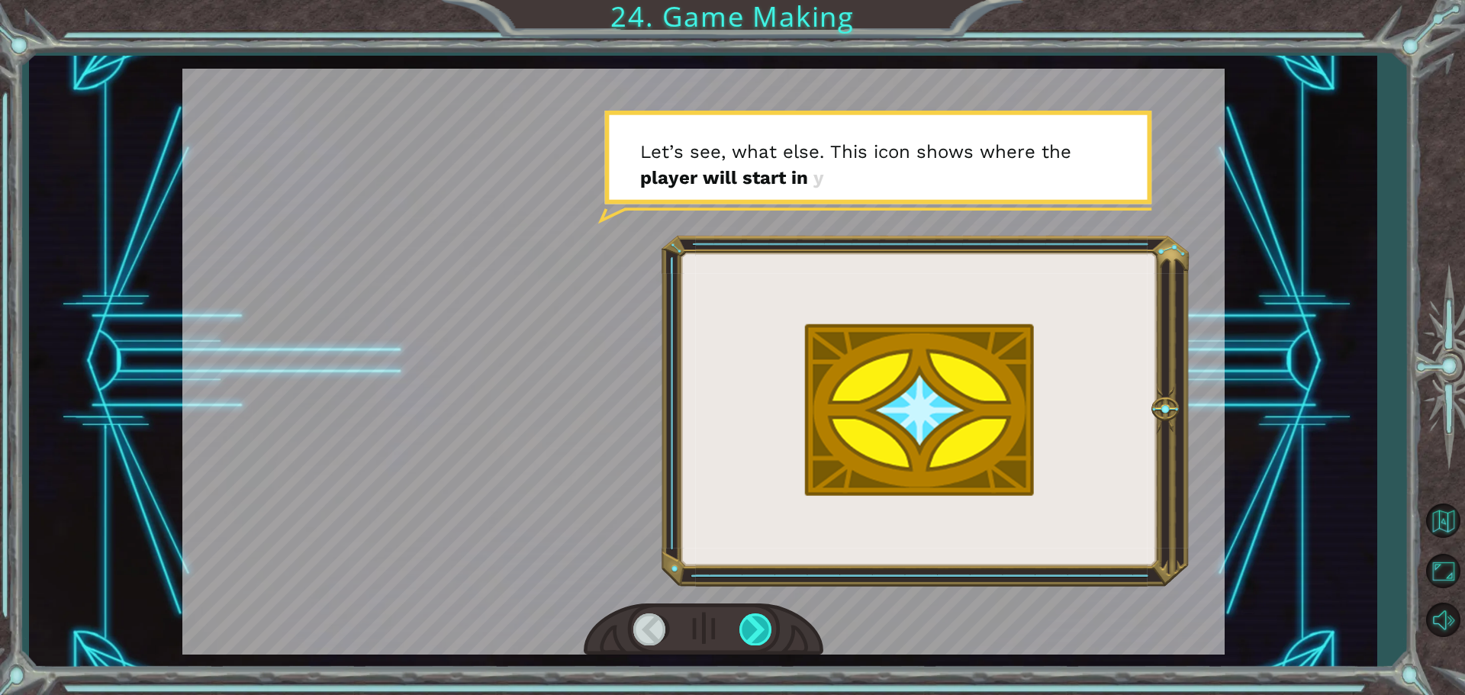
click at [762, 629] on div at bounding box center [757, 629] width 34 height 31
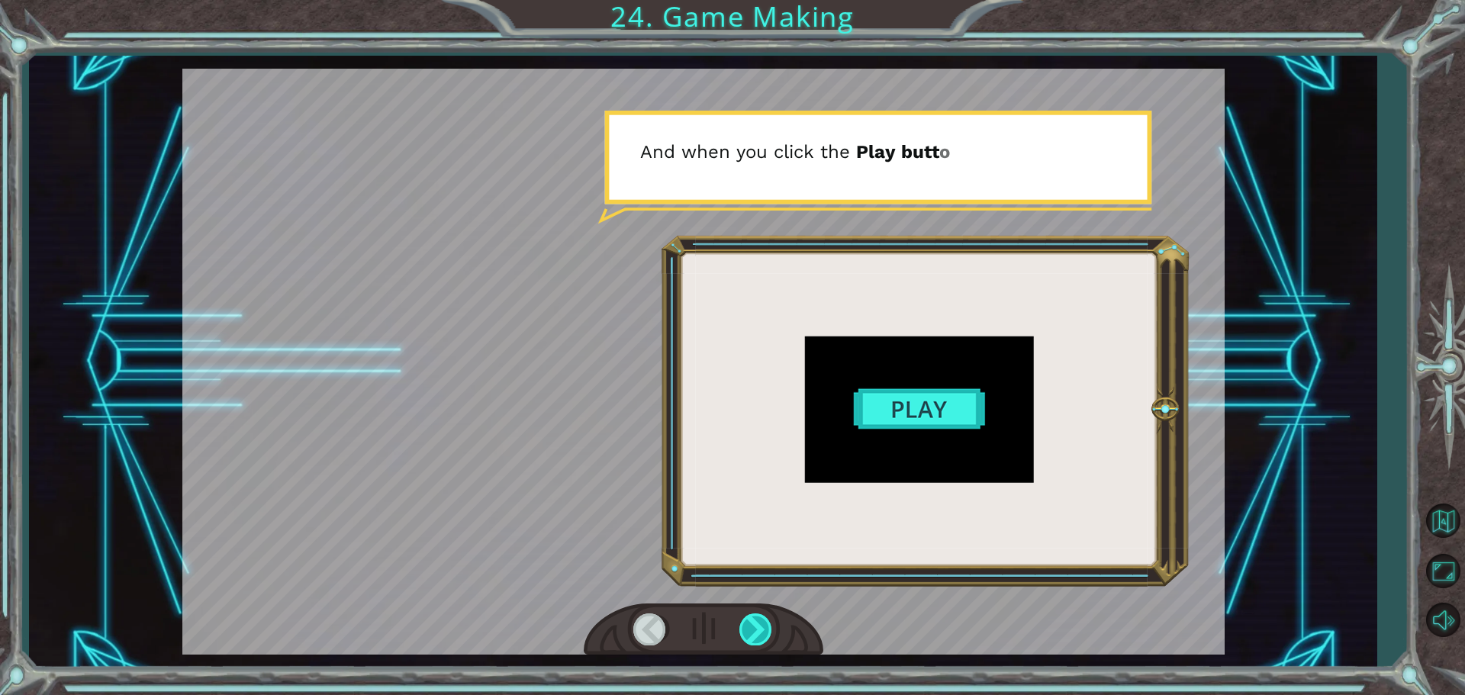
click at [762, 629] on div at bounding box center [757, 629] width 34 height 31
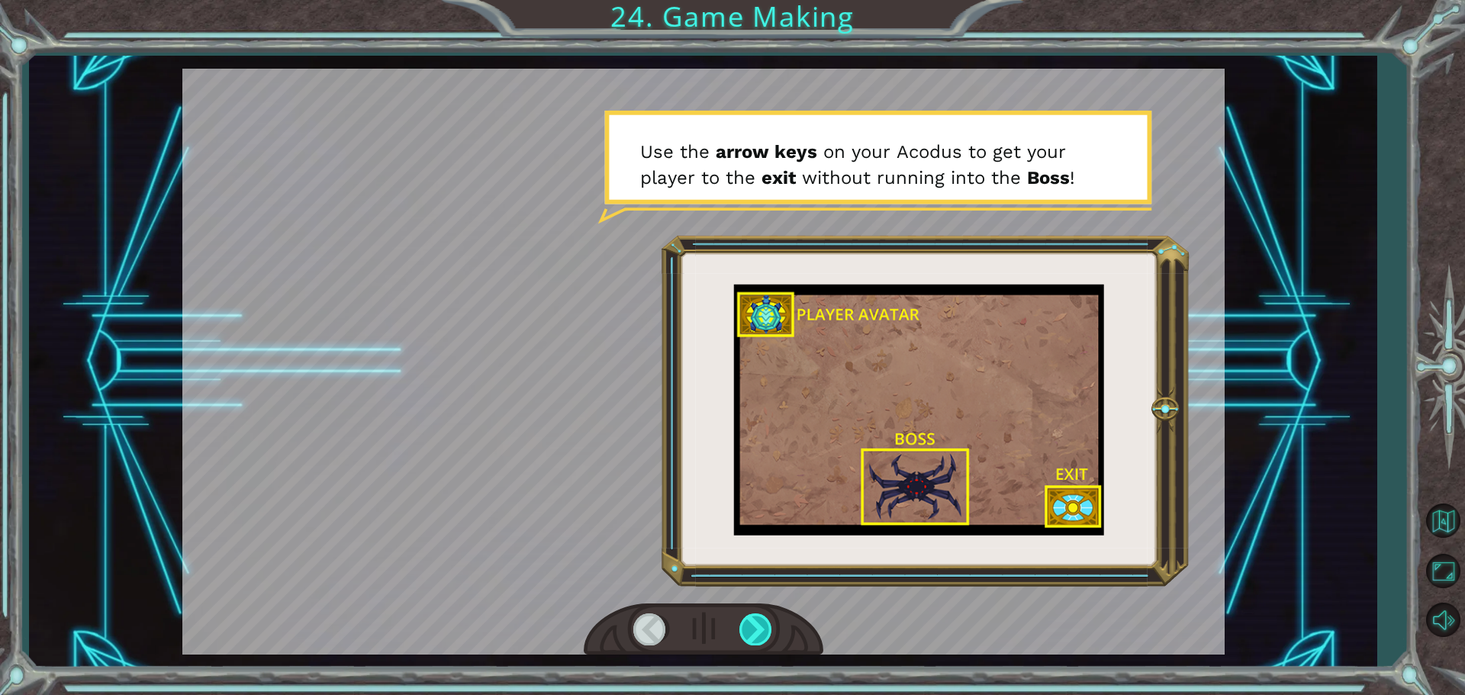
click at [758, 623] on div at bounding box center [757, 629] width 34 height 31
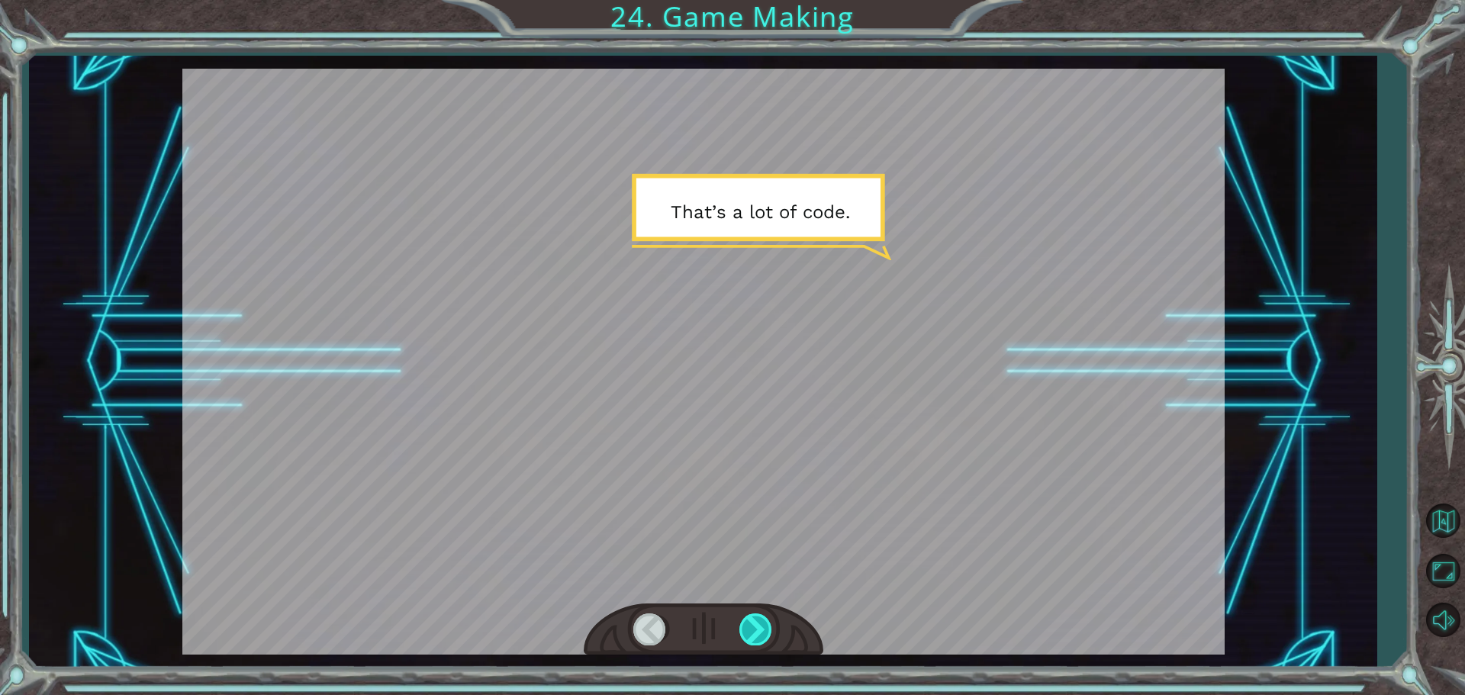
click at [758, 623] on div at bounding box center [757, 629] width 34 height 31
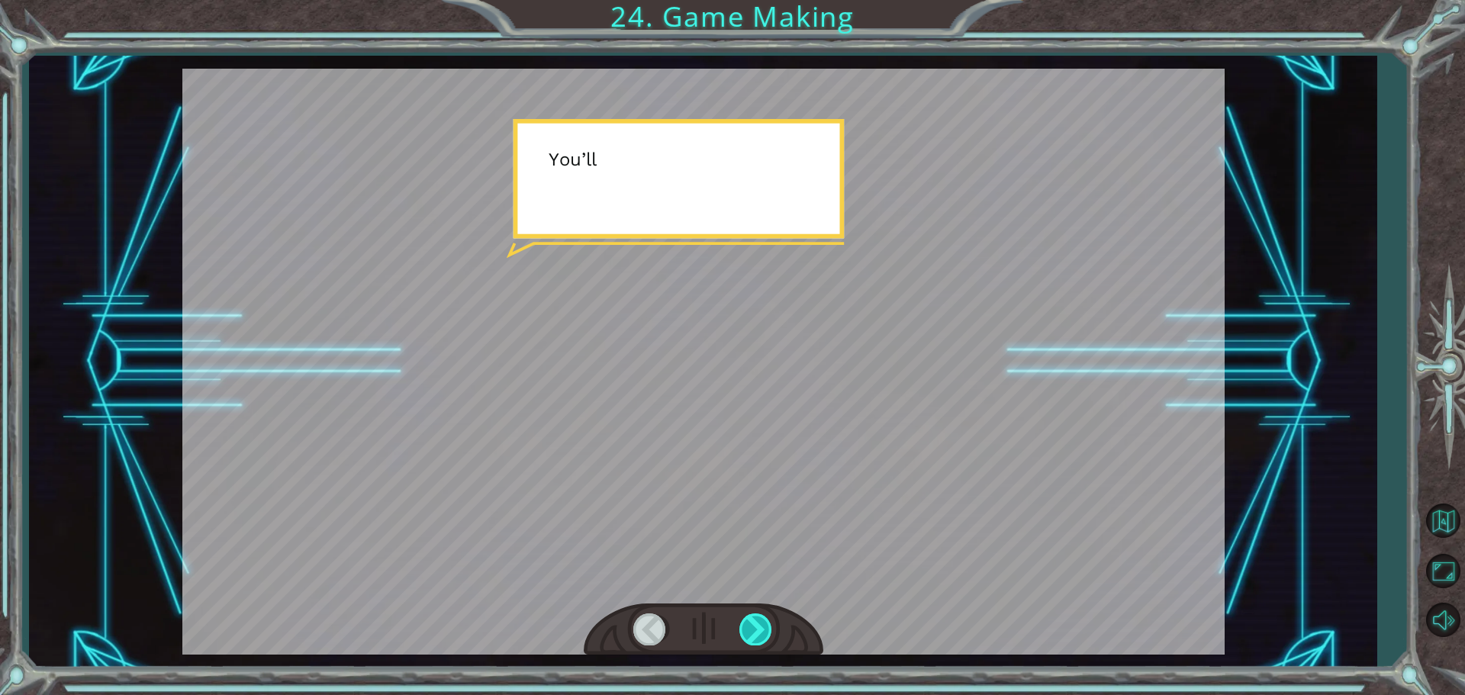
click at [758, 623] on div at bounding box center [757, 629] width 34 height 31
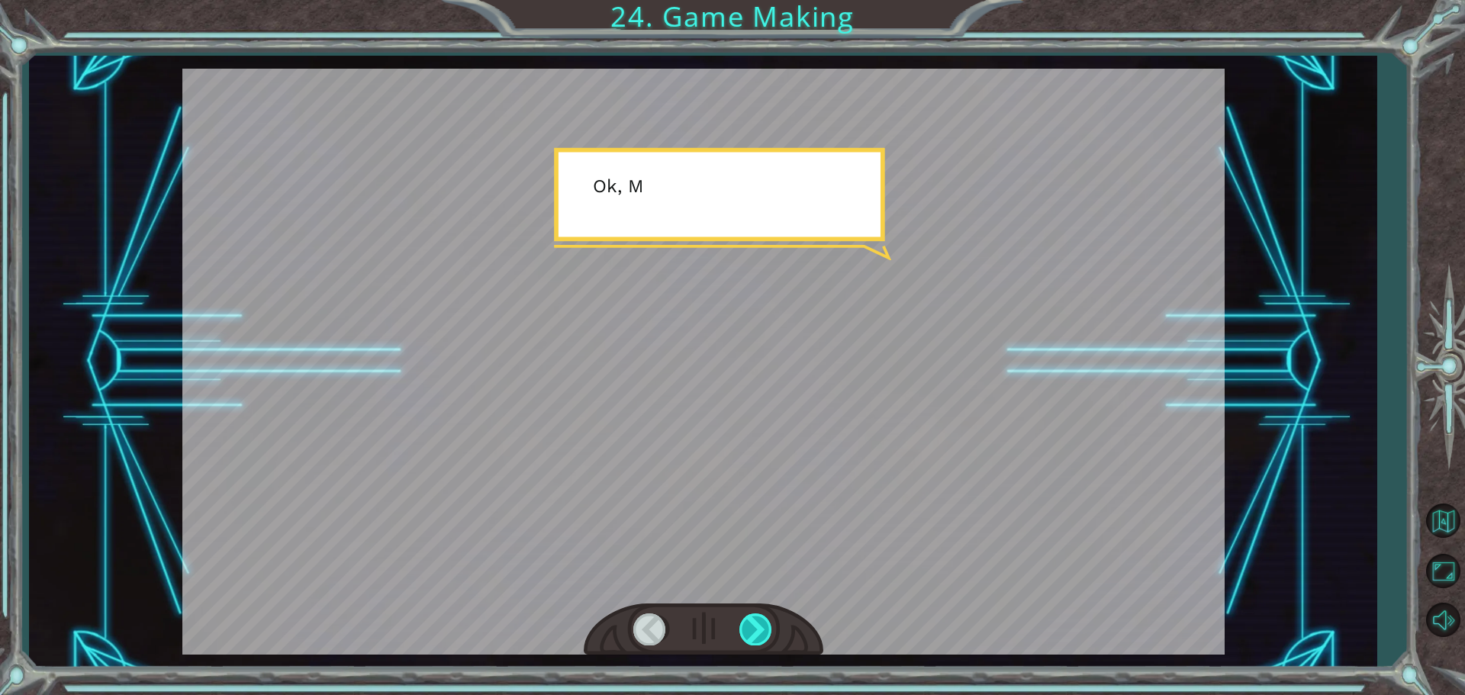
click at [761, 631] on div at bounding box center [757, 629] width 34 height 31
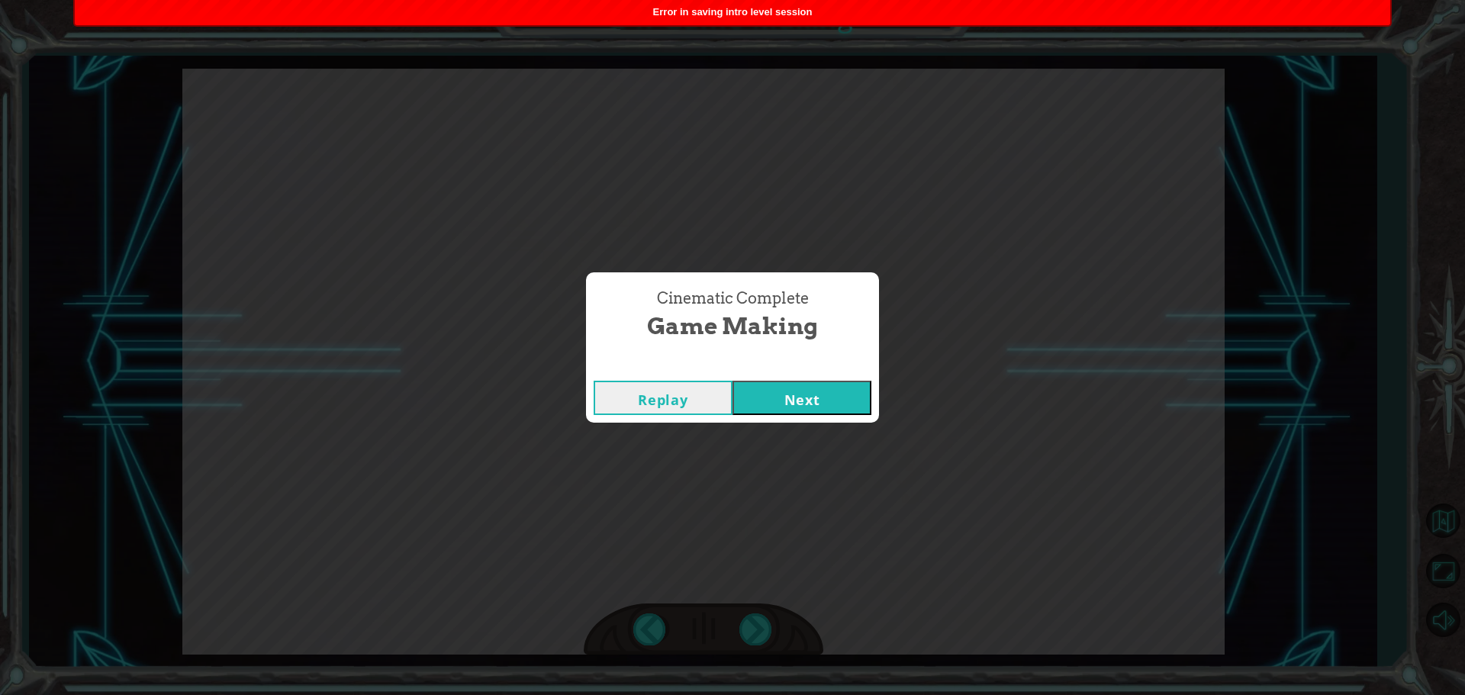
click at [789, 414] on button "Next" at bounding box center [802, 398] width 139 height 34
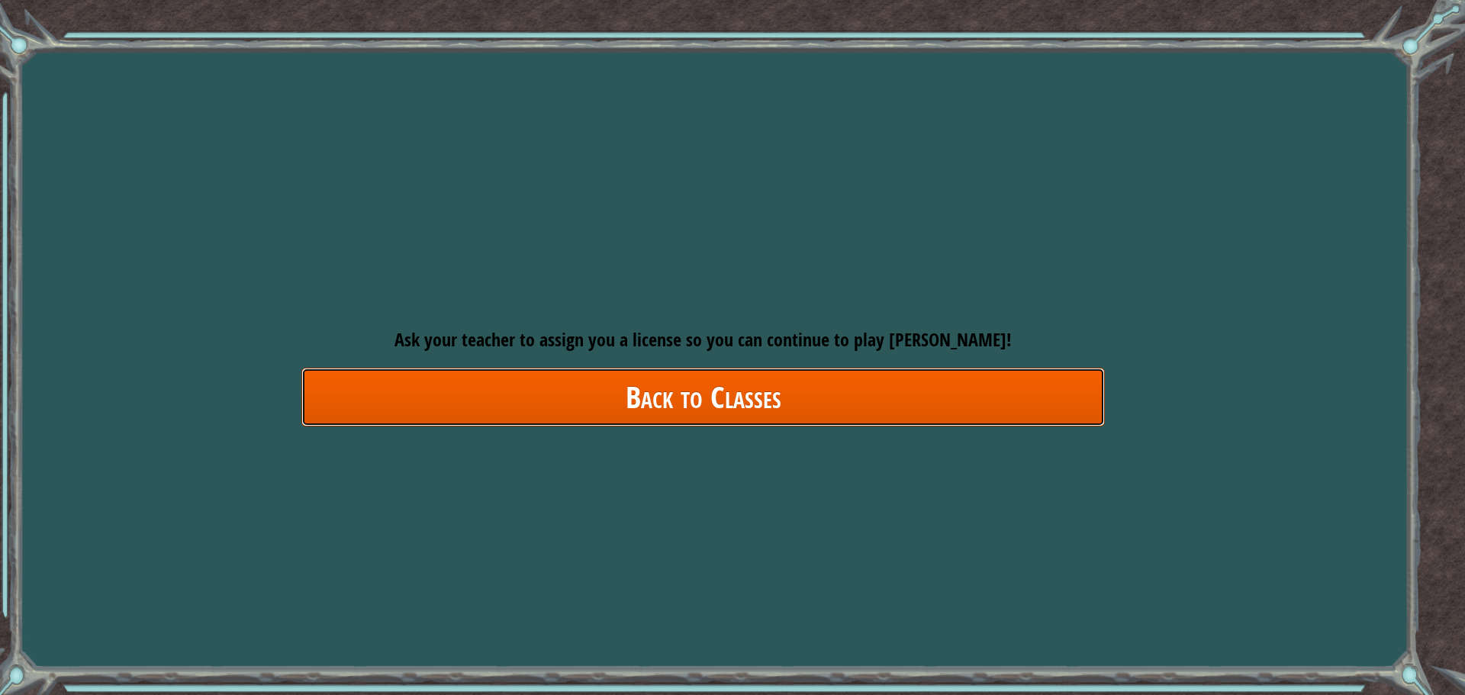
click at [685, 399] on link "Back to Classes" at bounding box center [703, 397] width 804 height 59
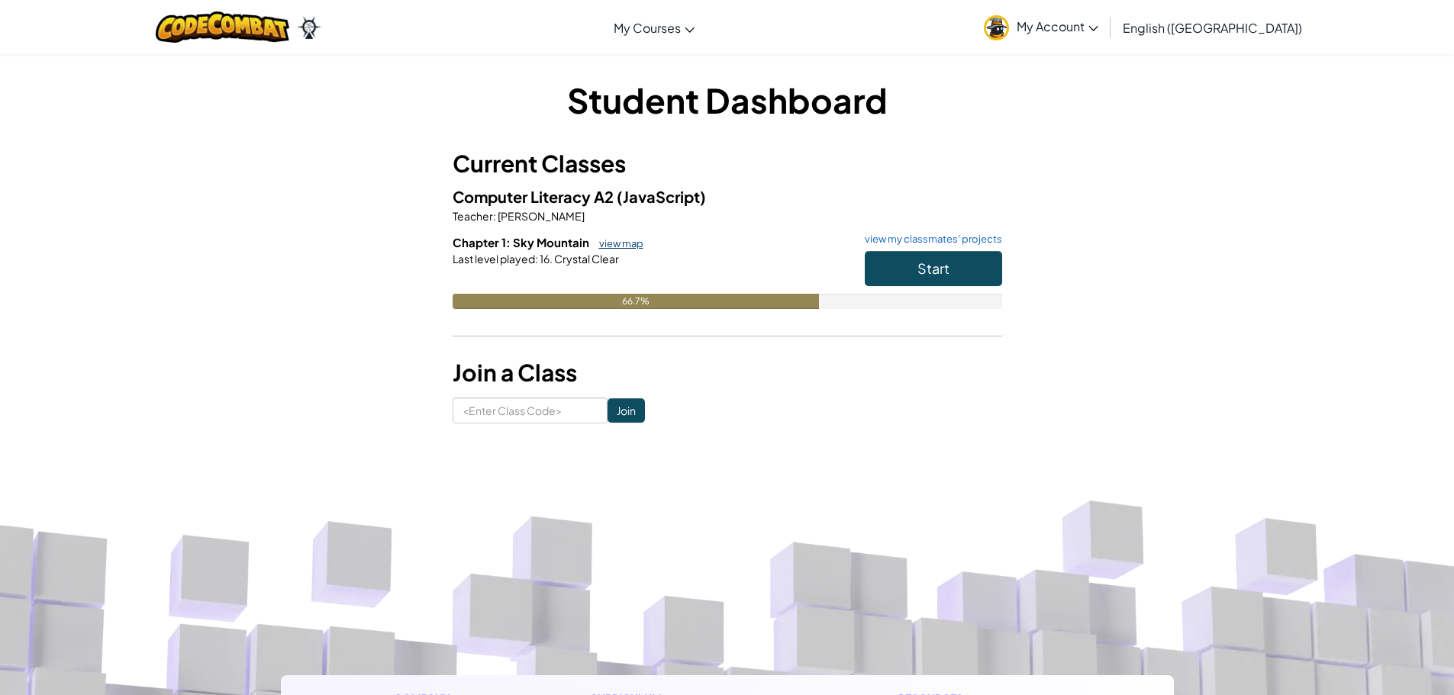
click at [630, 244] on link "view map" at bounding box center [617, 243] width 52 height 12
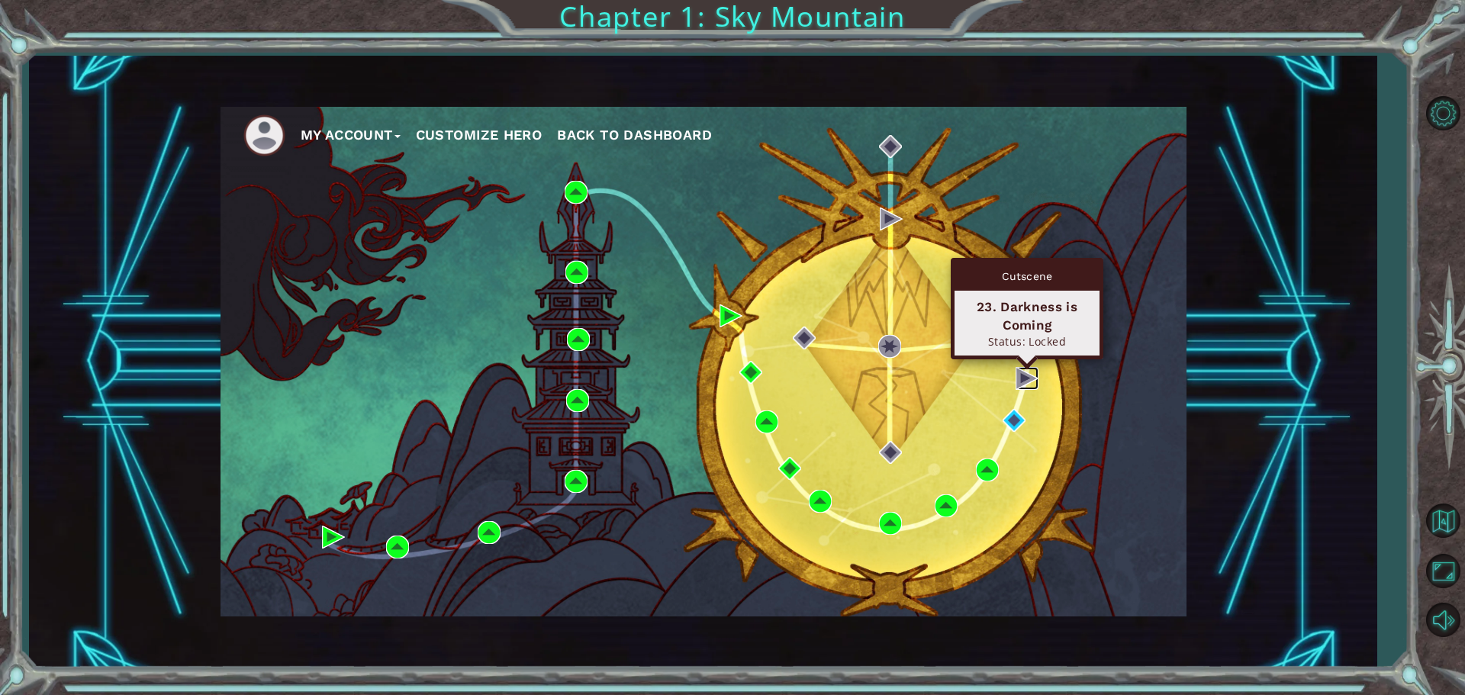
click at [1032, 372] on img at bounding box center [1027, 378] width 23 height 23
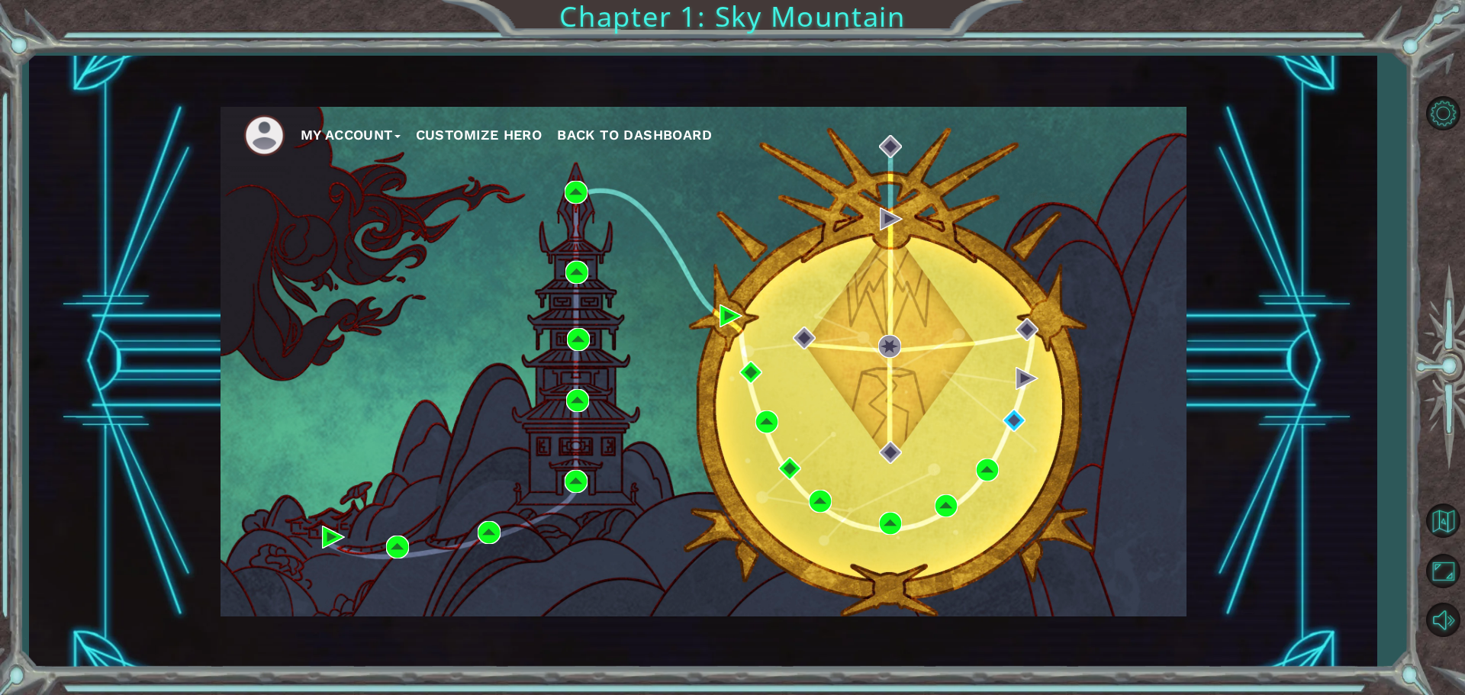
click at [1020, 395] on div "My Account Customize Hero Back to Dashboard" at bounding box center [704, 362] width 966 height 510
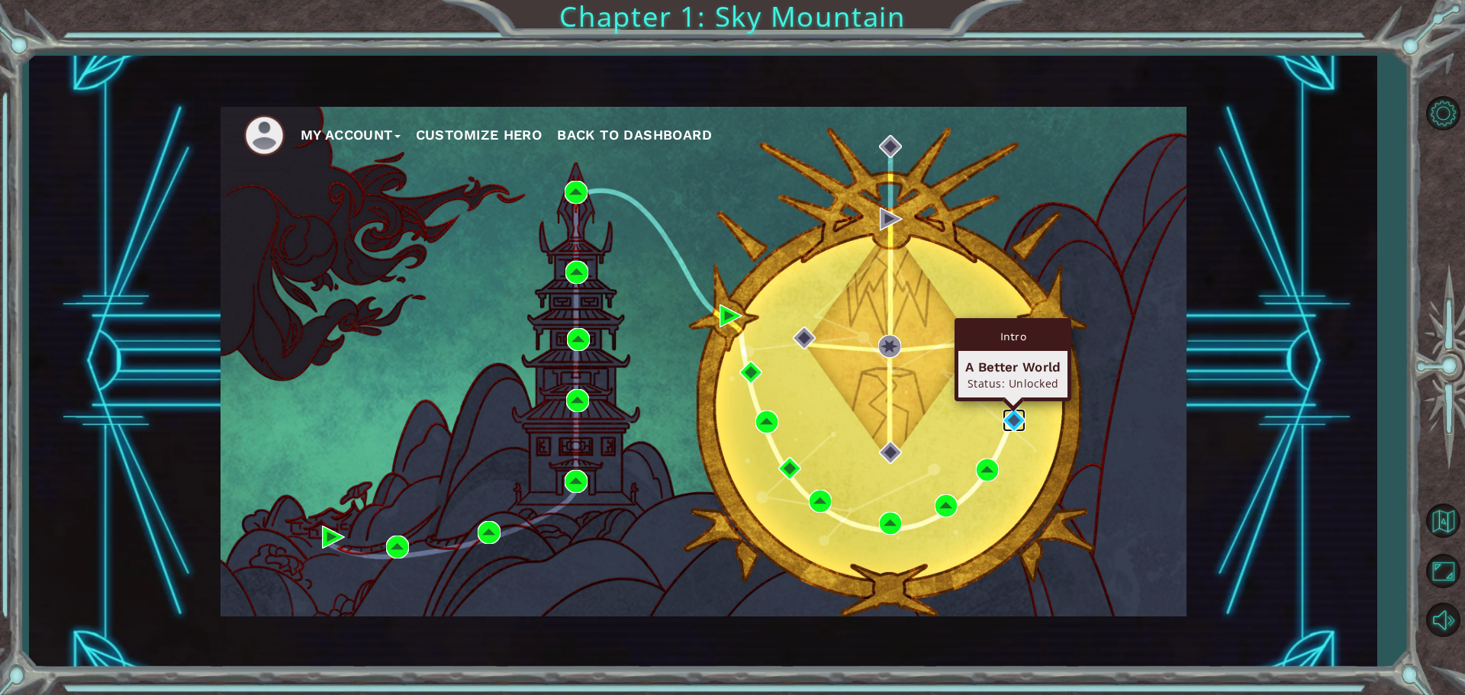
click at [1005, 416] on img at bounding box center [1014, 420] width 23 height 23
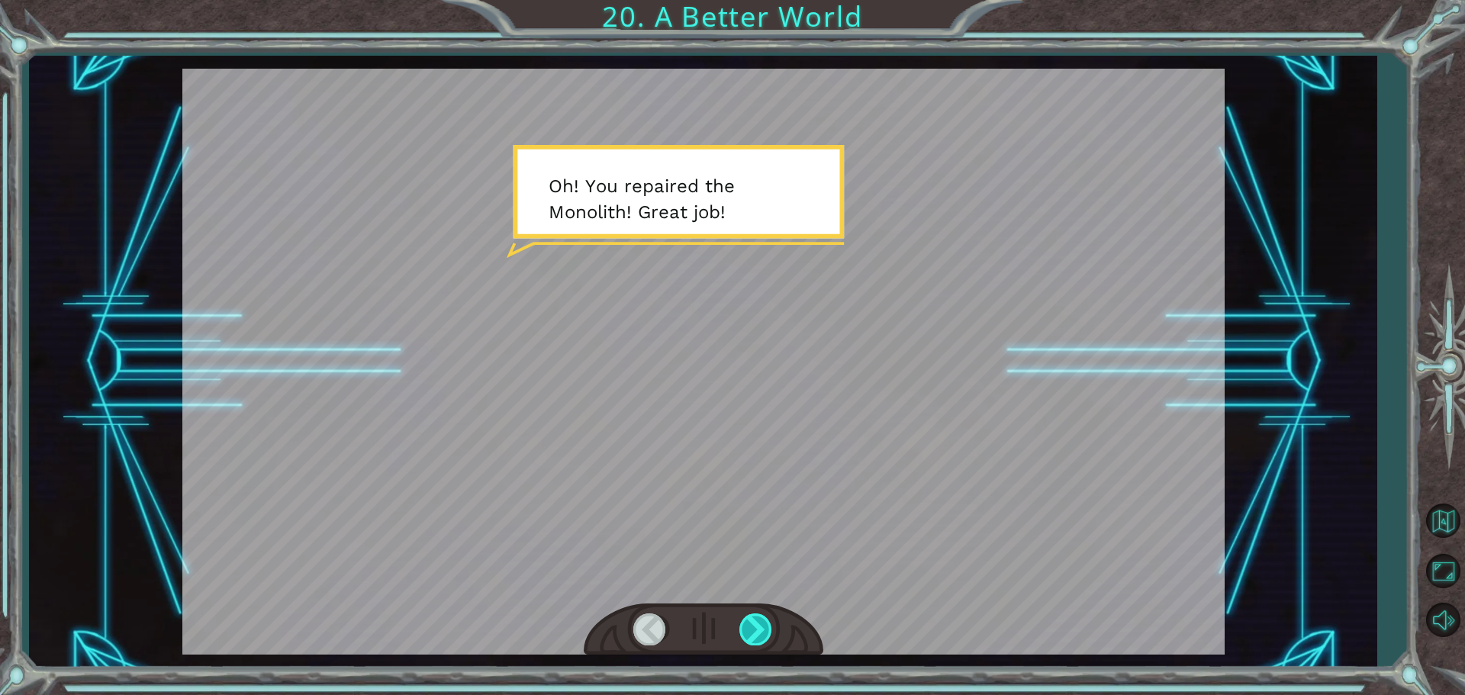
click at [752, 624] on div at bounding box center [757, 629] width 34 height 31
click at [749, 633] on div at bounding box center [757, 629] width 34 height 31
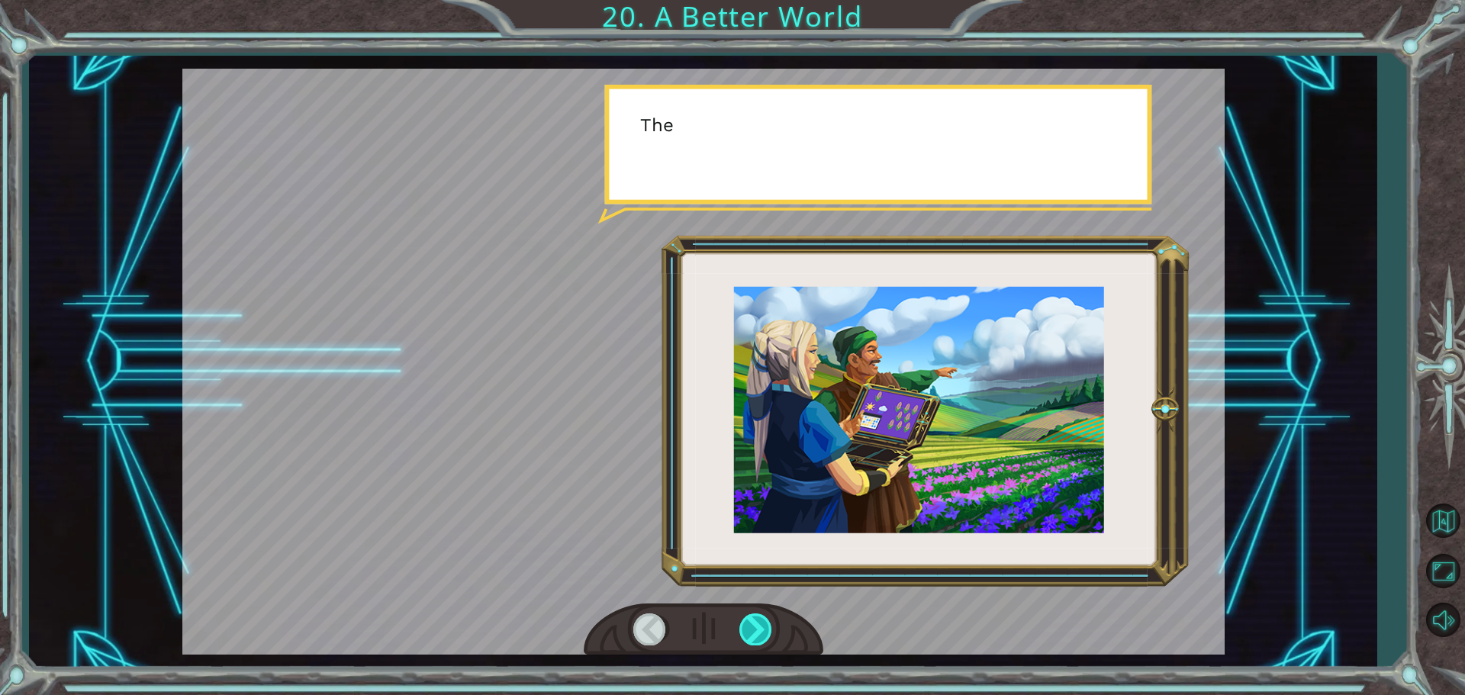
click at [749, 633] on div at bounding box center [757, 629] width 34 height 31
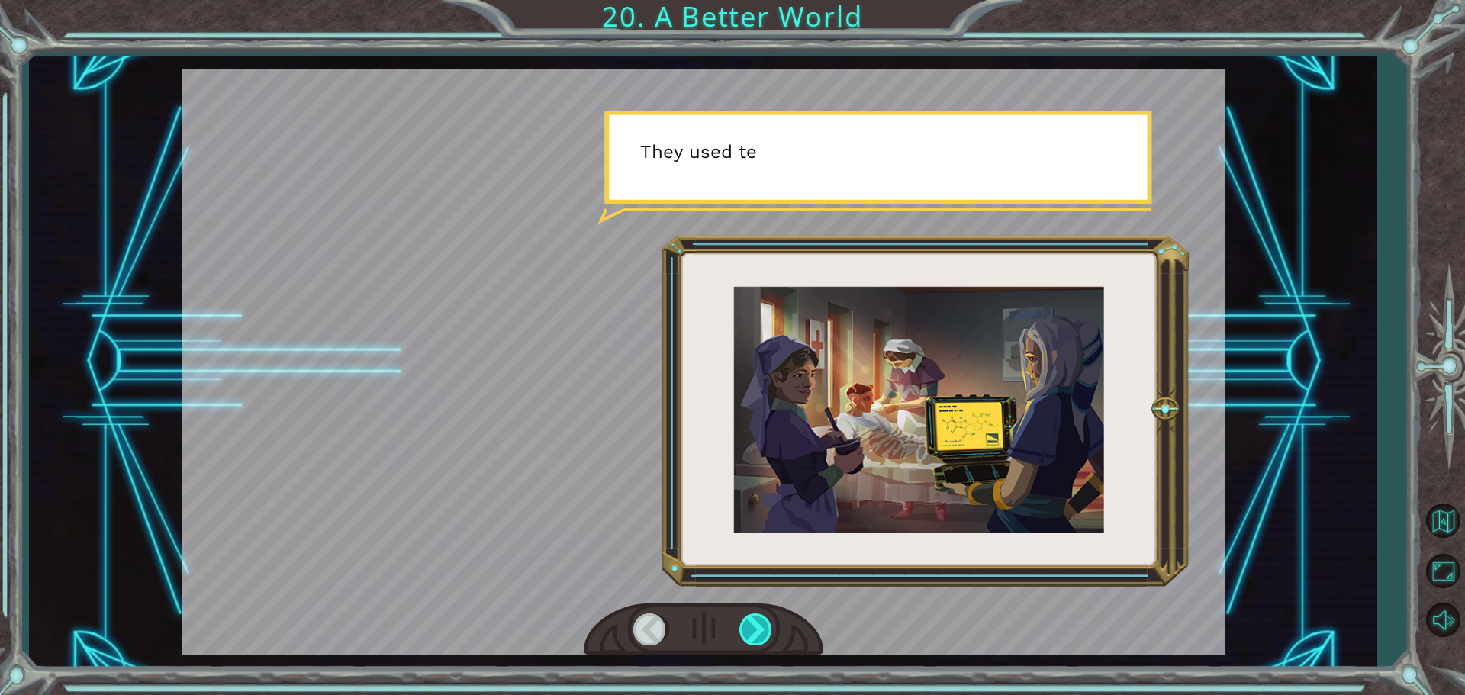
click at [749, 633] on div at bounding box center [757, 629] width 34 height 31
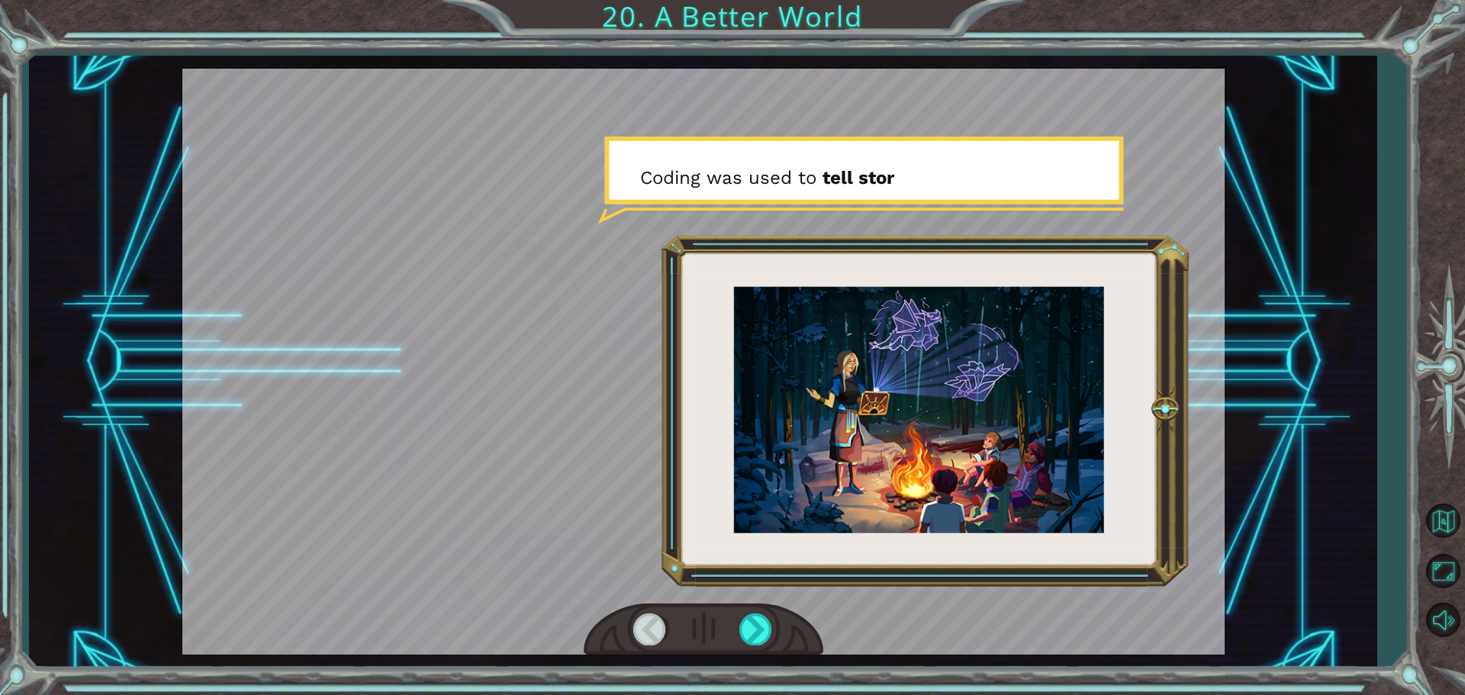
click at [736, 624] on div at bounding box center [704, 630] width 240 height 53
click at [751, 627] on div at bounding box center [757, 629] width 34 height 31
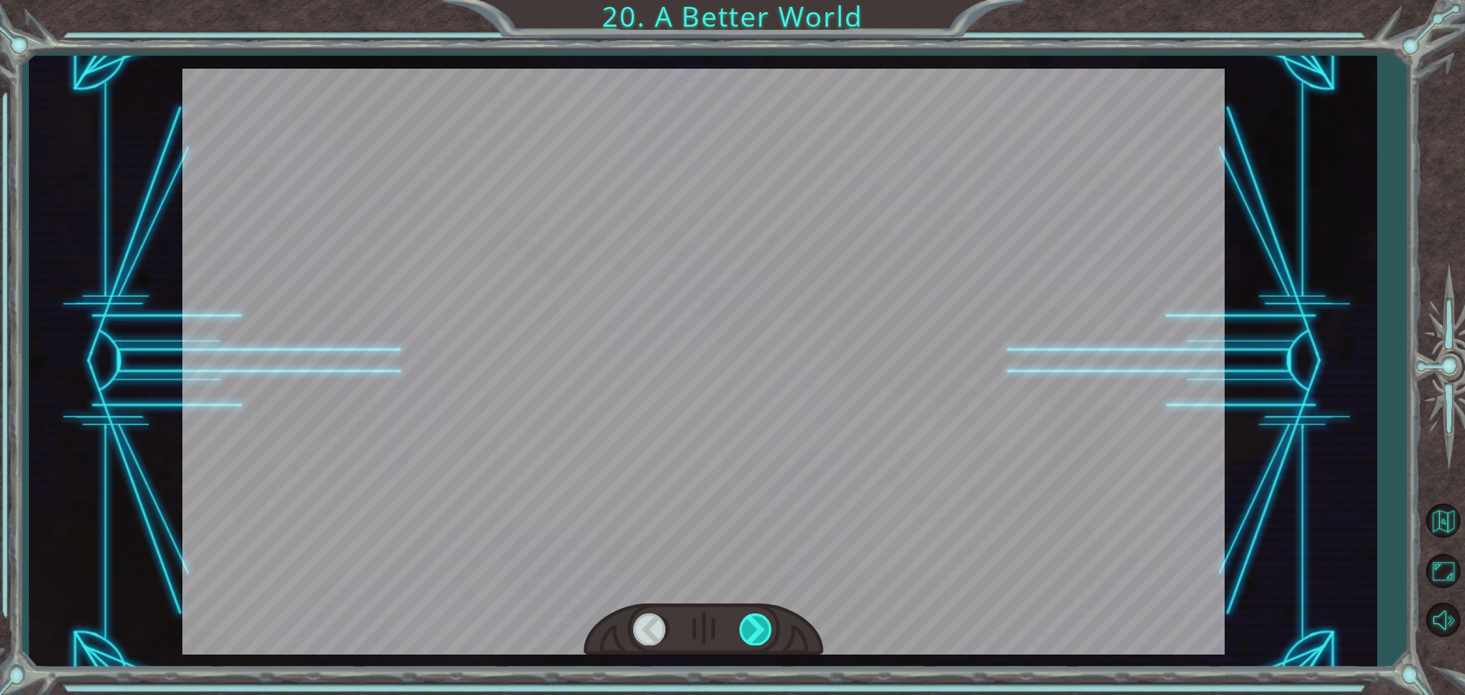
click at [751, 627] on div at bounding box center [757, 629] width 34 height 31
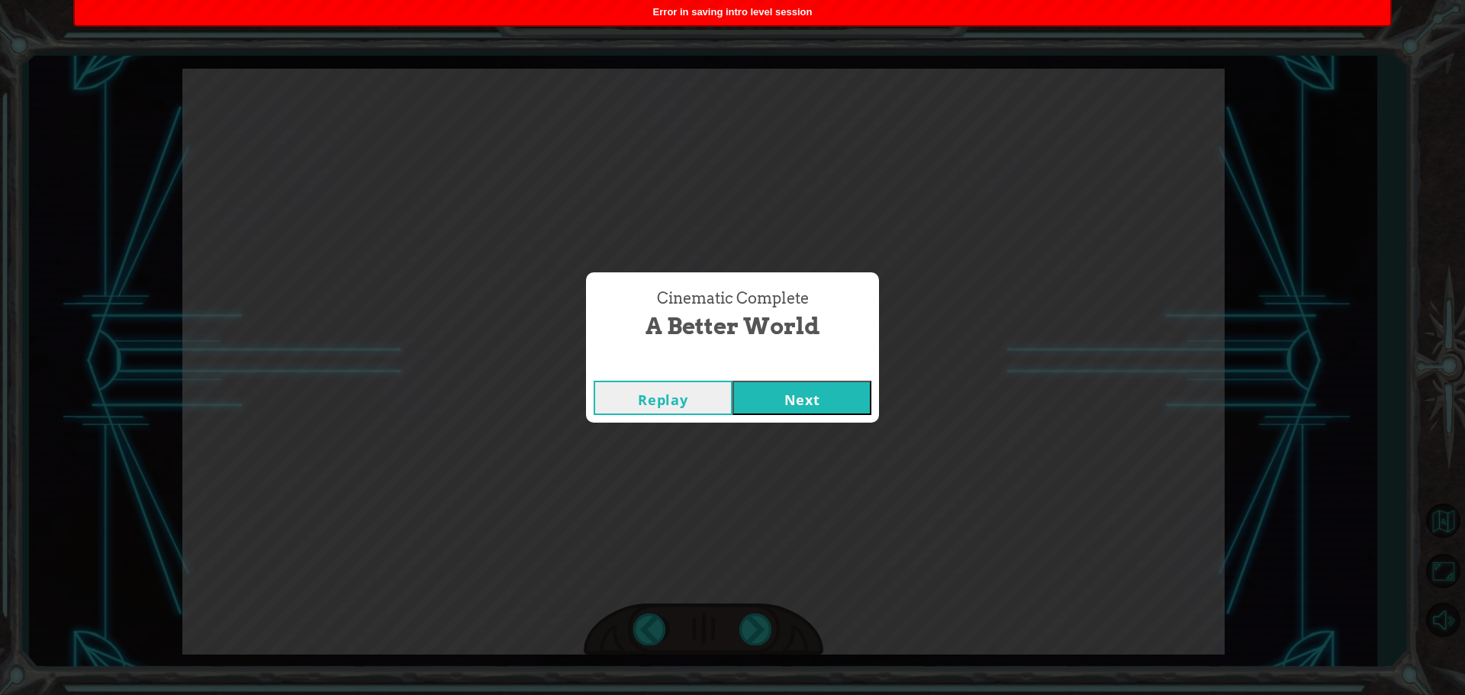
click at [787, 407] on button "Next" at bounding box center [802, 398] width 139 height 34
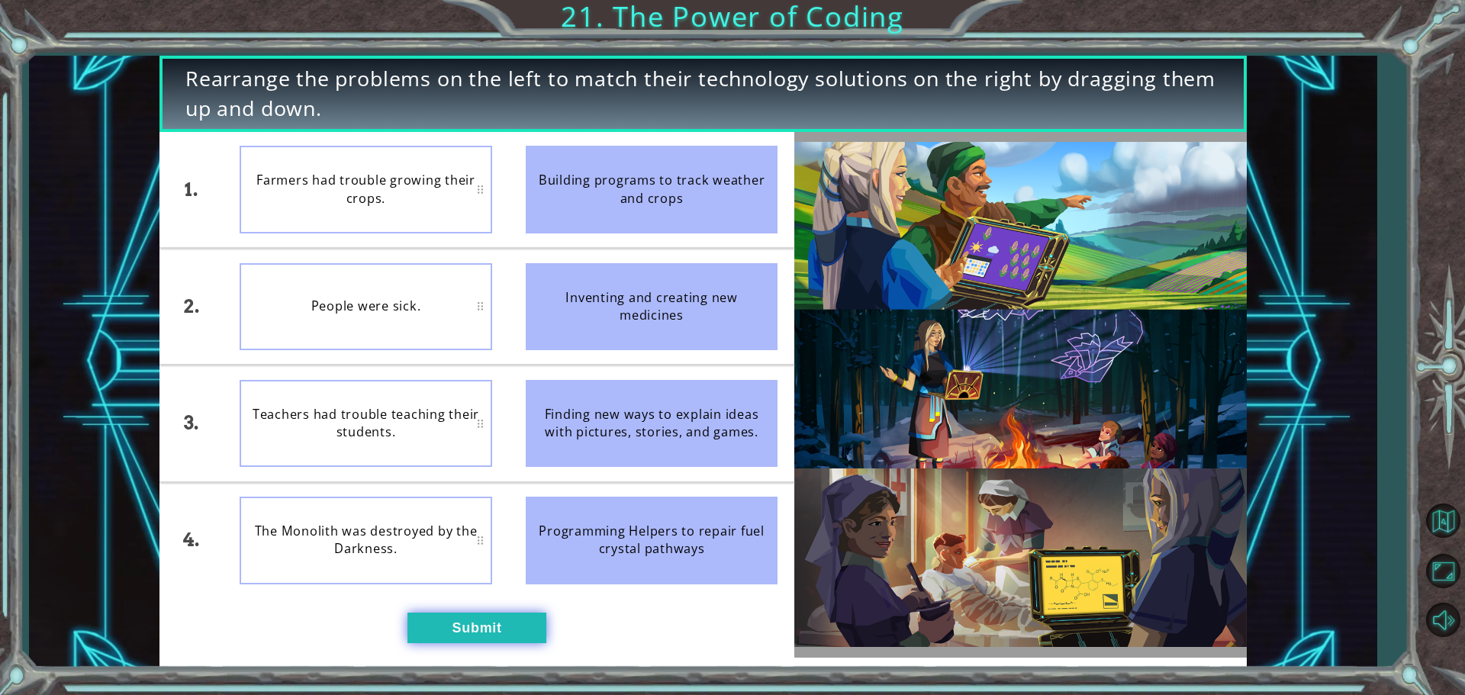
click at [448, 628] on button "Submit" at bounding box center [477, 628] width 139 height 31
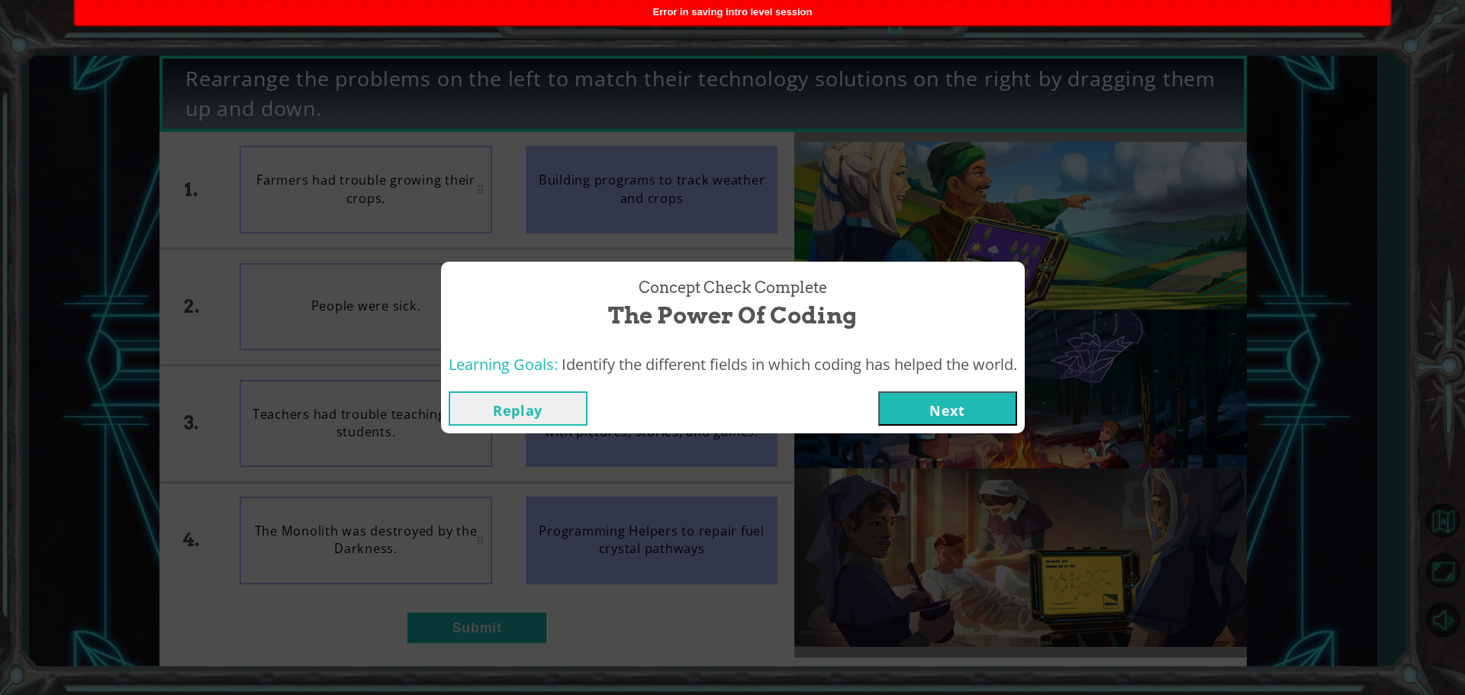
click at [978, 403] on button "Next" at bounding box center [947, 409] width 139 height 34
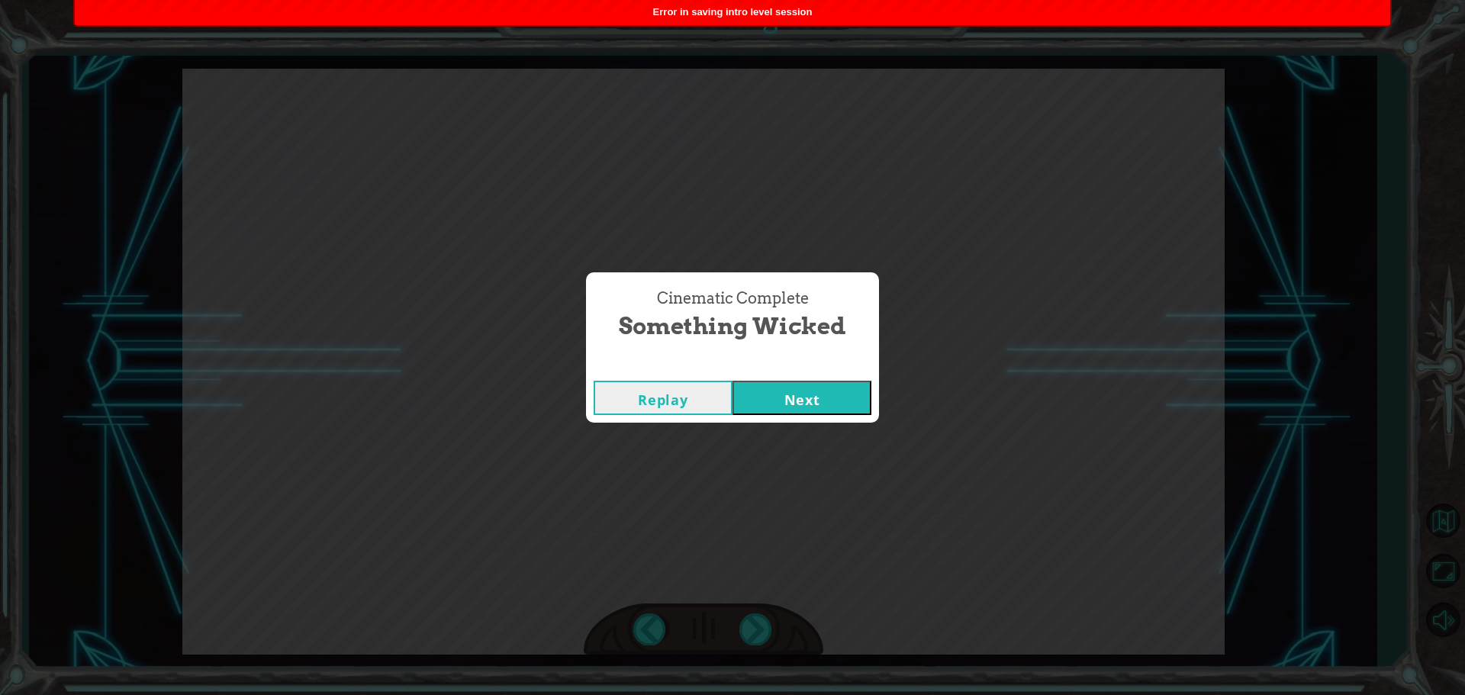
click at [829, 405] on button "Next" at bounding box center [802, 398] width 139 height 34
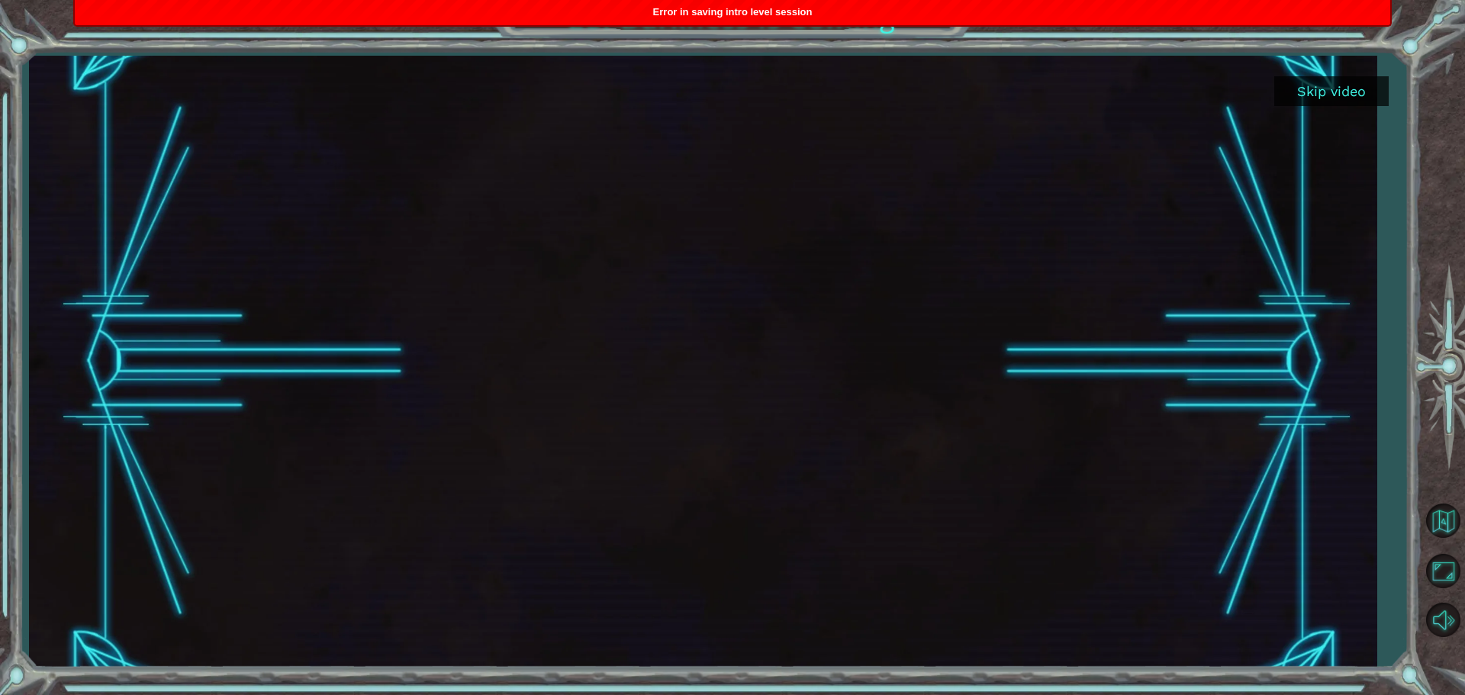
click at [1310, 92] on button "Skip video" at bounding box center [1332, 91] width 114 height 30
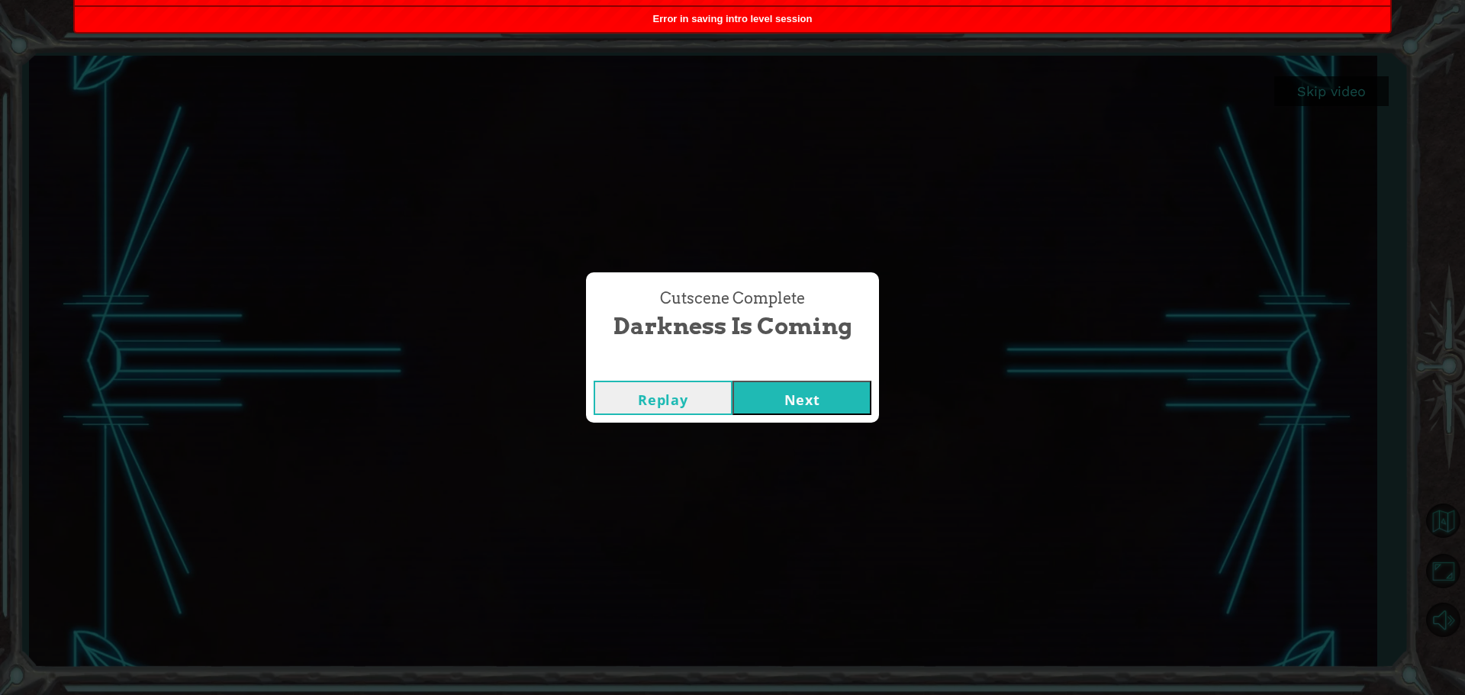
click at [788, 406] on button "Next" at bounding box center [802, 398] width 139 height 34
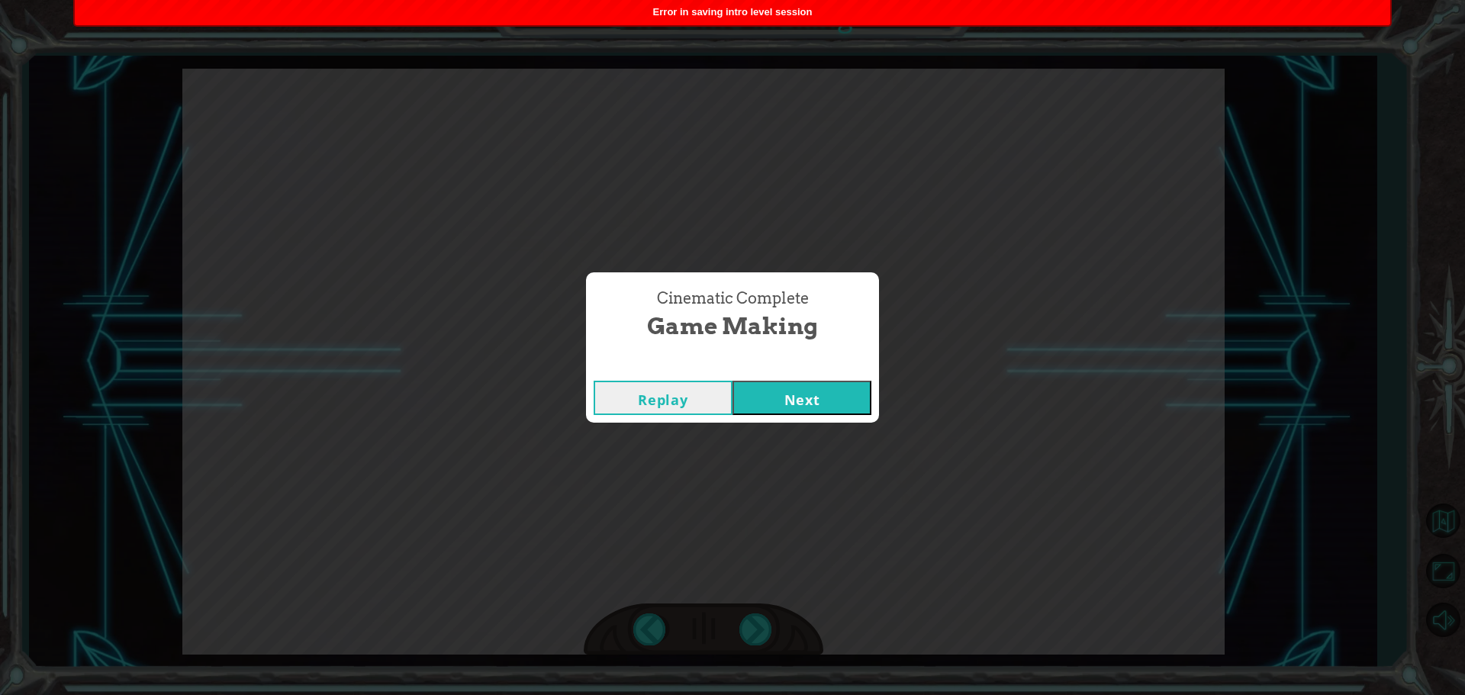
click at [823, 386] on button "Next" at bounding box center [802, 398] width 139 height 34
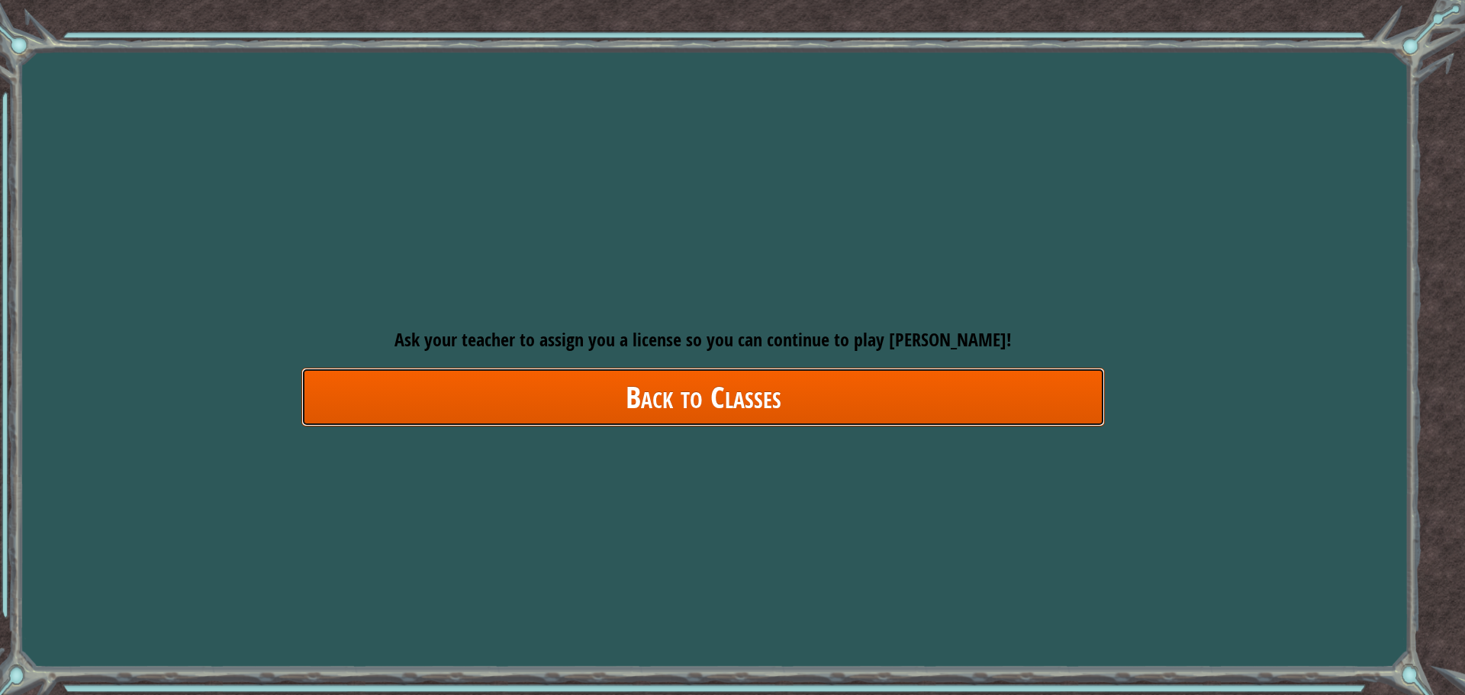
click at [901, 412] on link "Back to Classes" at bounding box center [703, 397] width 804 height 59
